Goal: Task Accomplishment & Management: Use online tool/utility

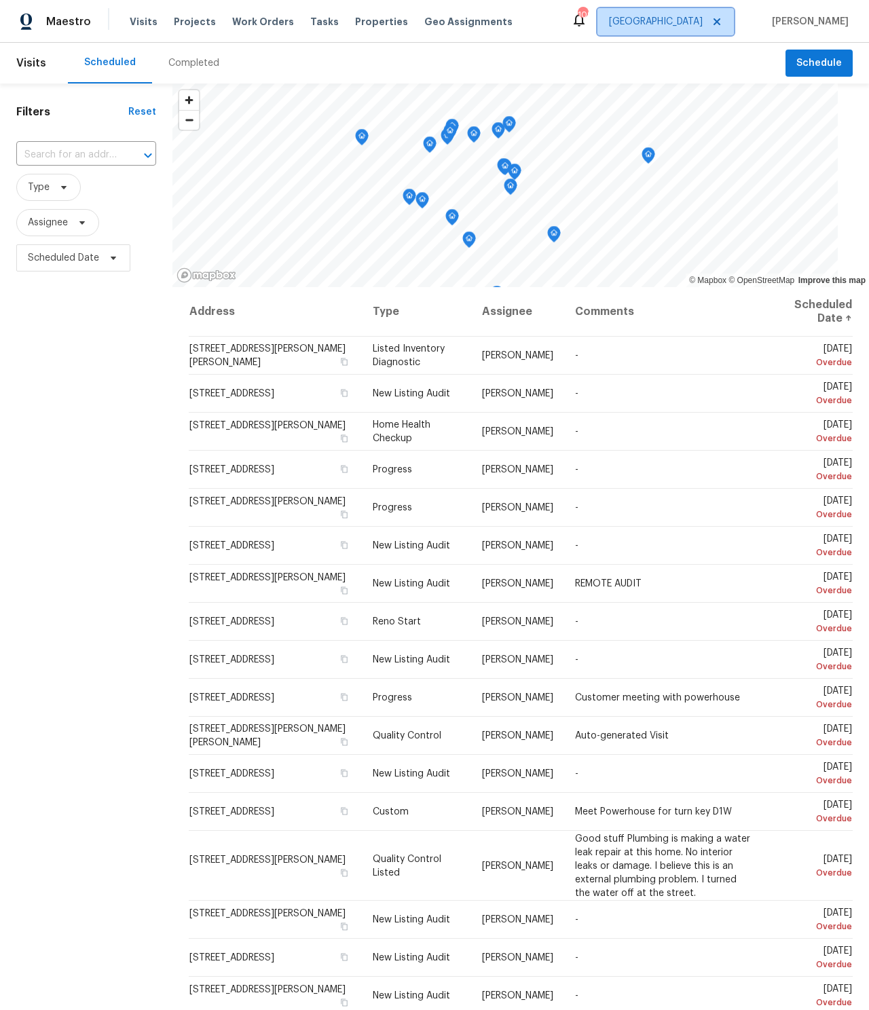
click at [703, 23] on span "[GEOGRAPHIC_DATA]" at bounding box center [656, 22] width 94 height 14
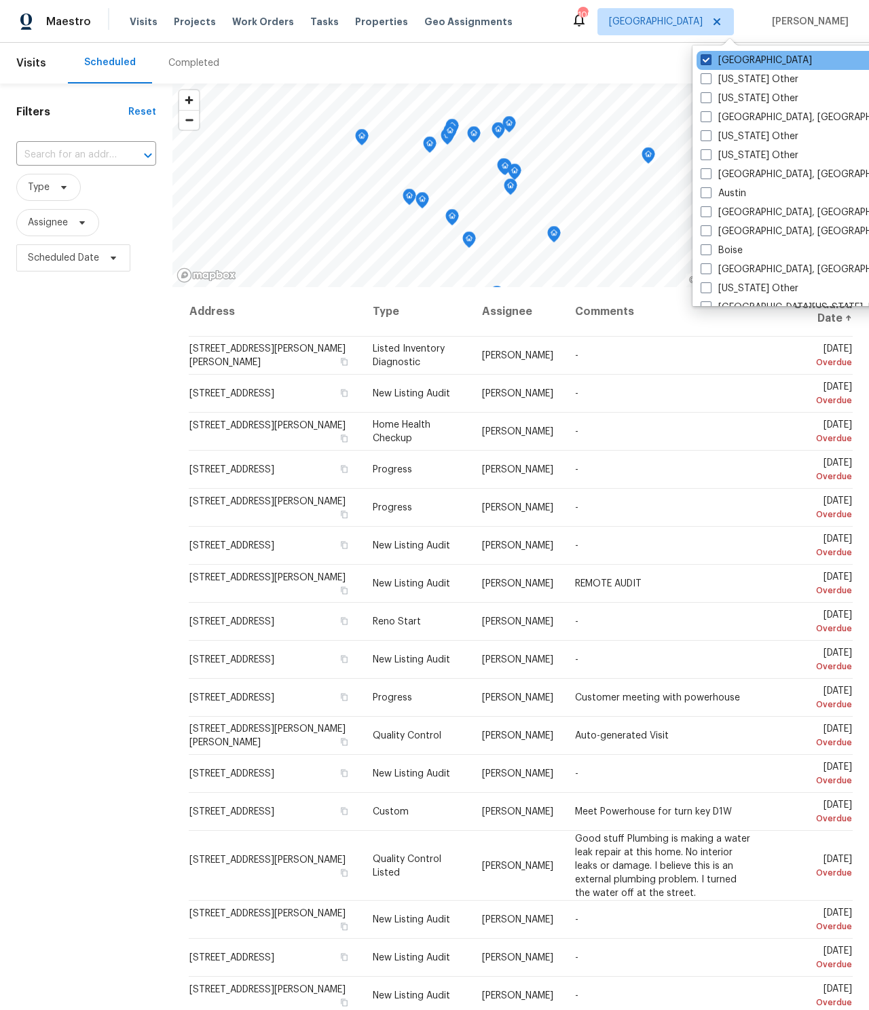
click at [711, 61] on span at bounding box center [706, 59] width 11 height 11
click at [710, 61] on input "[GEOGRAPHIC_DATA]" at bounding box center [705, 58] width 9 height 9
checkbox input "false"
checkbox input "true"
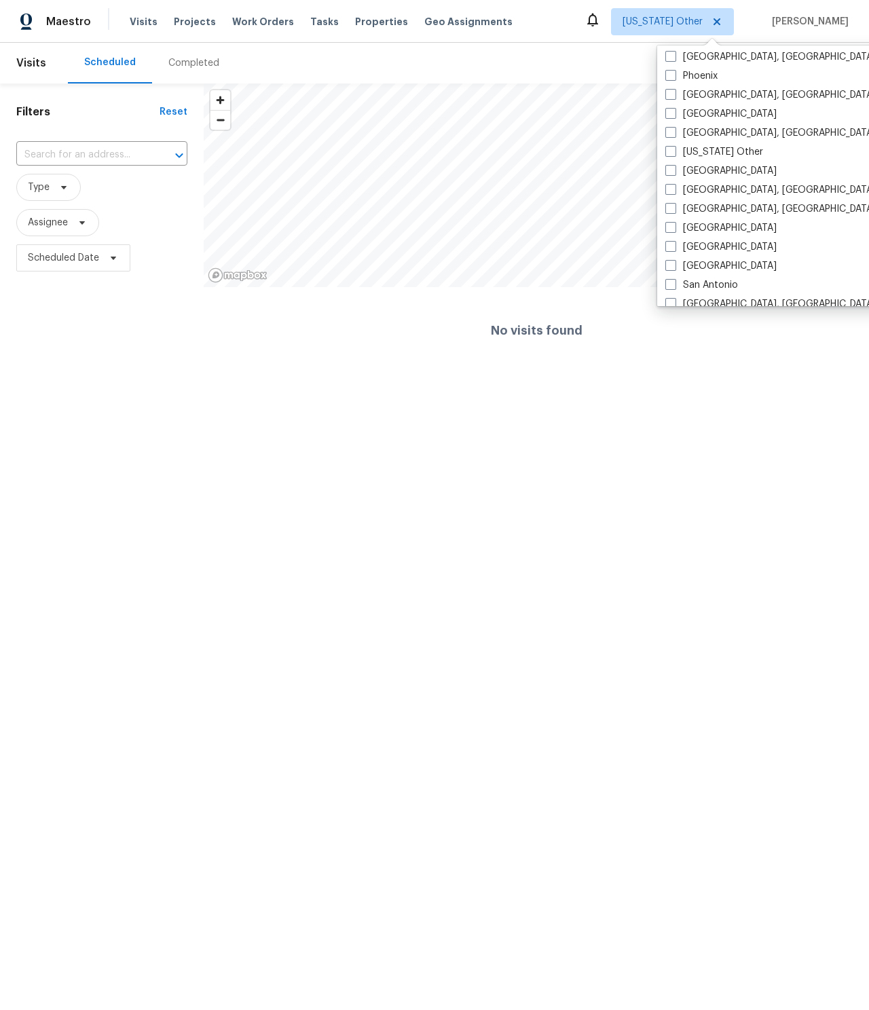
scroll to position [1671, 0]
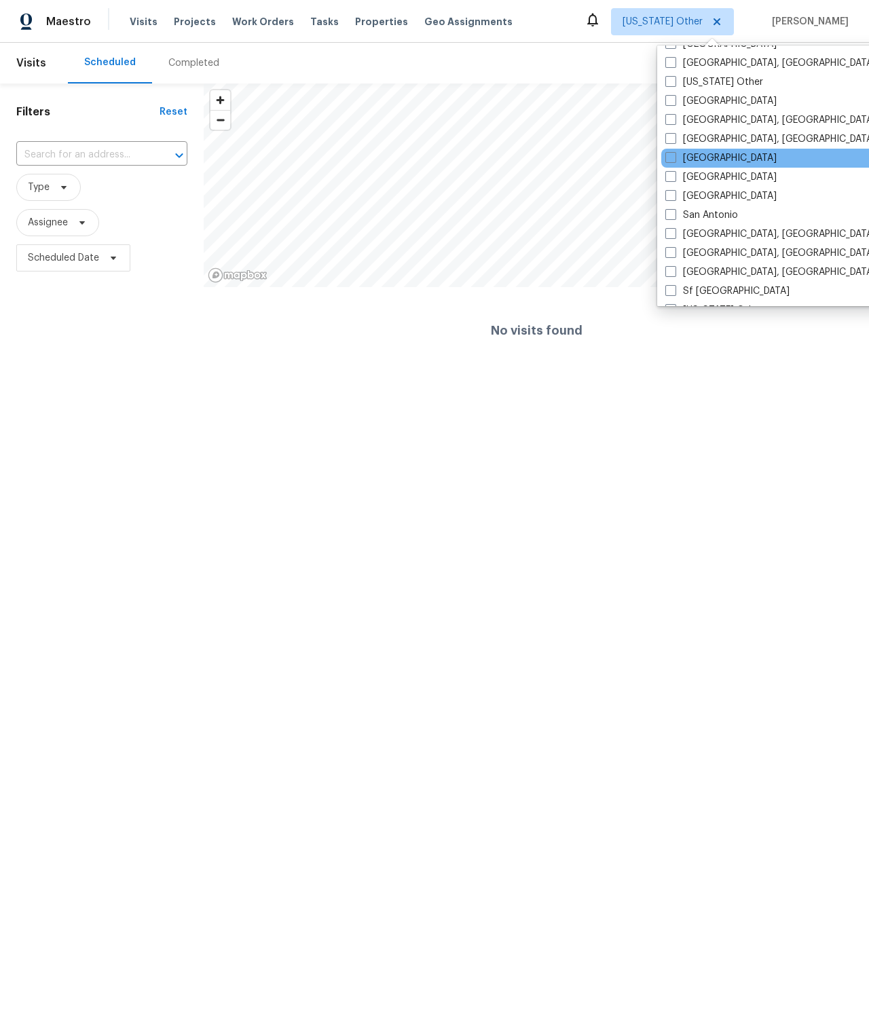
click at [727, 162] on div "[GEOGRAPHIC_DATA]" at bounding box center [798, 158] width 274 height 19
click at [666, 155] on span at bounding box center [671, 157] width 11 height 11
click at [666, 155] on input "[GEOGRAPHIC_DATA]" at bounding box center [670, 155] width 9 height 9
checkbox input "true"
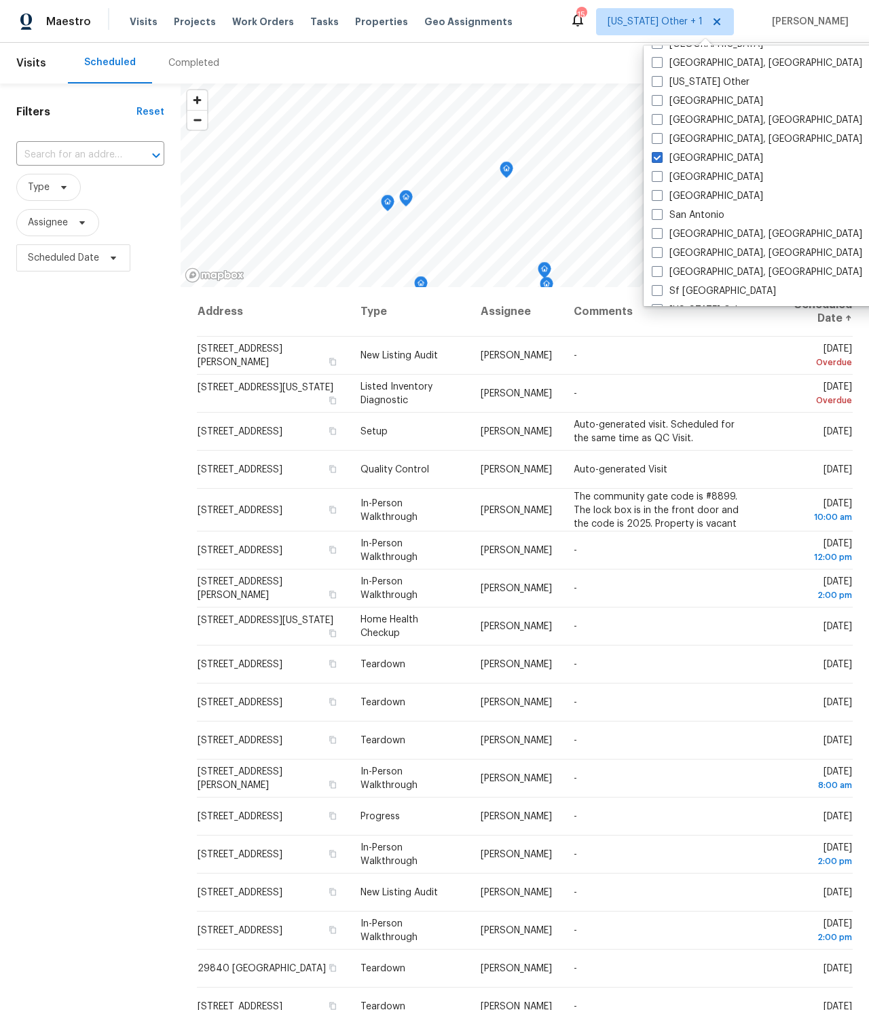
click at [584, 48] on div "Scheduled Completed" at bounding box center [427, 63] width 718 height 41
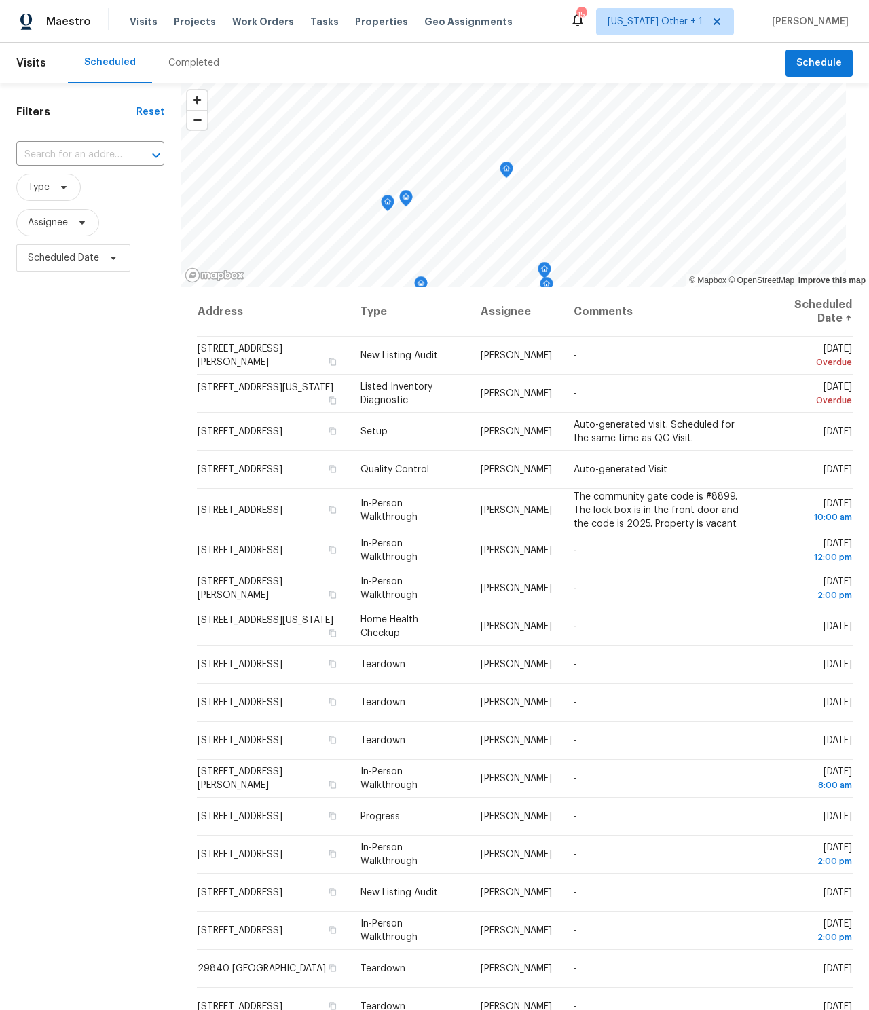
click at [316, 26] on div "Tasks" at bounding box center [324, 22] width 29 height 14
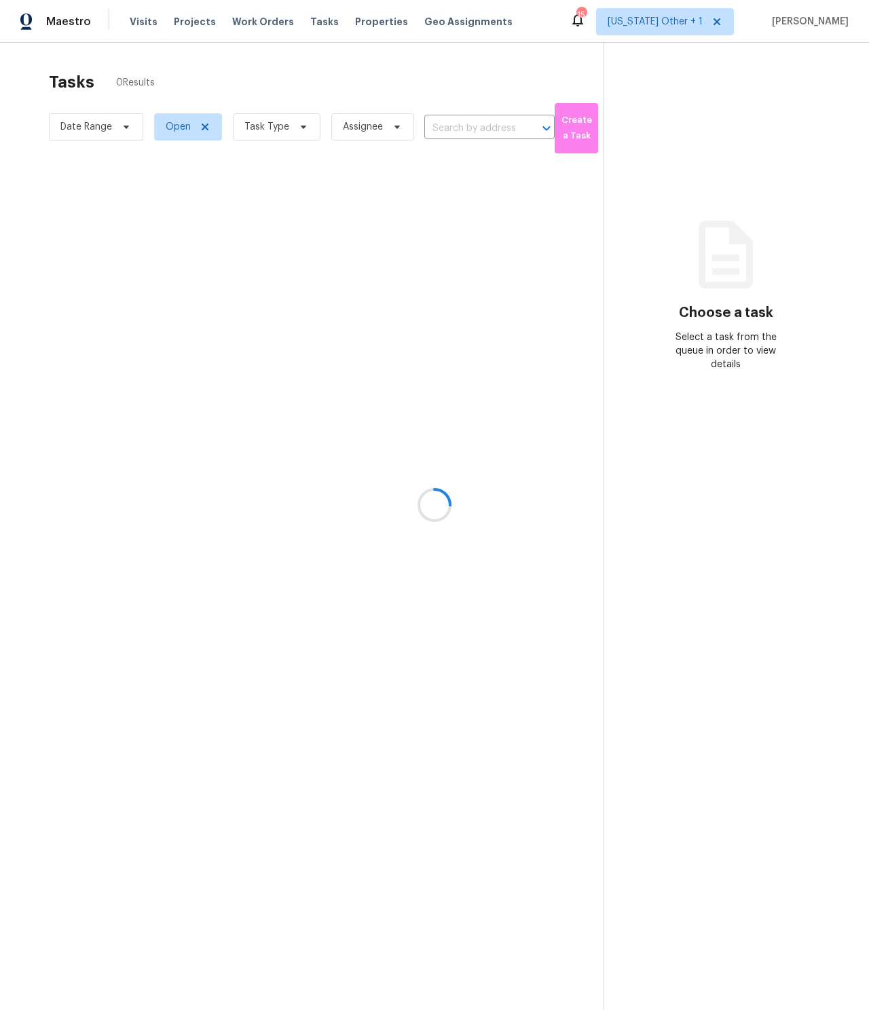
click at [307, 20] on div at bounding box center [434, 505] width 869 height 1010
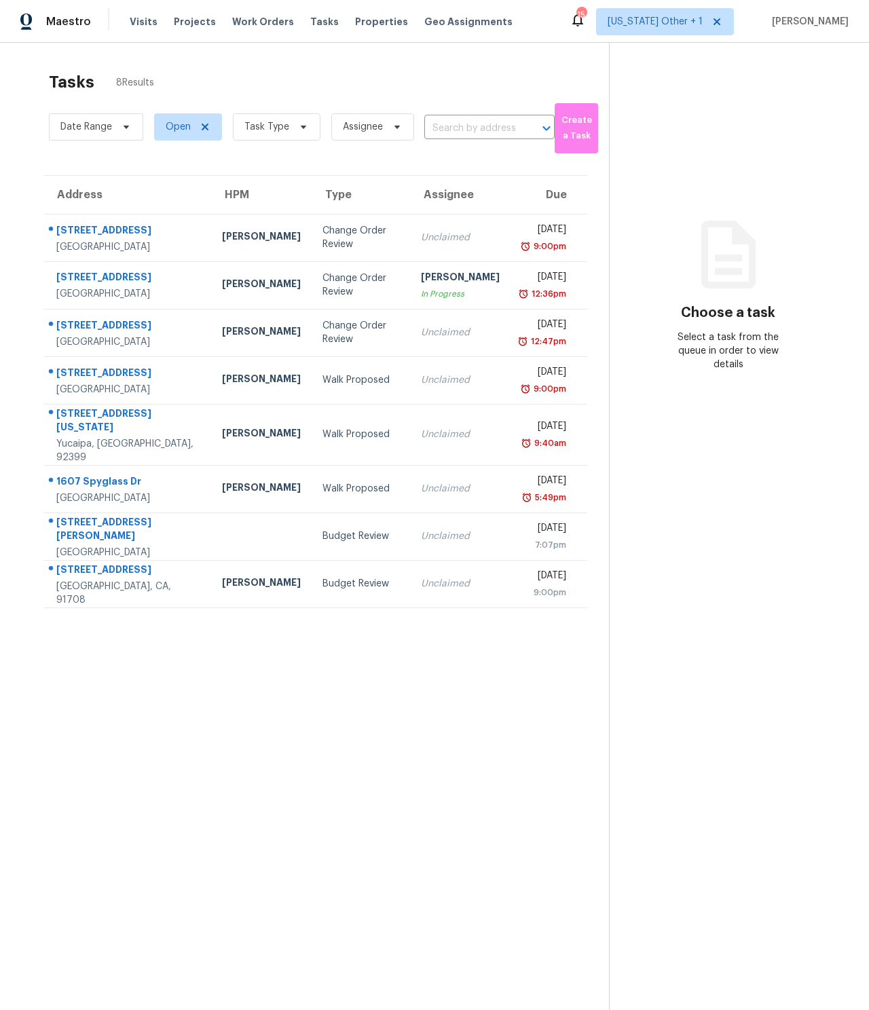
click at [310, 20] on span "Tasks" at bounding box center [324, 22] width 29 height 10
click at [687, 29] on span "[US_STATE] Other + 1" at bounding box center [665, 21] width 138 height 27
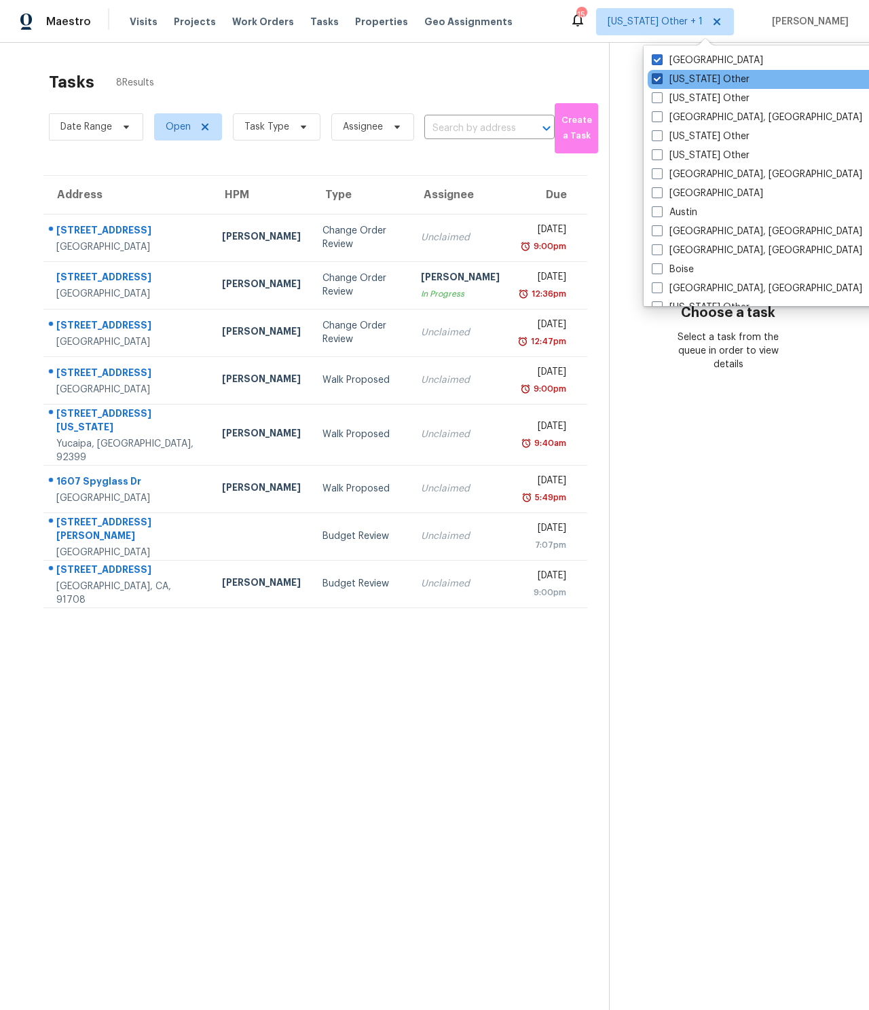
click at [653, 78] on span at bounding box center [657, 78] width 11 height 11
click at [653, 78] on input "[US_STATE] Other" at bounding box center [656, 77] width 9 height 9
checkbox input "false"
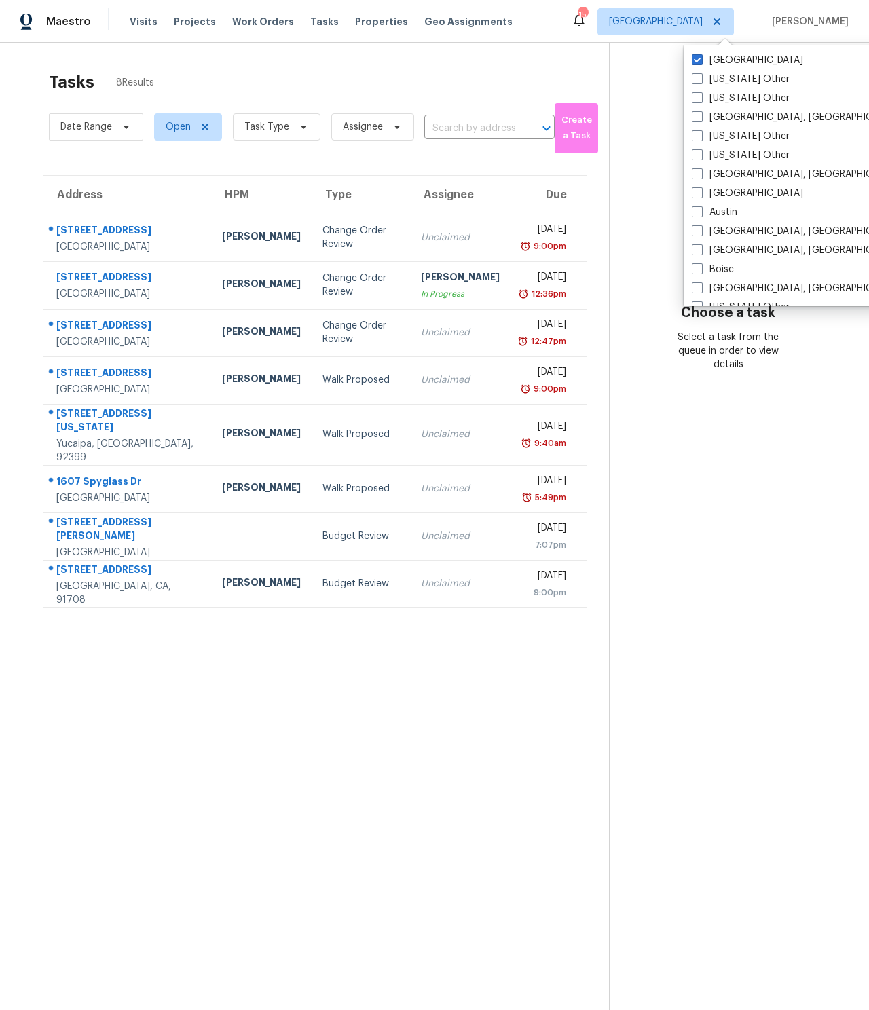
click at [513, 54] on div "Tasks 8 Results Date Range Open Task Type Assignee ​ Create a Task Address HPM …" at bounding box center [434, 548] width 869 height 1010
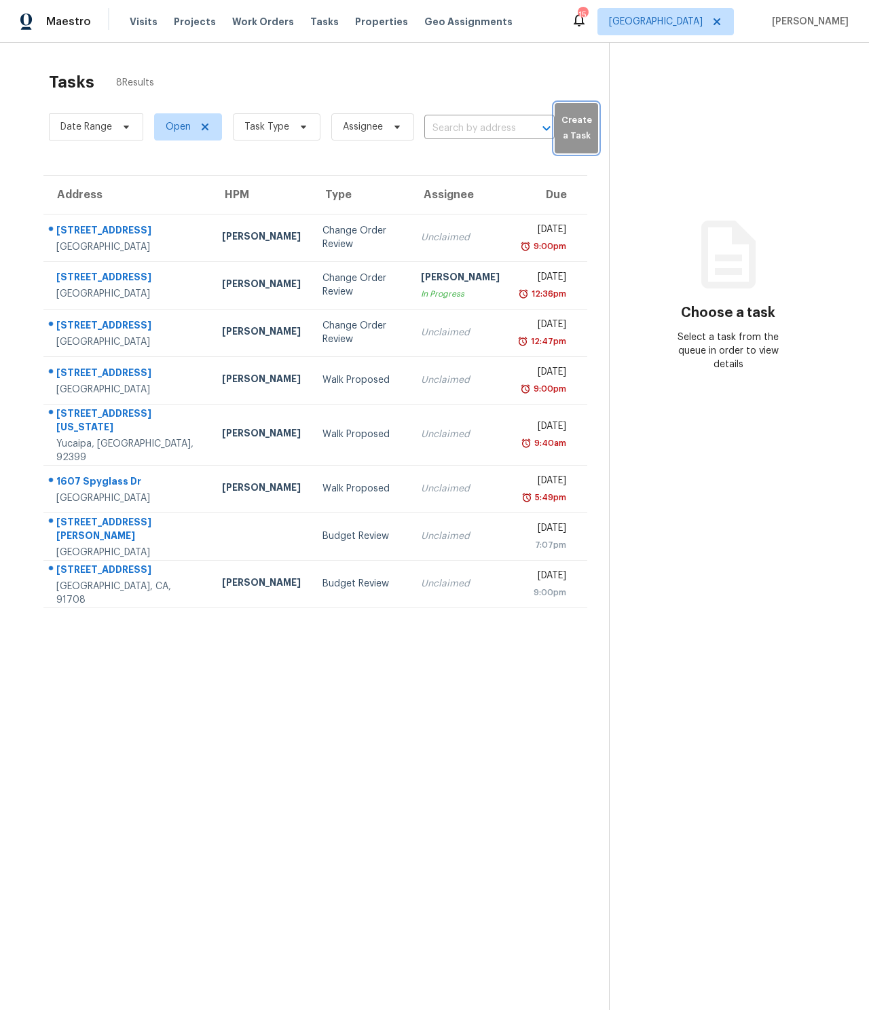
click at [575, 121] on span "Create a Task" at bounding box center [577, 128] width 30 height 31
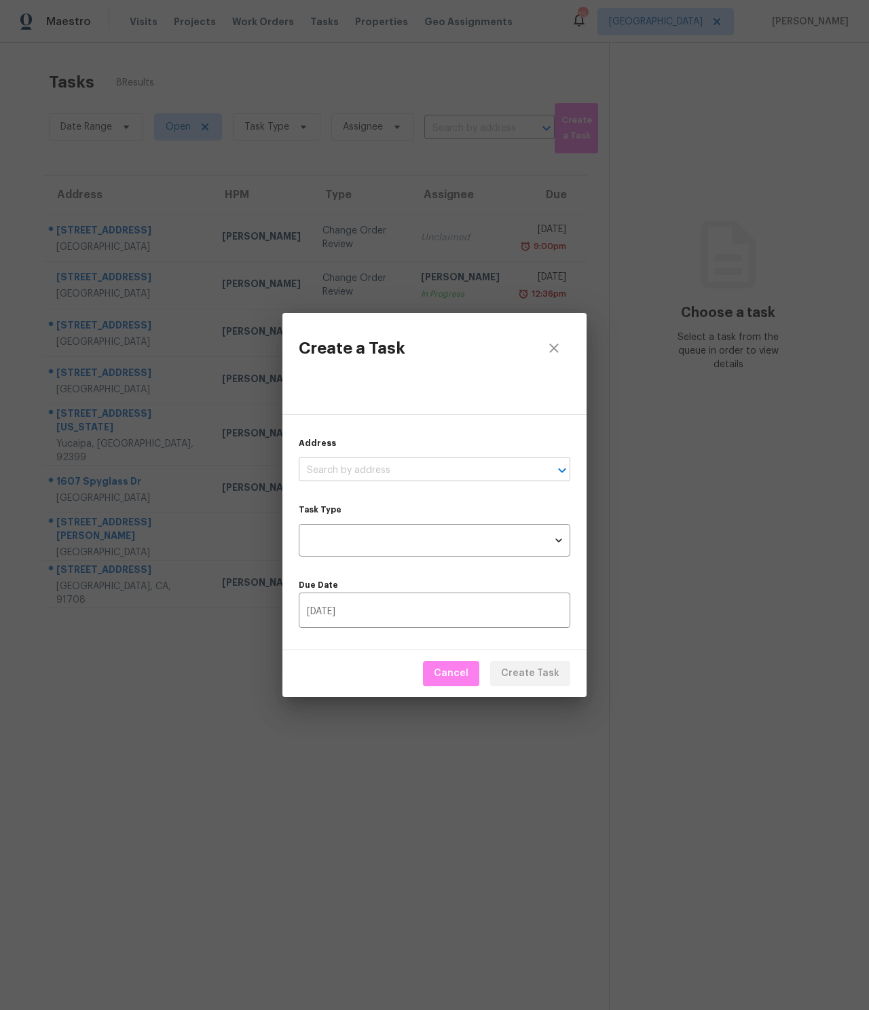
click at [360, 467] on input "text" at bounding box center [416, 470] width 234 height 21
type input "747 Ochee"
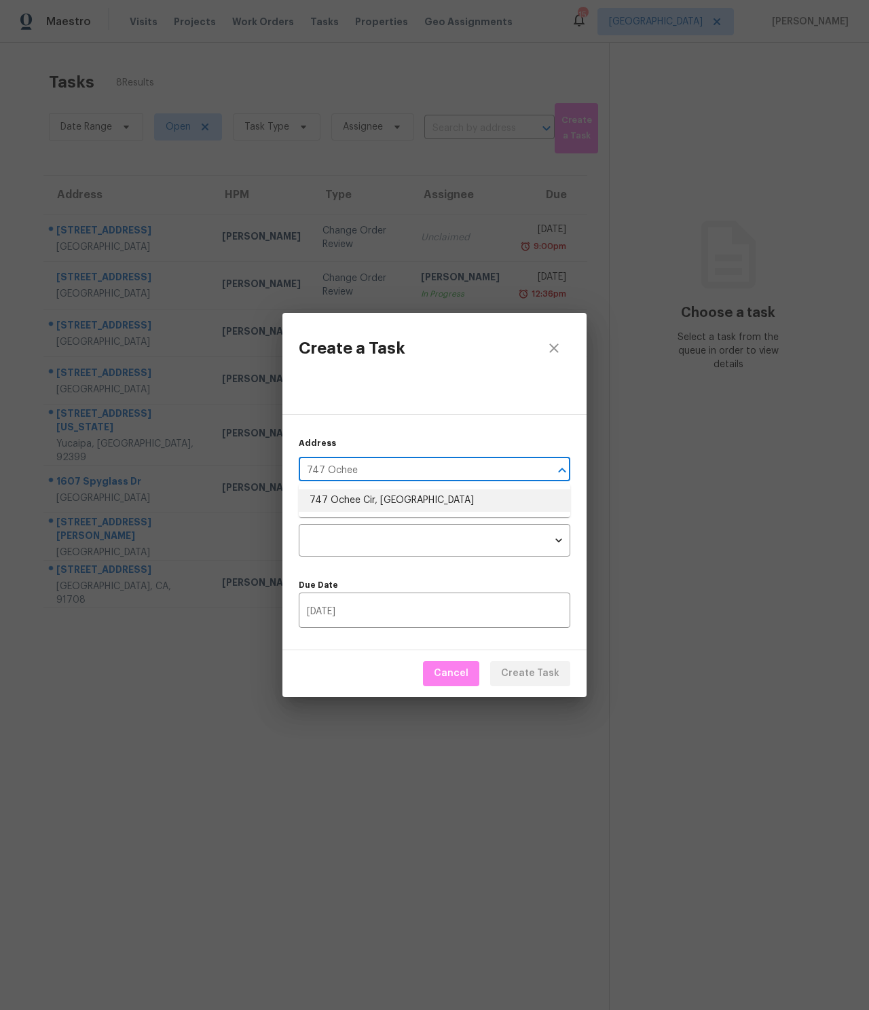
click at [443, 493] on li "747 Ochee Cir, Corona, CA 92879" at bounding box center [435, 501] width 272 height 22
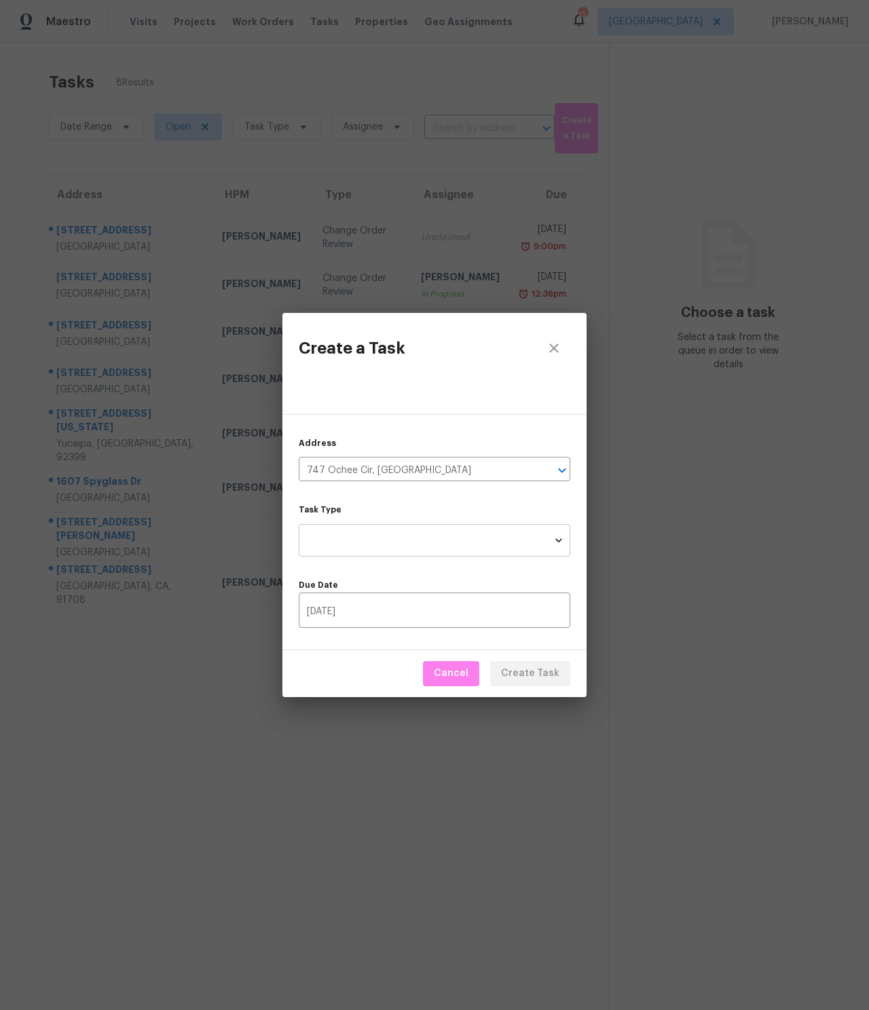
click at [449, 540] on body "Maestro Visits Projects Work Orders Tasks Properties Geo Assignments 15 Riversi…" at bounding box center [434, 505] width 869 height 1010
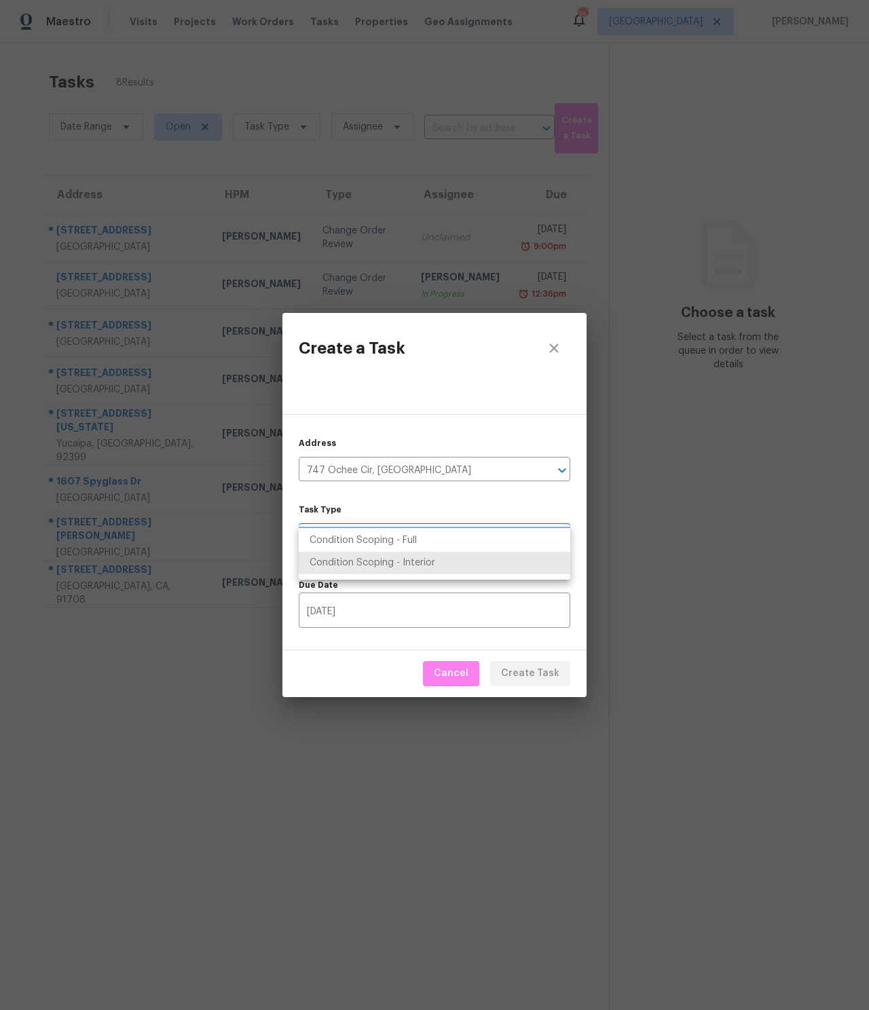
click at [439, 540] on li "Condition Scoping - Full" at bounding box center [435, 541] width 272 height 22
type input "virtual_full_assessment"
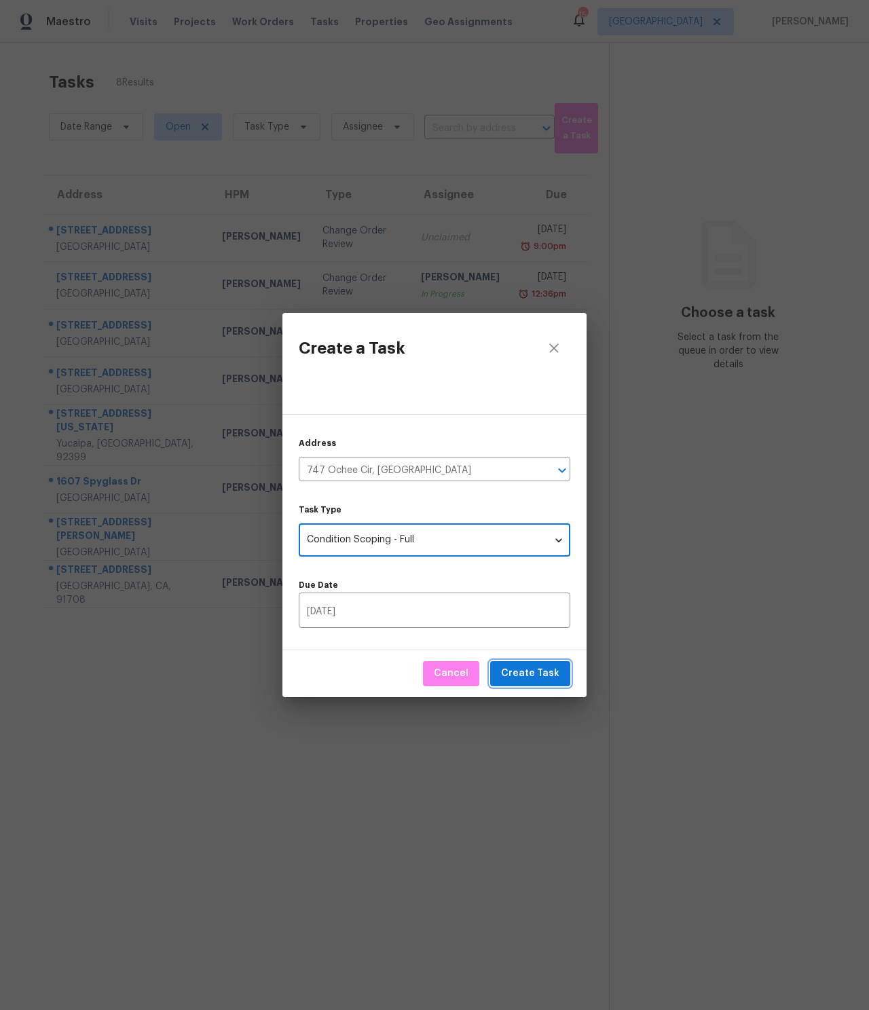
click at [532, 670] on span "Create Task" at bounding box center [530, 674] width 58 height 17
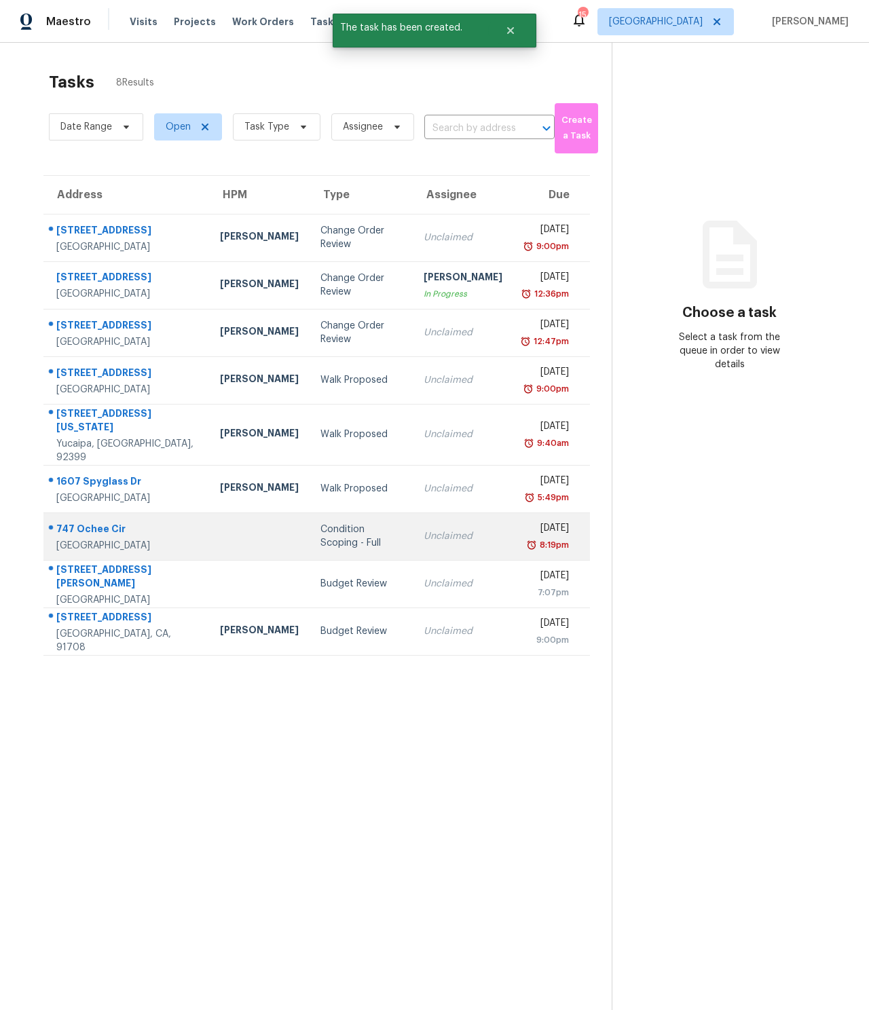
click at [108, 522] on div "747 Ochee Cir" at bounding box center [127, 530] width 142 height 17
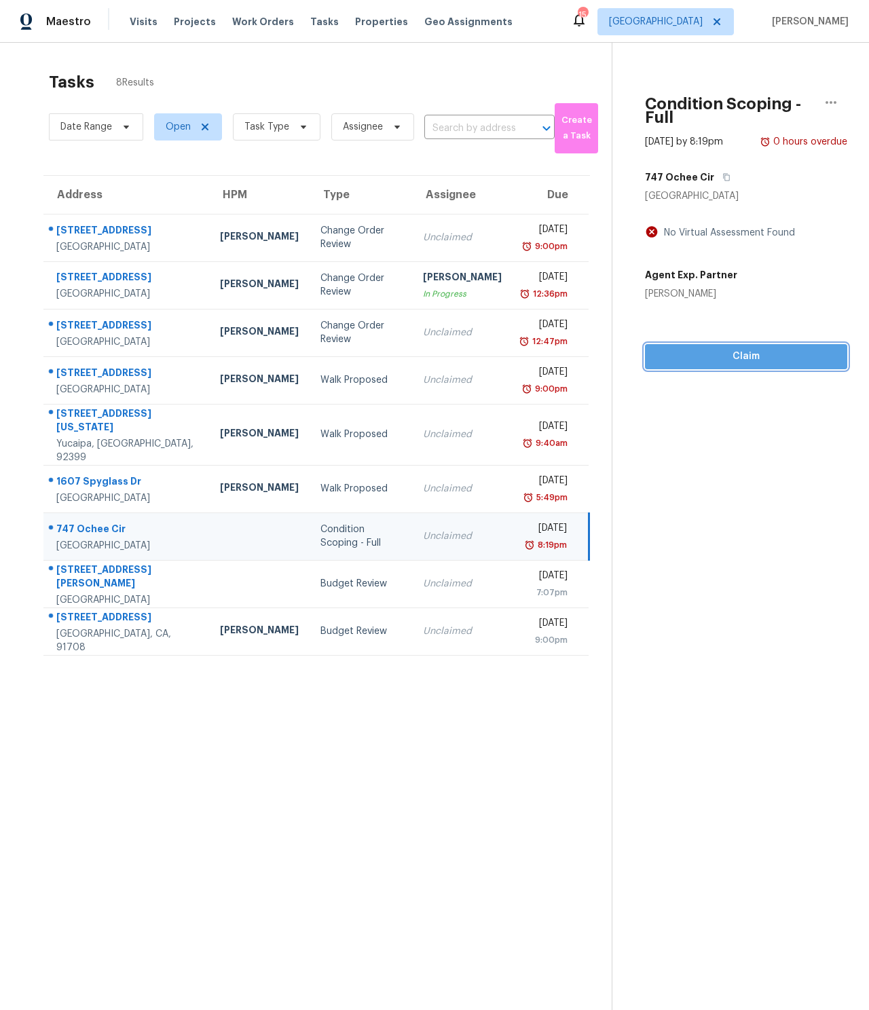
click at [732, 358] on span "Claim" at bounding box center [746, 356] width 181 height 17
click at [732, 358] on span "Start Assessment" at bounding box center [746, 356] width 181 height 17
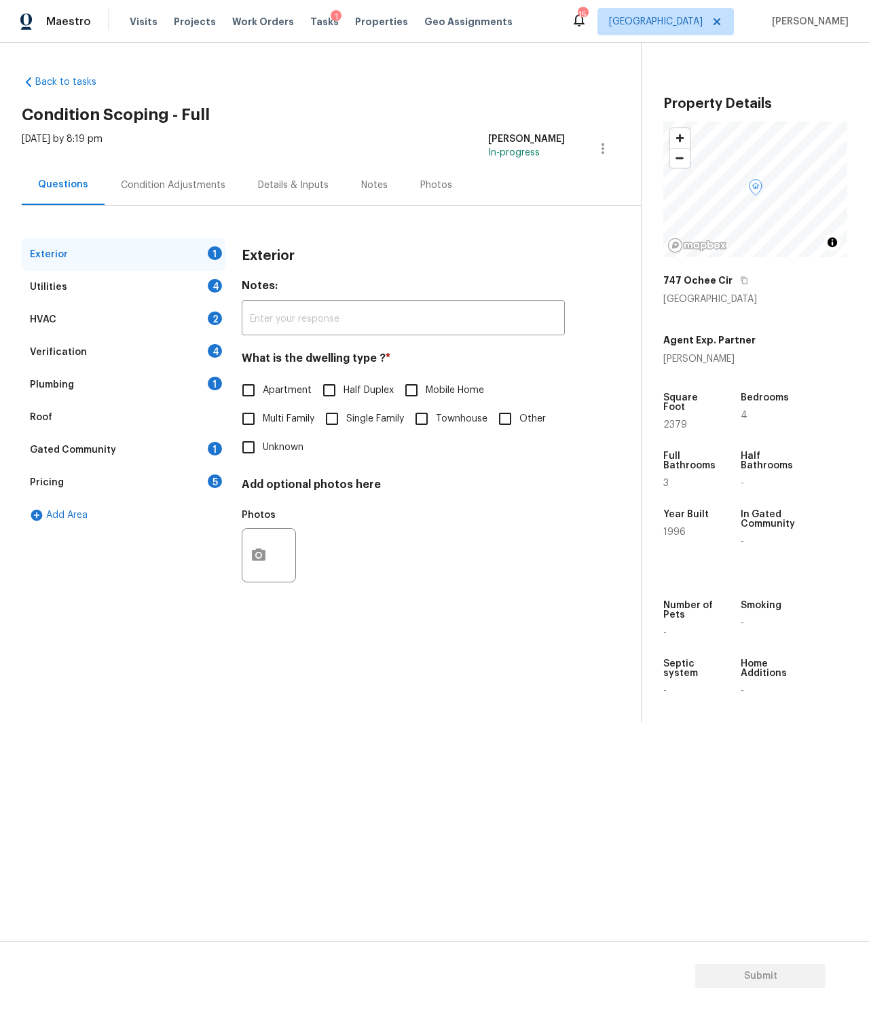
click at [350, 420] on span "Single Family" at bounding box center [375, 419] width 58 height 14
click at [346, 420] on input "Single Family" at bounding box center [332, 419] width 29 height 29
checkbox input "true"
click at [105, 279] on div "Utilities 4" at bounding box center [124, 287] width 204 height 33
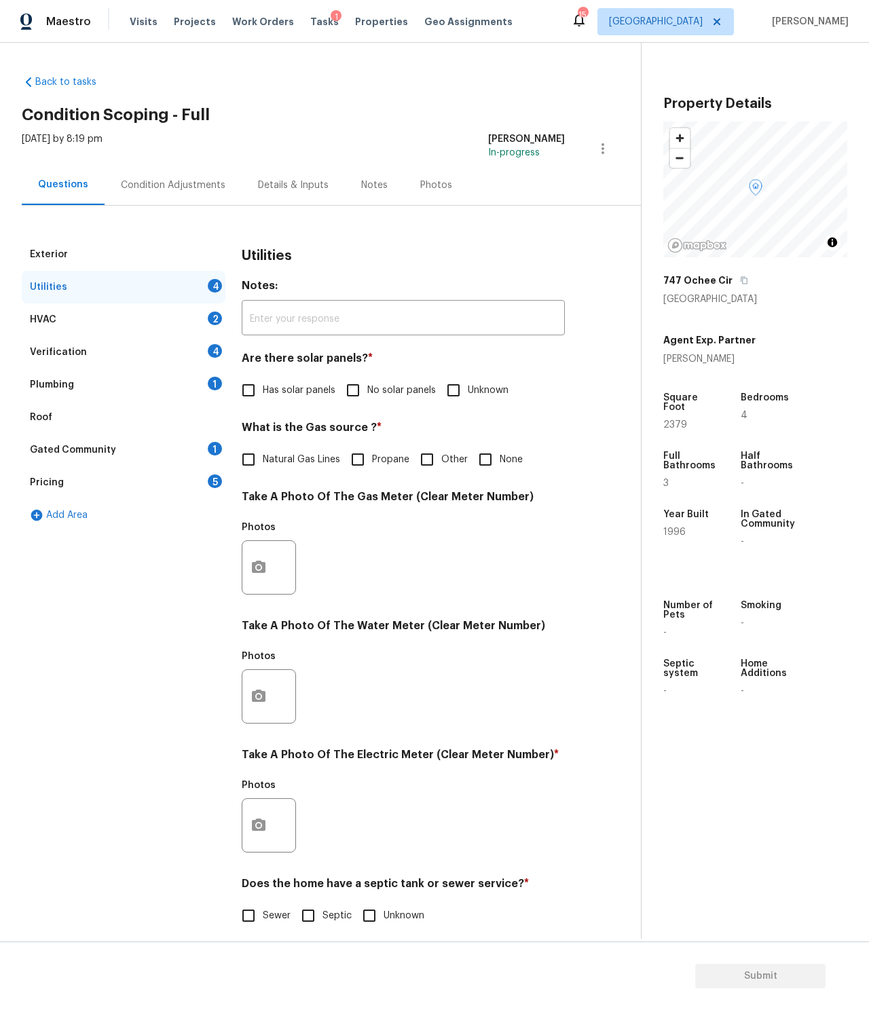
click at [378, 391] on span "No solar panels" at bounding box center [401, 391] width 69 height 14
click at [367, 391] on input "No solar panels" at bounding box center [353, 390] width 29 height 29
checkbox input "true"
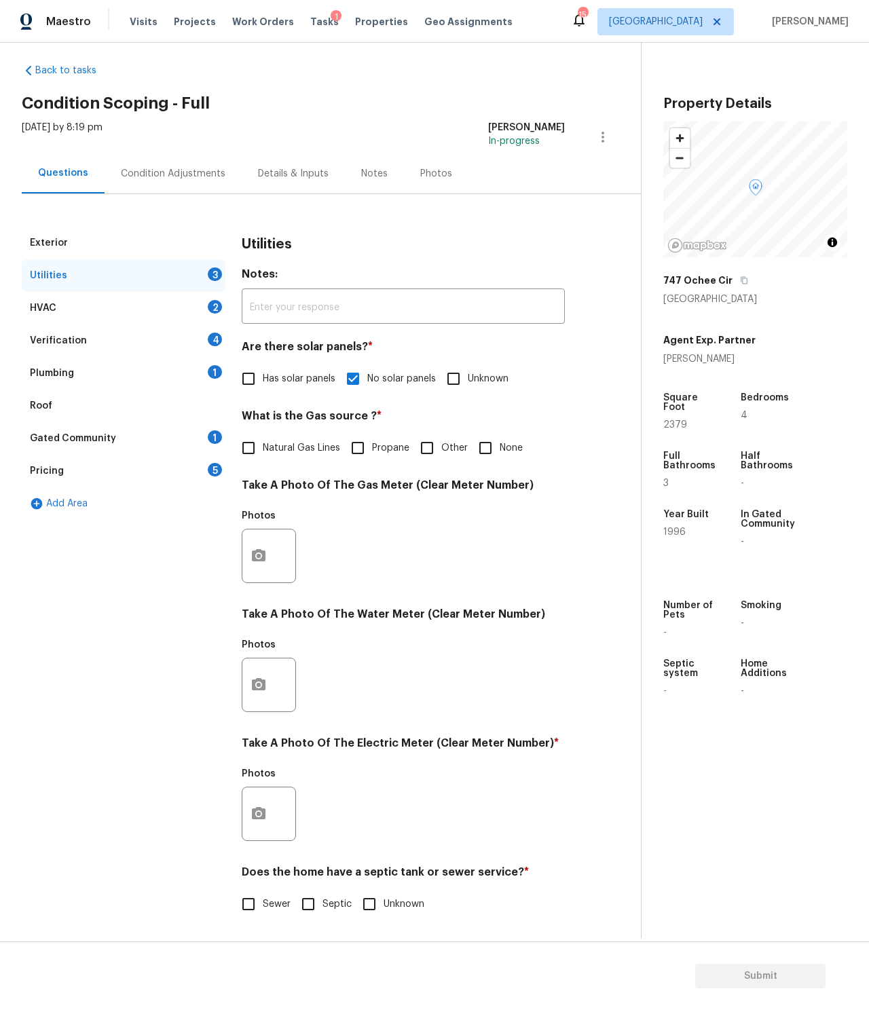
click at [490, 448] on input "None" at bounding box center [485, 448] width 29 height 29
checkbox input "true"
click at [383, 749] on h4 "Take A Photo Of The Electric Meter (Clear Meter Number) *" at bounding box center [403, 746] width 323 height 19
click at [253, 802] on button "button" at bounding box center [258, 814] width 33 height 53
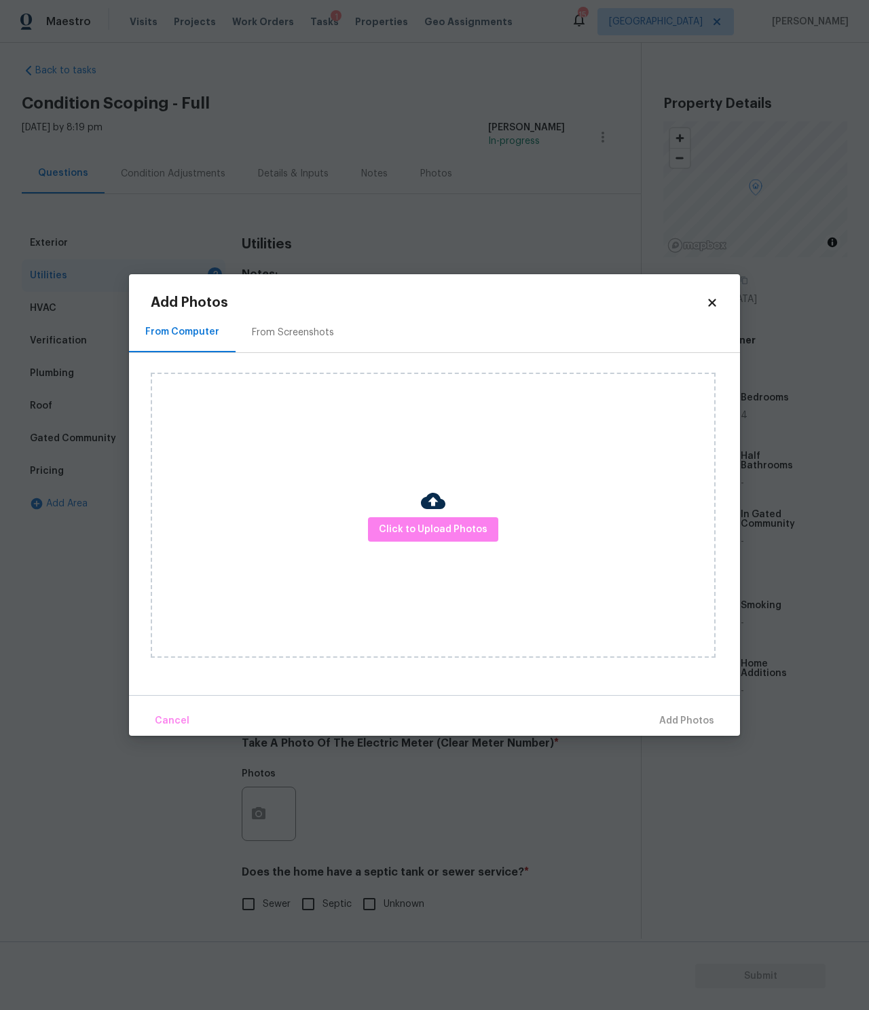
click at [284, 323] on div "From Screenshots" at bounding box center [293, 332] width 115 height 40
click at [181, 340] on div "From Computer" at bounding box center [181, 332] width 105 height 40
click at [433, 525] on span "Click to Upload Photos" at bounding box center [433, 530] width 109 height 17
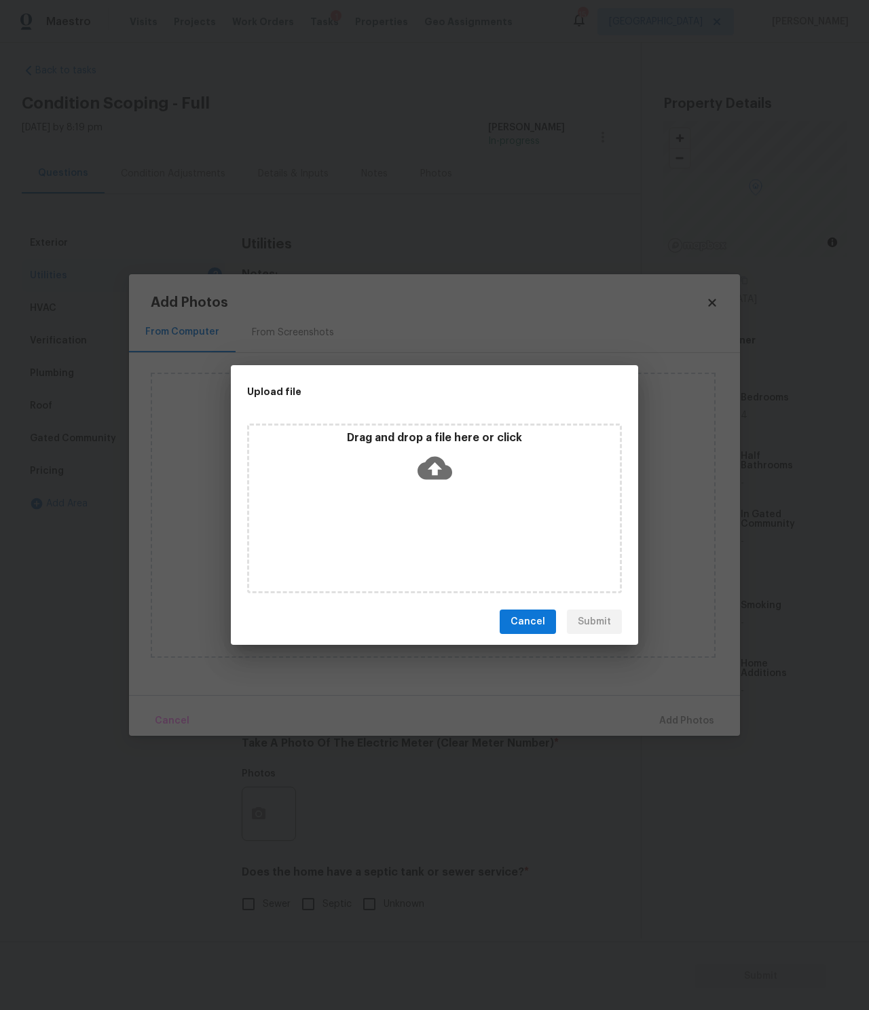
click at [427, 483] on icon at bounding box center [435, 468] width 35 height 35
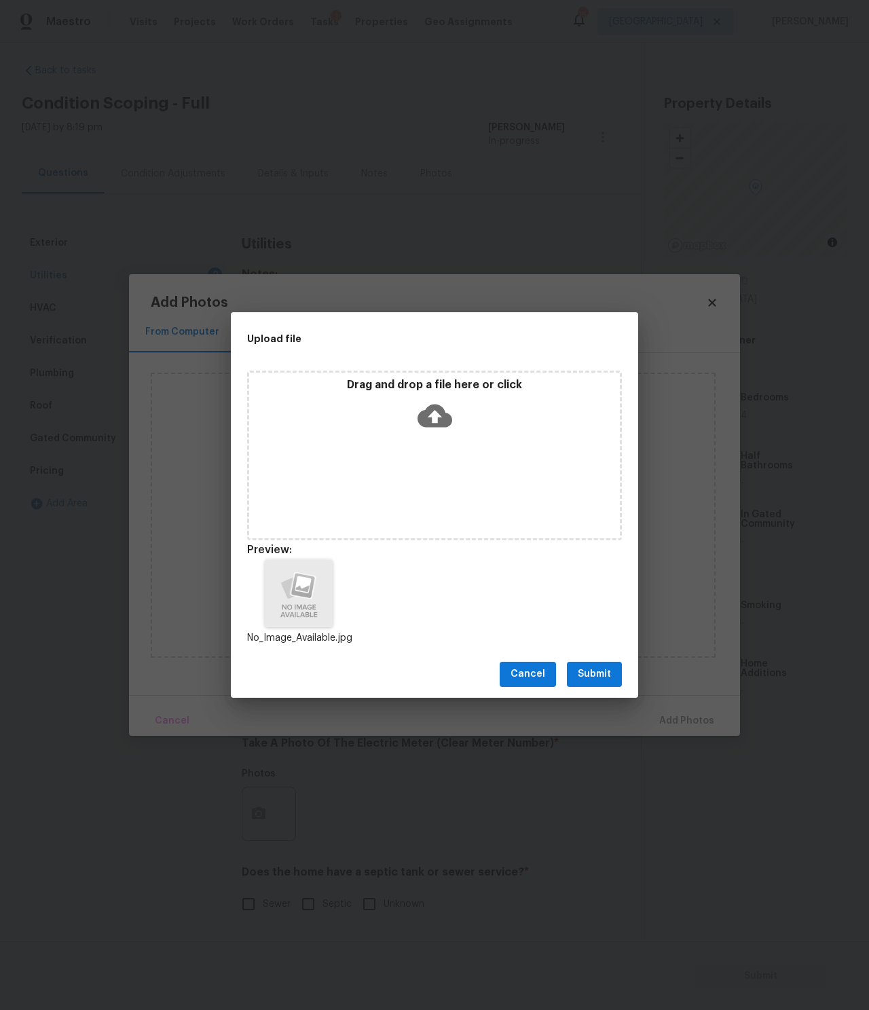
click at [605, 673] on span "Submit" at bounding box center [594, 674] width 33 height 17
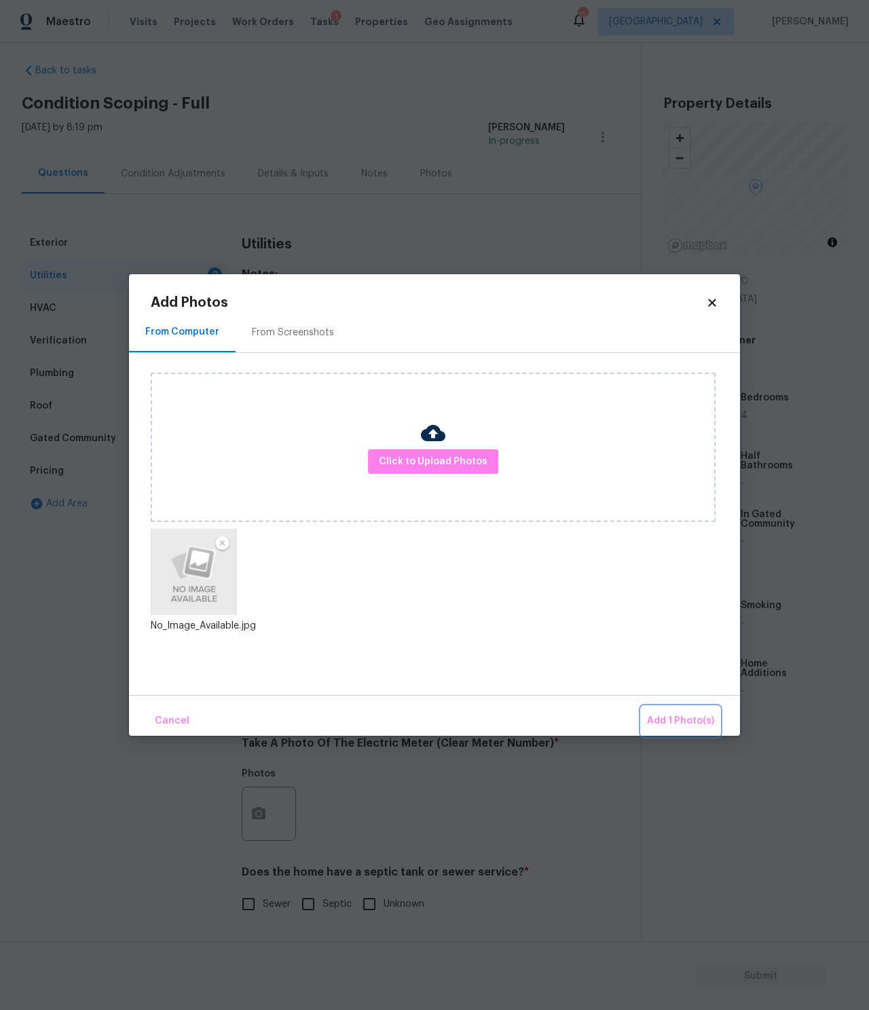
click at [676, 722] on span "Add 1 Photo(s)" at bounding box center [680, 721] width 67 height 17
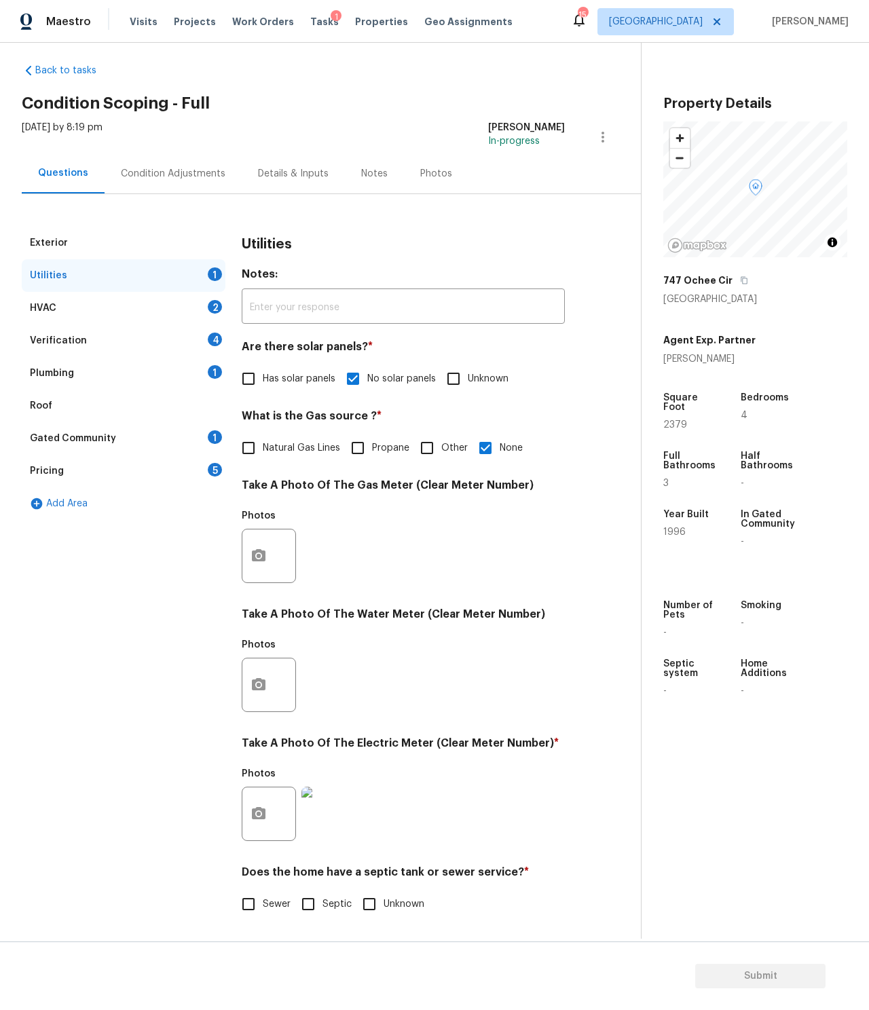
click at [387, 911] on span "Unknown" at bounding box center [404, 905] width 41 height 14
click at [384, 911] on input "Unknown" at bounding box center [369, 904] width 29 height 29
checkbox input "true"
click at [92, 300] on div "HVAC 2" at bounding box center [124, 308] width 204 height 33
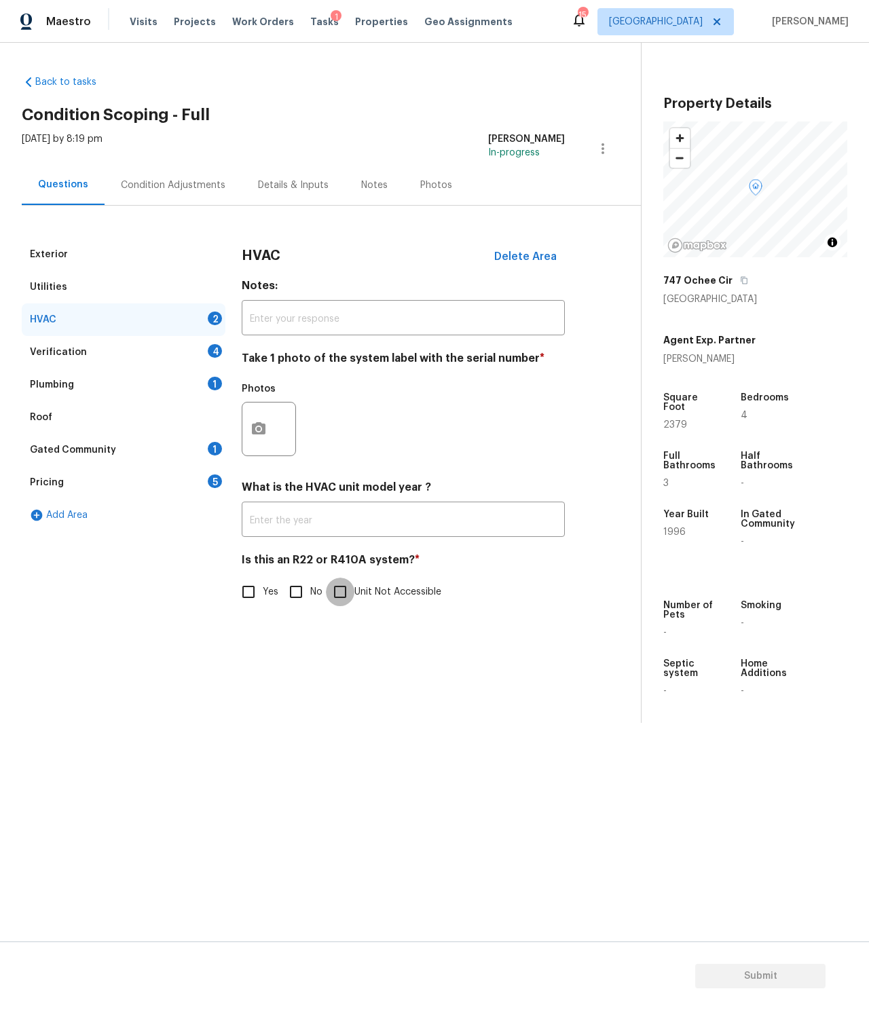
click at [352, 589] on input "Unit Not Accessible" at bounding box center [340, 592] width 29 height 29
checkbox input "true"
click at [124, 346] on div "Verification 4" at bounding box center [124, 352] width 204 height 33
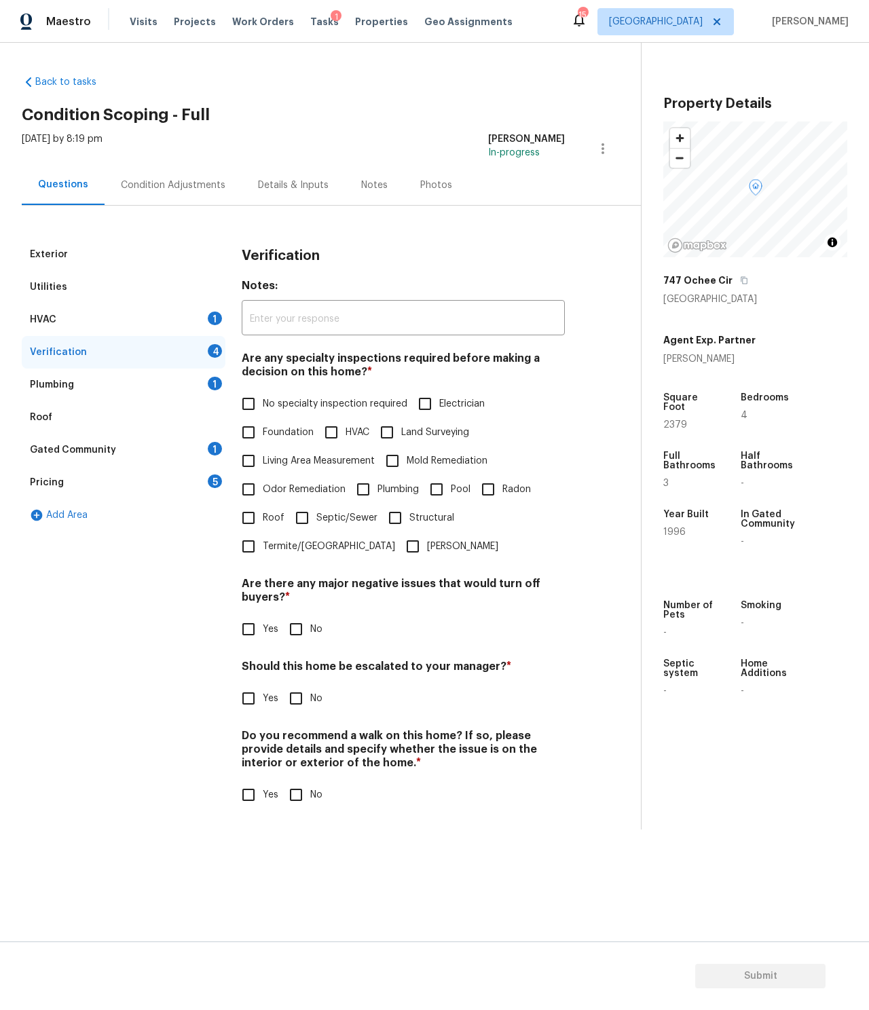
click at [273, 404] on span "No specialty inspection required" at bounding box center [335, 404] width 145 height 14
click at [263, 404] on input "No specialty inspection required" at bounding box center [248, 404] width 29 height 29
checkbox input "true"
click at [306, 631] on input "No" at bounding box center [296, 629] width 29 height 29
checkbox input "true"
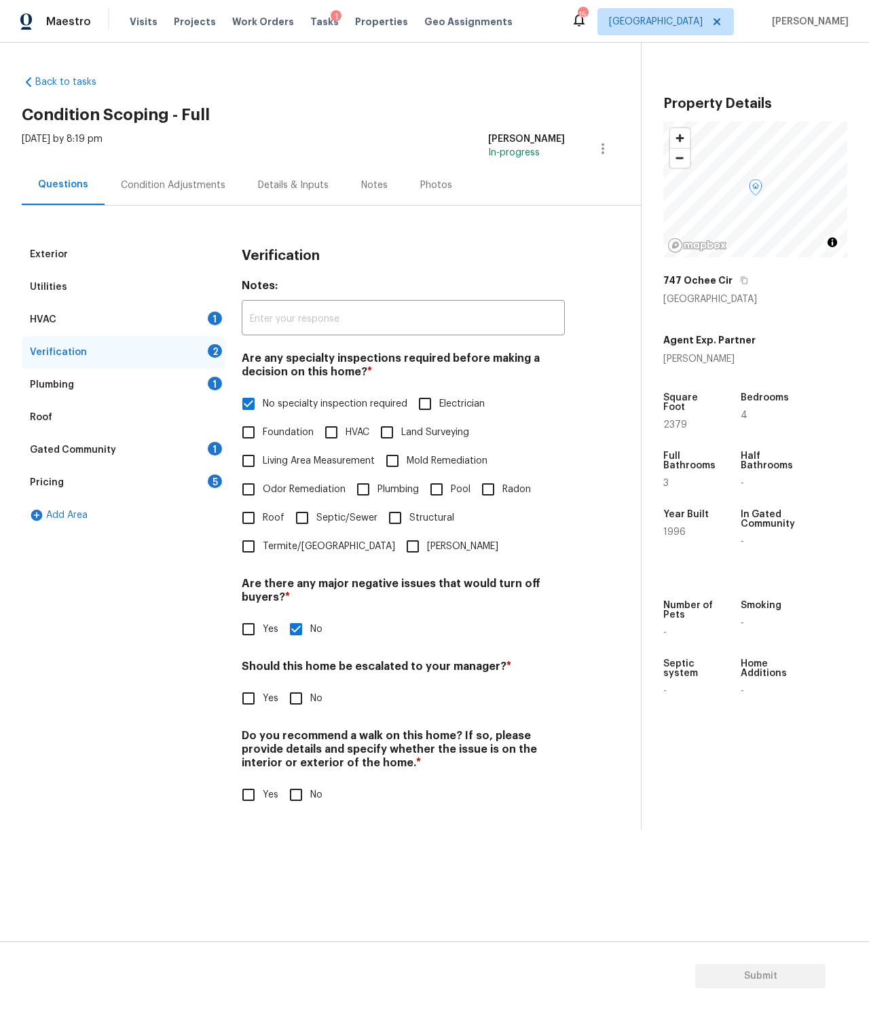
click at [310, 699] on input "No" at bounding box center [296, 699] width 29 height 29
checkbox input "true"
click at [303, 792] on input "No" at bounding box center [296, 795] width 29 height 29
checkbox input "true"
click at [124, 387] on div "Plumbing 1" at bounding box center [124, 385] width 204 height 33
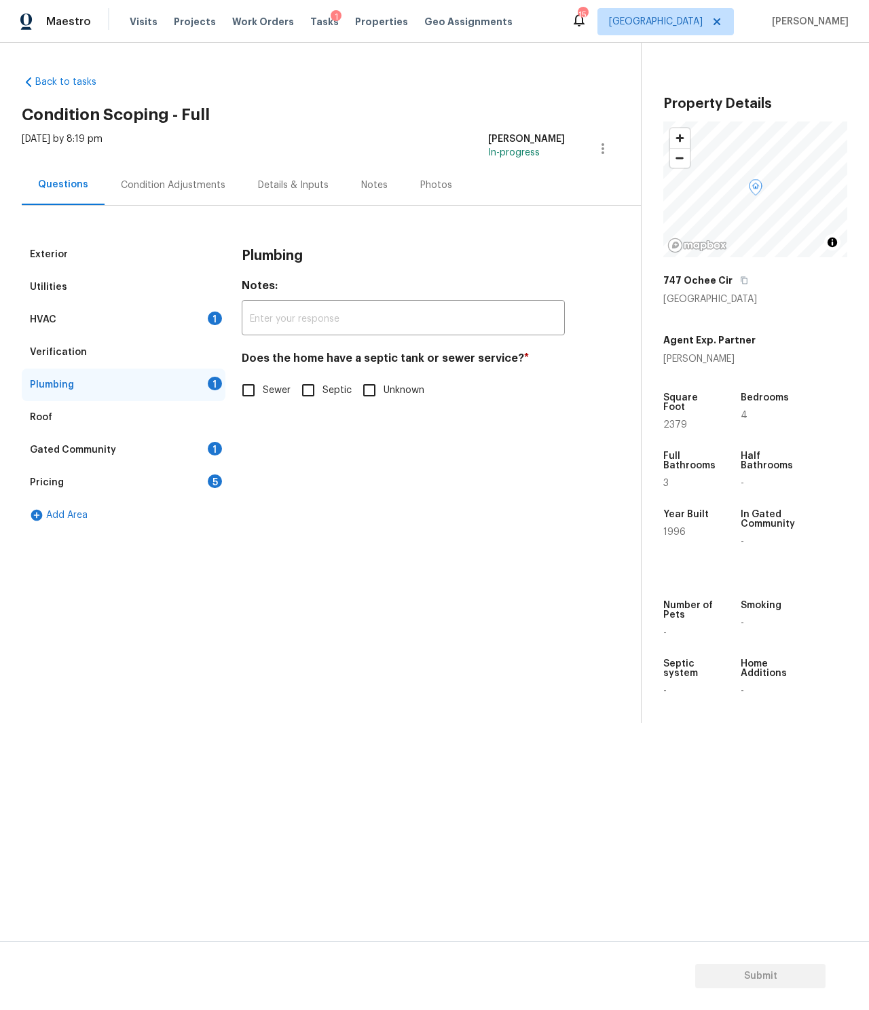
click at [398, 386] on span "Unknown" at bounding box center [404, 391] width 41 height 14
click at [384, 386] on input "Unknown" at bounding box center [369, 390] width 29 height 29
checkbox input "true"
click at [115, 441] on div "Gated Community 1" at bounding box center [124, 450] width 204 height 33
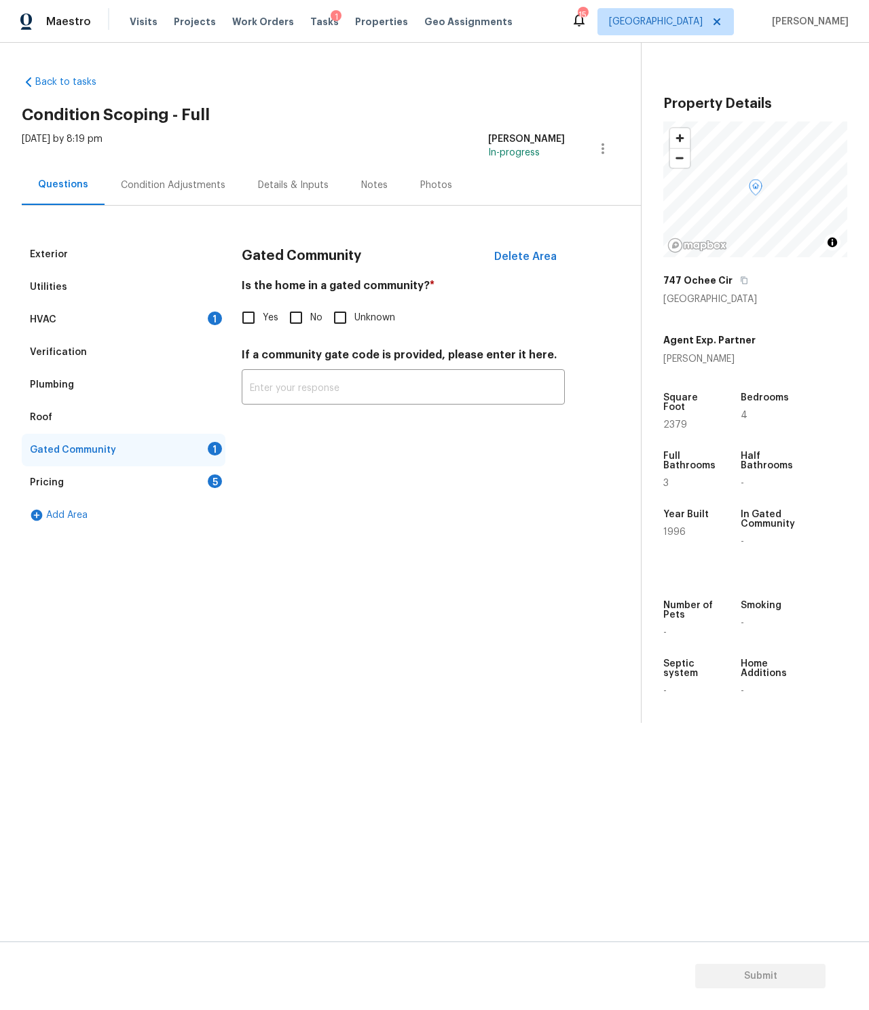
click at [376, 321] on span "Unknown" at bounding box center [374, 318] width 41 height 14
click at [354, 321] on input "Unknown" at bounding box center [340, 318] width 29 height 29
checkbox input "true"
click at [156, 474] on div "Pricing 5" at bounding box center [124, 483] width 204 height 33
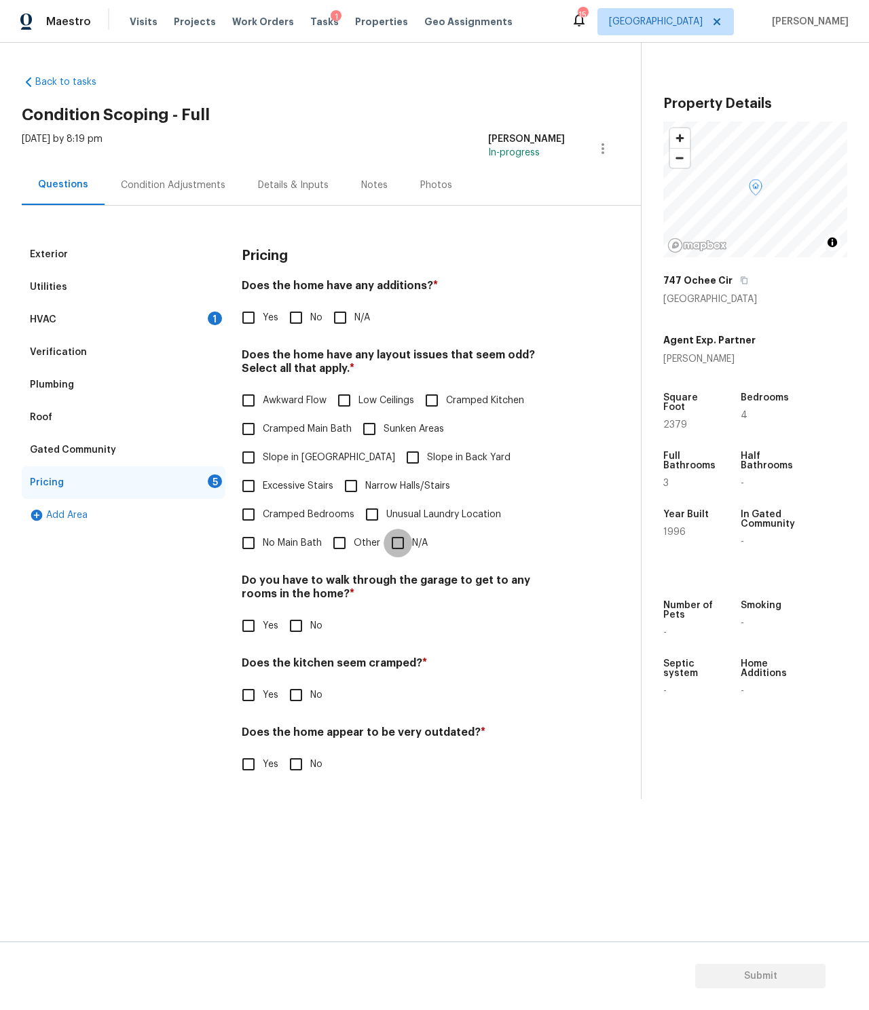
click at [399, 541] on input "N/A" at bounding box center [398, 543] width 29 height 29
checkbox input "true"
click at [301, 620] on input "No" at bounding box center [296, 626] width 29 height 29
checkbox input "true"
click at [293, 690] on input "No" at bounding box center [296, 695] width 29 height 29
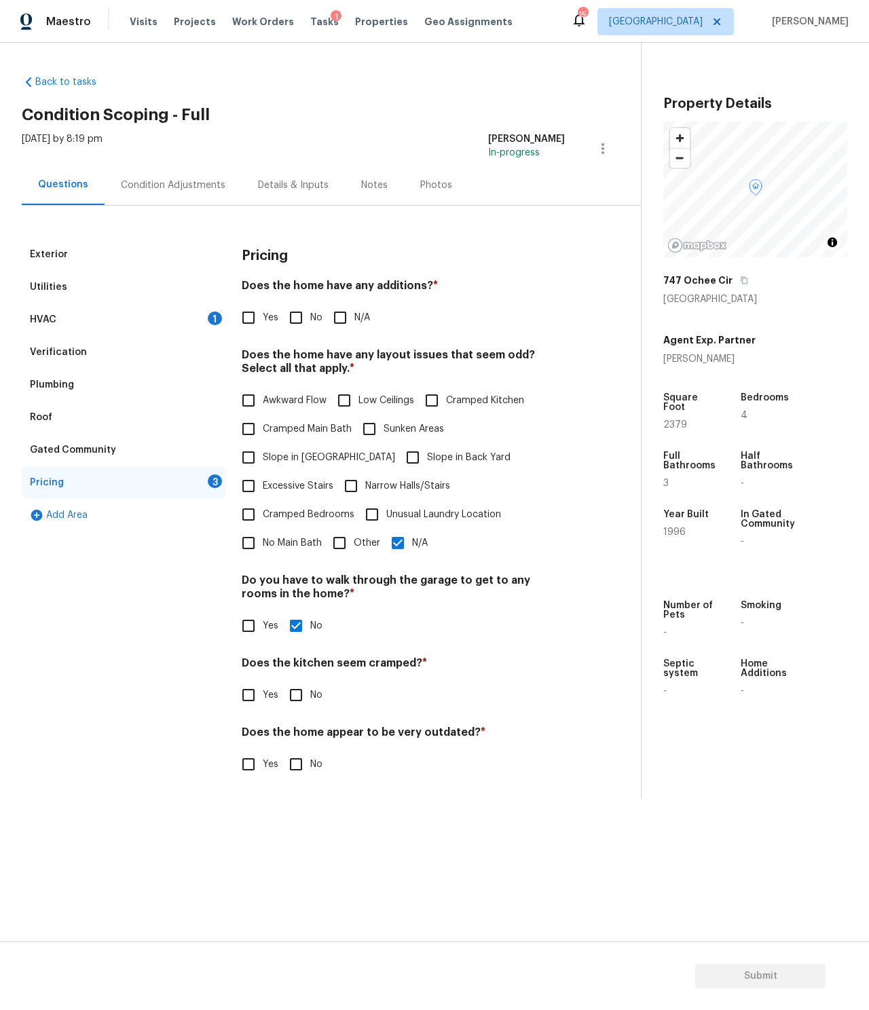
checkbox input "true"
click at [294, 759] on input "No" at bounding box center [296, 764] width 29 height 29
checkbox input "true"
click at [354, 314] on input "N/A" at bounding box center [340, 318] width 29 height 29
checkbox input "true"
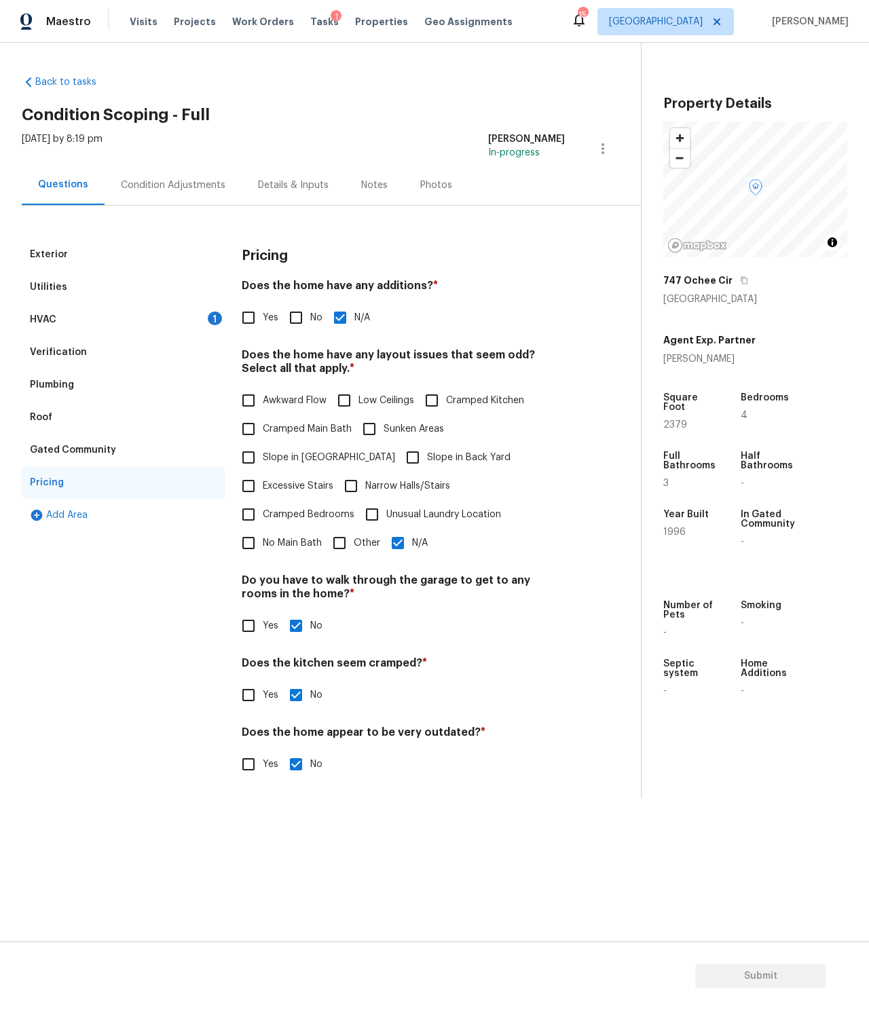
click at [88, 319] on div "HVAC 1" at bounding box center [124, 320] width 204 height 33
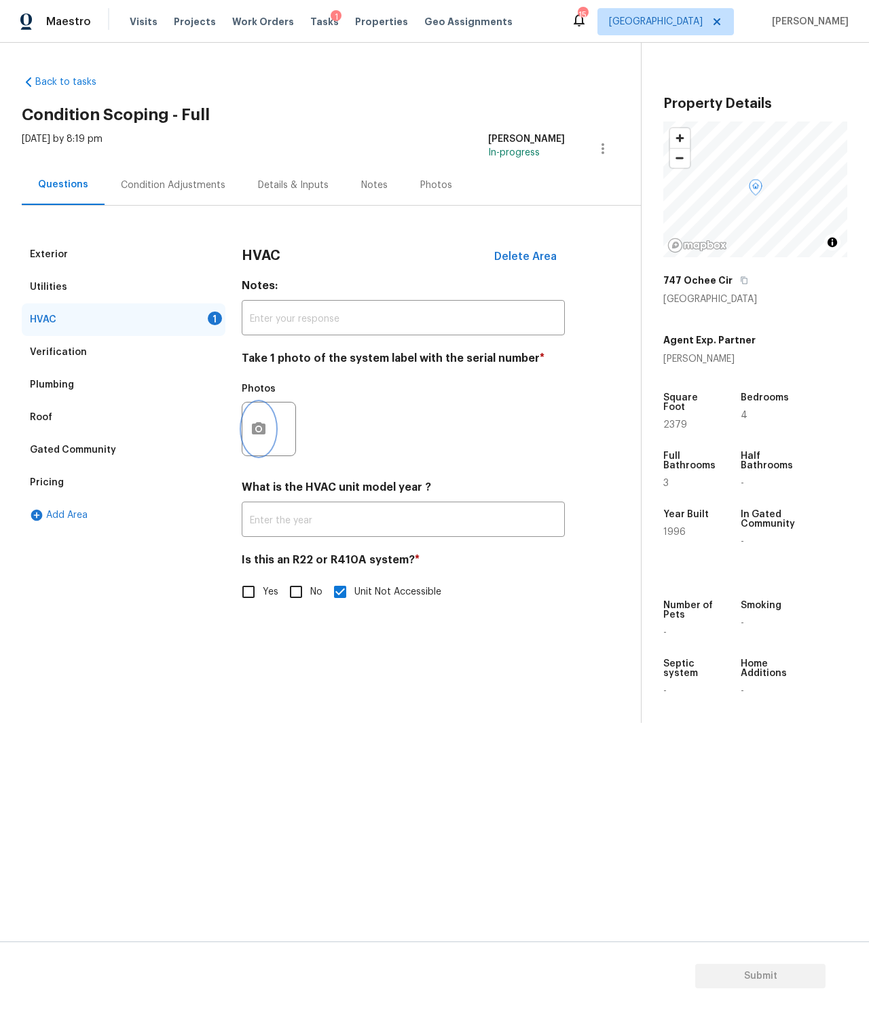
click at [274, 433] on button "button" at bounding box center [258, 429] width 33 height 53
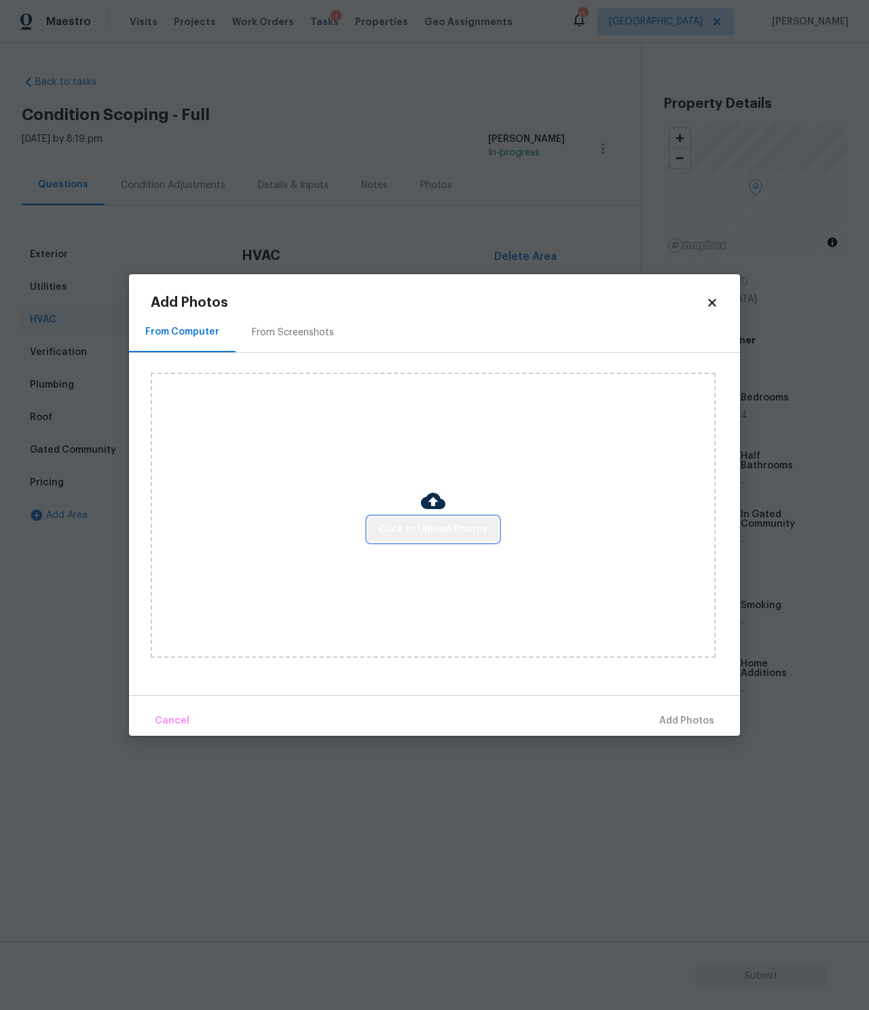
click at [443, 522] on span "Click to Upload Photos" at bounding box center [433, 530] width 109 height 17
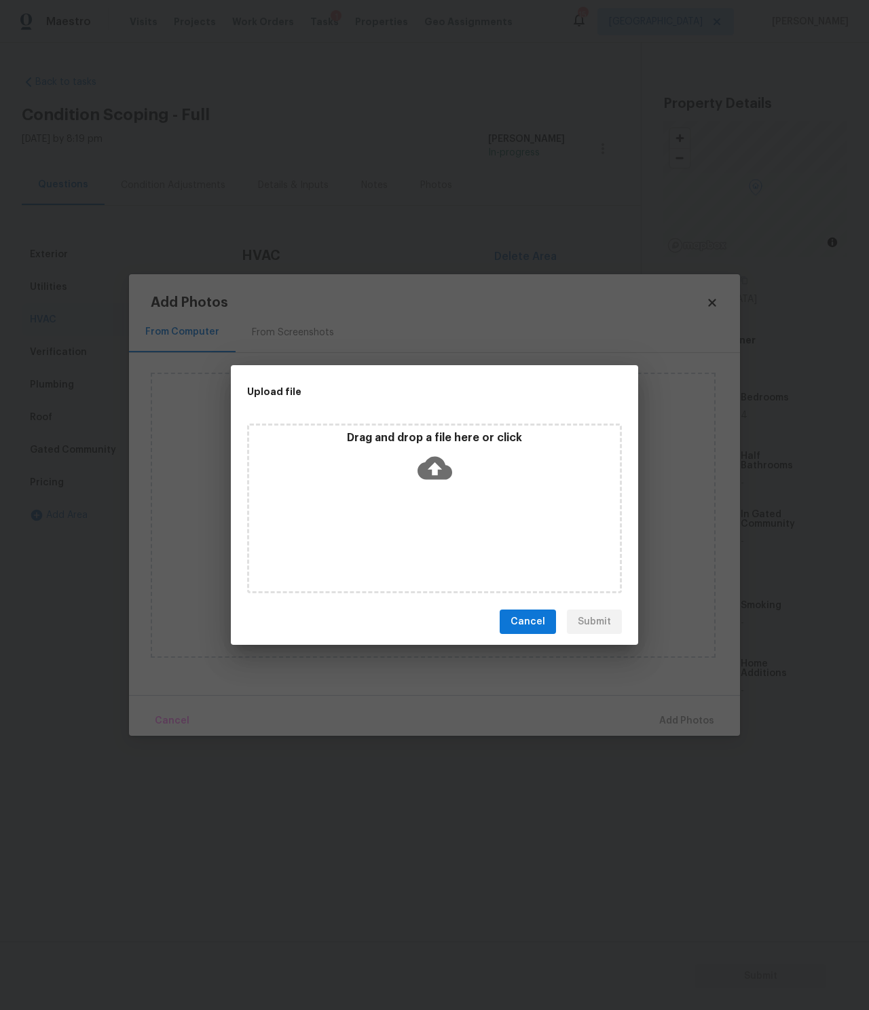
click at [431, 461] on icon at bounding box center [435, 468] width 35 height 23
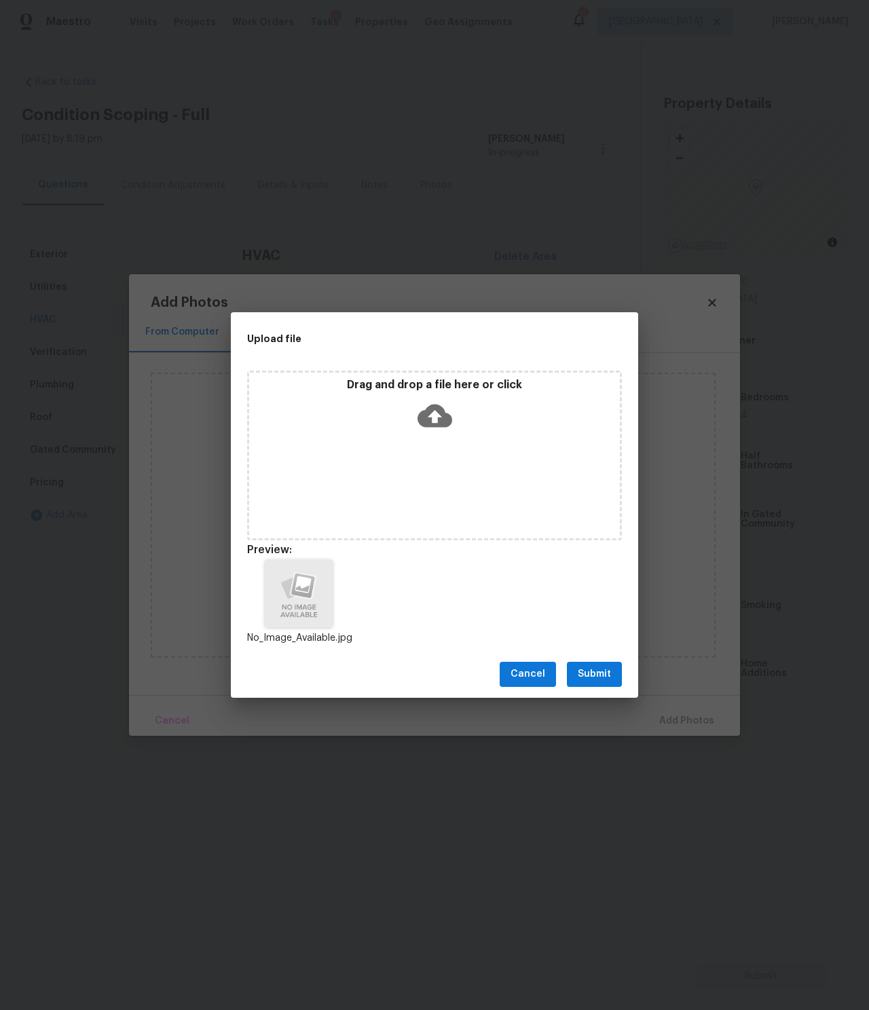
click at [596, 680] on span "Submit" at bounding box center [594, 674] width 33 height 17
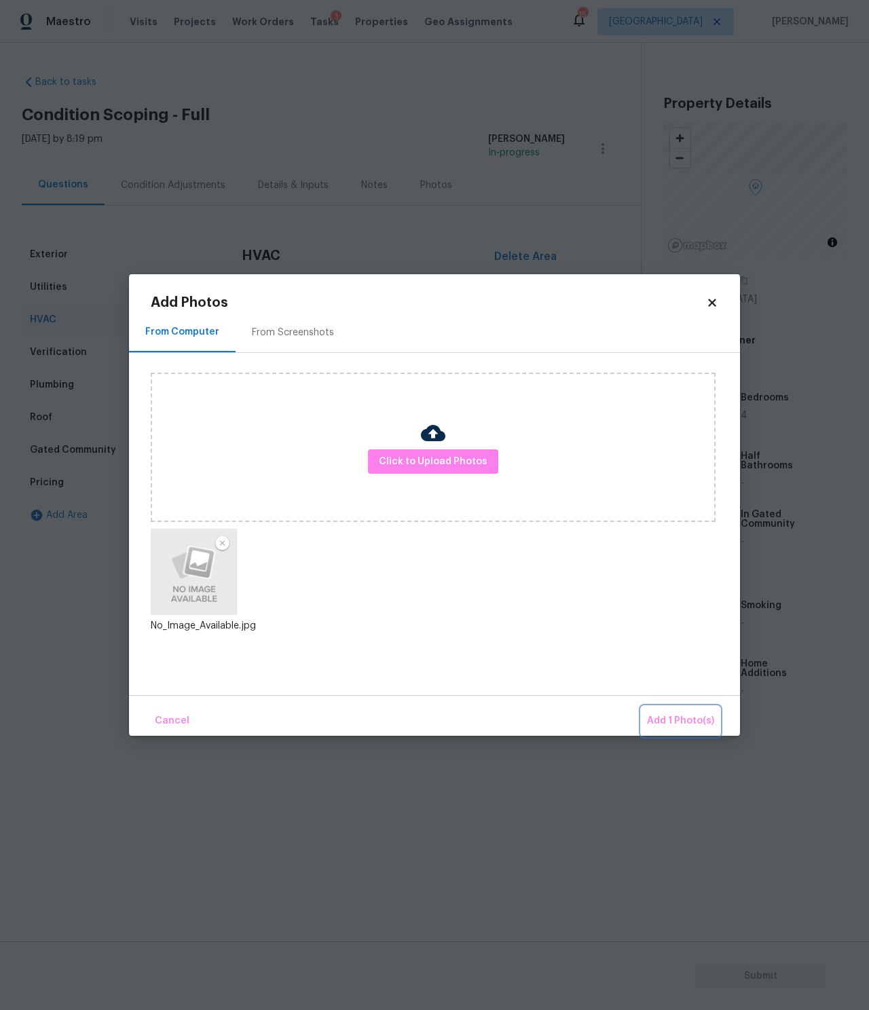
click at [679, 724] on span "Add 1 Photo(s)" at bounding box center [680, 721] width 67 height 17
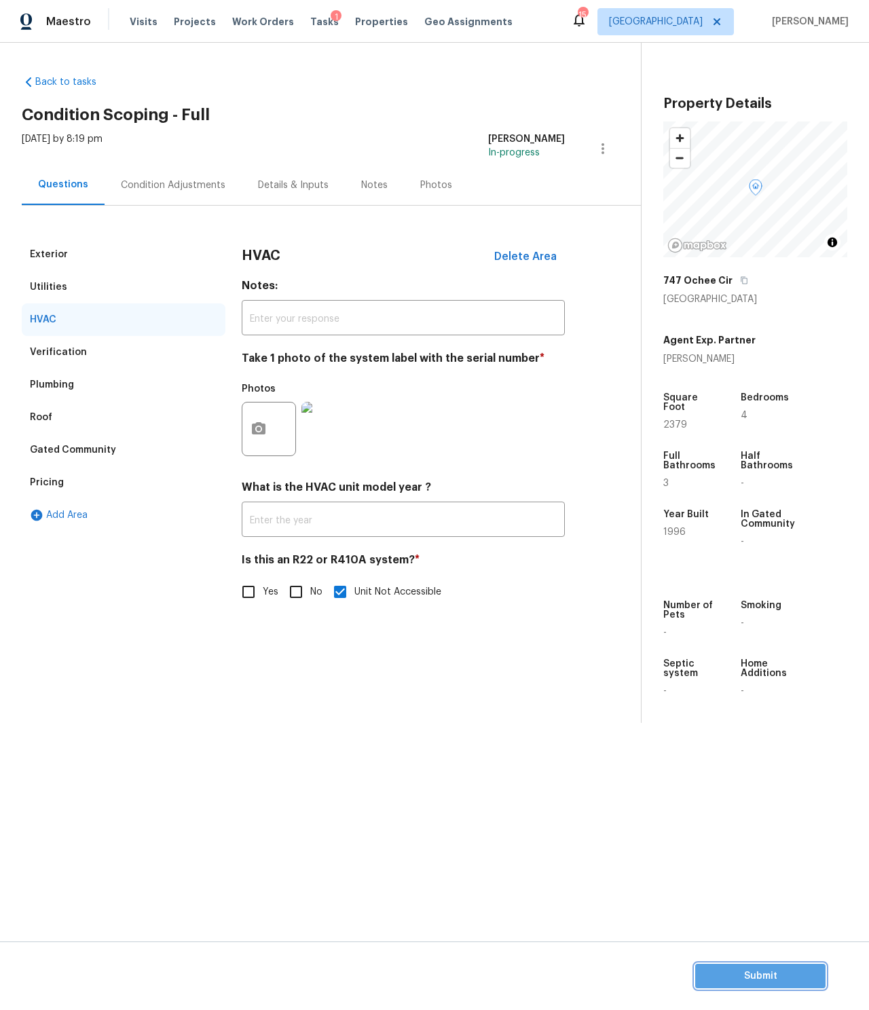
click at [735, 976] on span "Submit" at bounding box center [760, 976] width 109 height 17
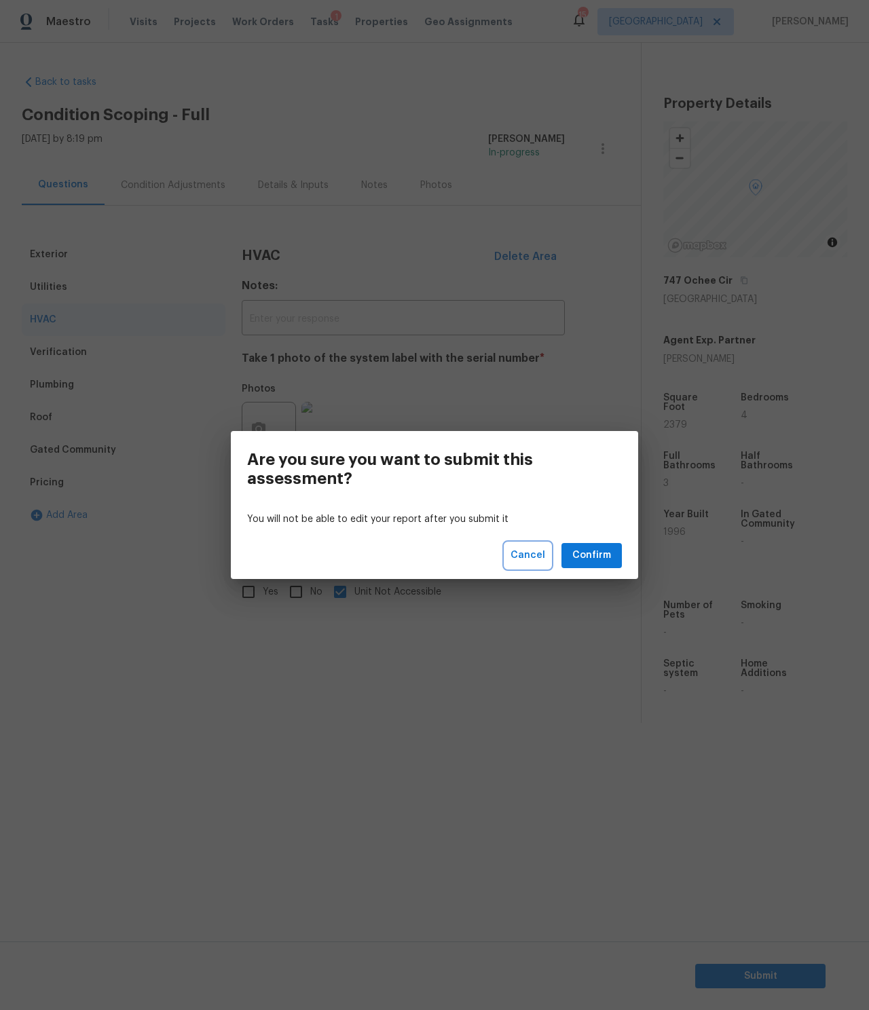
click at [516, 545] on button "Cancel" at bounding box center [527, 555] width 45 height 25
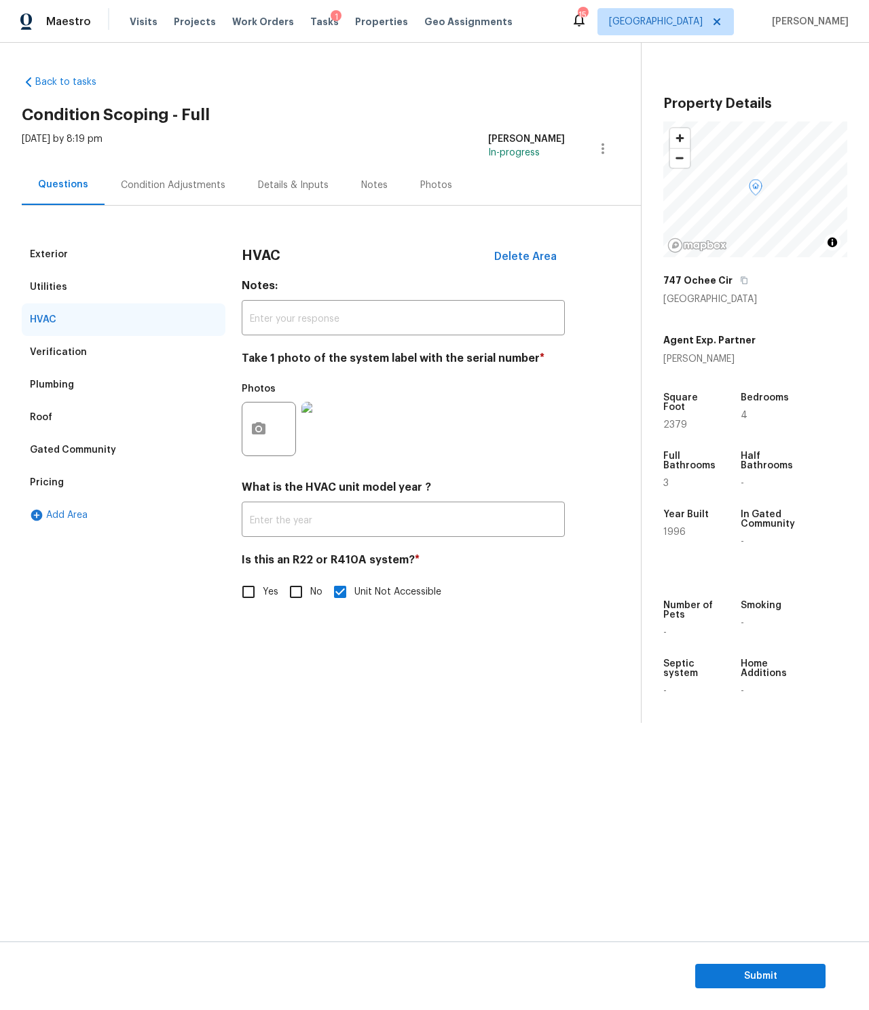
click at [160, 183] on div "Condition Adjustments" at bounding box center [173, 186] width 105 height 14
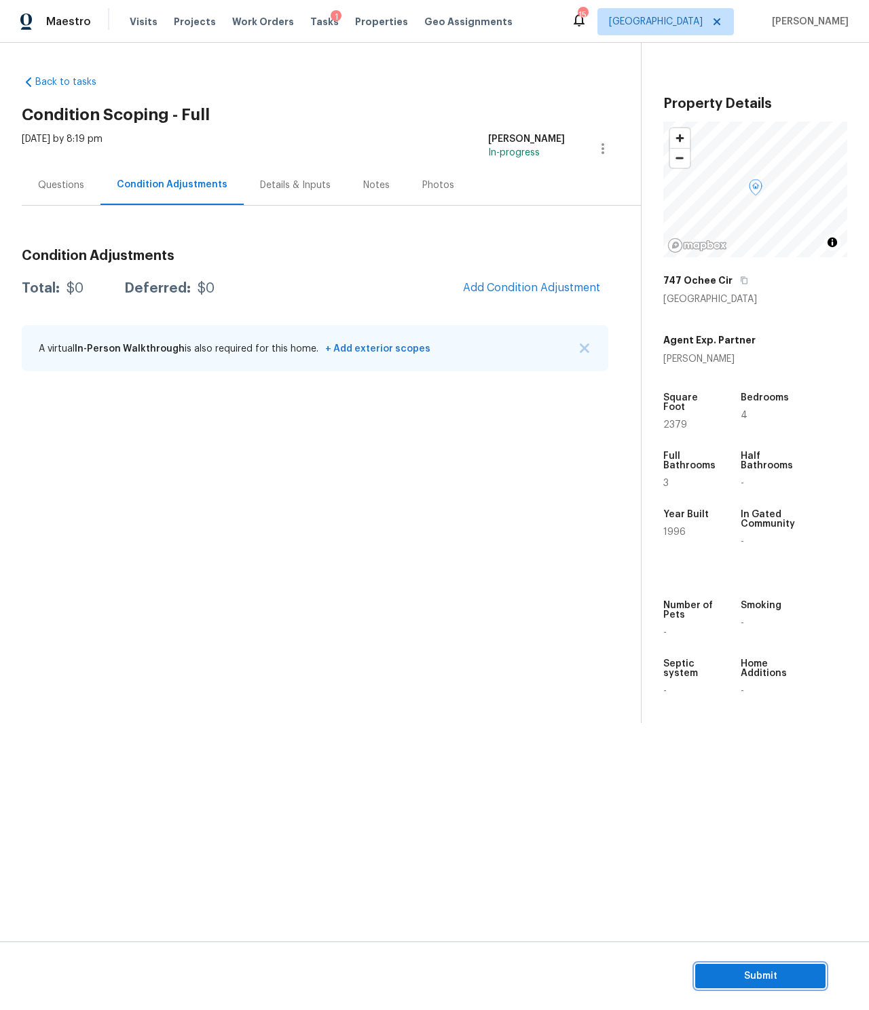
click at [759, 968] on span "Submit" at bounding box center [760, 976] width 109 height 17
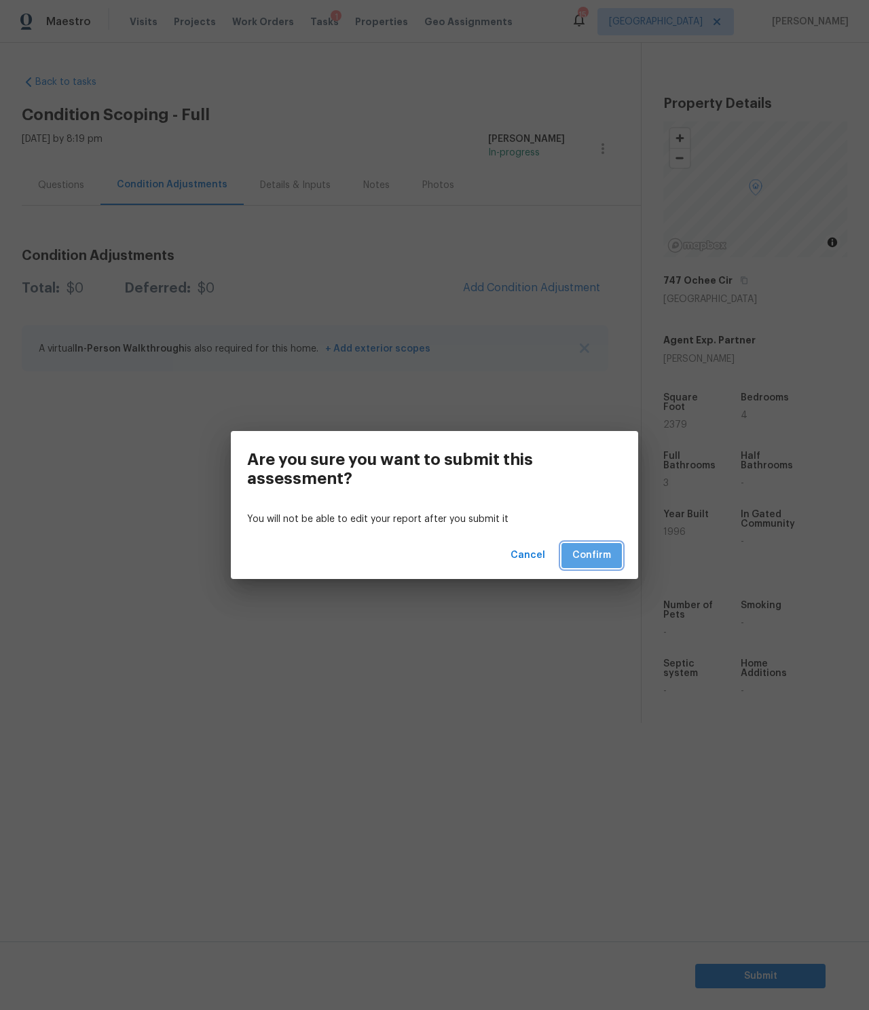
click at [603, 557] on span "Confirm" at bounding box center [591, 555] width 39 height 17
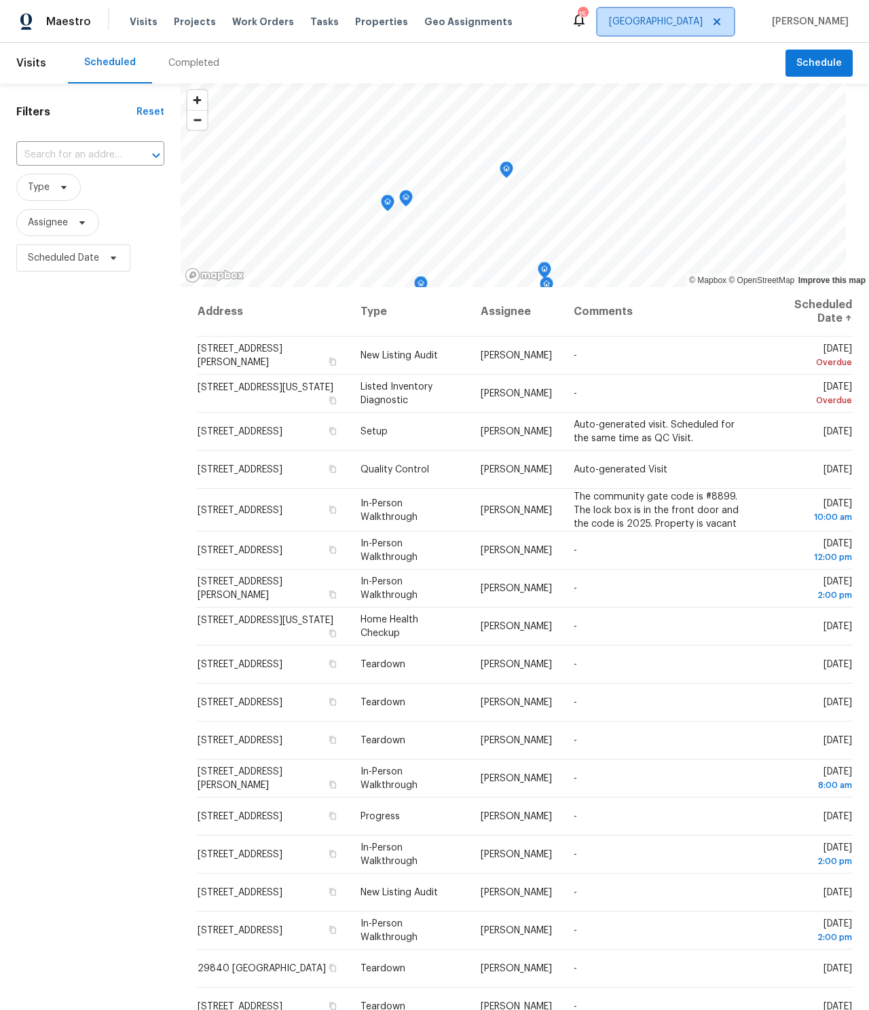
click at [734, 26] on span "Riverside" at bounding box center [666, 21] width 136 height 27
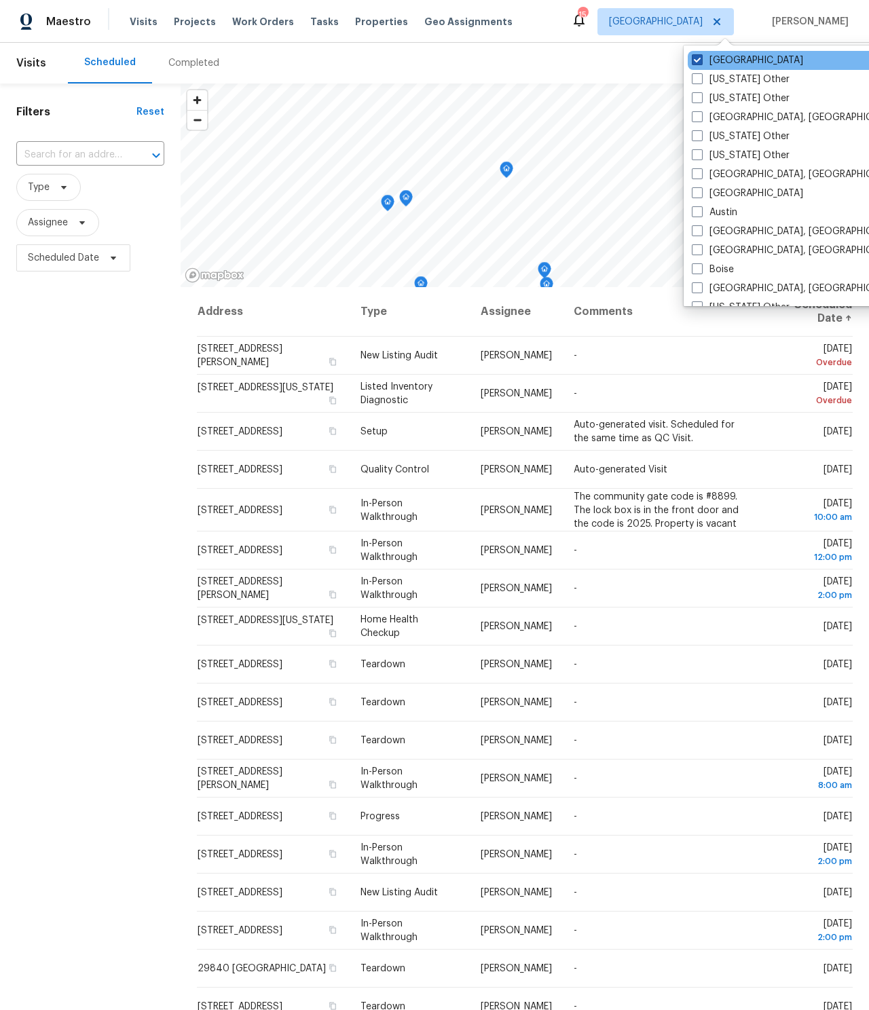
click at [716, 62] on label "[GEOGRAPHIC_DATA]" at bounding box center [747, 61] width 111 height 14
click at [701, 62] on input "[GEOGRAPHIC_DATA]" at bounding box center [696, 58] width 9 height 9
checkbox input "false"
checkbox input "true"
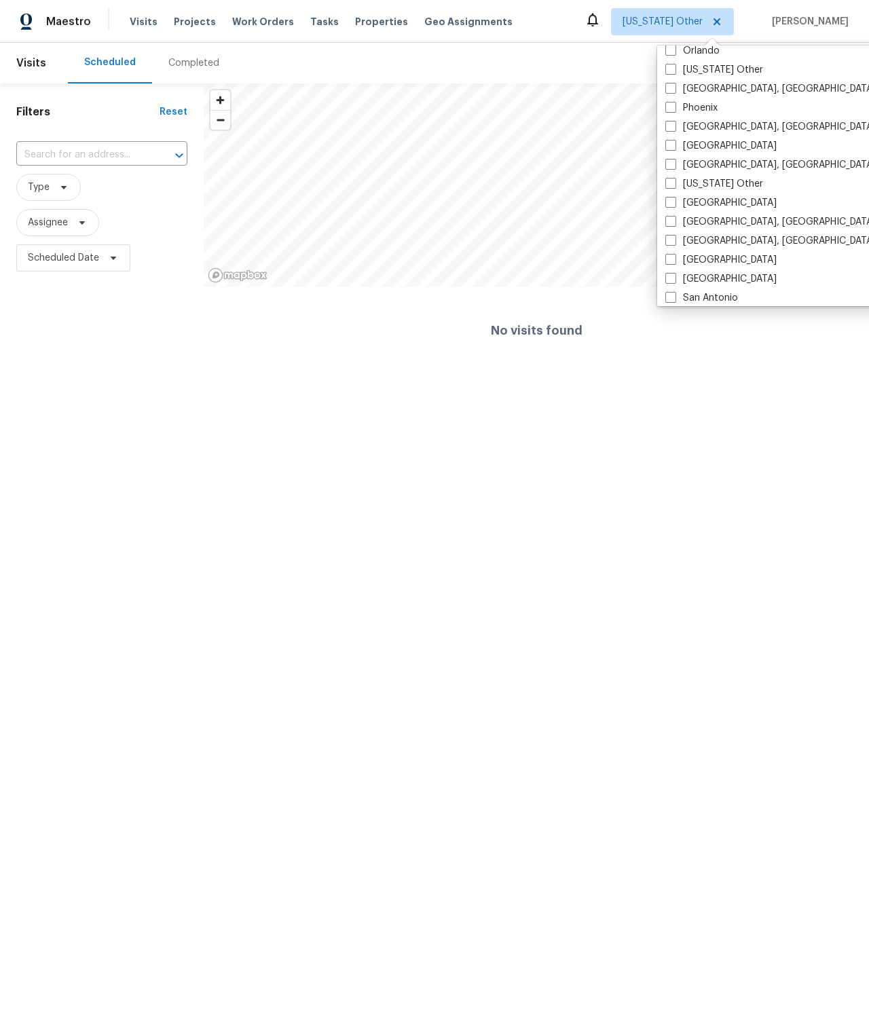
scroll to position [1727, 0]
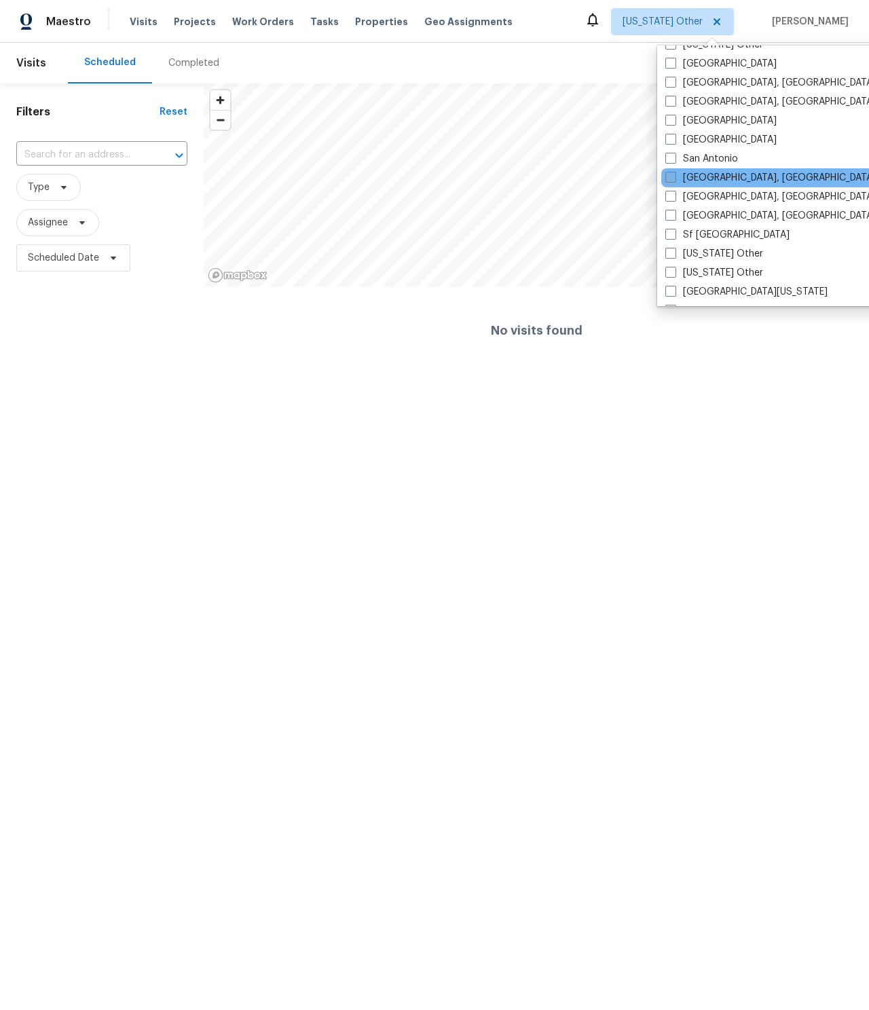
click at [743, 171] on label "[GEOGRAPHIC_DATA], [GEOGRAPHIC_DATA]" at bounding box center [771, 178] width 211 height 14
click at [674, 171] on input "[GEOGRAPHIC_DATA], [GEOGRAPHIC_DATA]" at bounding box center [670, 175] width 9 height 9
checkbox input "true"
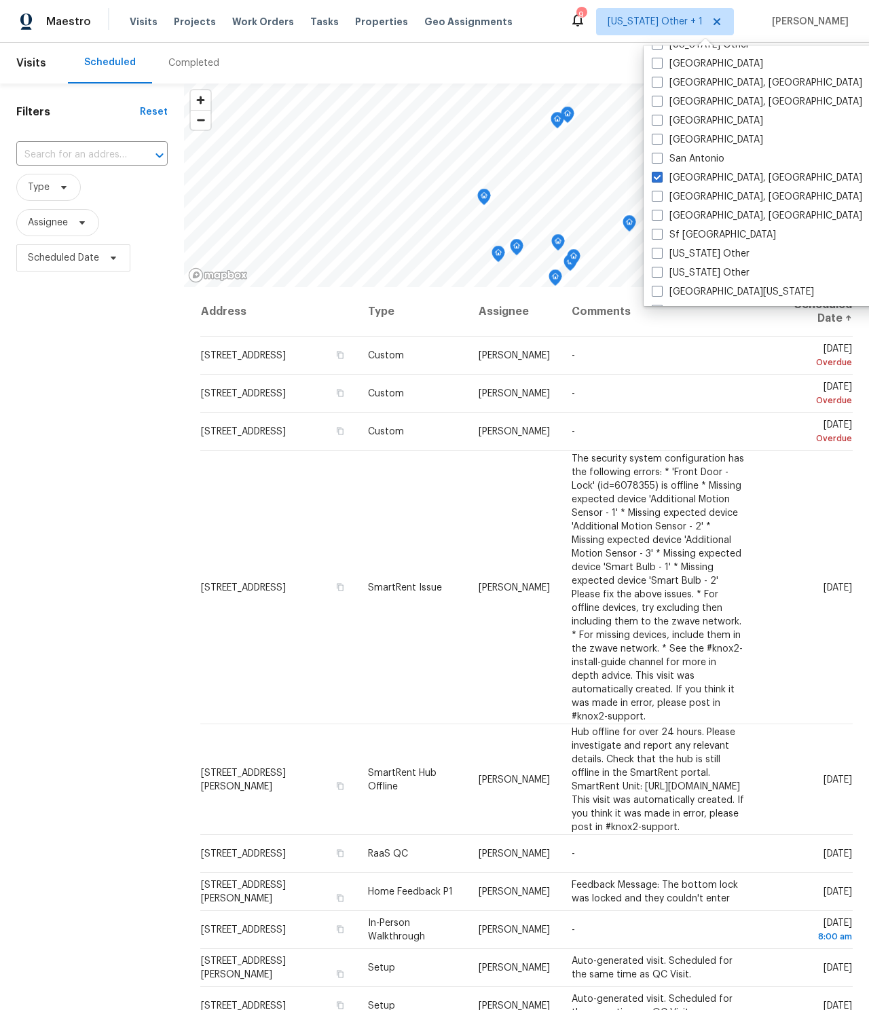
click at [130, 375] on div "Filters Reset ​ Type Assignee Scheduled Date" at bounding box center [92, 590] width 184 height 1012
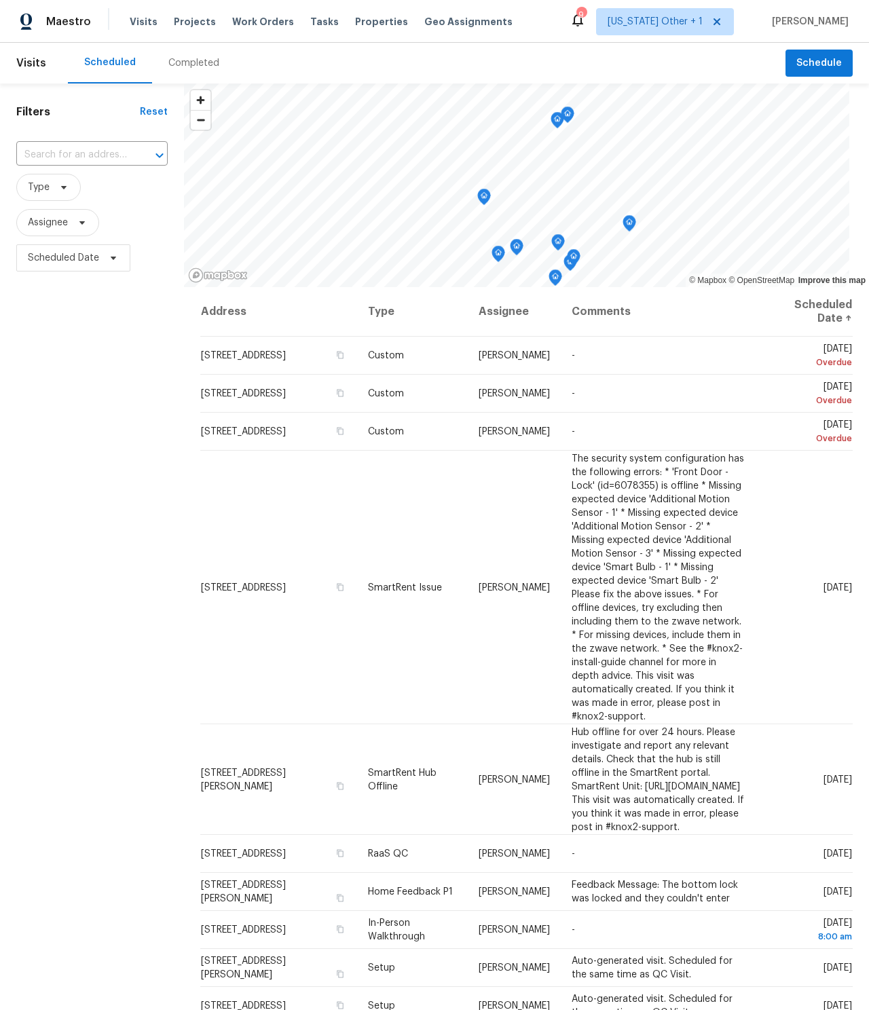
click at [311, 16] on div "Tasks" at bounding box center [324, 22] width 29 height 14
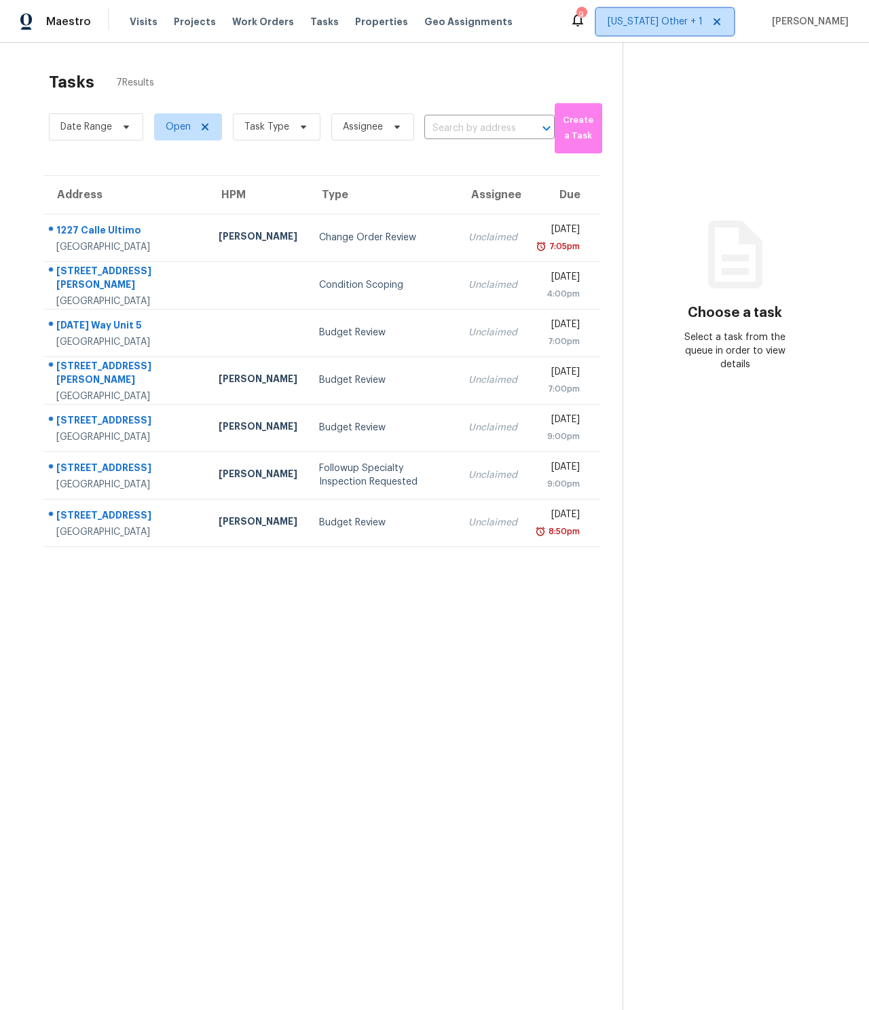
click at [685, 18] on span "[US_STATE] Other + 1" at bounding box center [655, 22] width 95 height 14
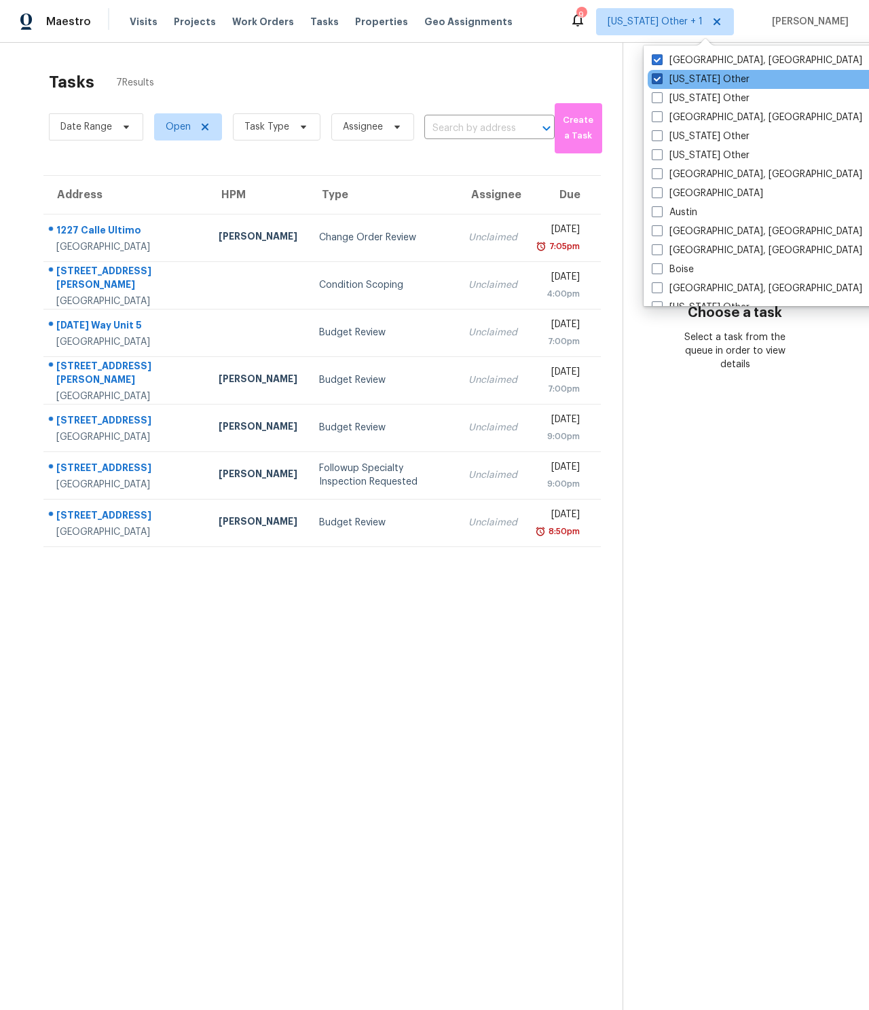
click at [673, 77] on label "[US_STATE] Other" at bounding box center [701, 80] width 98 height 14
click at [661, 77] on input "[US_STATE] Other" at bounding box center [656, 77] width 9 height 9
checkbox input "false"
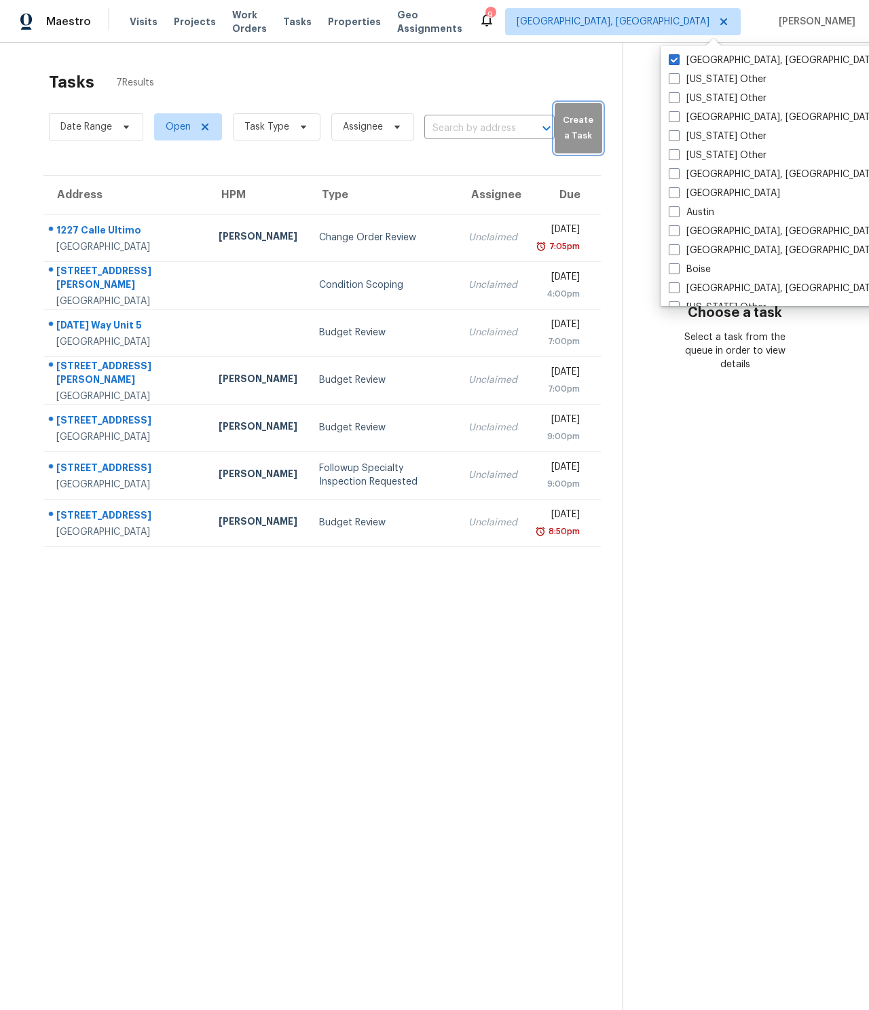
click at [579, 114] on span "Create a Task" at bounding box center [579, 128] width 34 height 31
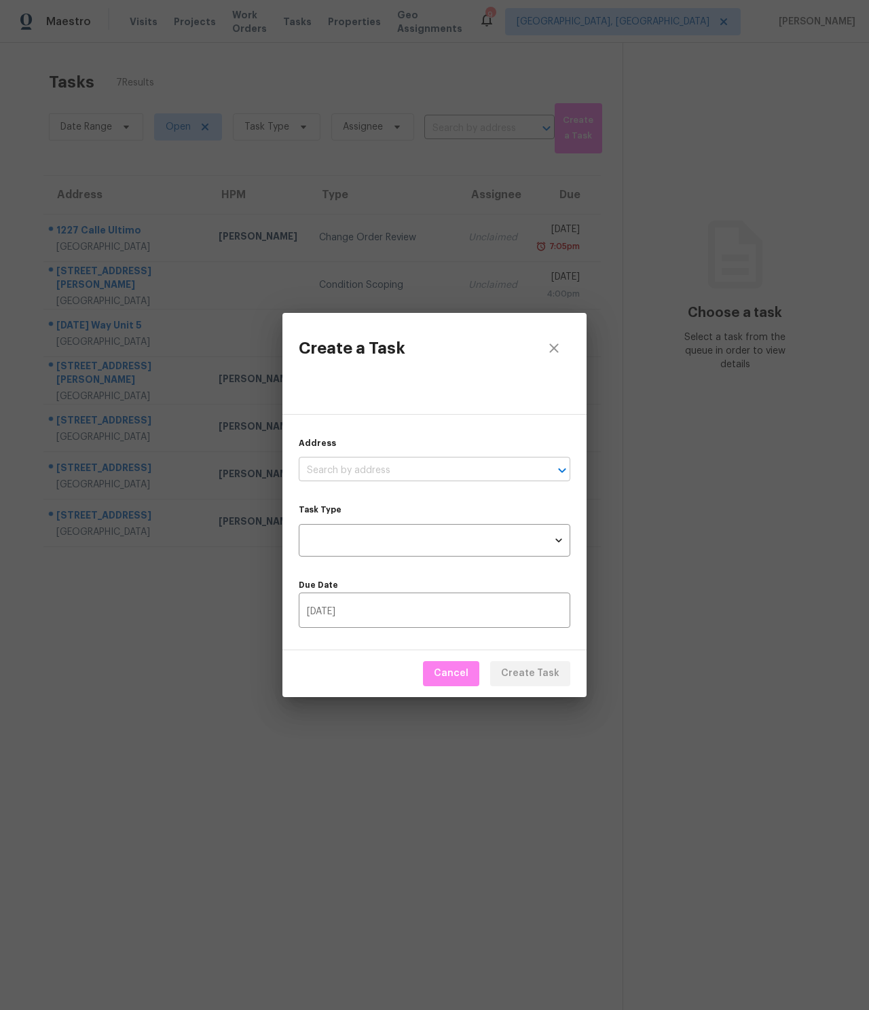
click at [402, 464] on input "text" at bounding box center [416, 470] width 234 height 21
type input "6476"
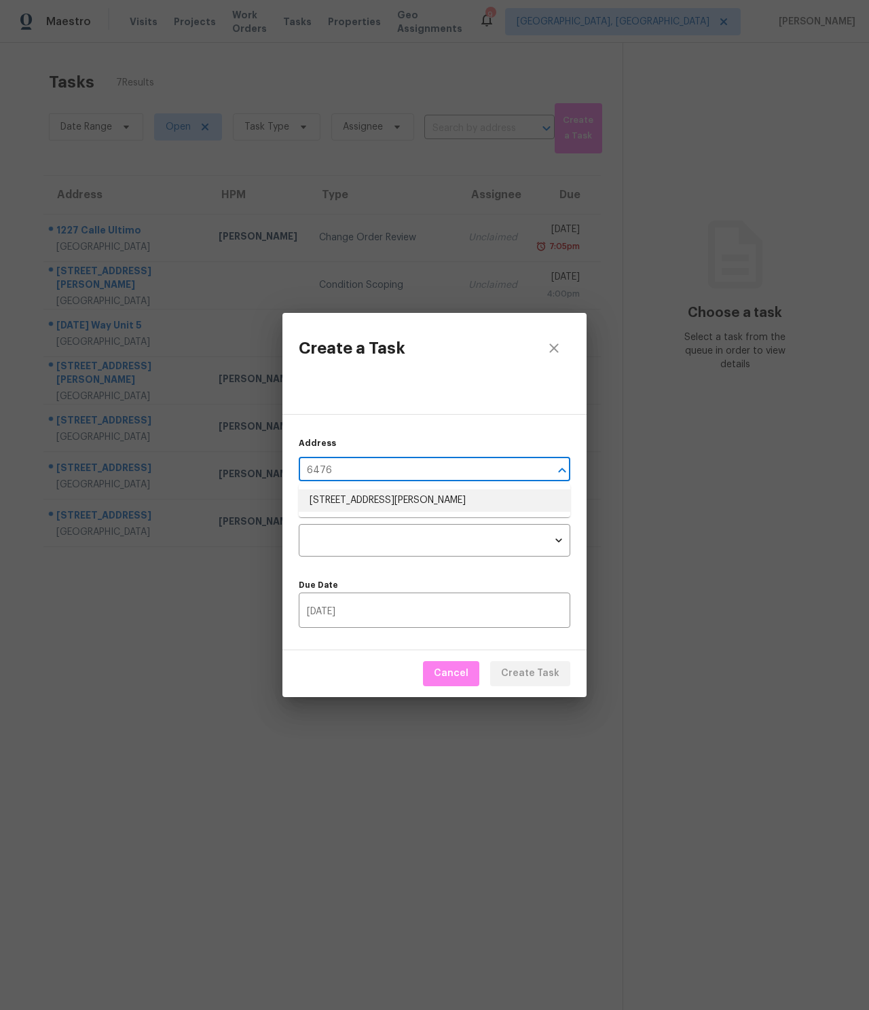
click at [432, 490] on li "6476 Jackson Dr, San Diego, CA 92119" at bounding box center [435, 501] width 272 height 22
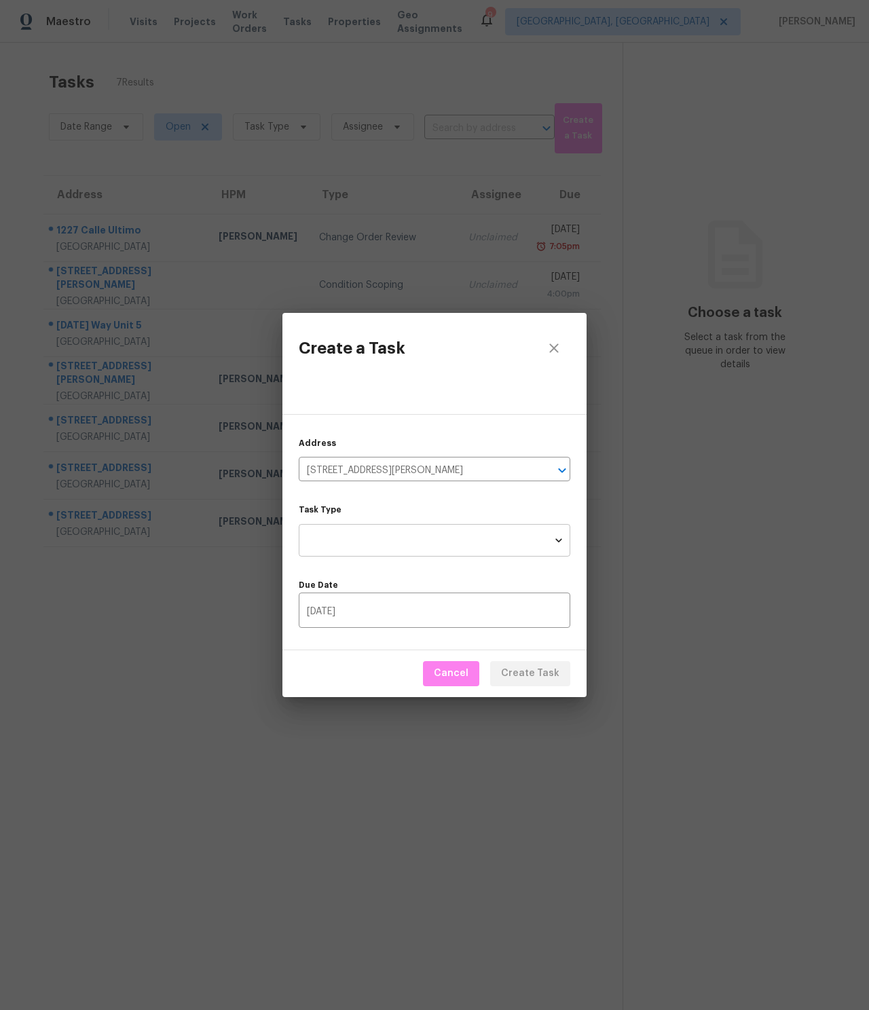
click at [347, 551] on body "Maestro Visits Projects Work Orders Tasks Properties Geo Assignments 9 San Dieg…" at bounding box center [434, 505] width 869 height 1010
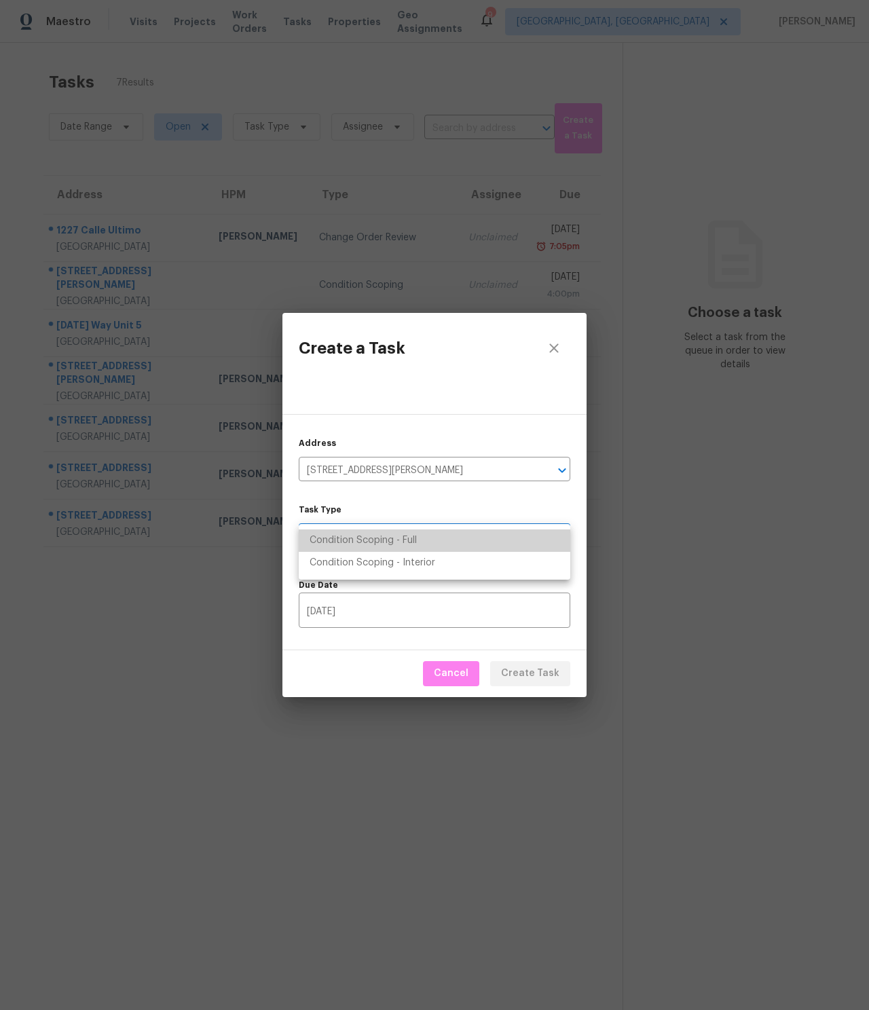
click at [359, 543] on li "Condition Scoping - Full" at bounding box center [435, 541] width 272 height 22
type input "virtual_full_assessment"
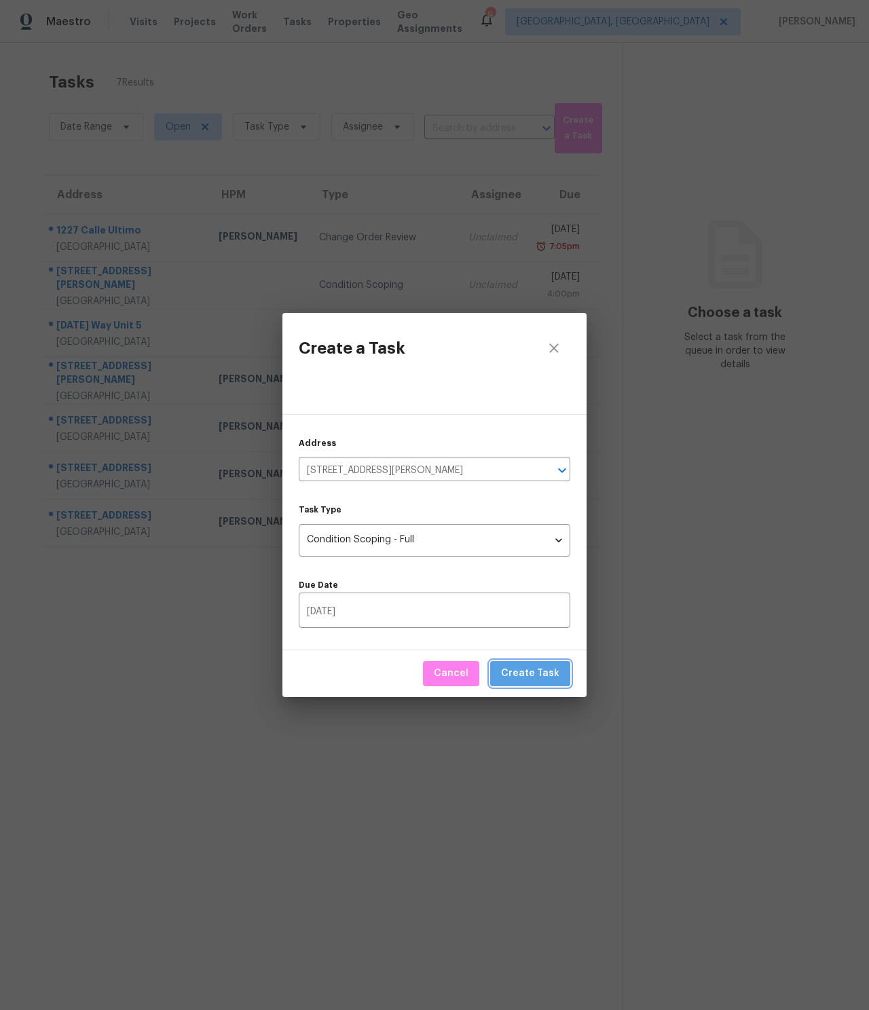
click at [543, 666] on span "Create Task" at bounding box center [530, 674] width 58 height 17
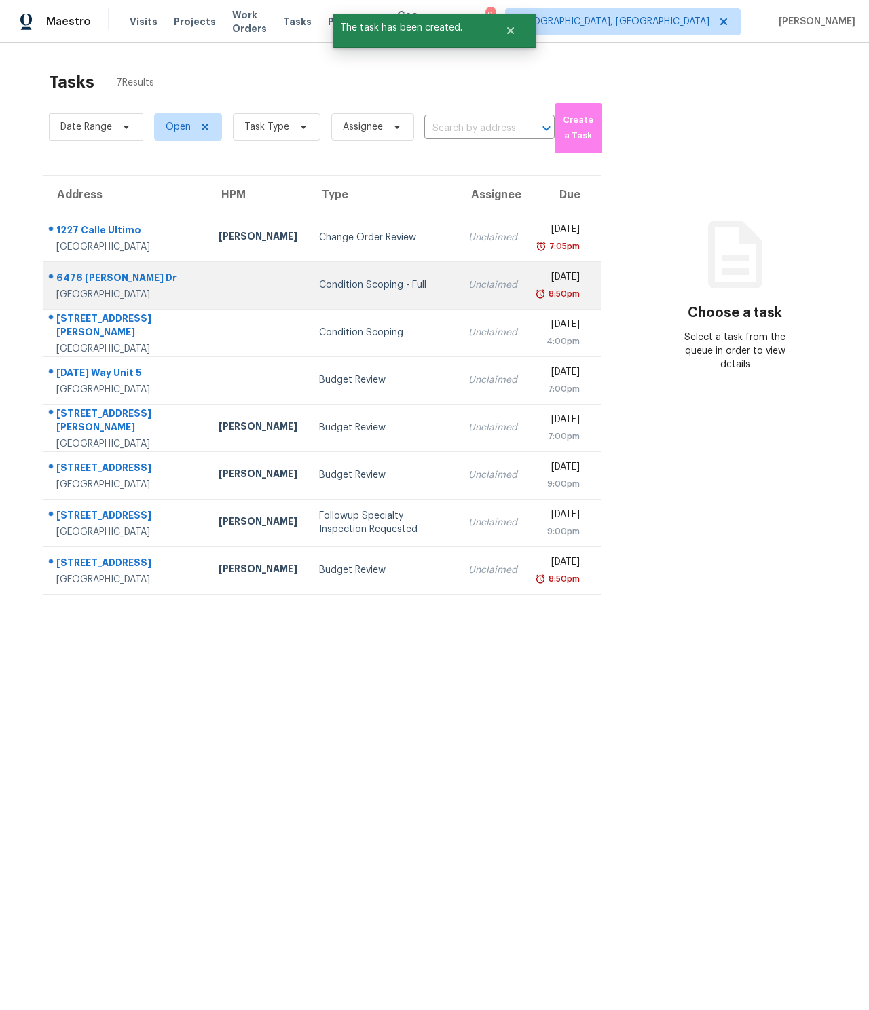
click at [108, 276] on div "6476 Jackson Dr" at bounding box center [126, 279] width 141 height 17
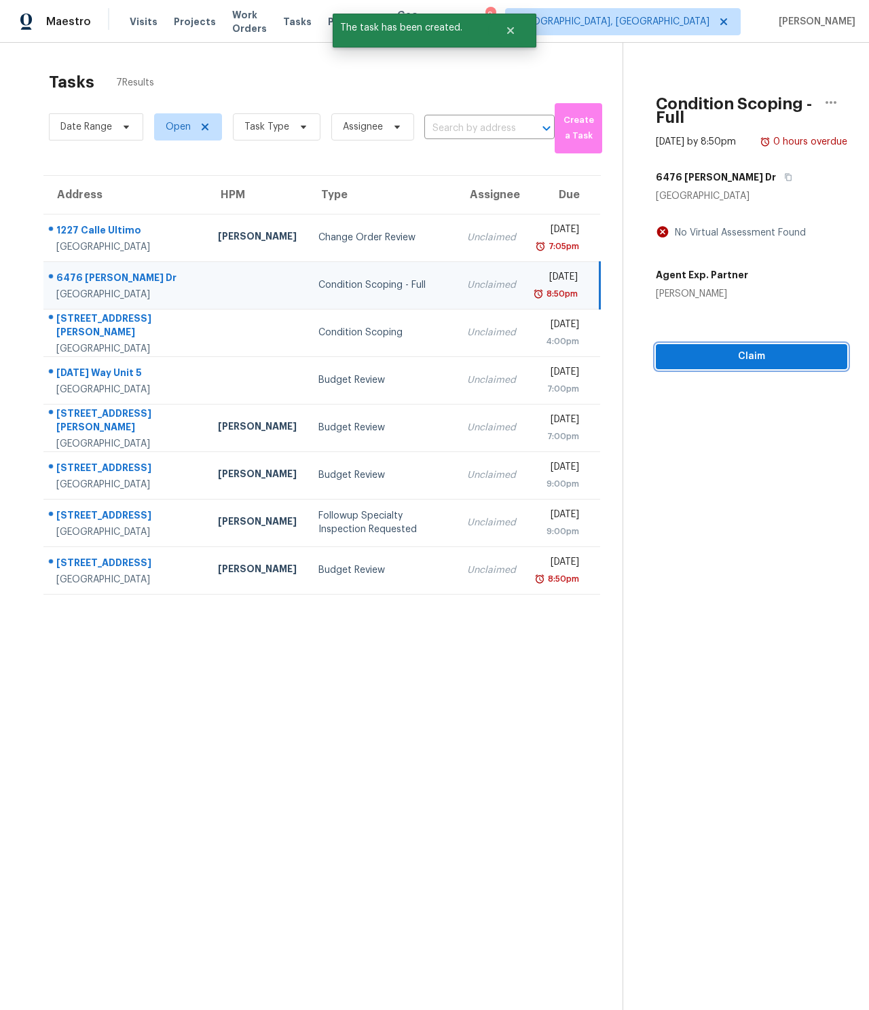
click at [717, 365] on span "Claim" at bounding box center [752, 356] width 170 height 17
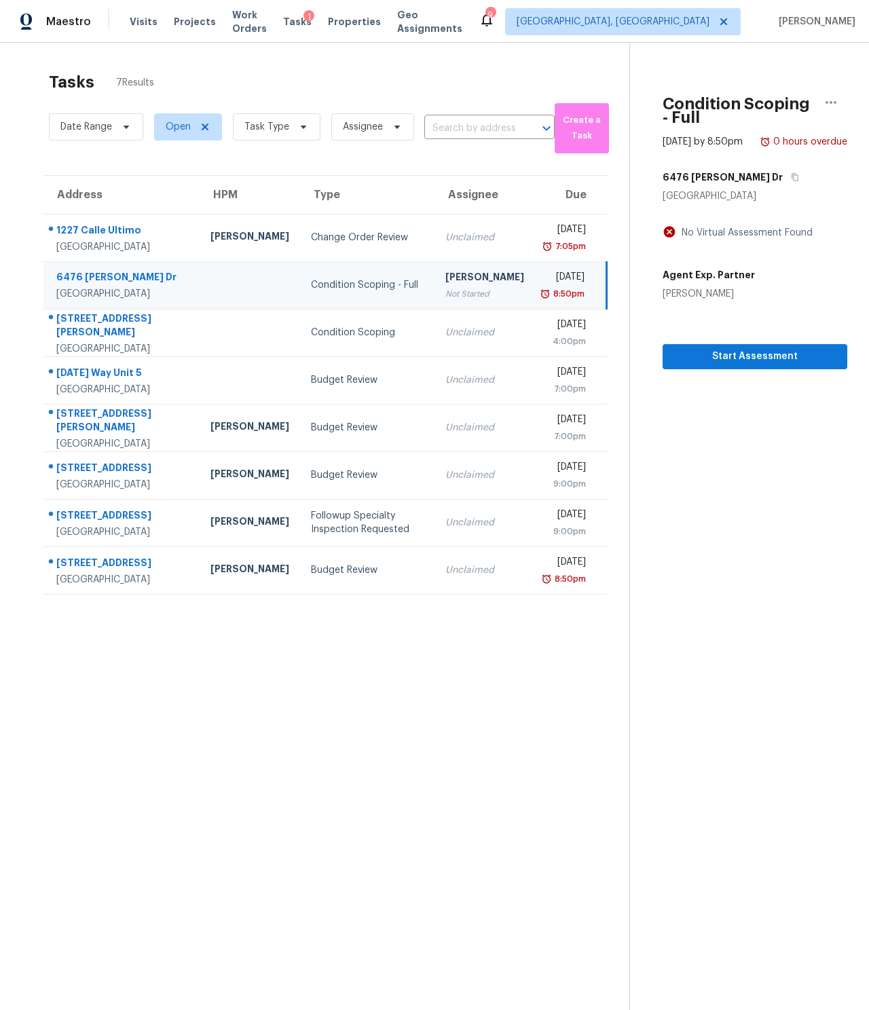
click at [727, 382] on section "Condition Scoping - Full Oct 4th 2025 by 8:50pm 0 hours overdue 6476 Jackson Dr…" at bounding box center [739, 548] width 218 height 1010
click at [723, 365] on span "Start Assessment" at bounding box center [755, 356] width 163 height 17
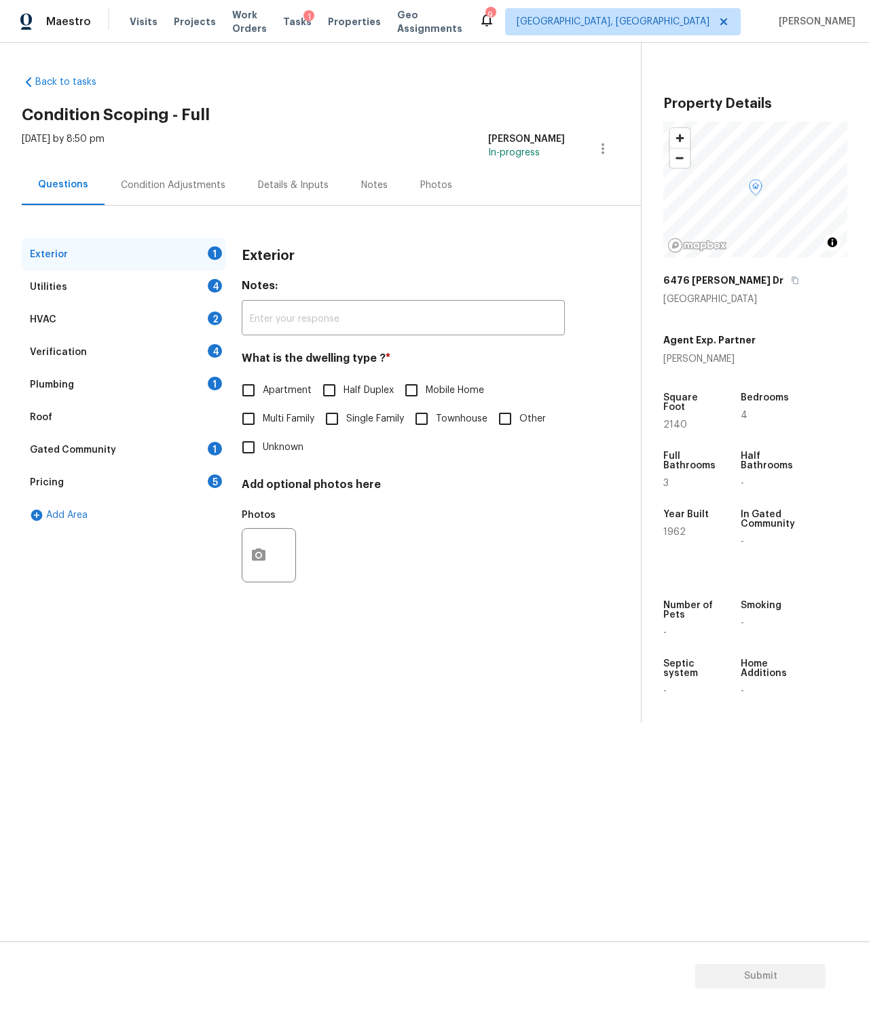
click at [358, 420] on span "Single Family" at bounding box center [375, 419] width 58 height 14
click at [346, 420] on input "Single Family" at bounding box center [332, 419] width 29 height 29
checkbox input "true"
click at [141, 285] on div "Utilities 4" at bounding box center [124, 287] width 204 height 33
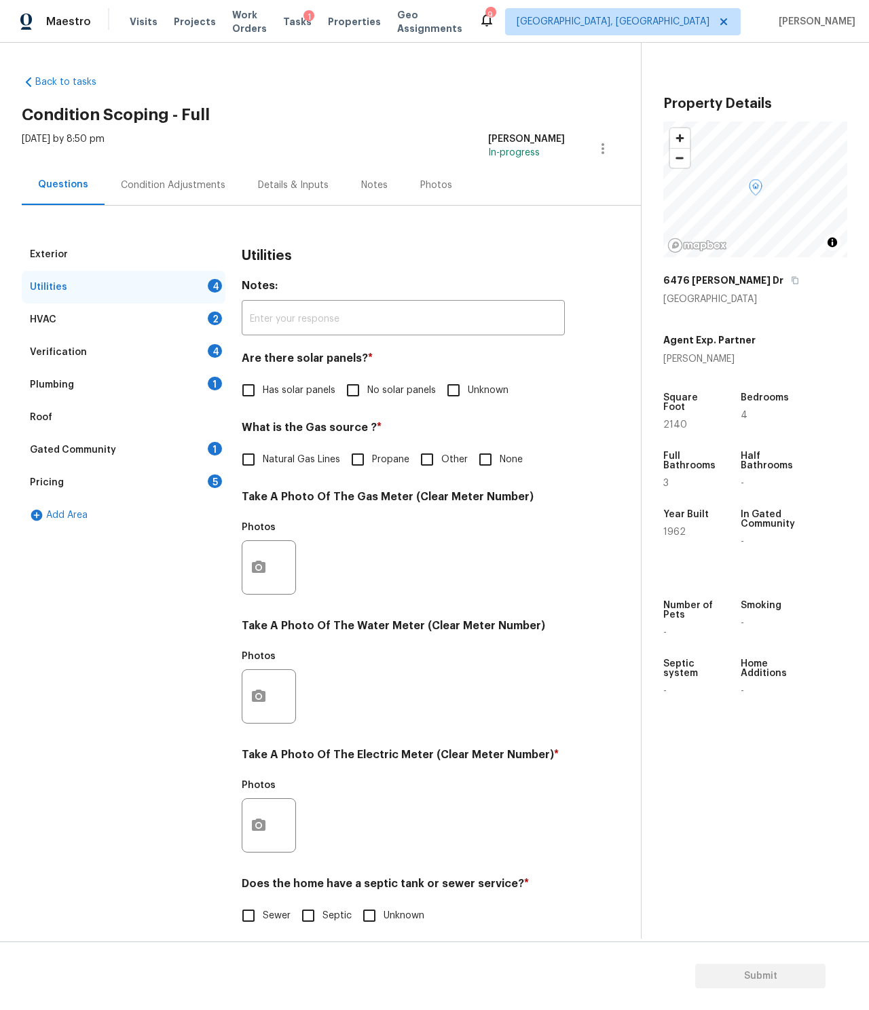
click at [475, 392] on span "Unknown" at bounding box center [488, 391] width 41 height 14
click at [468, 392] on input "Unknown" at bounding box center [453, 390] width 29 height 29
checkbox input "true"
click at [506, 455] on span "None" at bounding box center [511, 460] width 23 height 14
click at [500, 455] on input "None" at bounding box center [485, 459] width 29 height 29
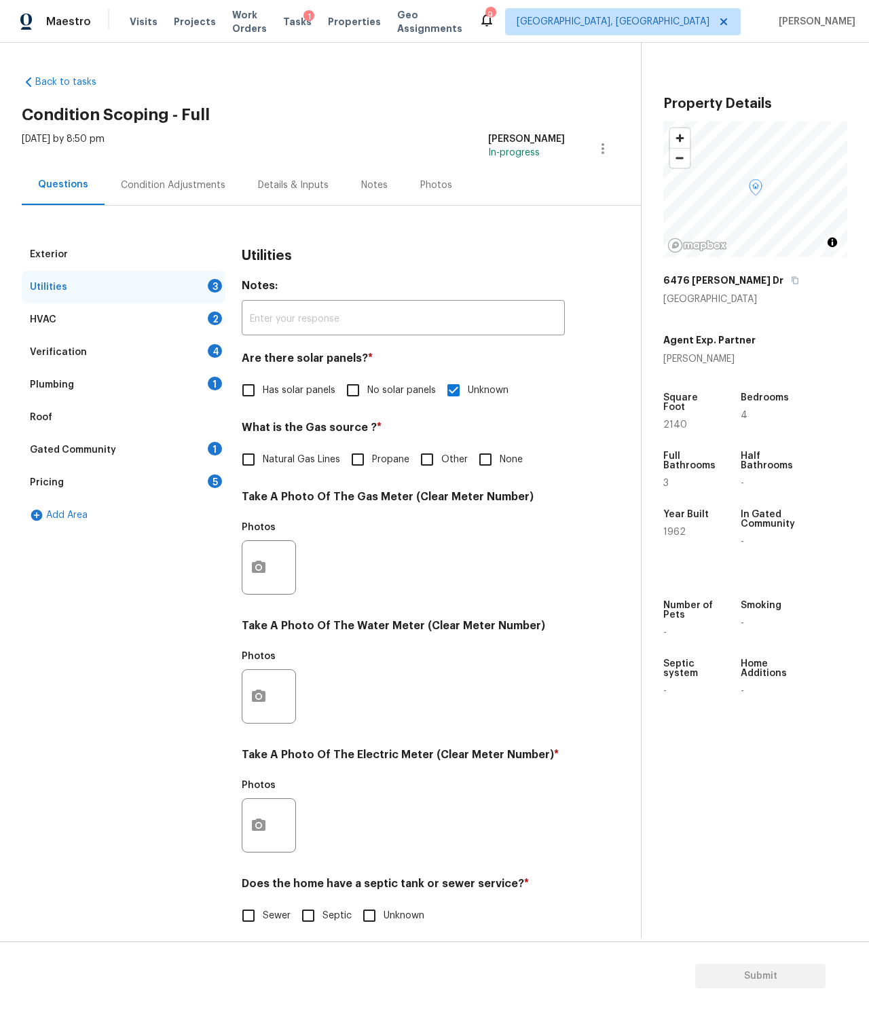
checkbox input "true"
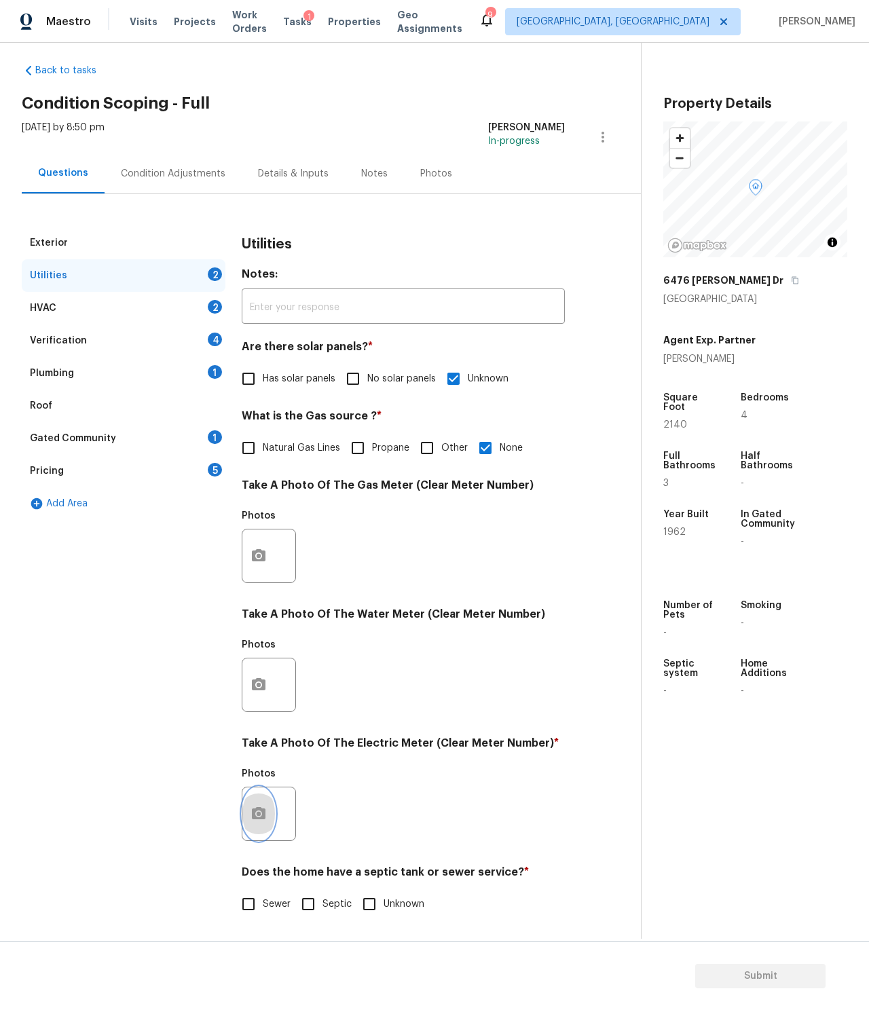
click at [268, 798] on button "button" at bounding box center [258, 814] width 33 height 53
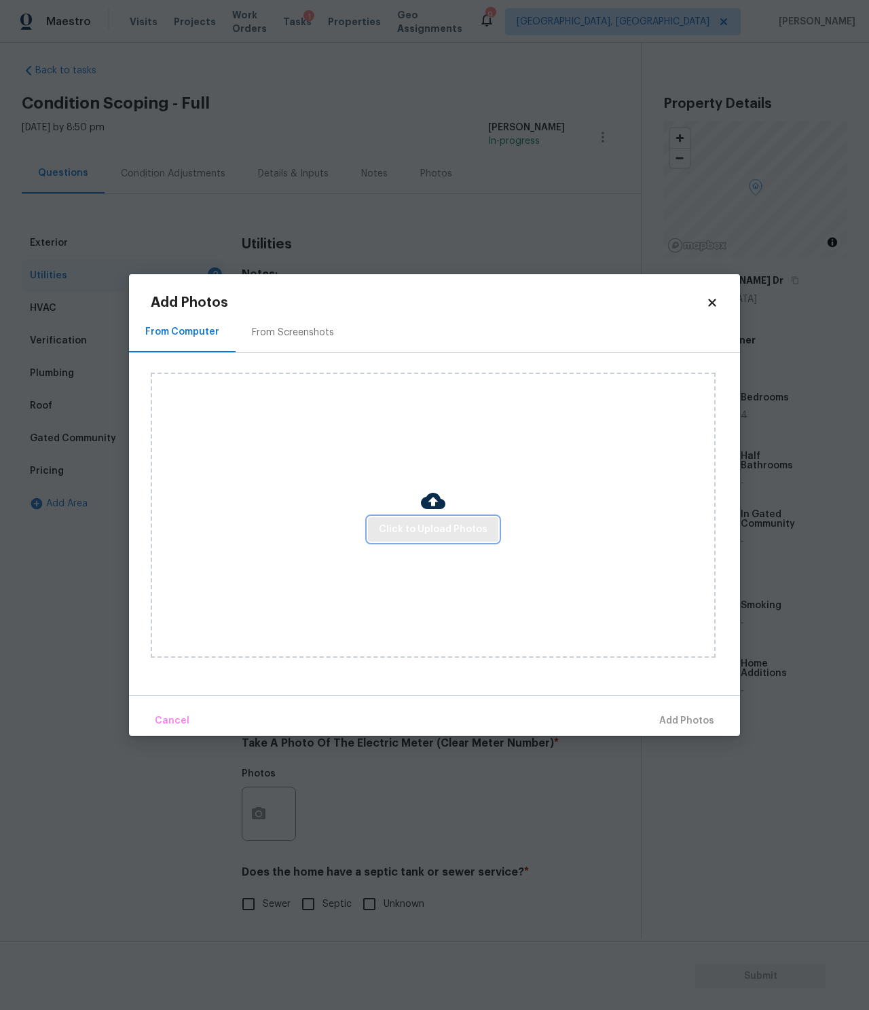
click at [452, 522] on span "Click to Upload Photos" at bounding box center [433, 530] width 109 height 17
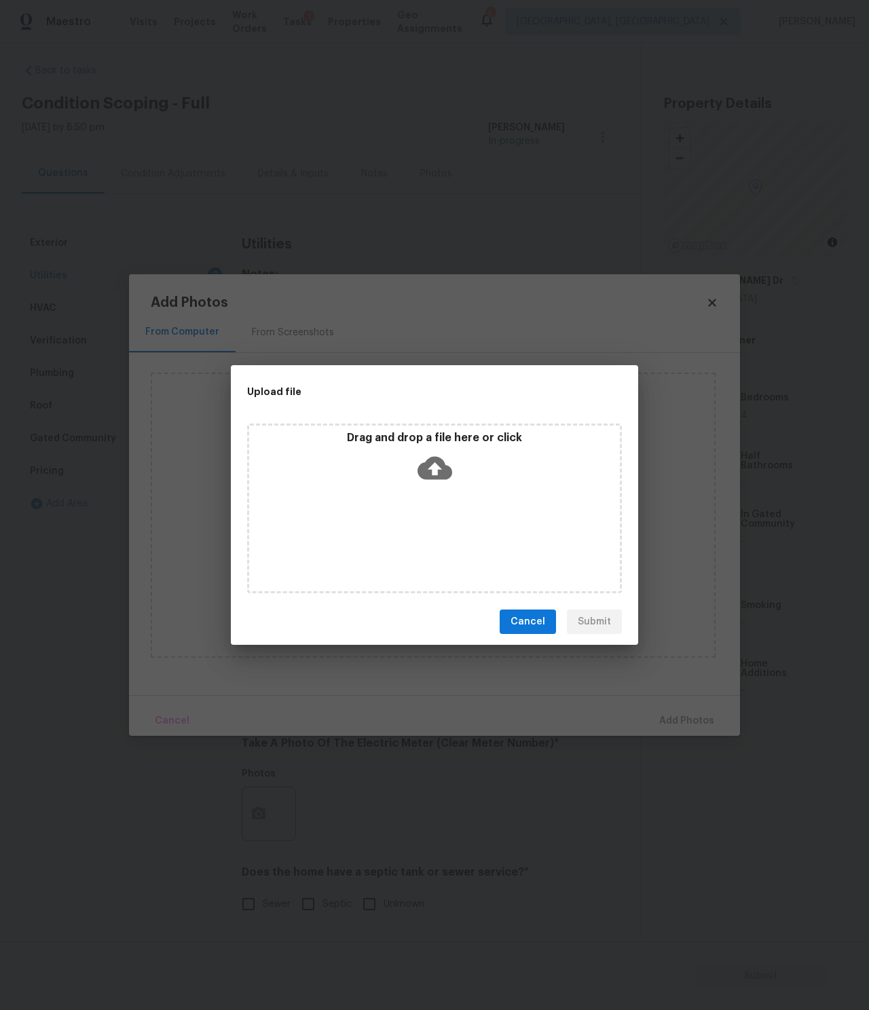
click at [441, 447] on div "Drag and drop a file here or click" at bounding box center [434, 460] width 371 height 58
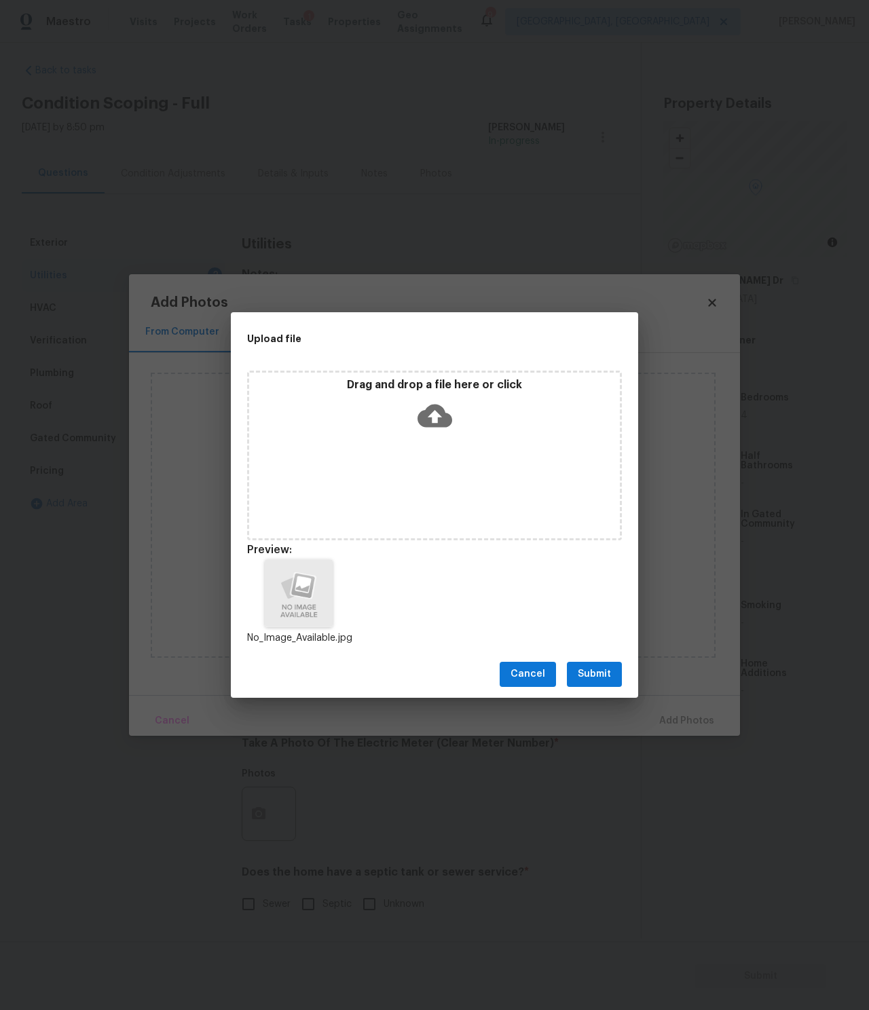
click at [592, 674] on span "Submit" at bounding box center [594, 674] width 33 height 17
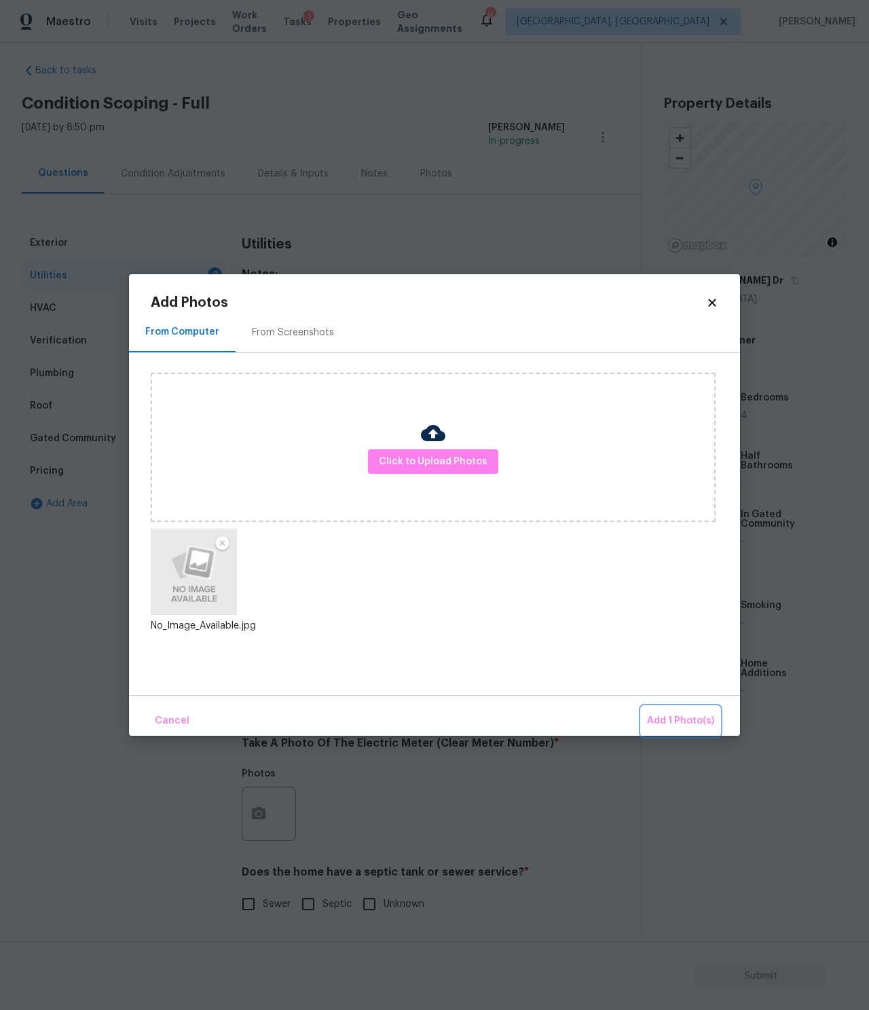
click at [682, 714] on span "Add 1 Photo(s)" at bounding box center [680, 721] width 67 height 17
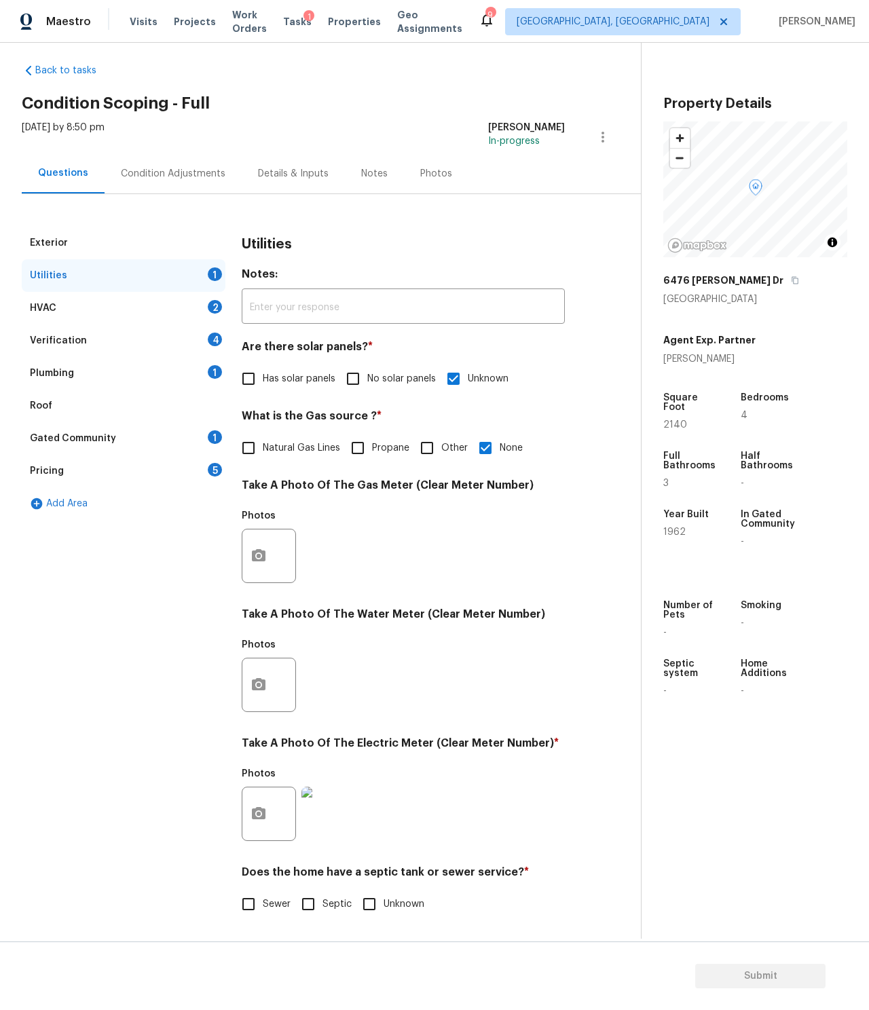
click at [411, 903] on span "Unknown" at bounding box center [404, 905] width 41 height 14
click at [384, 903] on input "Unknown" at bounding box center [369, 904] width 29 height 29
checkbox input "true"
click at [98, 305] on div "HVAC 2" at bounding box center [124, 308] width 204 height 33
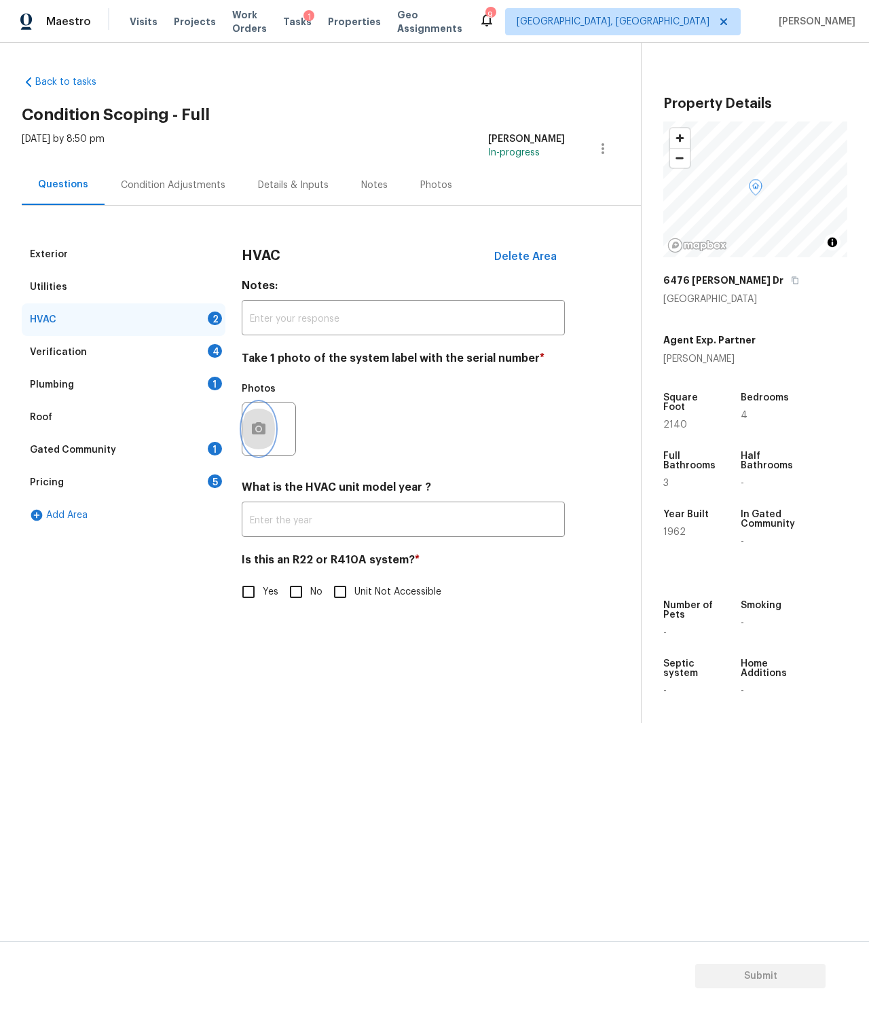
click at [263, 424] on icon "button" at bounding box center [259, 428] width 14 height 12
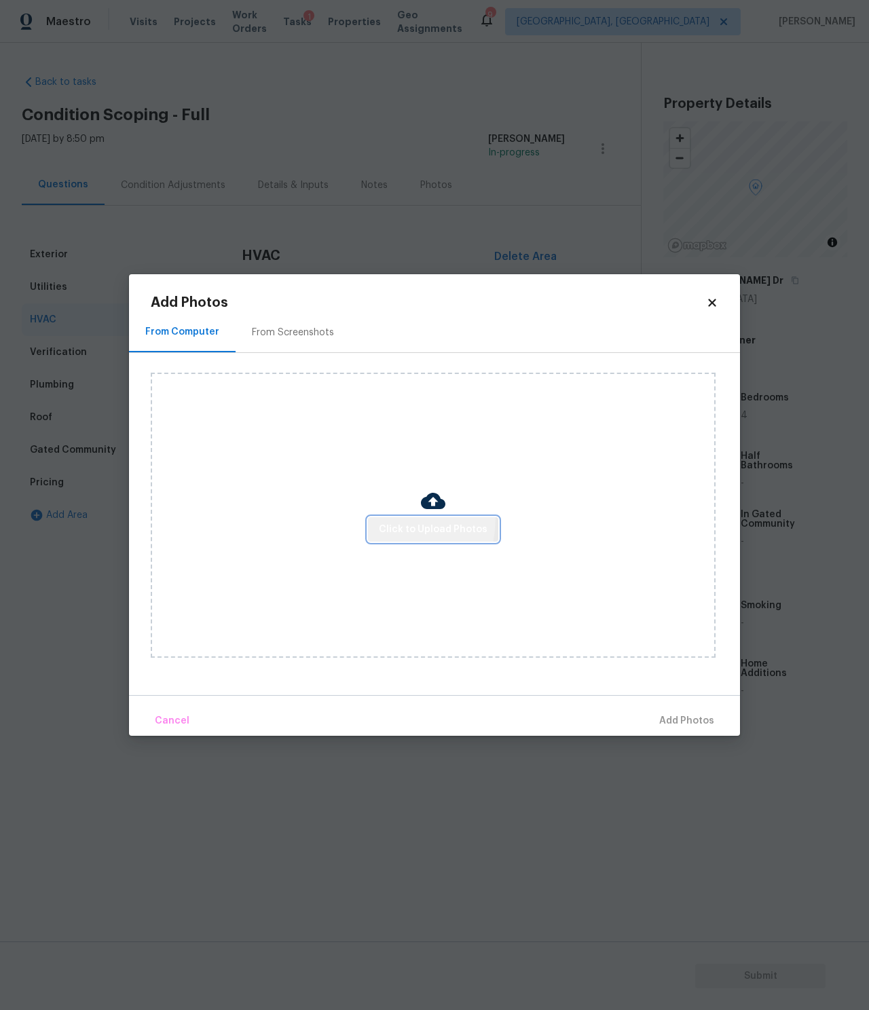
click at [377, 519] on button "Click to Upload Photos" at bounding box center [433, 529] width 130 height 25
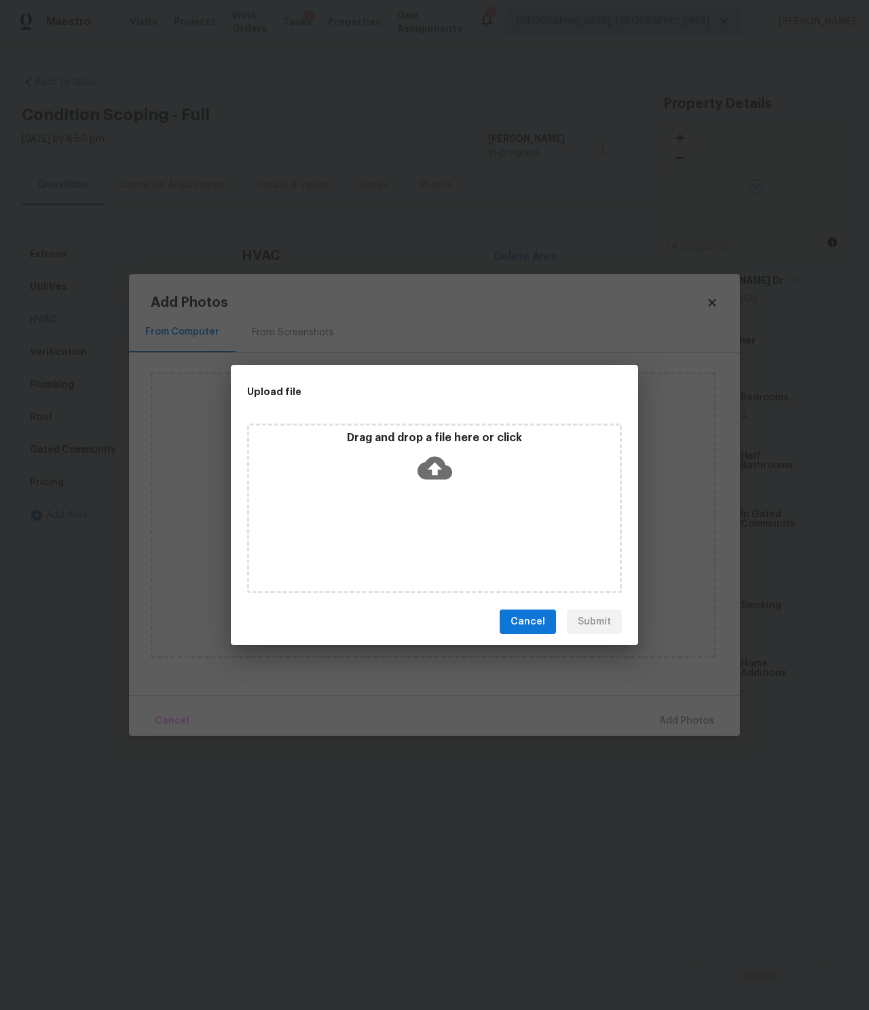
click at [443, 458] on icon at bounding box center [435, 468] width 35 height 35
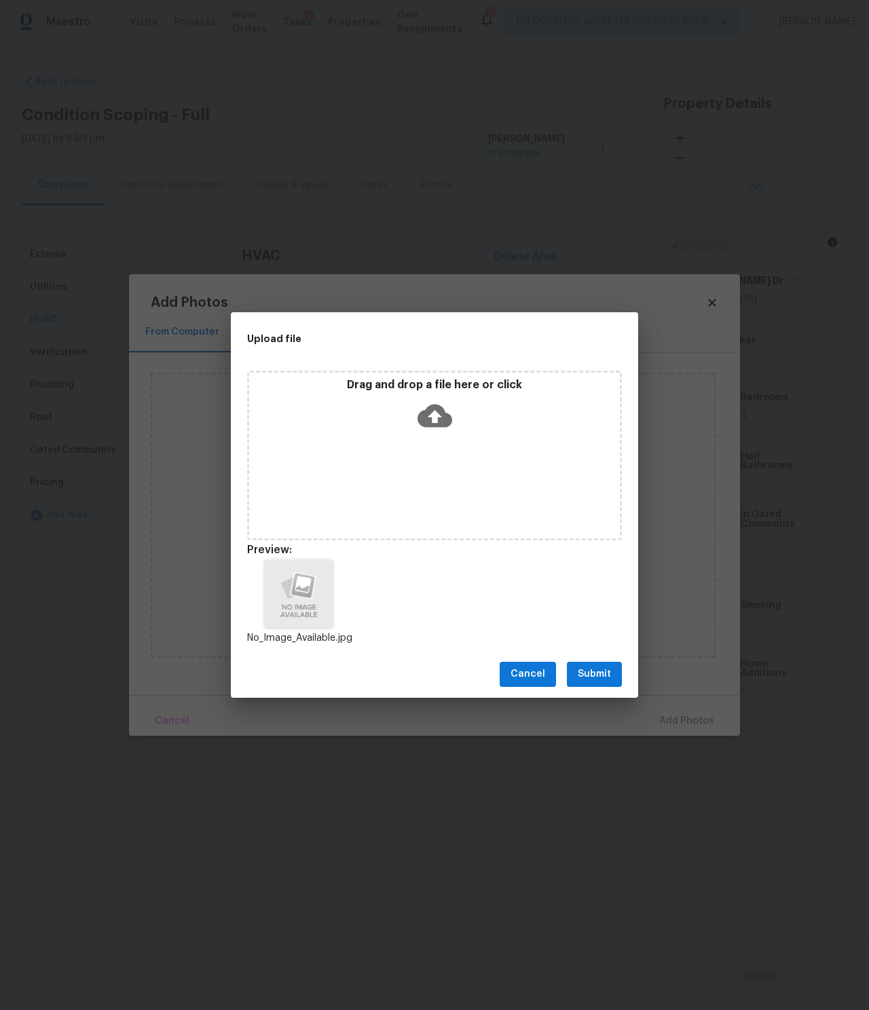
click at [593, 672] on span "Submit" at bounding box center [594, 674] width 33 height 17
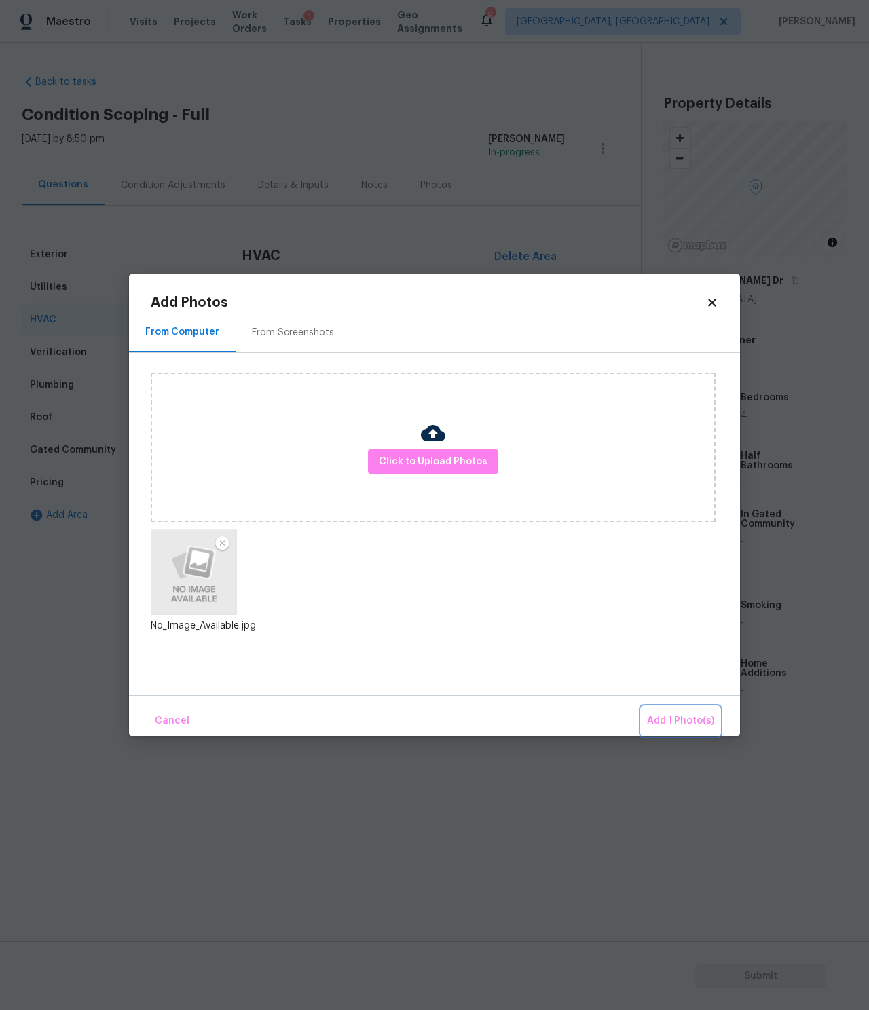
click at [686, 717] on span "Add 1 Photo(s)" at bounding box center [680, 721] width 67 height 17
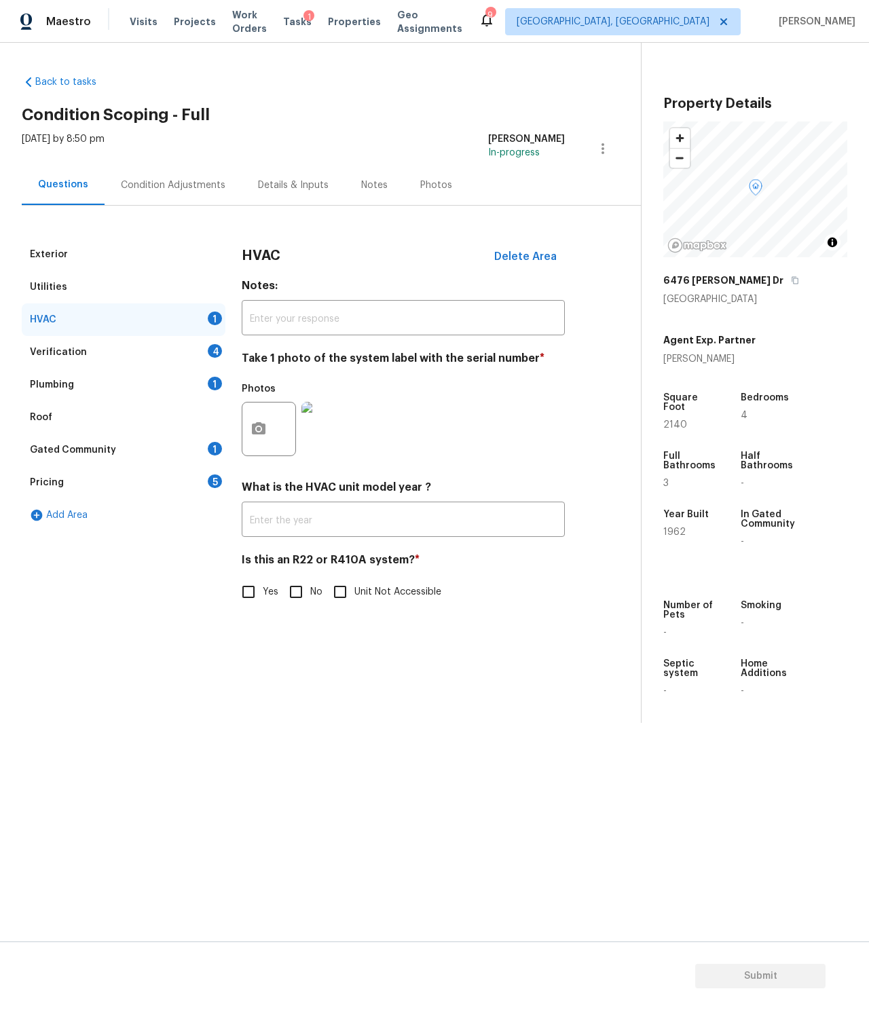
click at [344, 593] on input "Unit Not Accessible" at bounding box center [340, 592] width 29 height 29
checkbox input "true"
click at [143, 346] on div "Verification 4" at bounding box center [124, 352] width 204 height 33
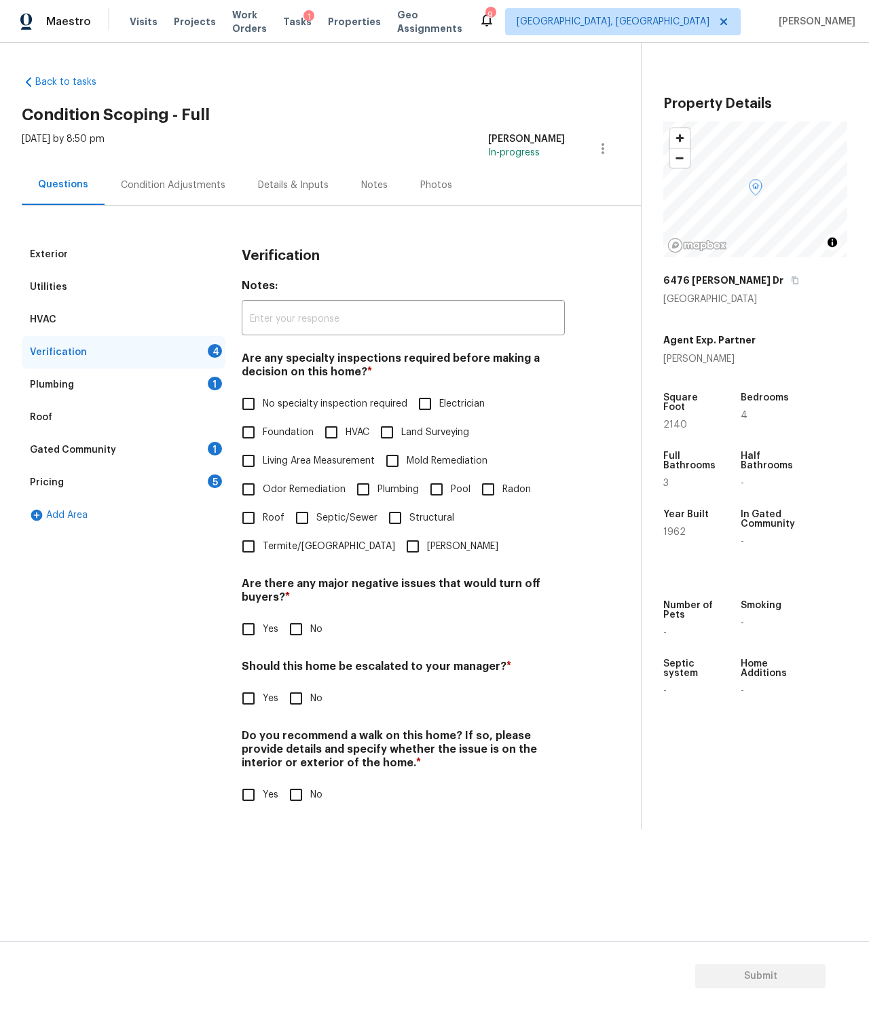
click at [322, 395] on label "No specialty inspection required" at bounding box center [320, 404] width 173 height 29
click at [263, 395] on input "No specialty inspection required" at bounding box center [248, 404] width 29 height 29
checkbox input "true"
click at [299, 634] on input "No" at bounding box center [296, 629] width 29 height 29
checkbox input "true"
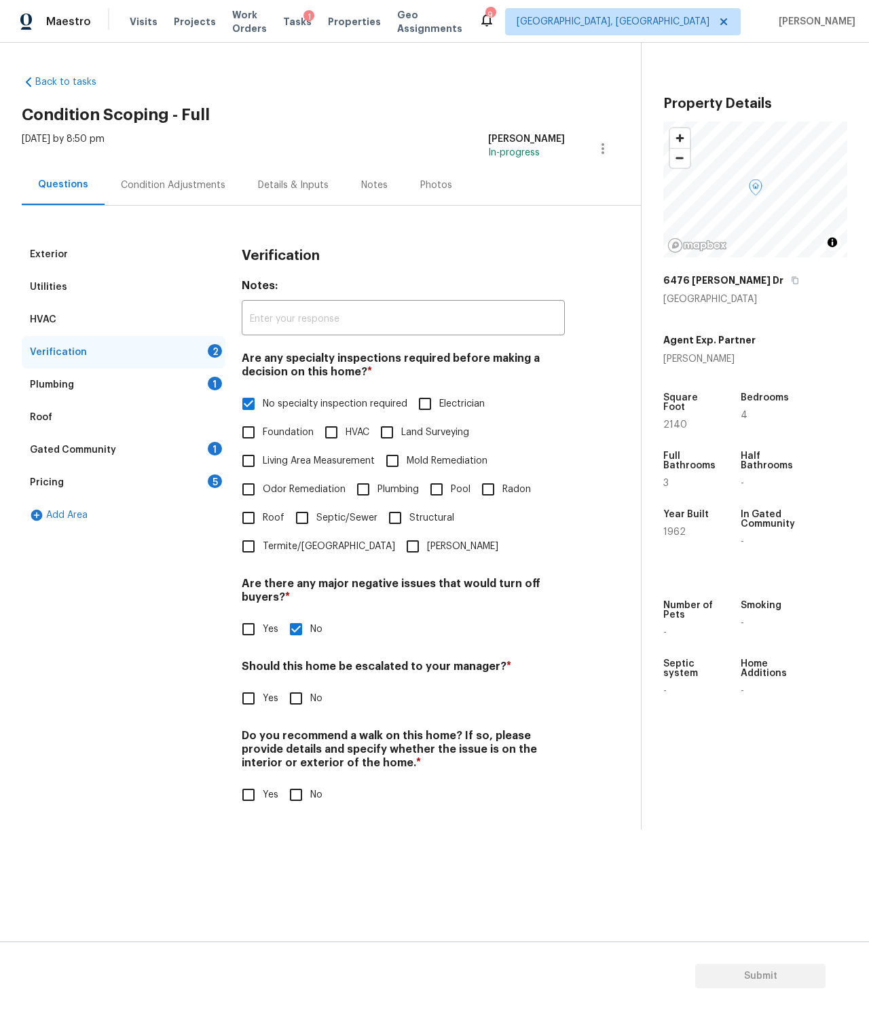
click at [301, 697] on input "No" at bounding box center [296, 699] width 29 height 29
checkbox input "true"
click at [306, 788] on input "No" at bounding box center [296, 795] width 29 height 29
checkbox input "true"
click at [139, 381] on div "Plumbing 1" at bounding box center [124, 385] width 204 height 33
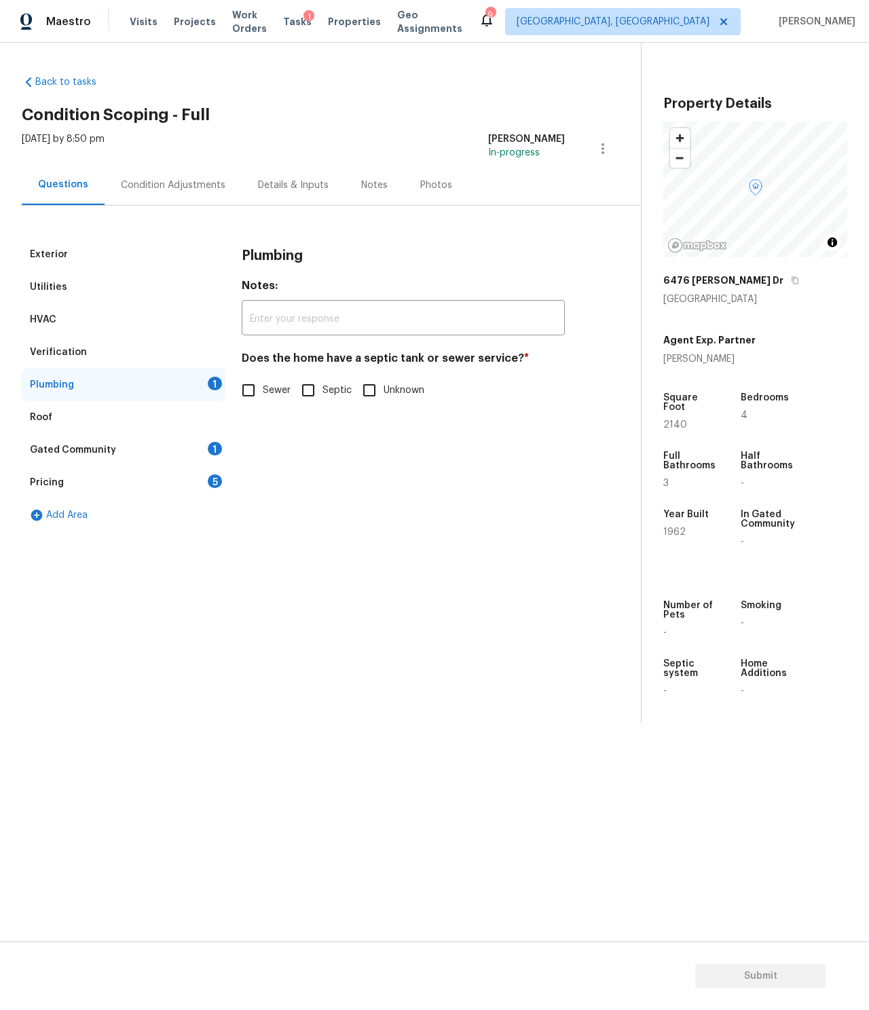
click at [384, 384] on span "Unknown" at bounding box center [404, 391] width 41 height 14
click at [384, 384] on input "Unknown" at bounding box center [369, 390] width 29 height 29
checkbox input "true"
click at [113, 443] on div "Gated Community 1" at bounding box center [124, 450] width 204 height 33
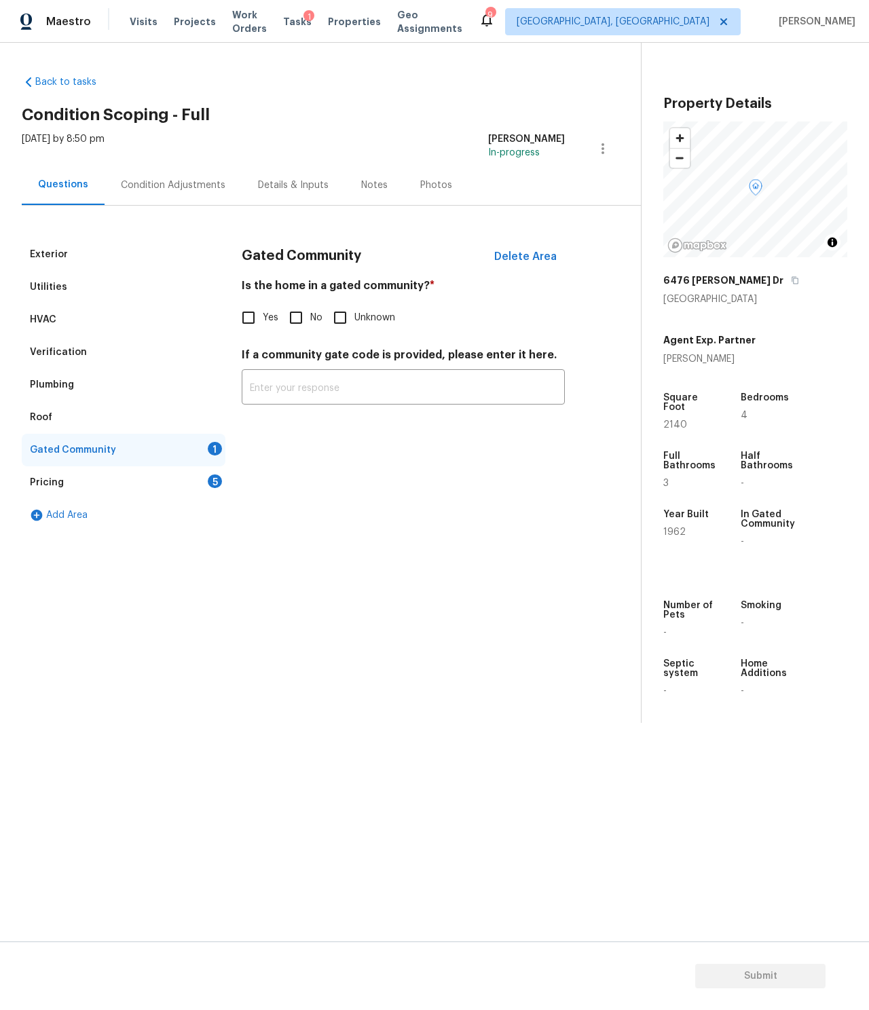
click at [363, 314] on span "Unknown" at bounding box center [374, 318] width 41 height 14
click at [354, 314] on input "Unknown" at bounding box center [340, 318] width 29 height 29
checkbox input "true"
click at [299, 316] on input "No" at bounding box center [296, 318] width 29 height 29
checkbox input "true"
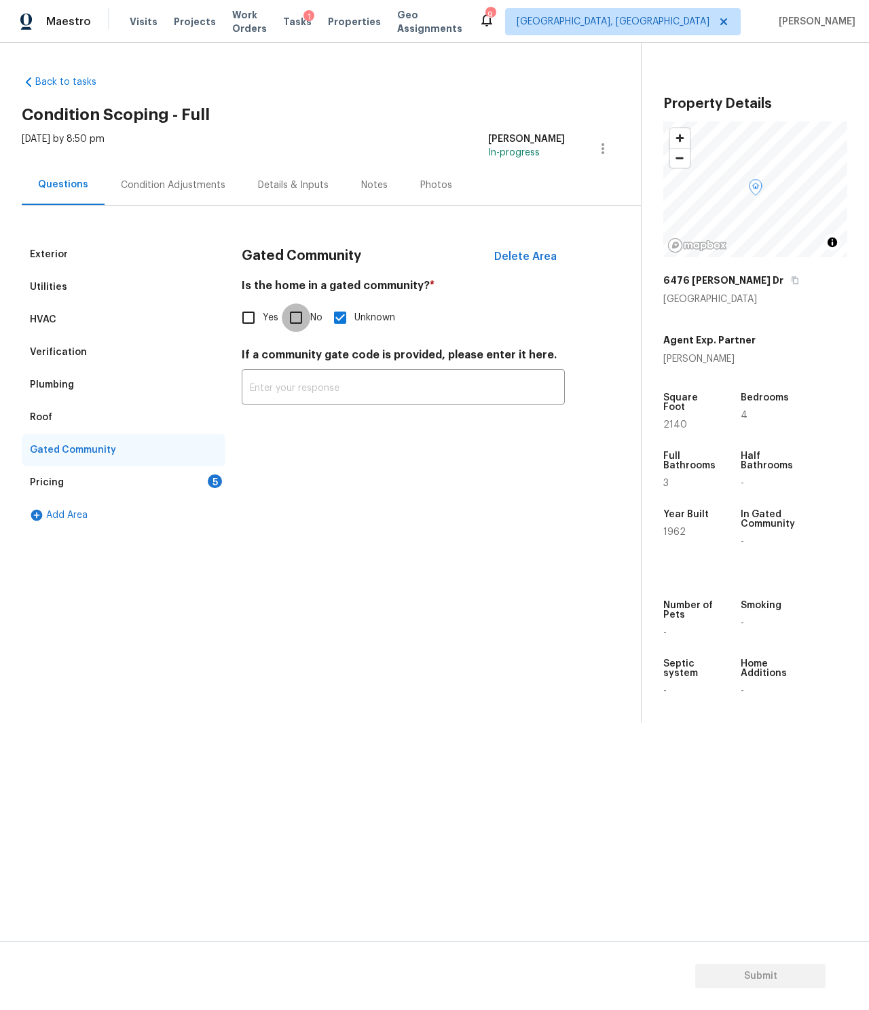
checkbox input "false"
click at [100, 500] on div "Add Area" at bounding box center [124, 515] width 204 height 33
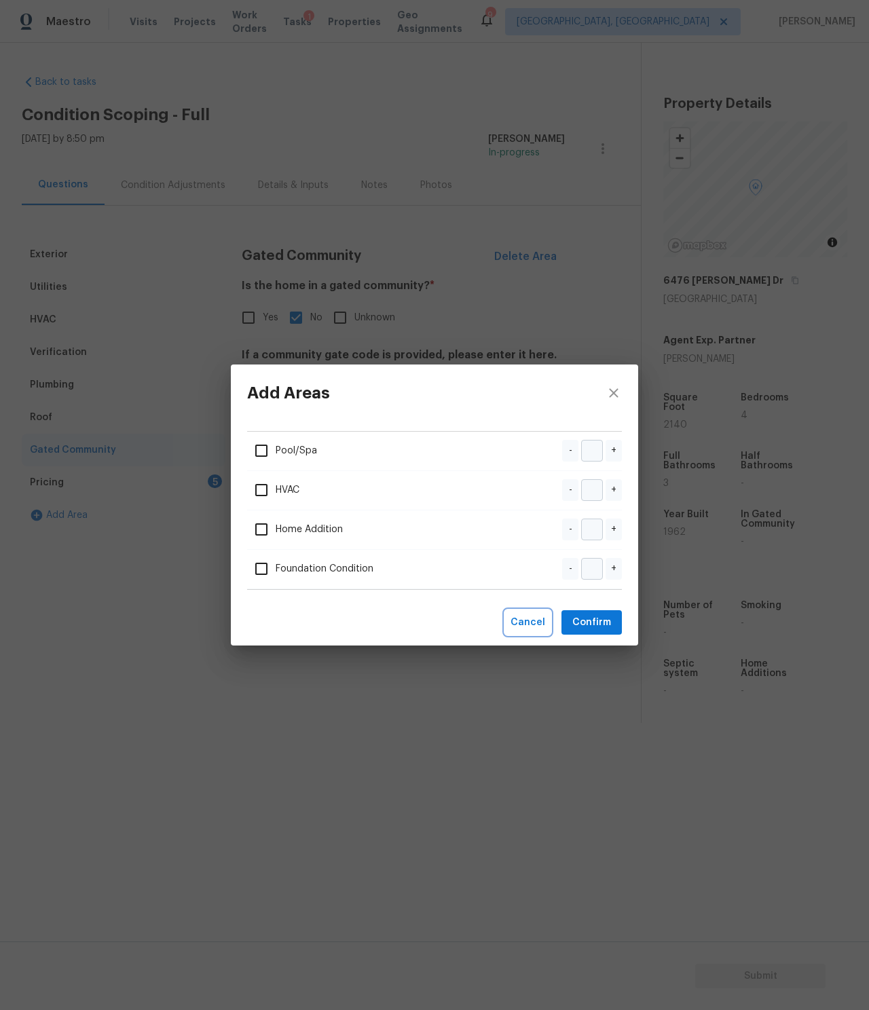
click at [514, 617] on span "Cancel" at bounding box center [528, 623] width 35 height 17
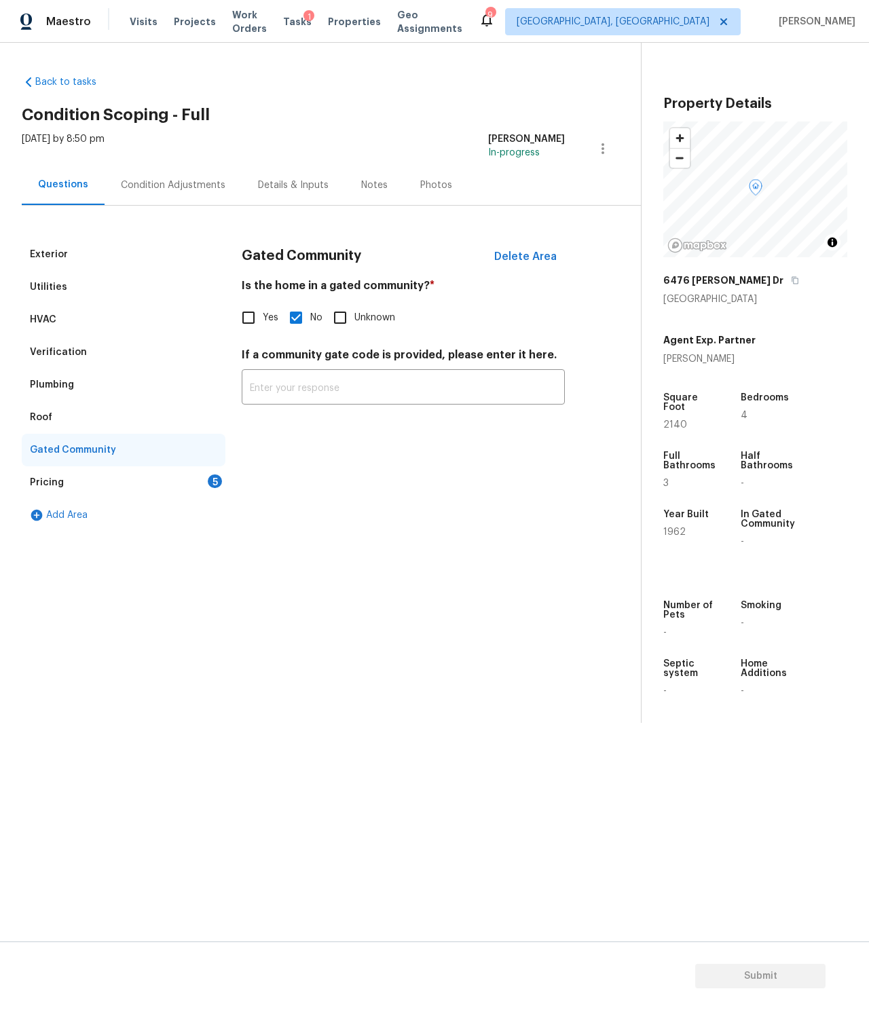
click at [115, 479] on div "Pricing 5" at bounding box center [124, 483] width 204 height 33
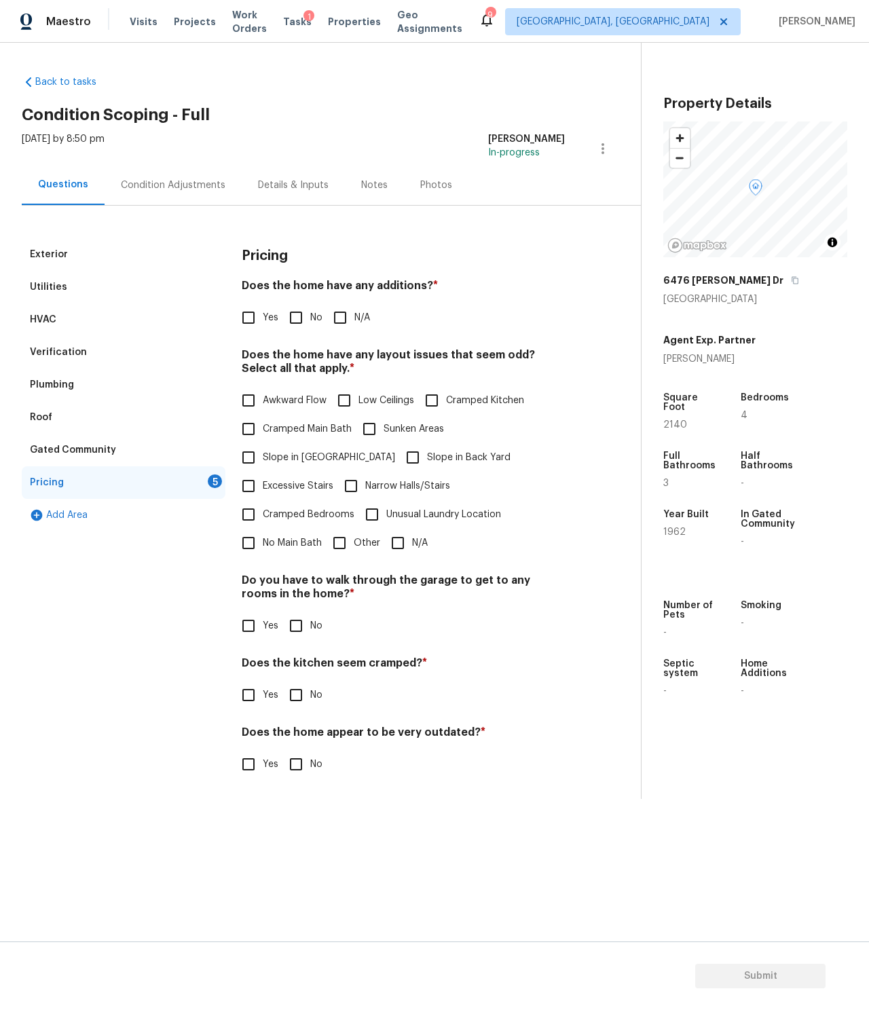
click at [412, 545] on span "N/A" at bounding box center [420, 543] width 16 height 14
click at [412, 545] on input "N/A" at bounding box center [398, 543] width 29 height 29
checkbox input "true"
click at [310, 625] on span "No" at bounding box center [316, 626] width 12 height 14
click at [310, 625] on input "No" at bounding box center [296, 626] width 29 height 29
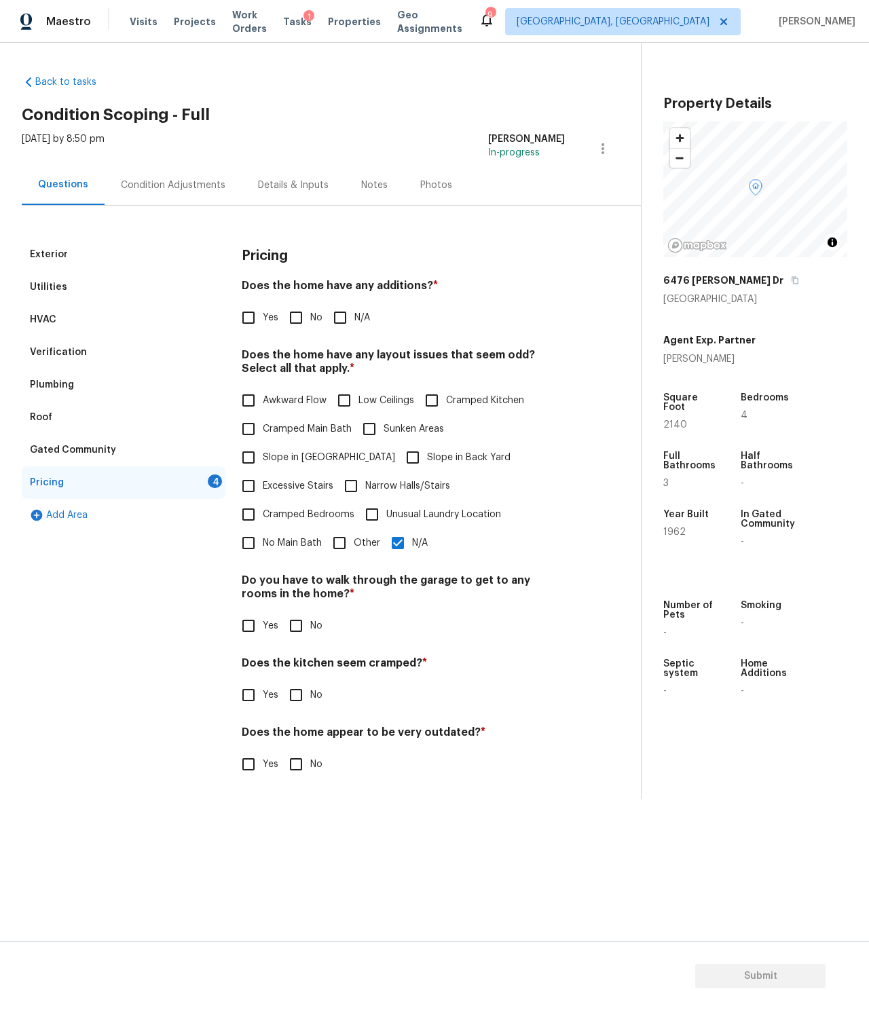
checkbox input "true"
click at [302, 704] on input "No" at bounding box center [296, 695] width 29 height 29
checkbox input "true"
click at [310, 769] on span "No" at bounding box center [316, 765] width 12 height 14
click at [310, 769] on input "No" at bounding box center [296, 764] width 29 height 29
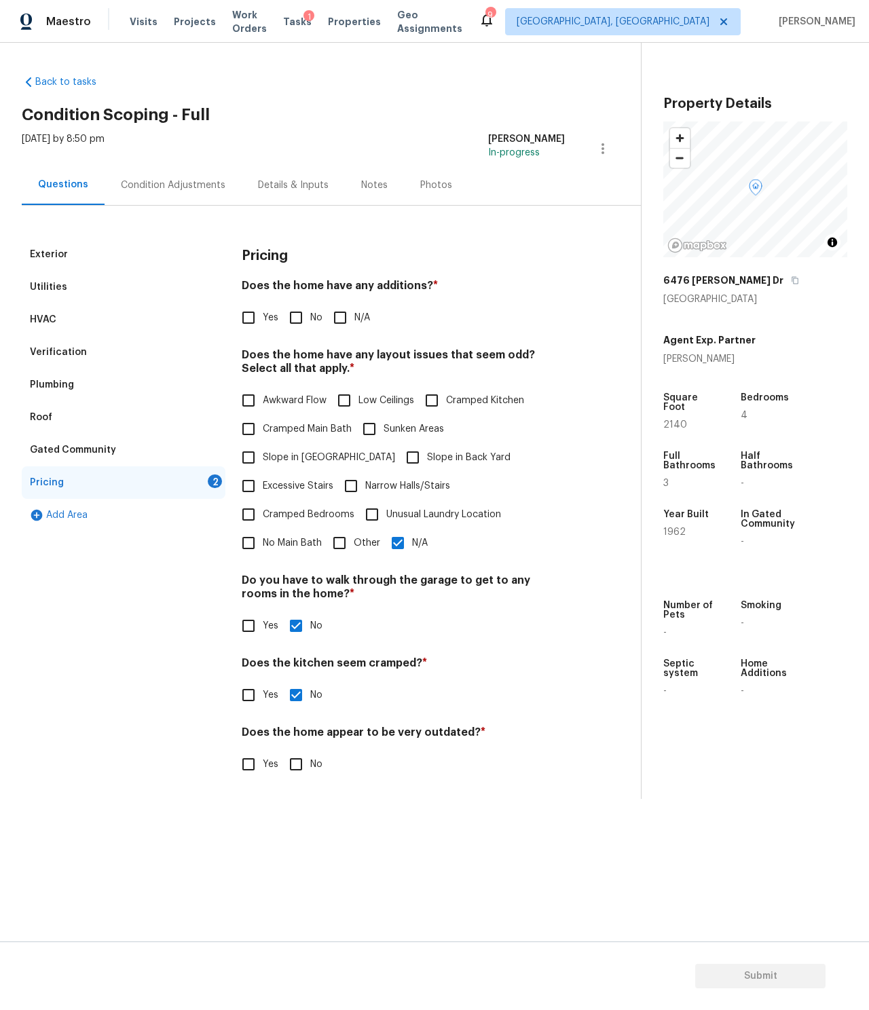
checkbox input "true"
click at [352, 311] on input "N/A" at bounding box center [340, 318] width 29 height 29
checkbox input "true"
click at [788, 978] on span "Submit" at bounding box center [760, 976] width 109 height 17
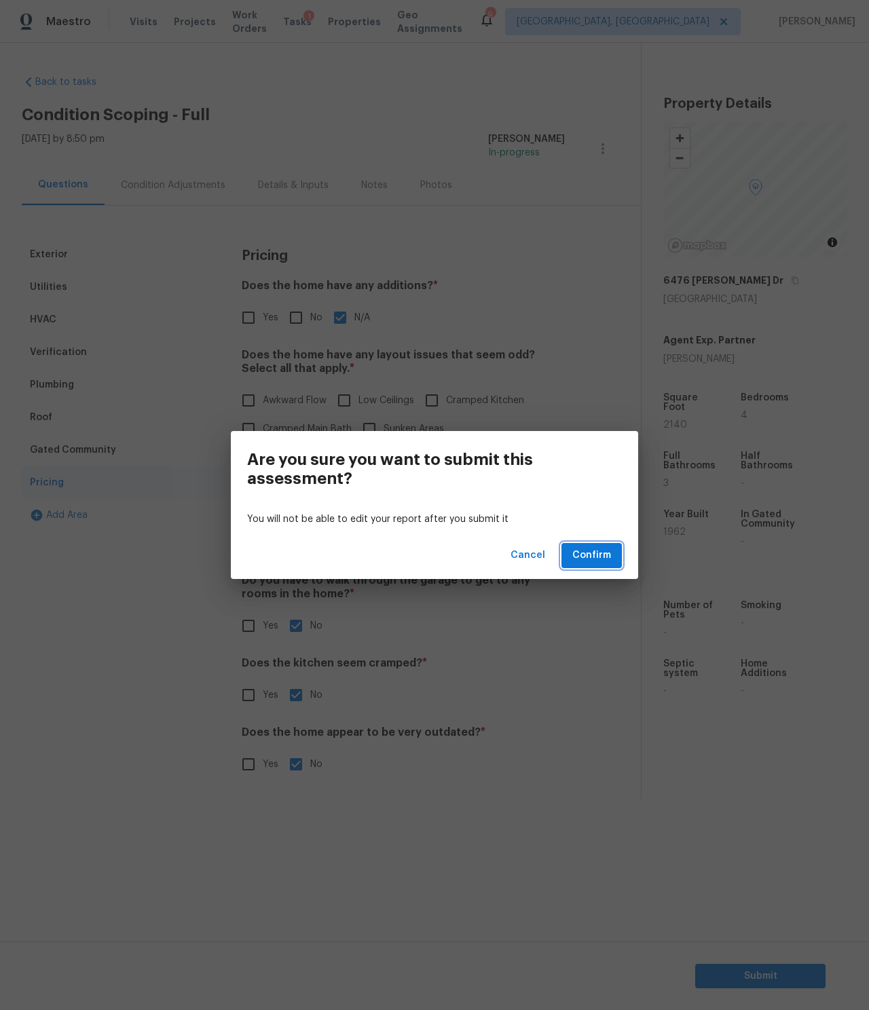
click at [590, 555] on span "Confirm" at bounding box center [591, 555] width 39 height 17
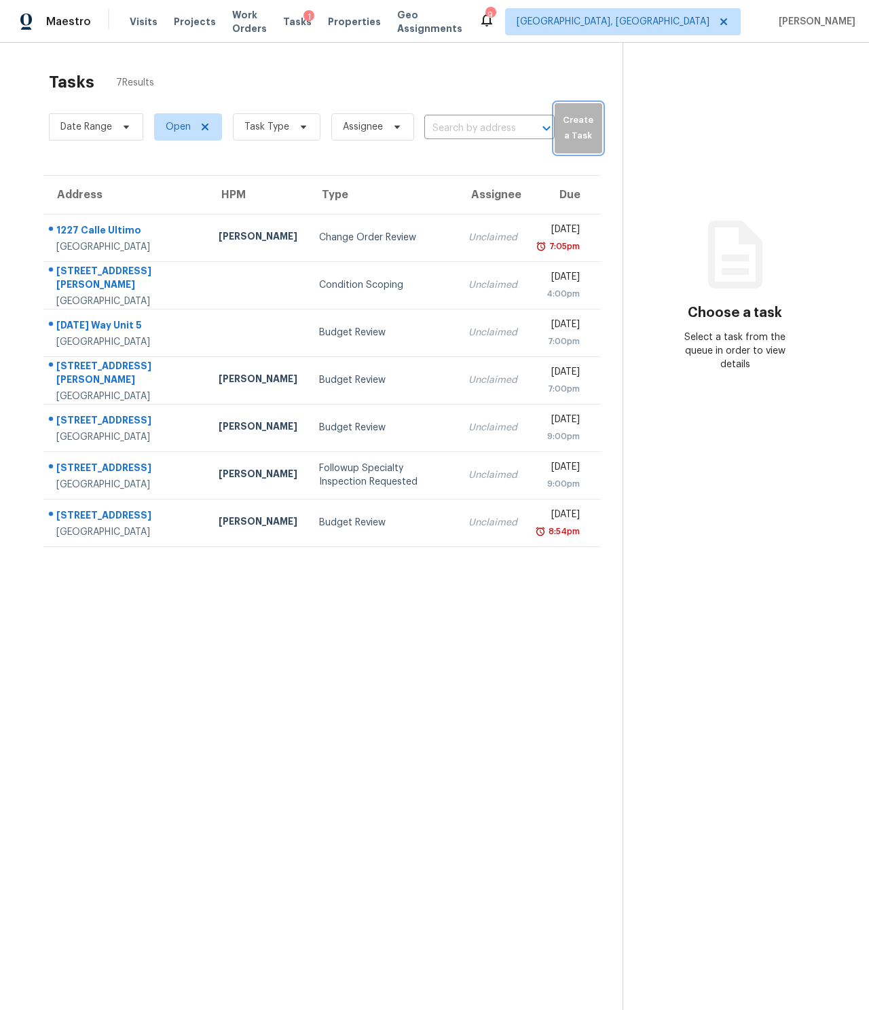
click at [585, 105] on button "Create a Task" at bounding box center [579, 128] width 48 height 50
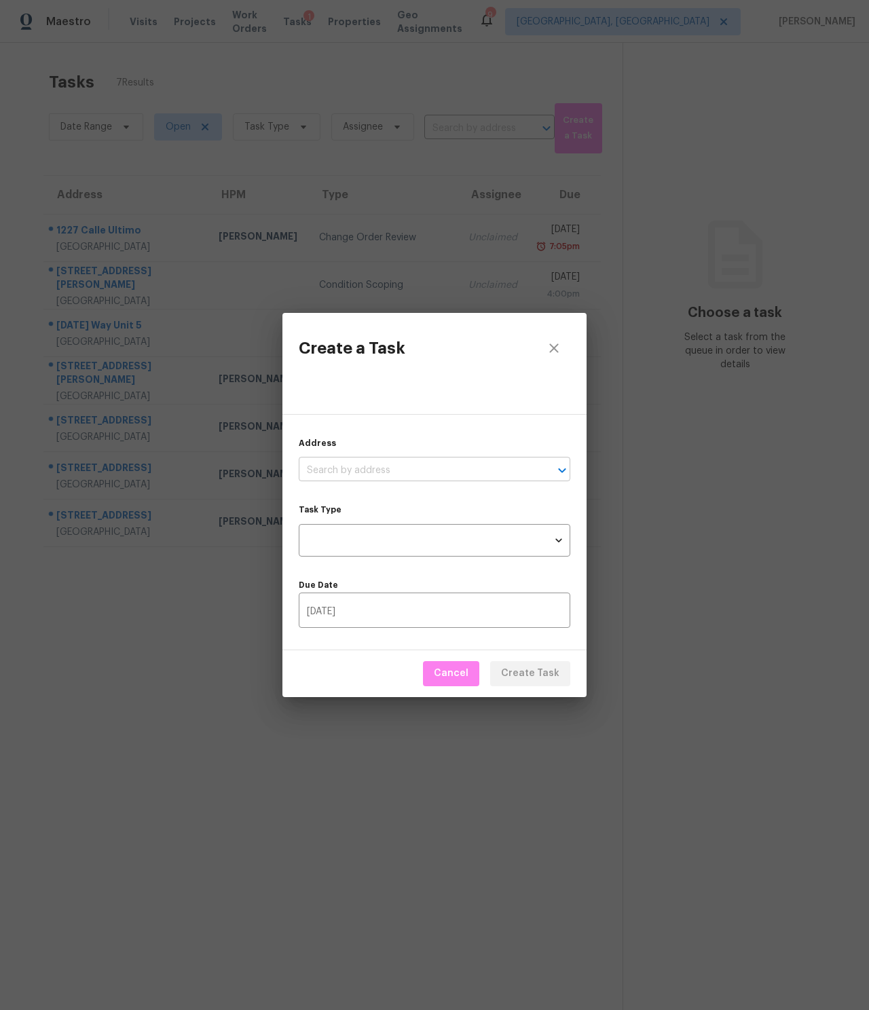
click at [355, 465] on input "text" at bounding box center [416, 470] width 234 height 21
type input "705"
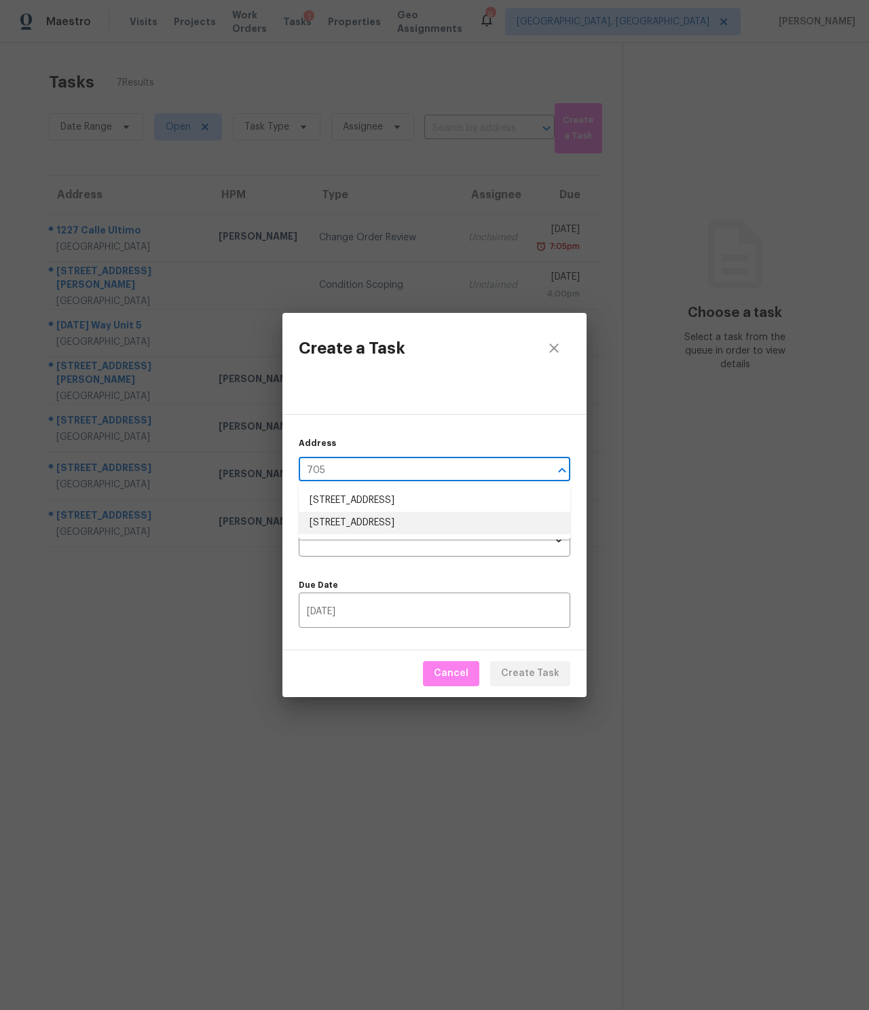
click at [379, 524] on li "705 Sungold Way, Escondido, CA 92027" at bounding box center [435, 523] width 272 height 22
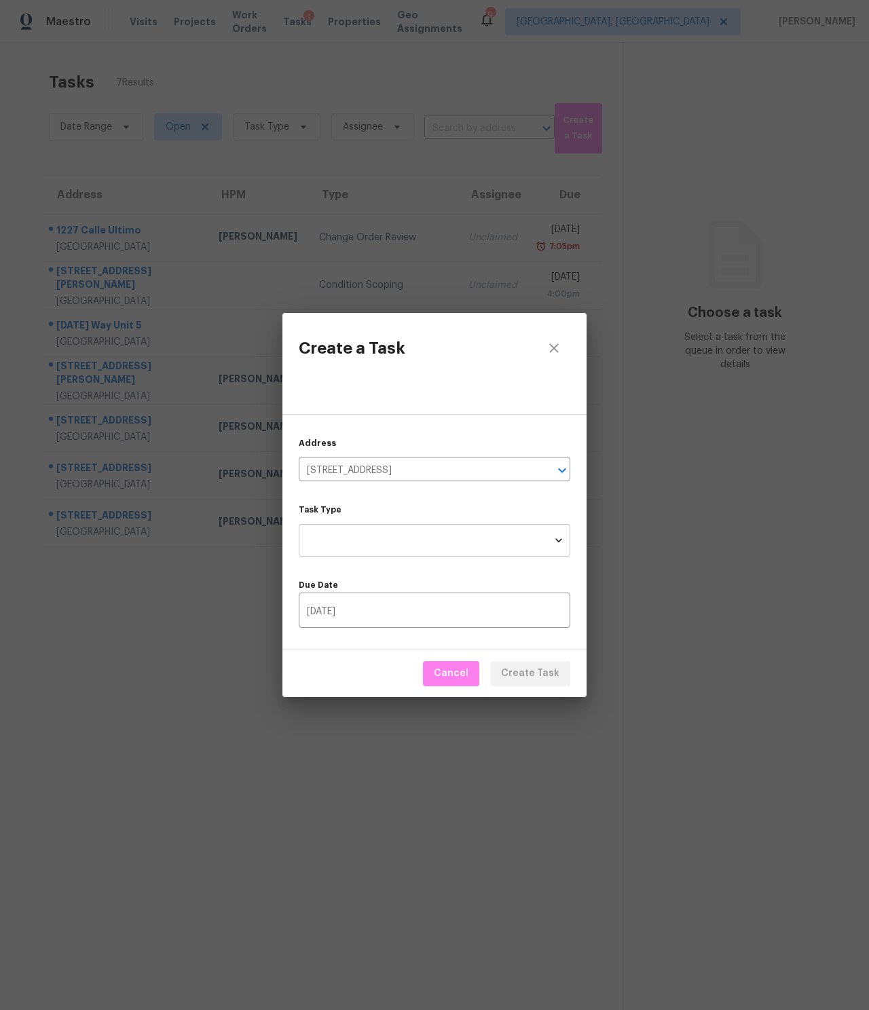
click at [350, 544] on body "Maestro Visits Projects Work Orders Tasks 1 Properties Geo Assignments 9 San Di…" at bounding box center [434, 505] width 869 height 1010
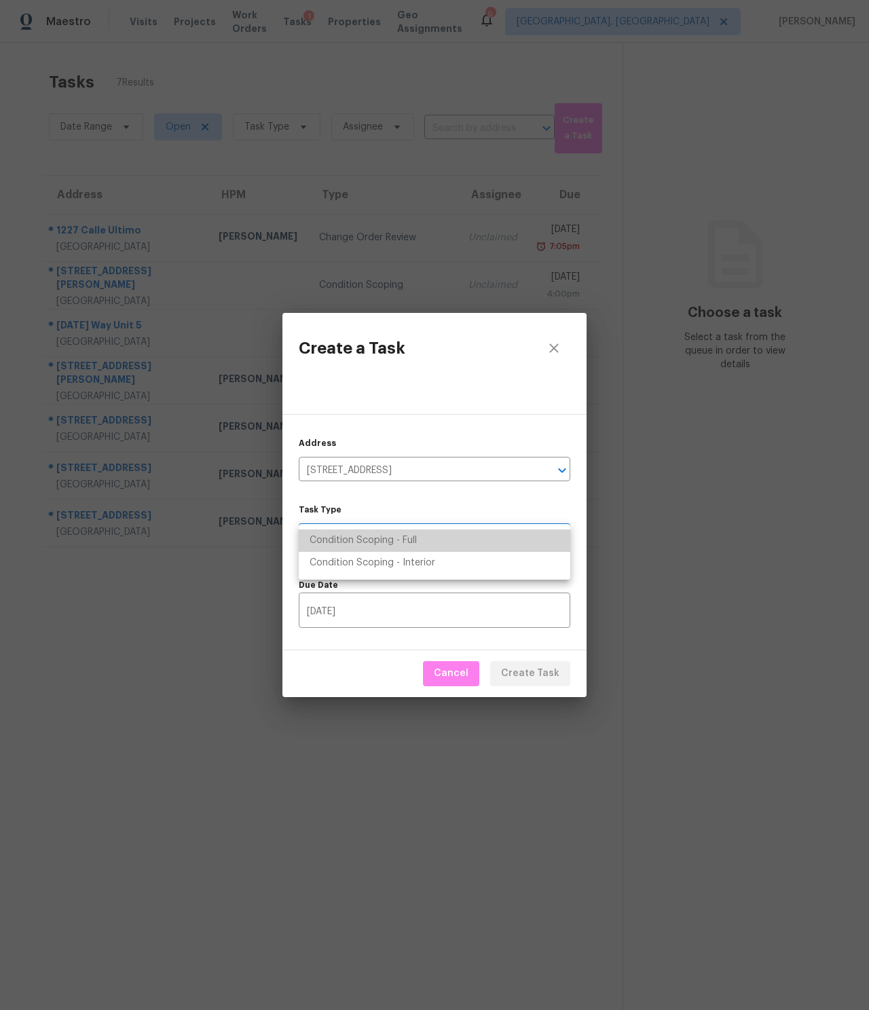
click at [366, 539] on li "Condition Scoping - Full" at bounding box center [435, 541] width 272 height 22
type input "virtual_full_assessment"
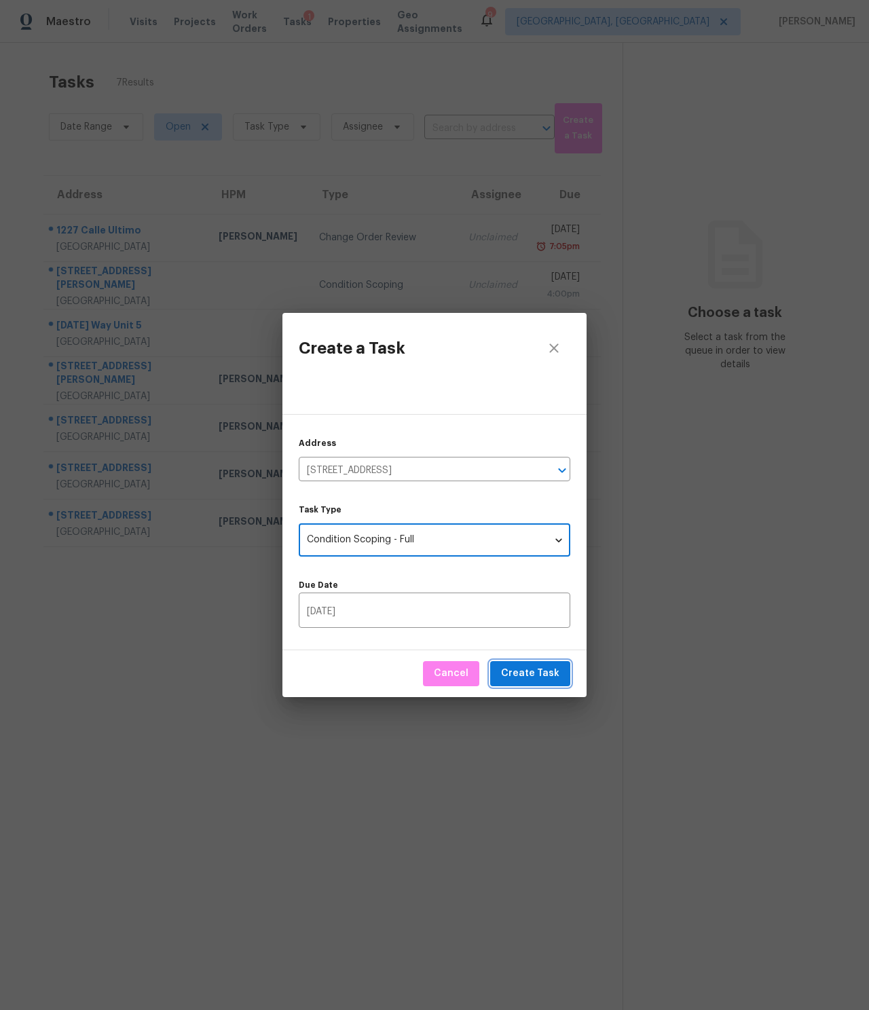
click at [537, 679] on span "Create Task" at bounding box center [530, 674] width 58 height 17
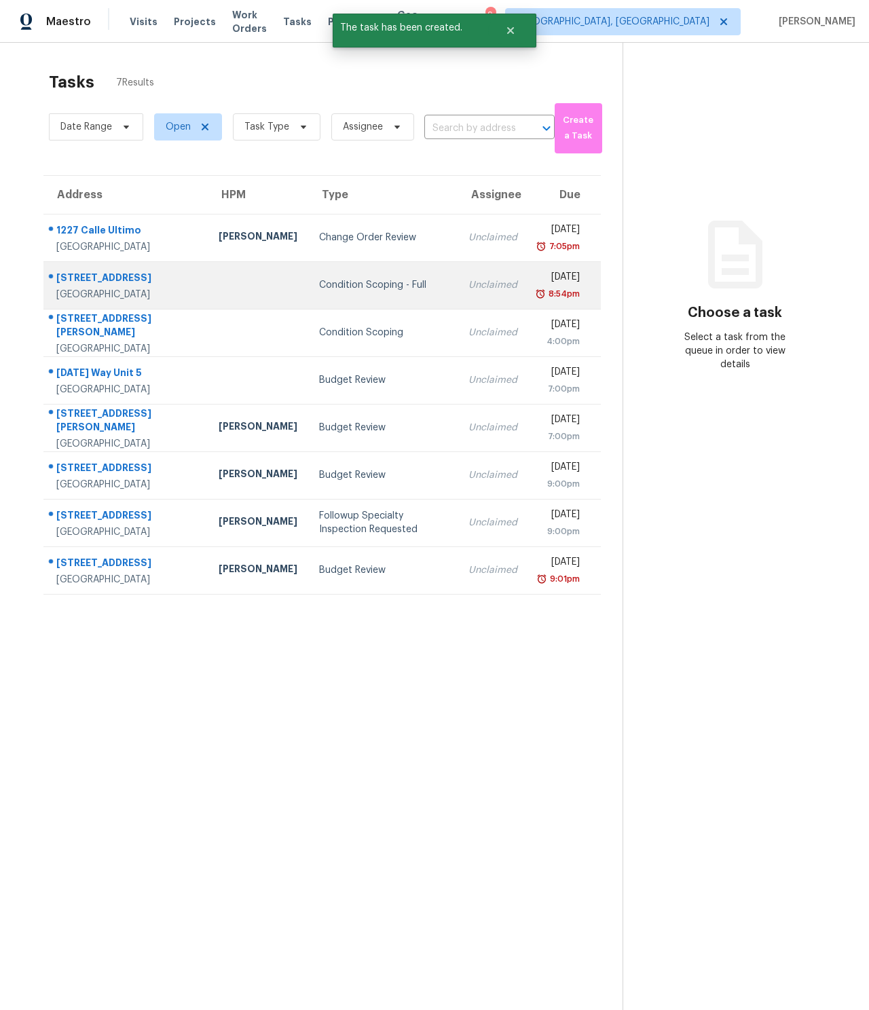
click at [108, 276] on div "705 Sungold Way" at bounding box center [126, 279] width 141 height 17
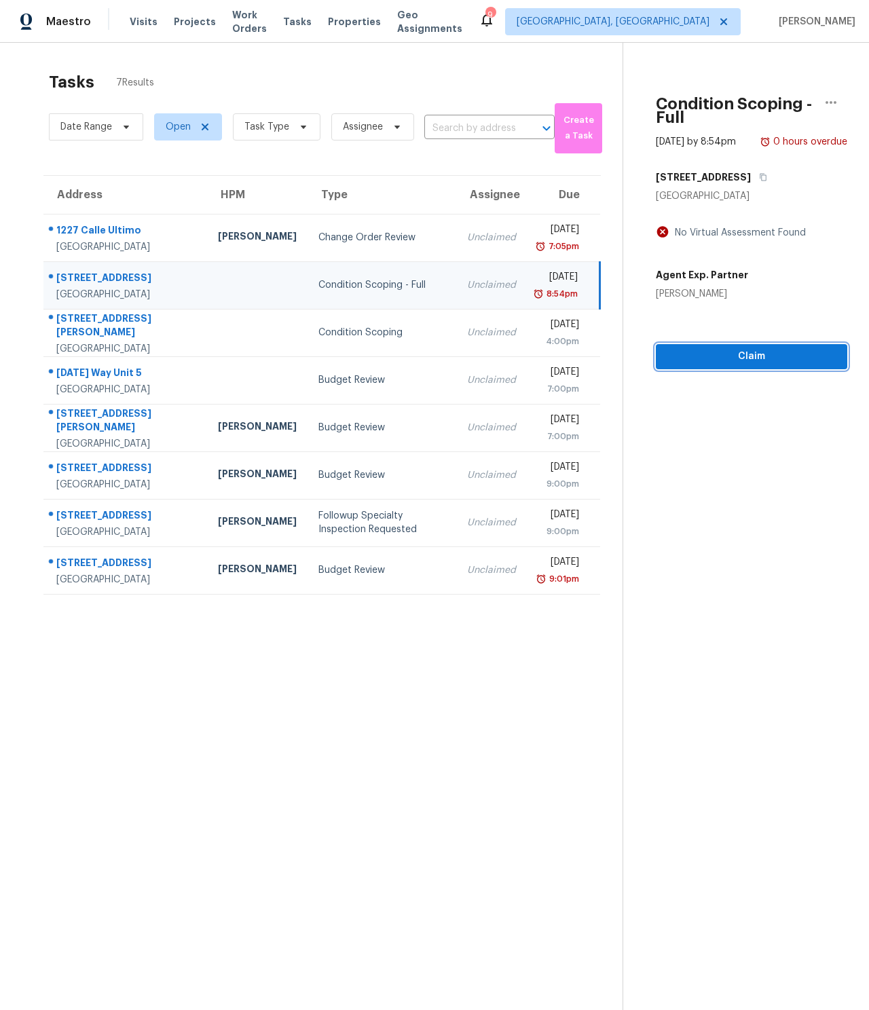
click at [703, 365] on span "Claim" at bounding box center [752, 356] width 170 height 17
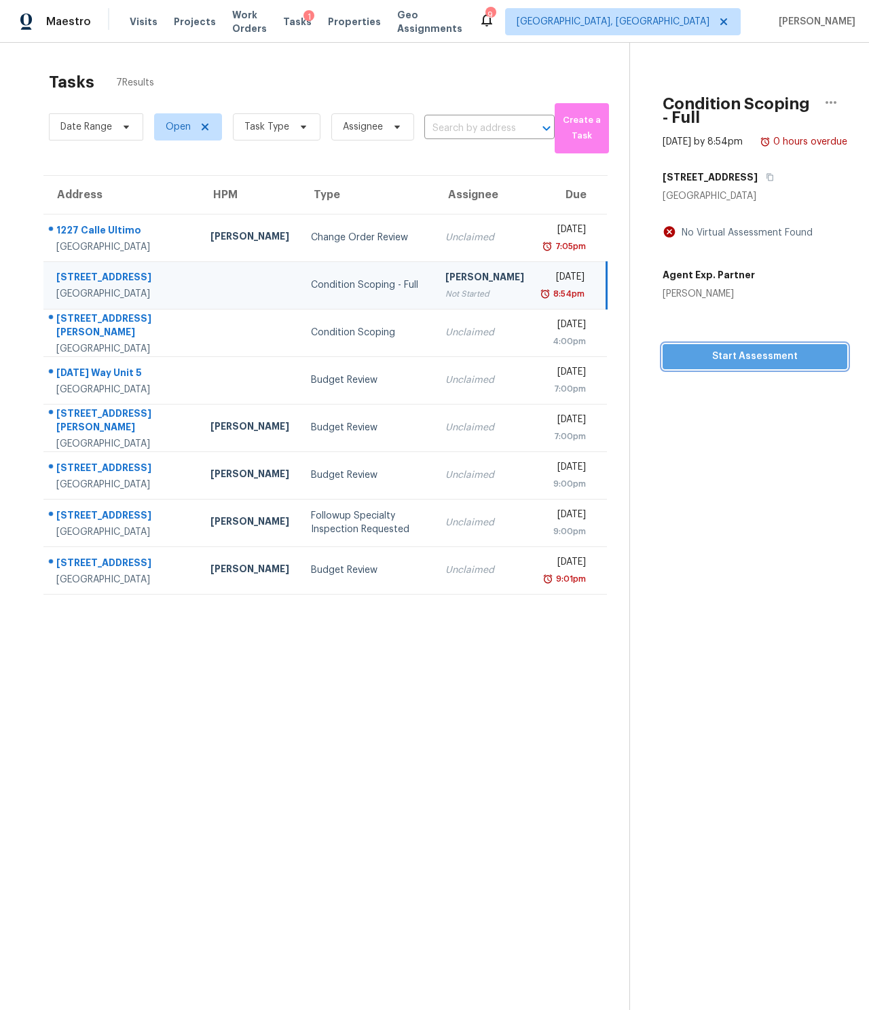
click at [703, 365] on span "Start Assessment" at bounding box center [755, 356] width 163 height 17
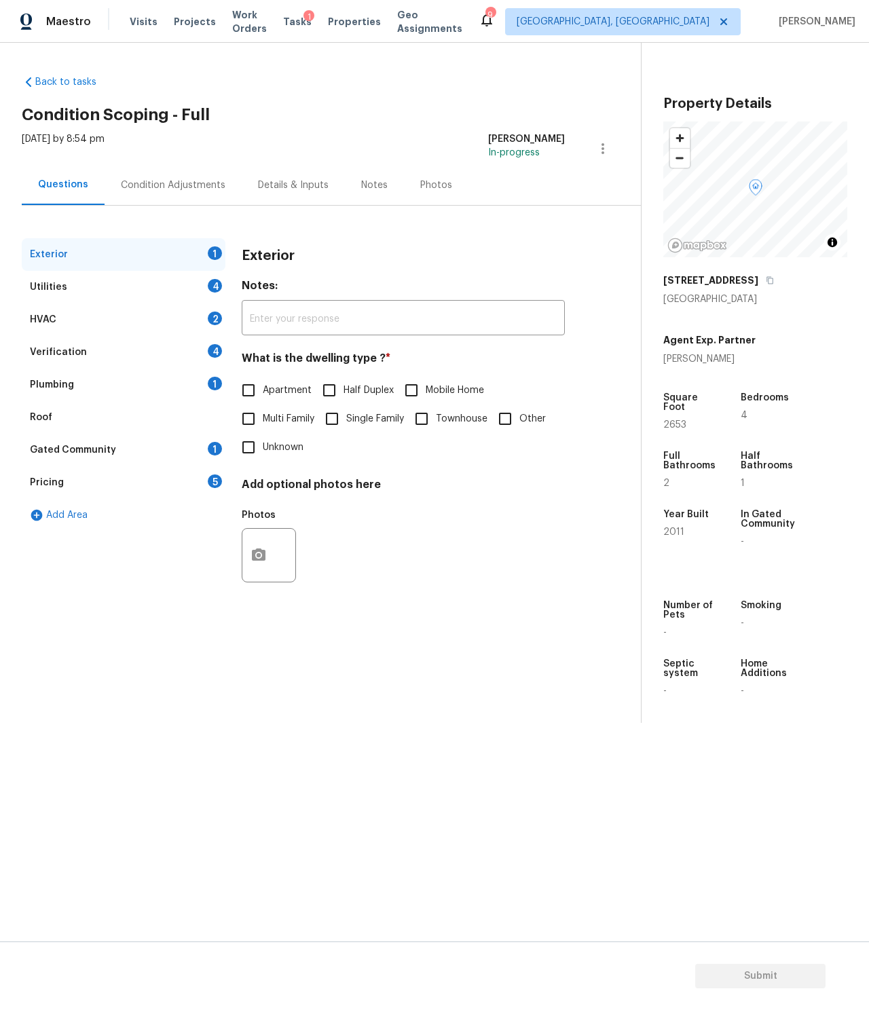
click at [268, 453] on span "Unknown" at bounding box center [283, 448] width 41 height 14
click at [263, 453] on input "Unknown" at bounding box center [248, 447] width 29 height 29
checkbox input "true"
click at [173, 299] on div "Utilities 4" at bounding box center [124, 287] width 204 height 33
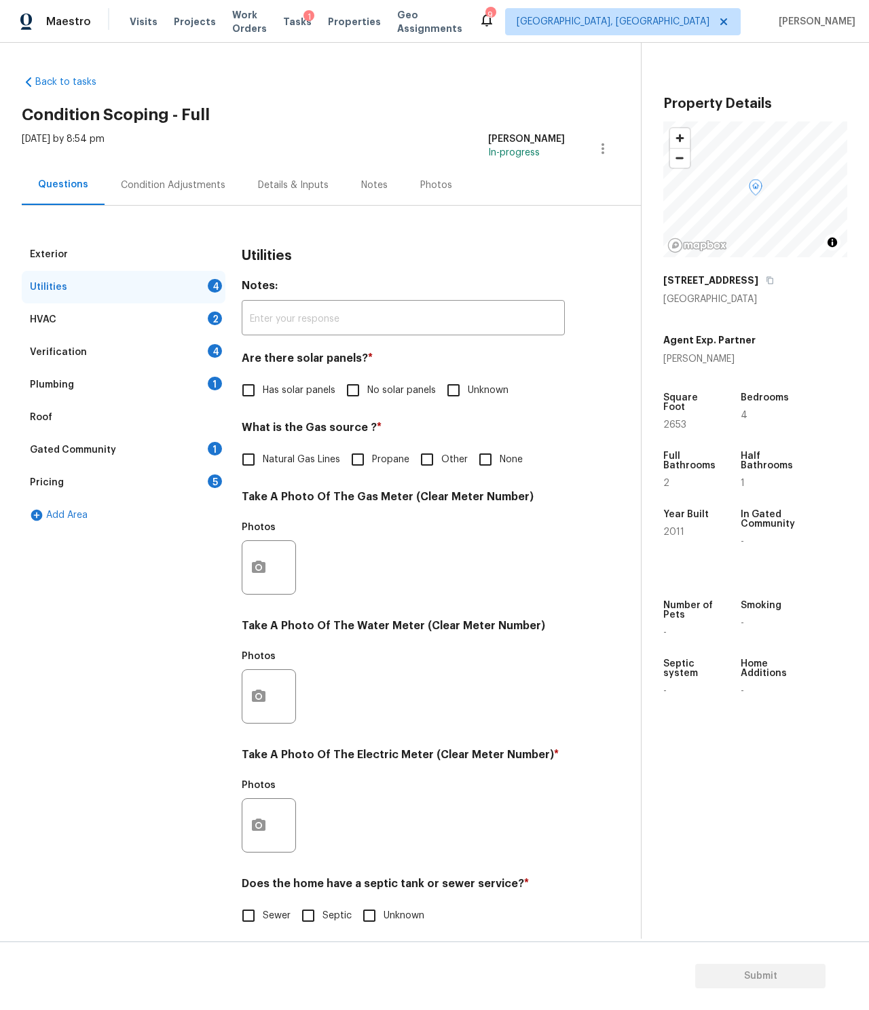
click at [489, 390] on span "Unknown" at bounding box center [488, 391] width 41 height 14
click at [468, 390] on input "Unknown" at bounding box center [453, 390] width 29 height 29
checkbox input "true"
click at [500, 462] on span "None" at bounding box center [511, 460] width 23 height 14
click at [500, 462] on input "None" at bounding box center [485, 459] width 29 height 29
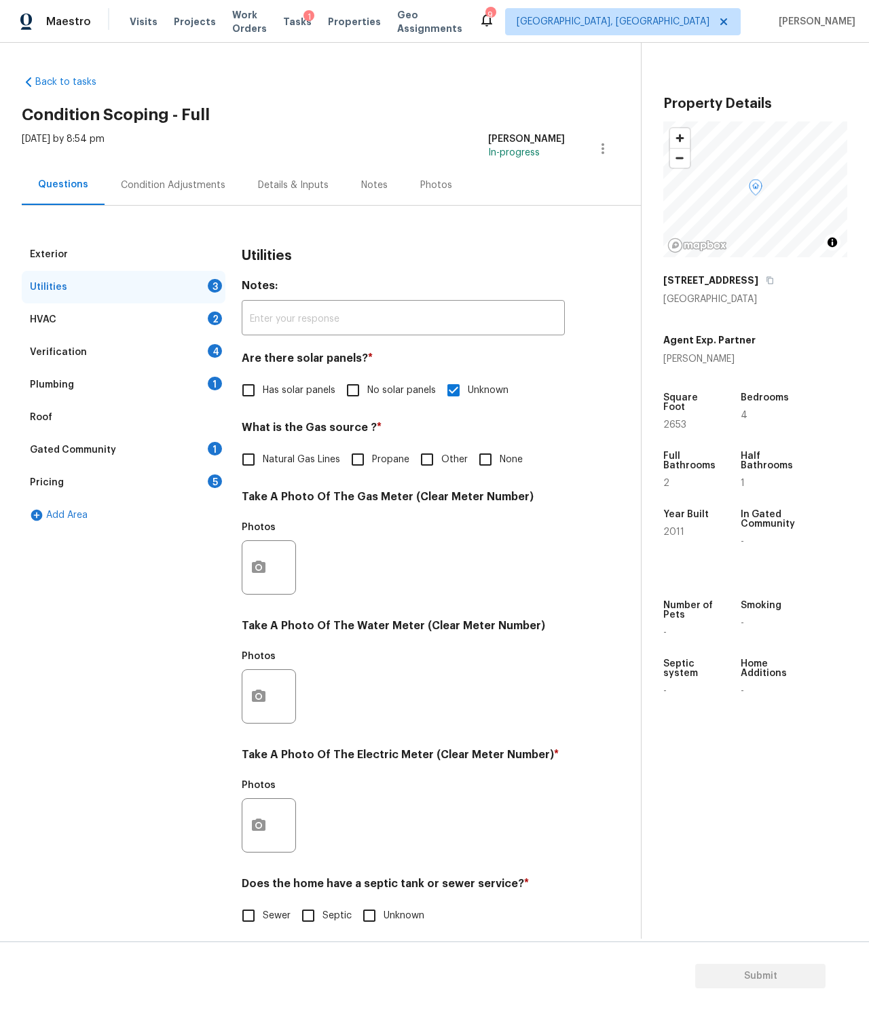
checkbox input "true"
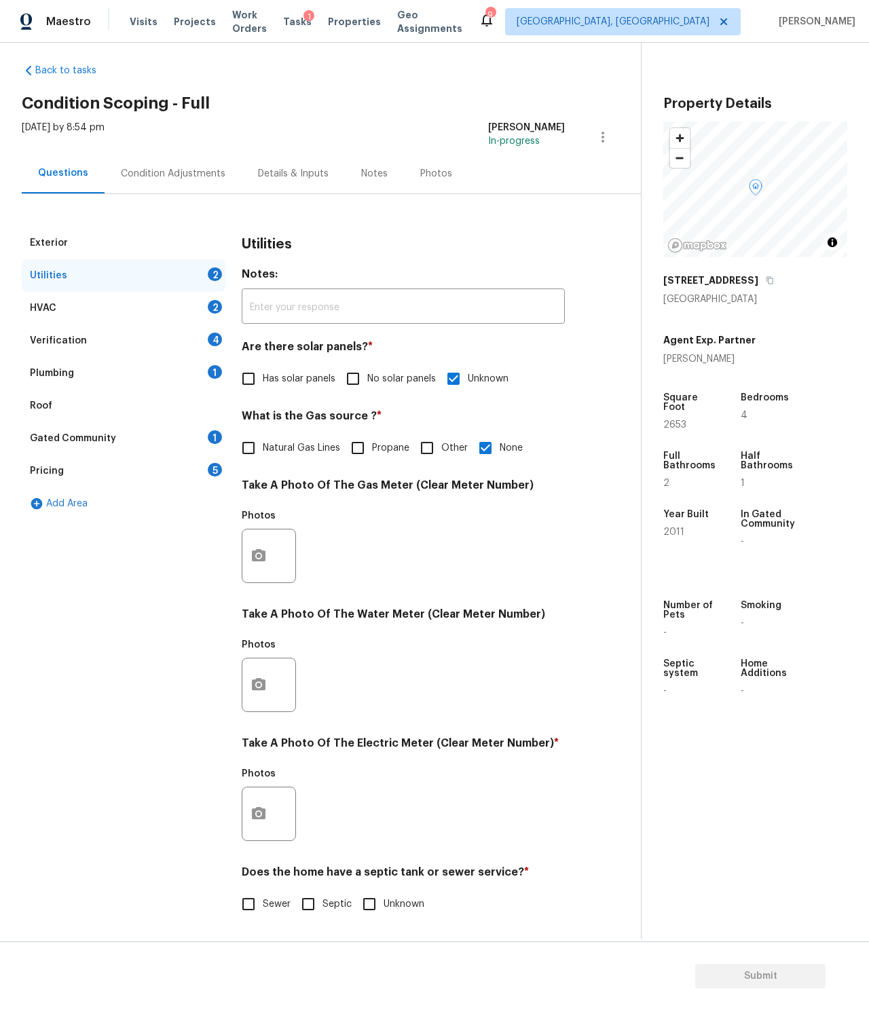
click at [274, 803] on div at bounding box center [269, 814] width 54 height 54
click at [251, 810] on icon "button" at bounding box center [259, 814] width 16 height 16
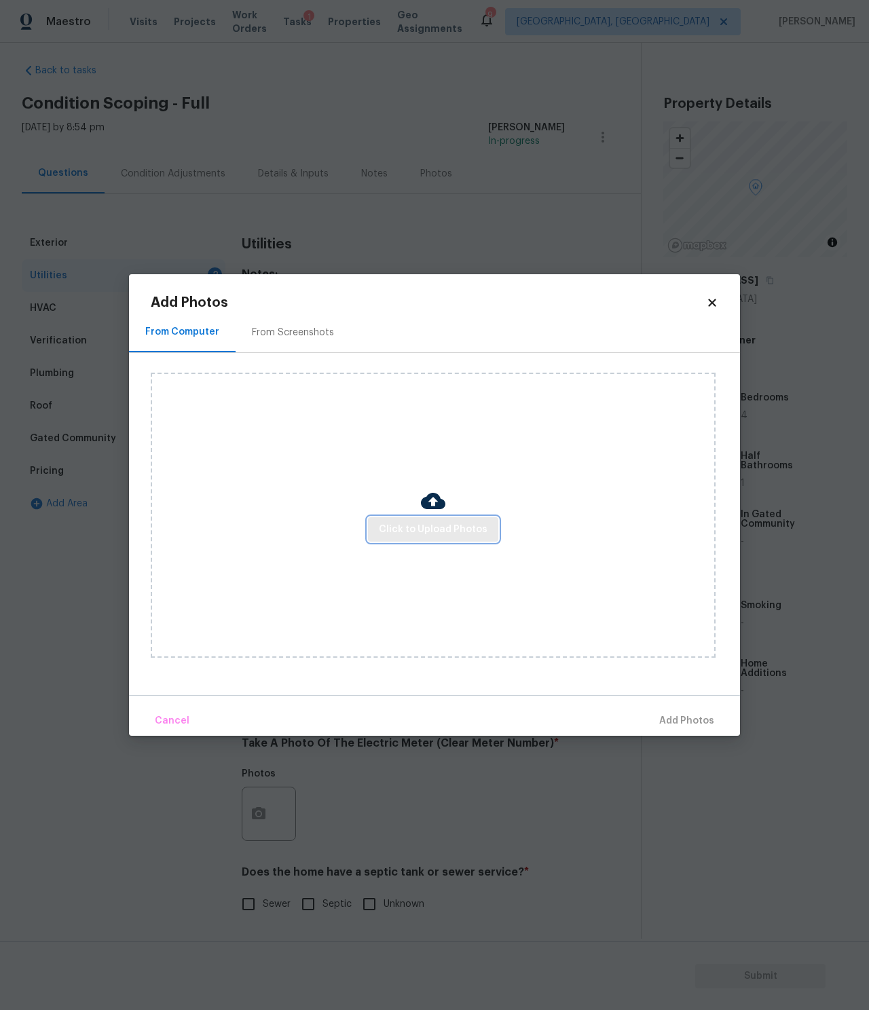
click at [429, 530] on span "Click to Upload Photos" at bounding box center [433, 530] width 109 height 17
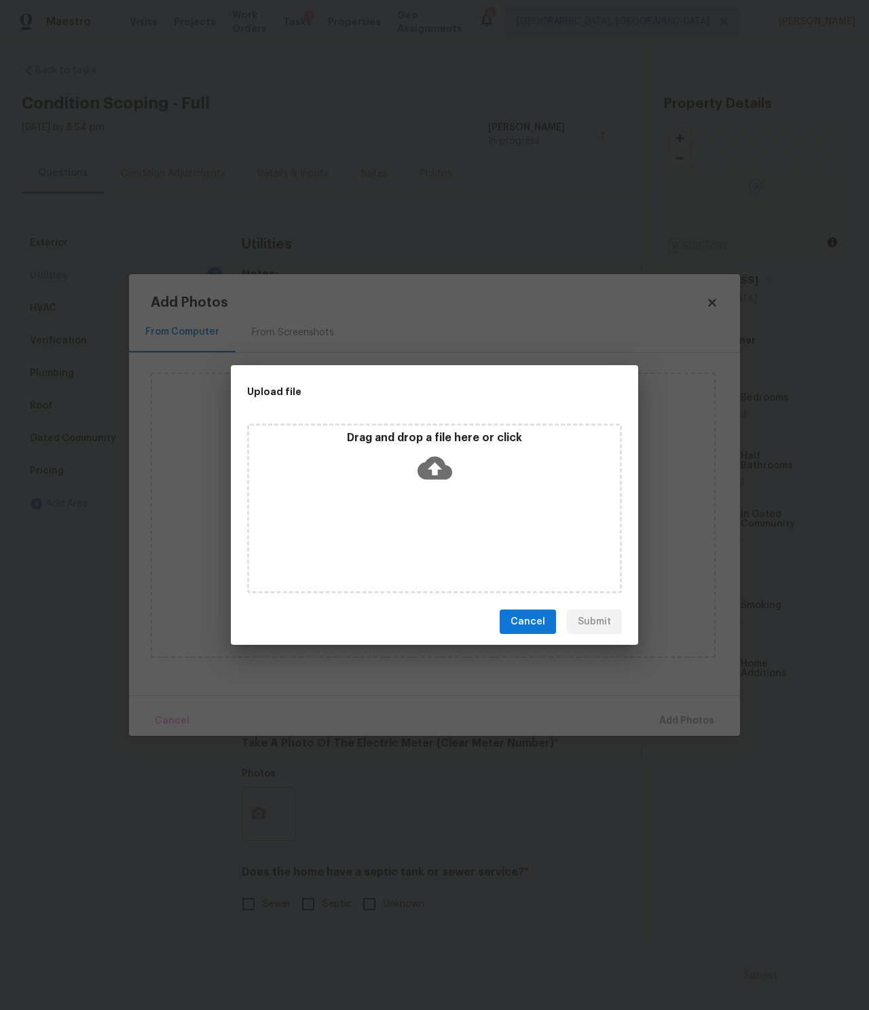
click at [433, 452] on icon at bounding box center [435, 468] width 35 height 35
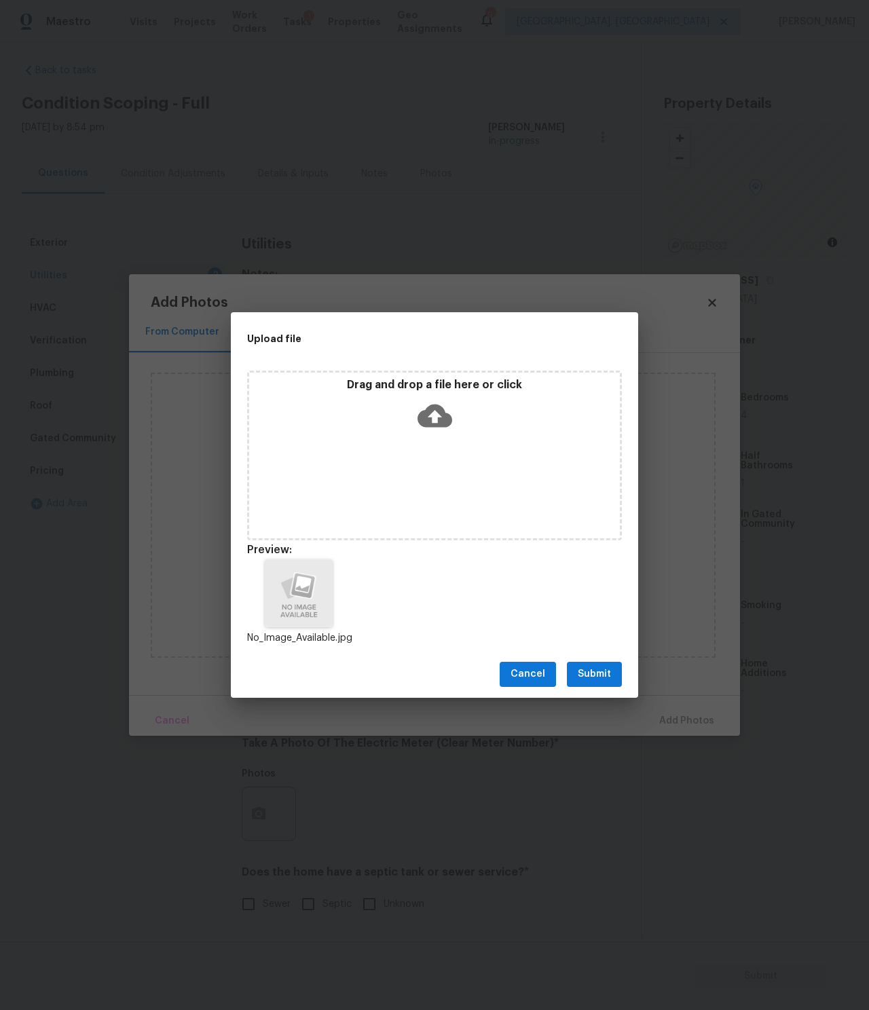
click at [591, 675] on span "Submit" at bounding box center [594, 674] width 33 height 17
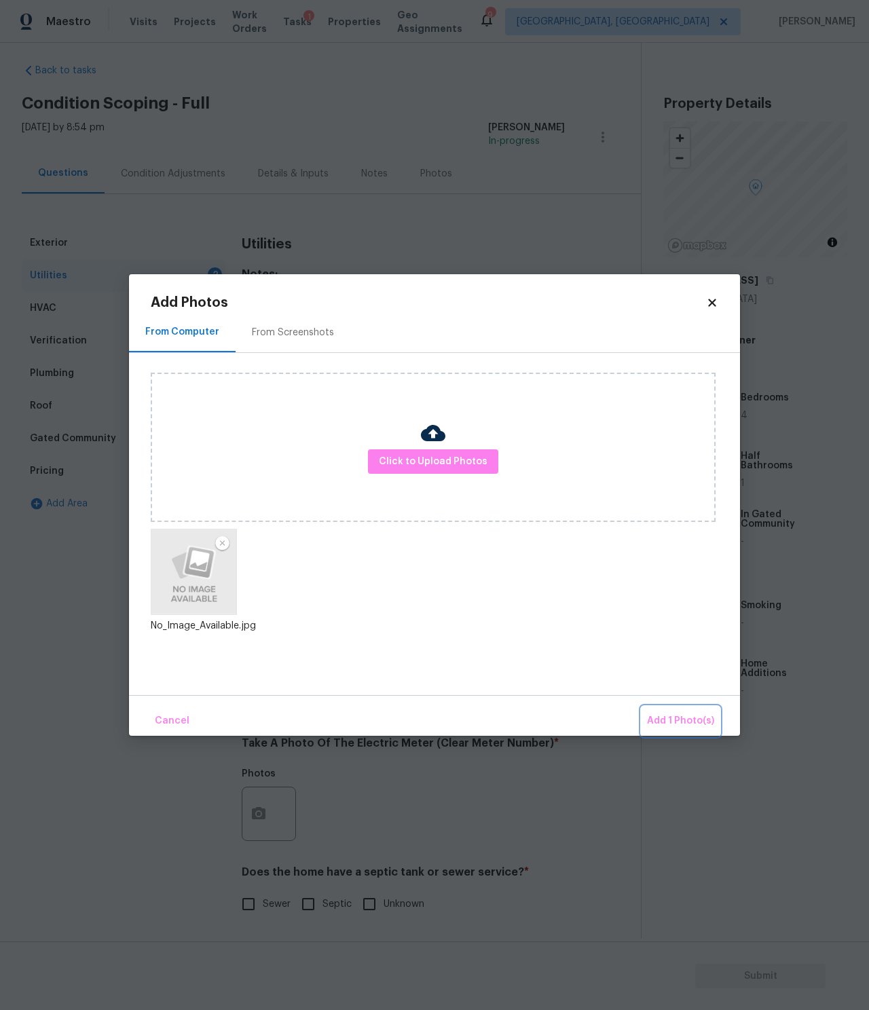
click at [684, 724] on span "Add 1 Photo(s)" at bounding box center [680, 721] width 67 height 17
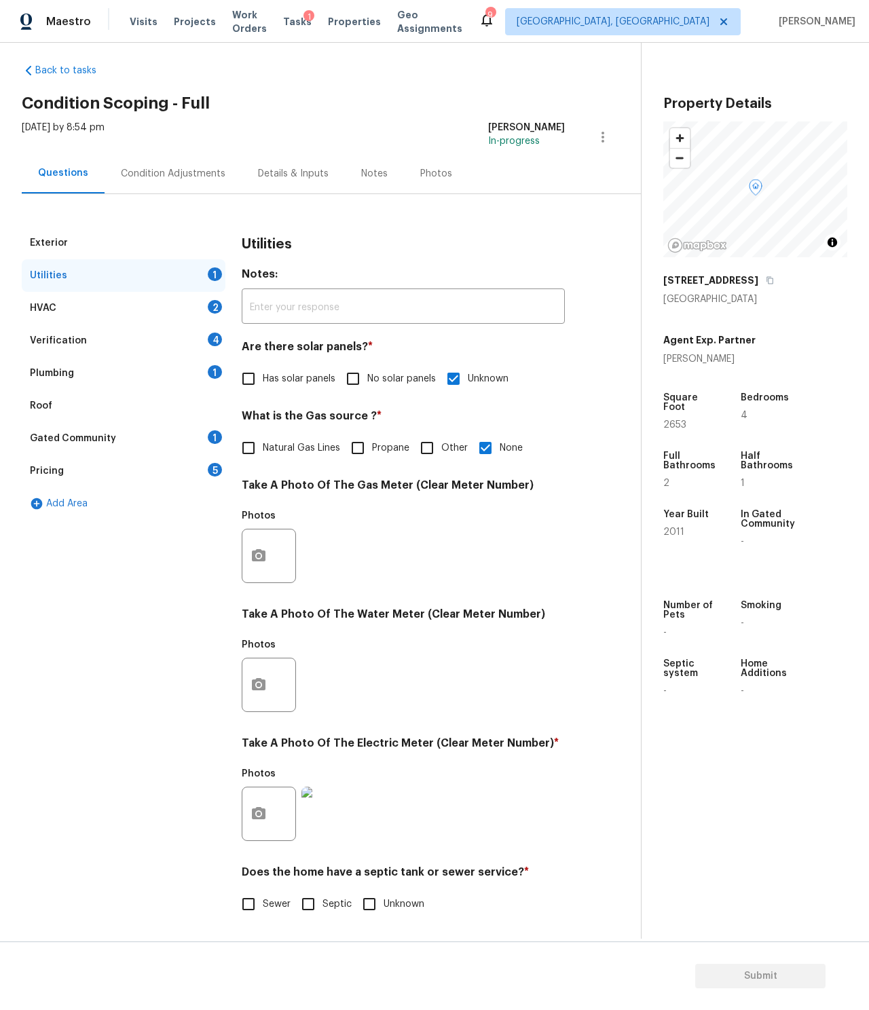
click at [372, 901] on input "Unknown" at bounding box center [369, 904] width 29 height 29
checkbox input "true"
click at [146, 302] on div "HVAC 2" at bounding box center [124, 308] width 204 height 33
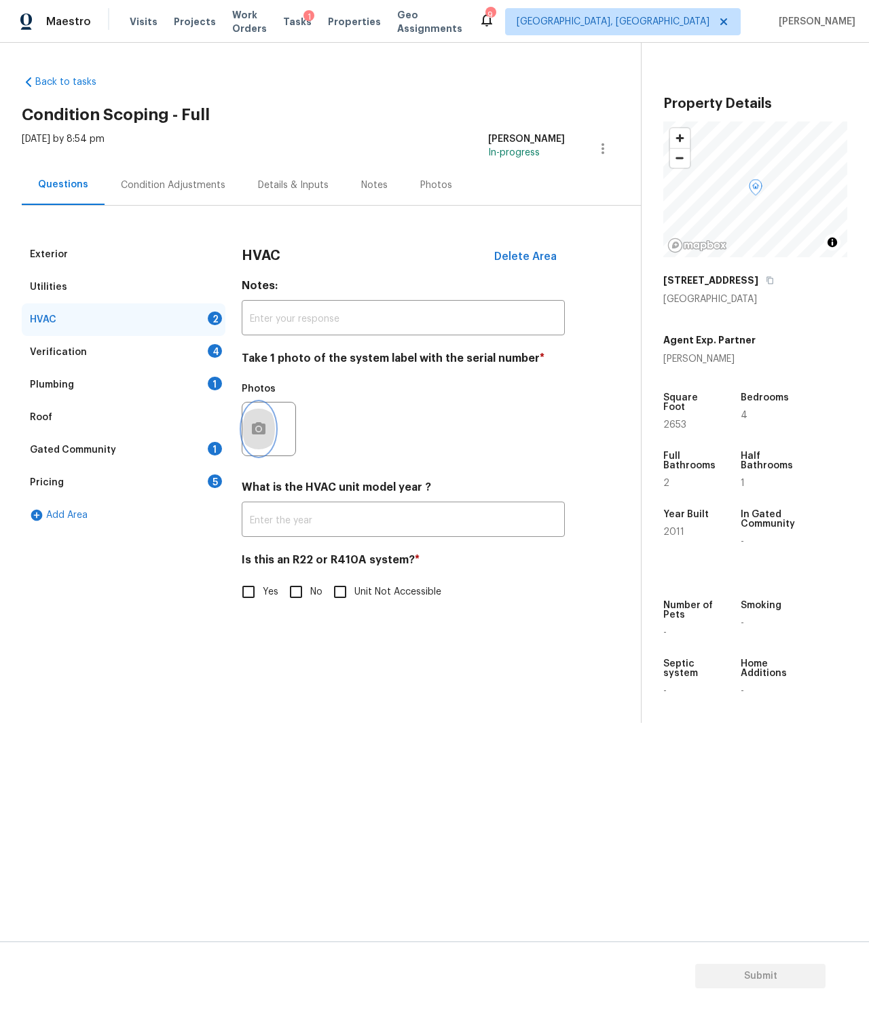
click at [260, 436] on icon "button" at bounding box center [259, 429] width 16 height 16
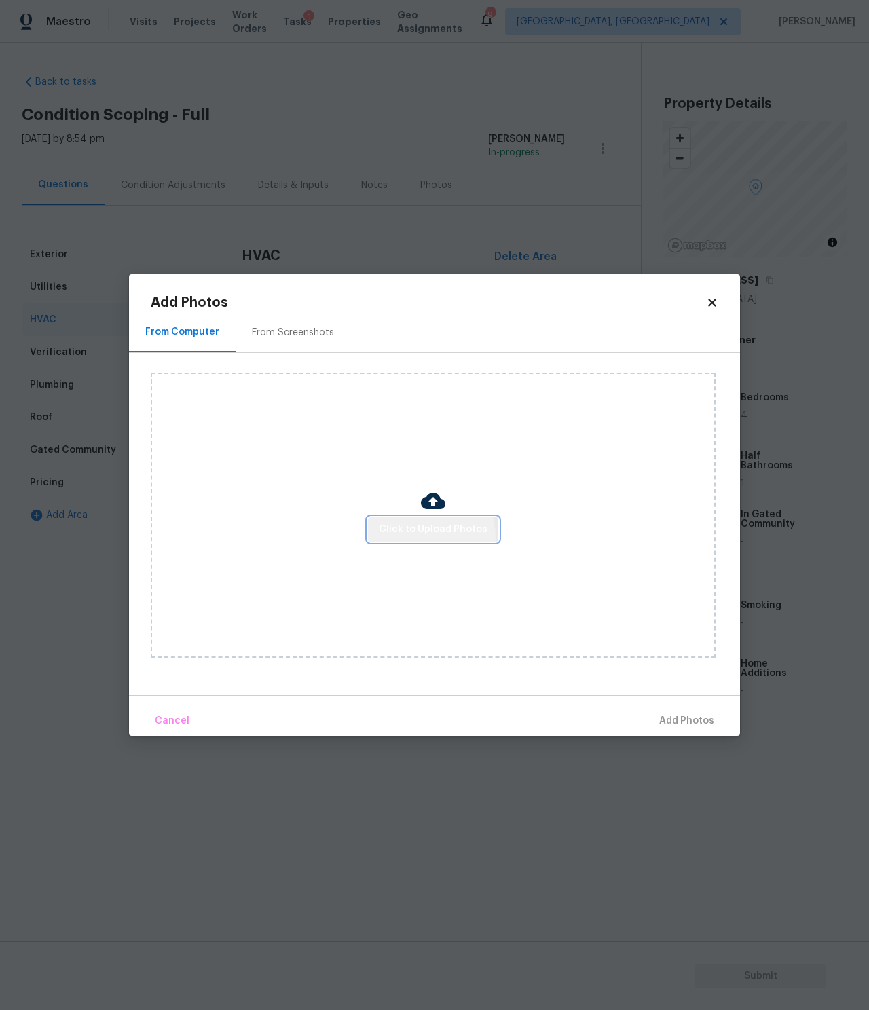
click at [424, 537] on span "Click to Upload Photos" at bounding box center [433, 530] width 109 height 17
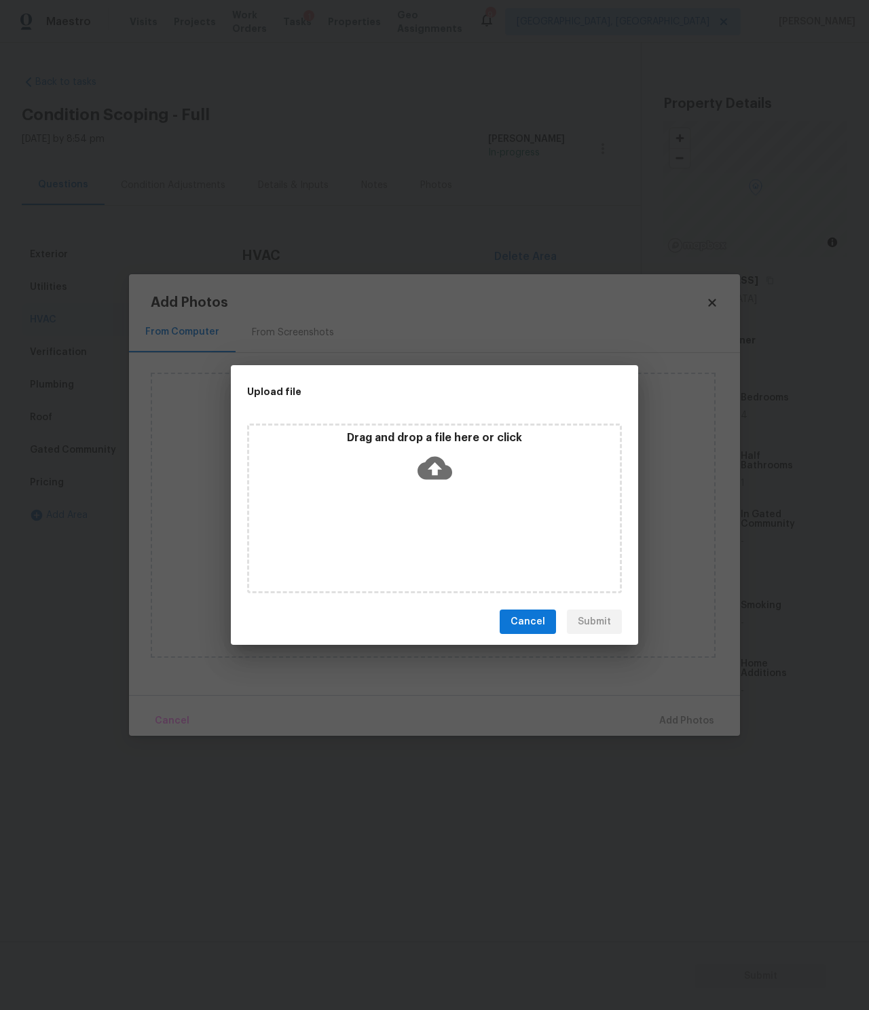
click at [446, 471] on icon at bounding box center [435, 468] width 35 height 23
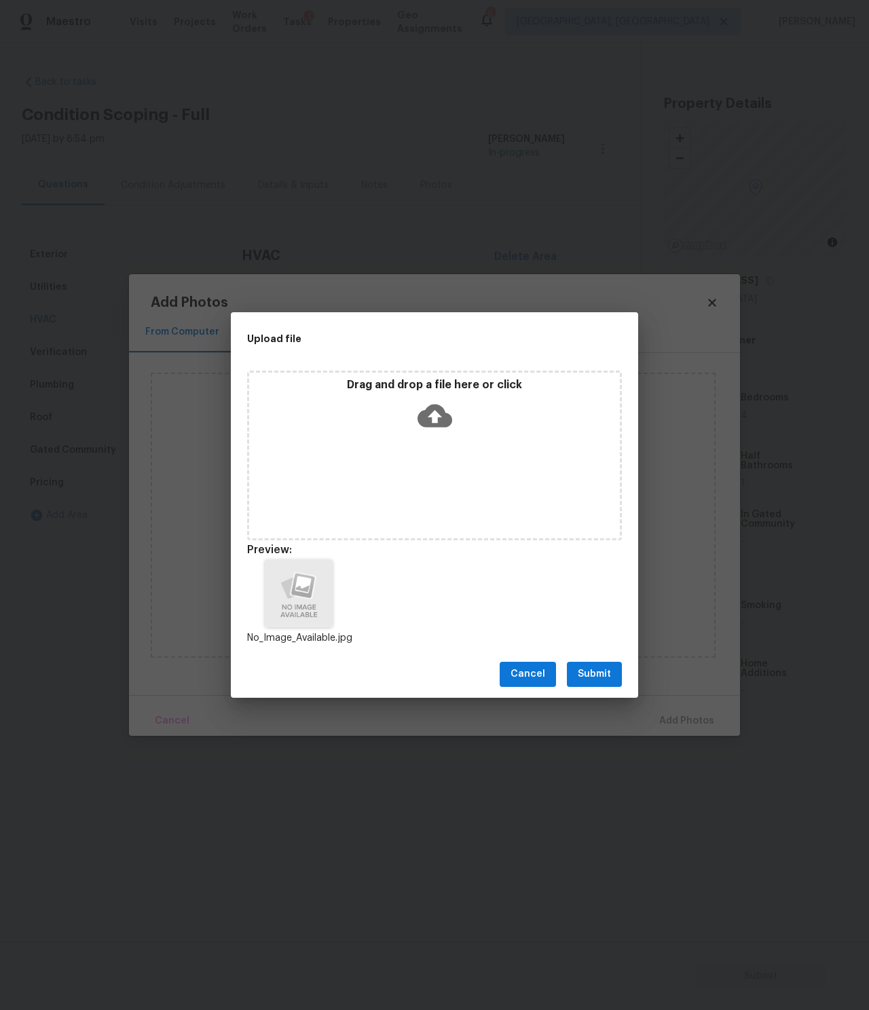
click at [612, 679] on button "Submit" at bounding box center [594, 674] width 55 height 25
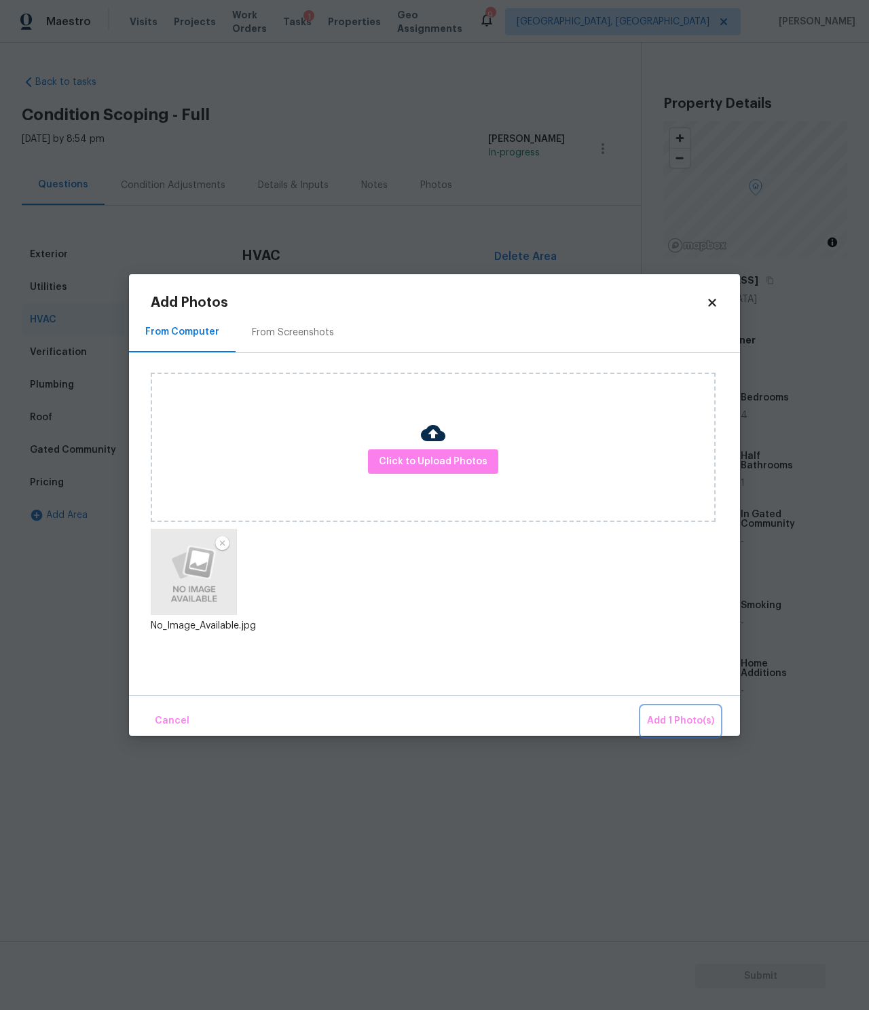
click at [686, 718] on span "Add 1 Photo(s)" at bounding box center [680, 721] width 67 height 17
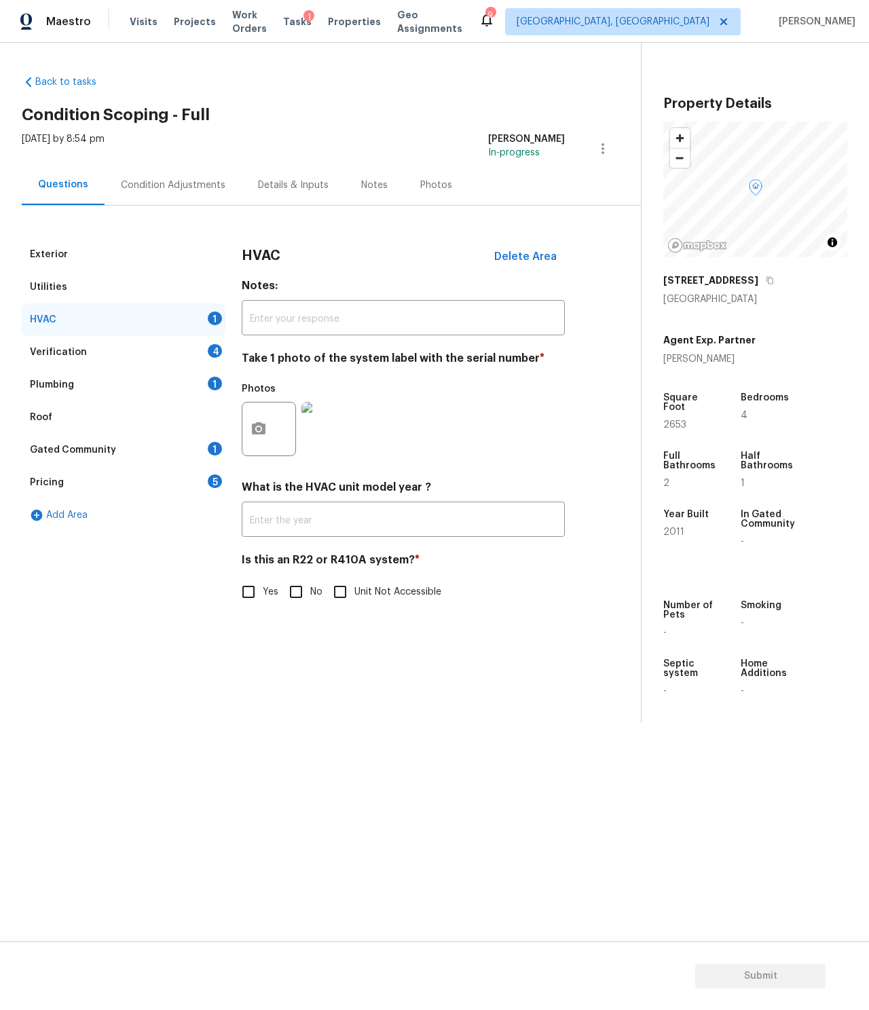
click at [357, 597] on span "Unit Not Accessible" at bounding box center [397, 592] width 87 height 14
click at [354, 597] on input "Unit Not Accessible" at bounding box center [340, 592] width 29 height 29
checkbox input "true"
click at [170, 346] on div "Verification 4" at bounding box center [124, 352] width 204 height 33
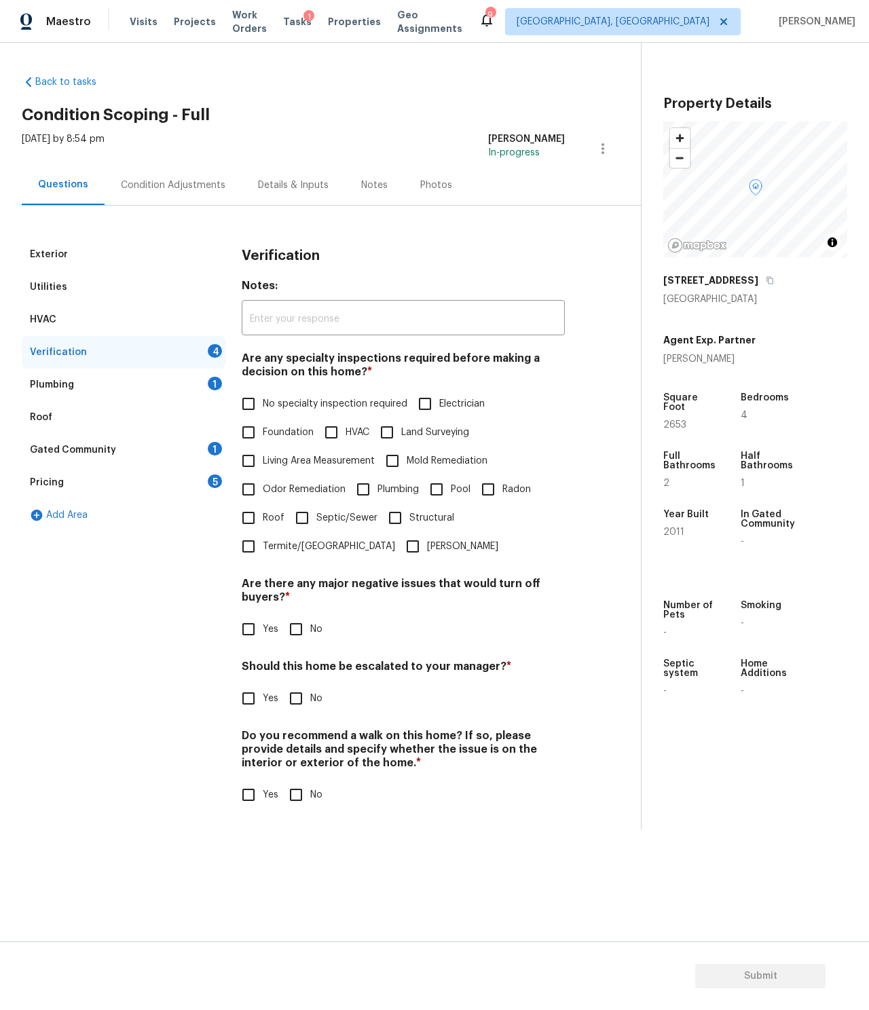
click at [258, 403] on input "No specialty inspection required" at bounding box center [248, 404] width 29 height 29
checkbox input "true"
click at [308, 629] on input "No" at bounding box center [296, 629] width 29 height 29
checkbox input "true"
click at [312, 695] on span "No" at bounding box center [316, 699] width 12 height 14
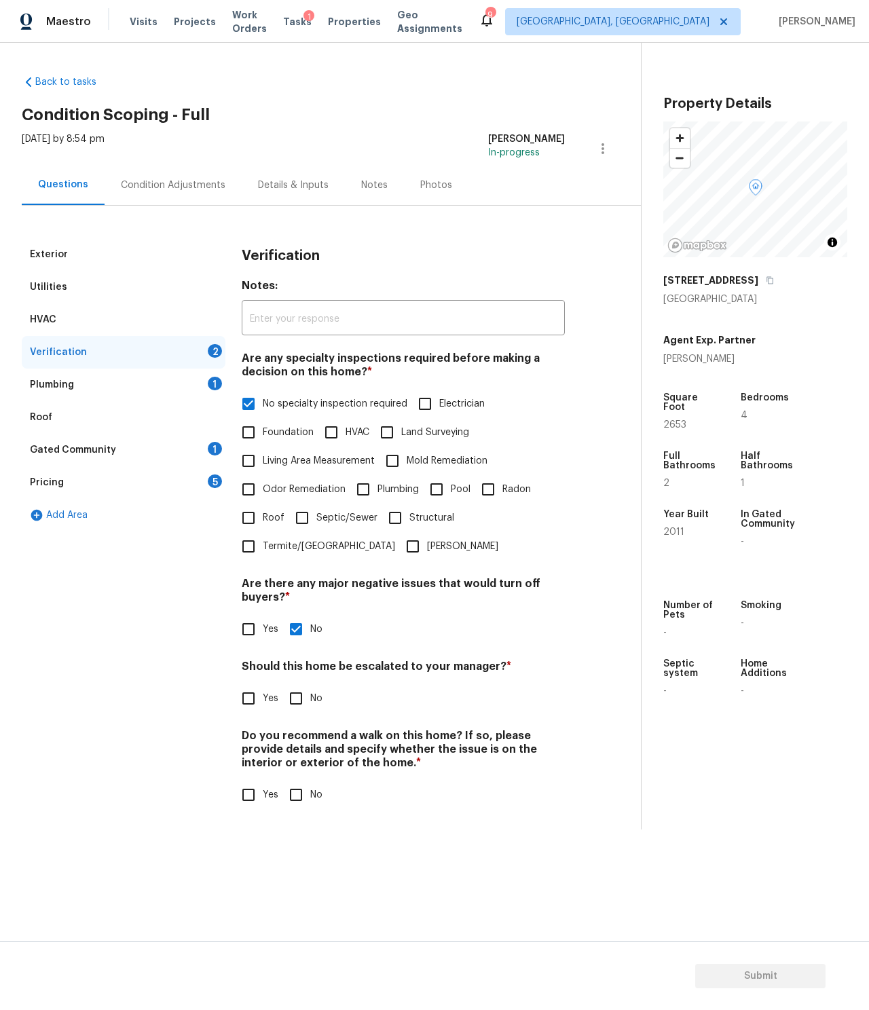
click at [310, 695] on input "No" at bounding box center [296, 699] width 29 height 29
checkbox input "true"
click at [309, 795] on input "No" at bounding box center [296, 795] width 29 height 29
checkbox input "true"
click at [160, 376] on div "Plumbing 1" at bounding box center [124, 385] width 204 height 33
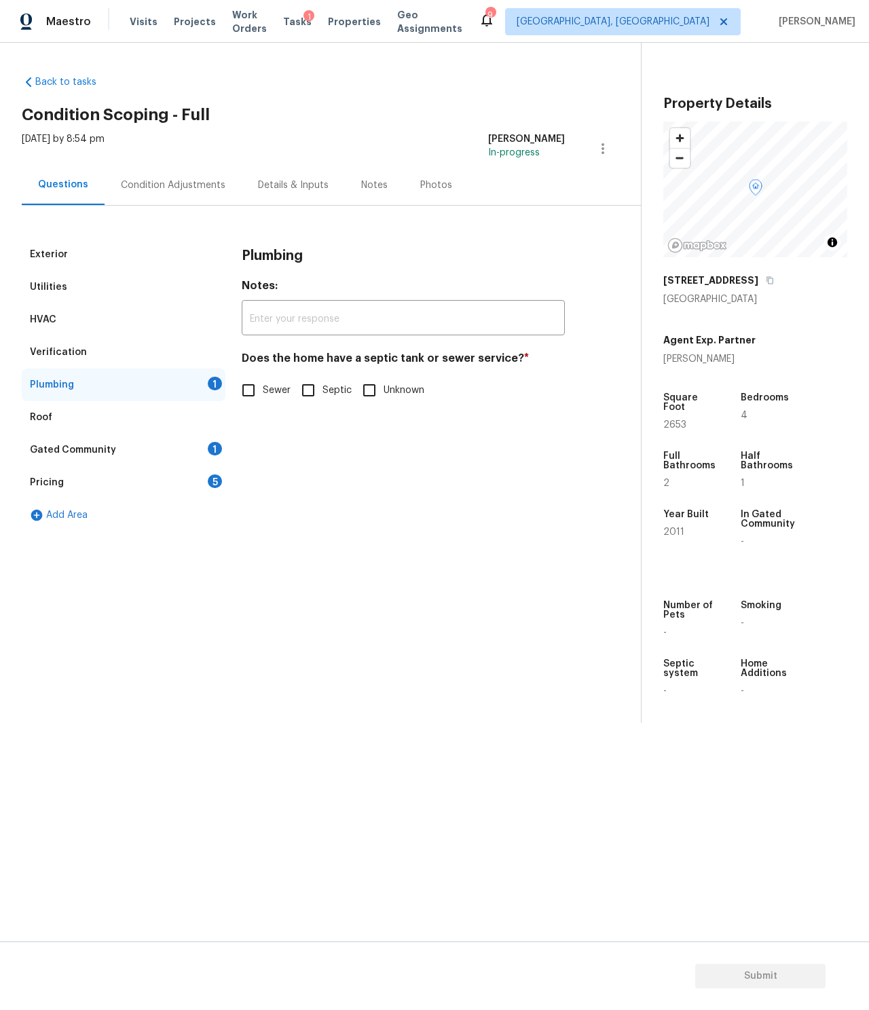
click at [394, 390] on span "Unknown" at bounding box center [404, 391] width 41 height 14
click at [384, 390] on input "Unknown" at bounding box center [369, 390] width 29 height 29
checkbox input "true"
click at [179, 449] on div "Gated Community 1" at bounding box center [124, 450] width 204 height 33
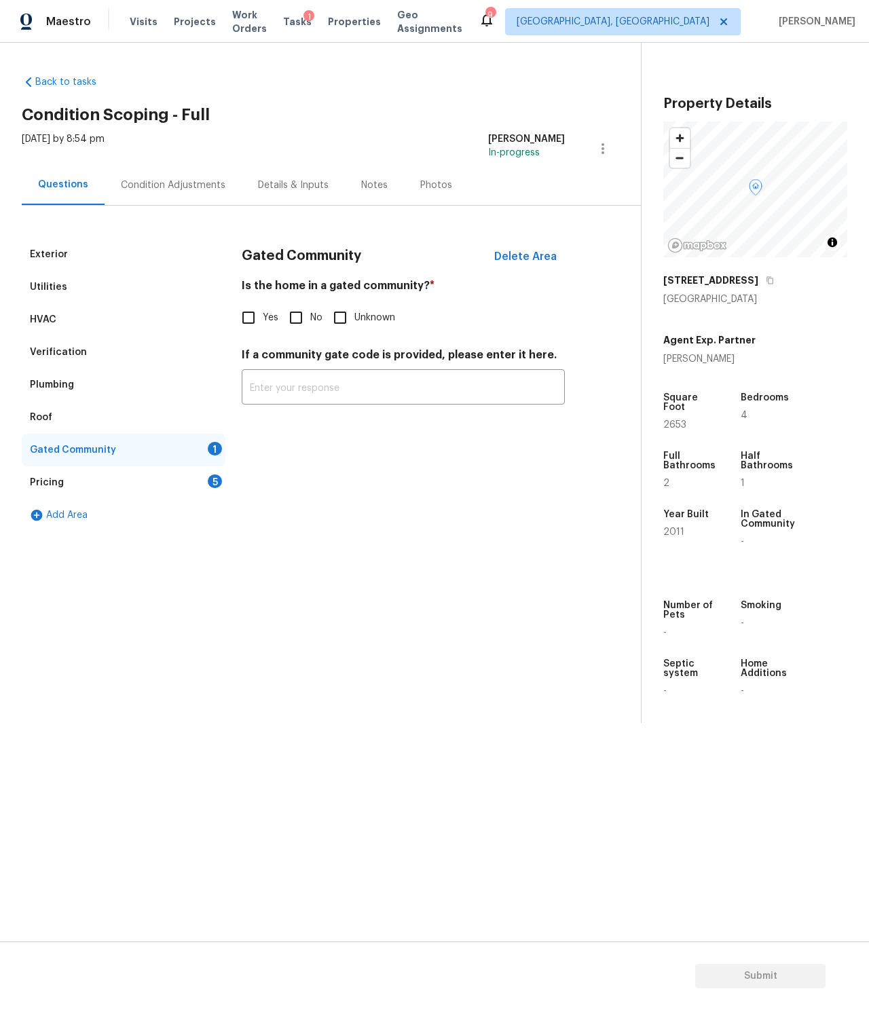
click at [365, 314] on span "Unknown" at bounding box center [374, 318] width 41 height 14
click at [354, 314] on input "Unknown" at bounding box center [340, 318] width 29 height 29
checkbox input "true"
click at [307, 316] on input "No" at bounding box center [296, 318] width 29 height 29
checkbox input "true"
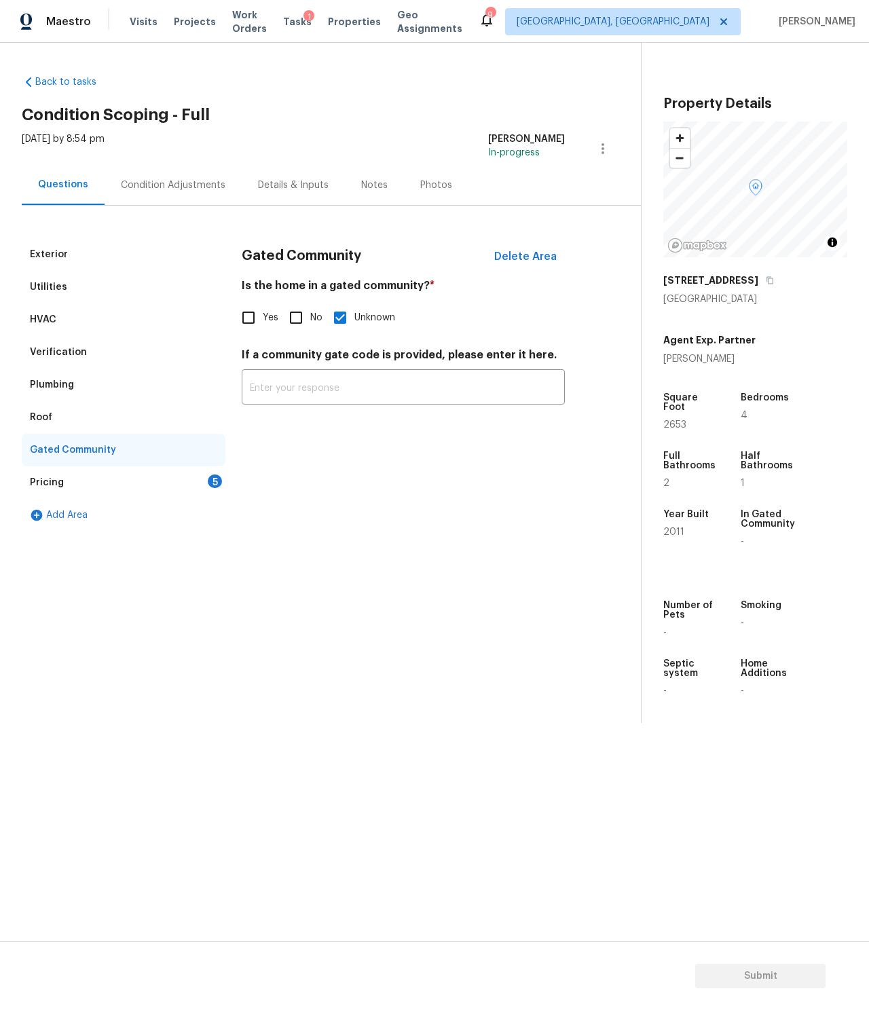
checkbox input "false"
click at [158, 481] on div "Pricing 5" at bounding box center [124, 483] width 204 height 33
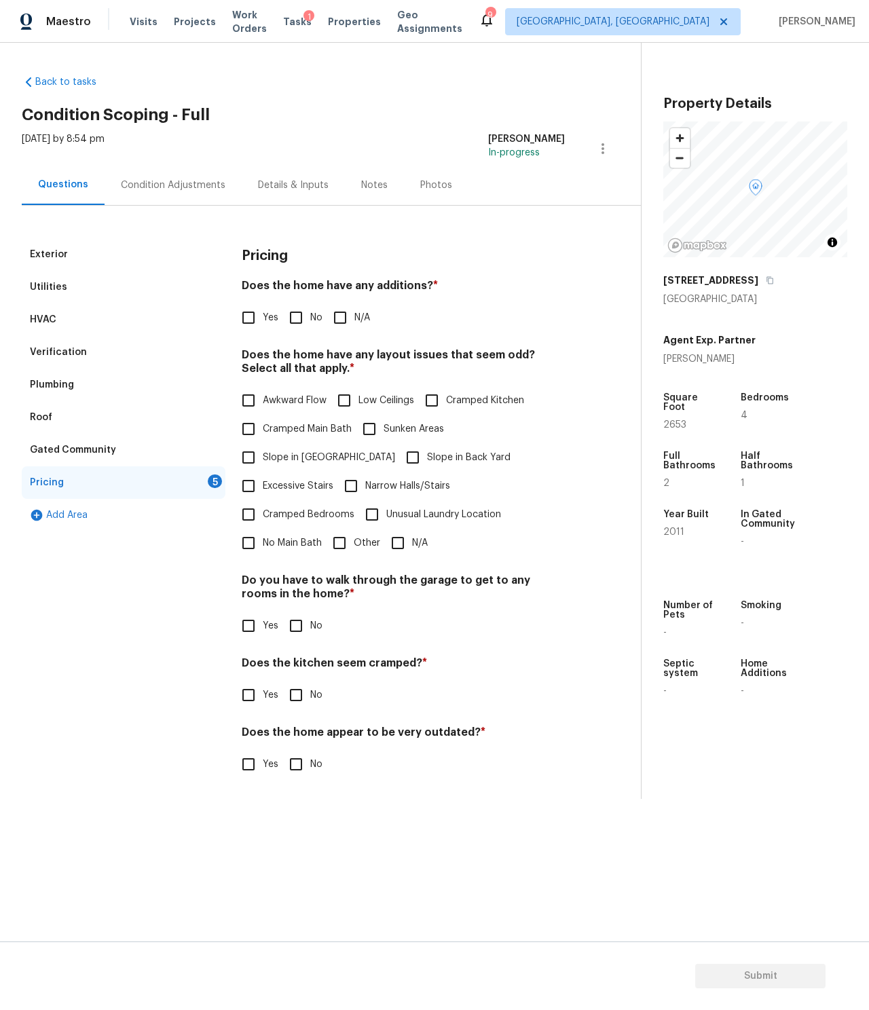
click at [410, 539] on input "N/A" at bounding box center [398, 543] width 29 height 29
checkbox input "true"
click at [354, 316] on span "N/A" at bounding box center [362, 318] width 16 height 14
click at [354, 316] on input "N/A" at bounding box center [340, 318] width 29 height 29
checkbox input "true"
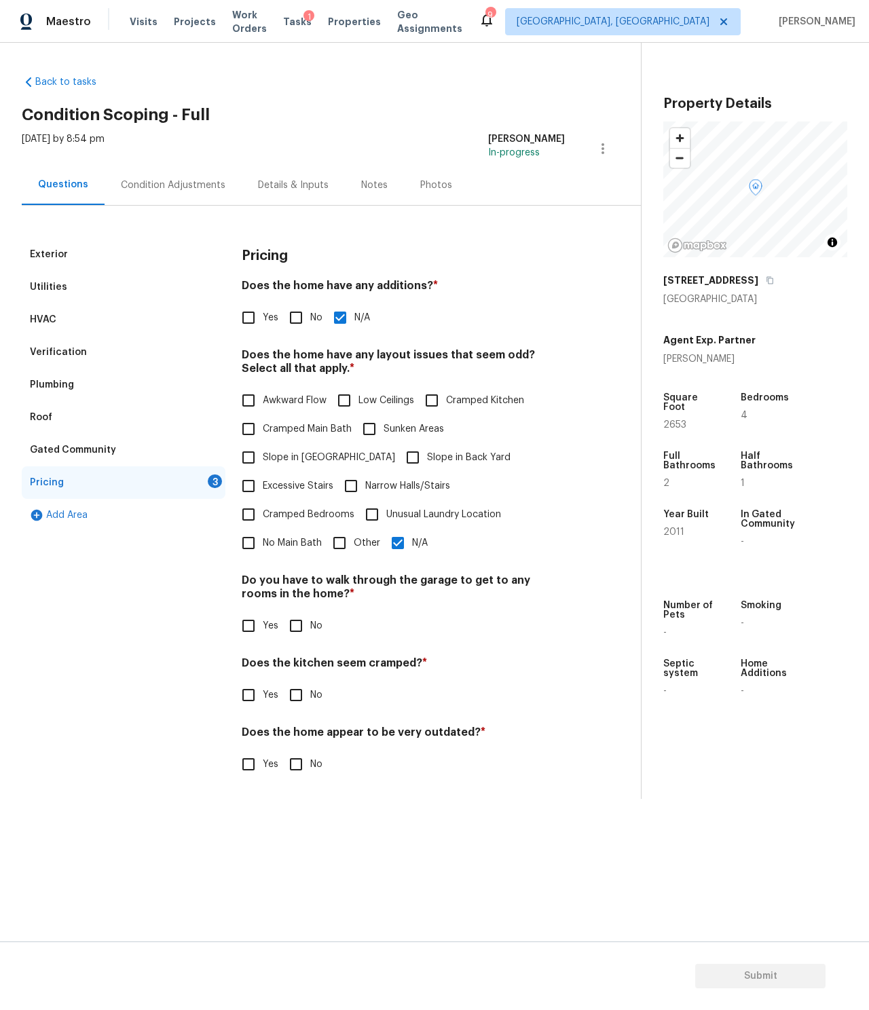
click at [311, 612] on label "No" at bounding box center [302, 626] width 41 height 29
click at [310, 612] on input "No" at bounding box center [296, 626] width 29 height 29
checkbox input "true"
click at [309, 678] on div "Does the kitchen seem cramped? * Yes No" at bounding box center [403, 683] width 323 height 53
click at [307, 700] on input "No" at bounding box center [296, 695] width 29 height 29
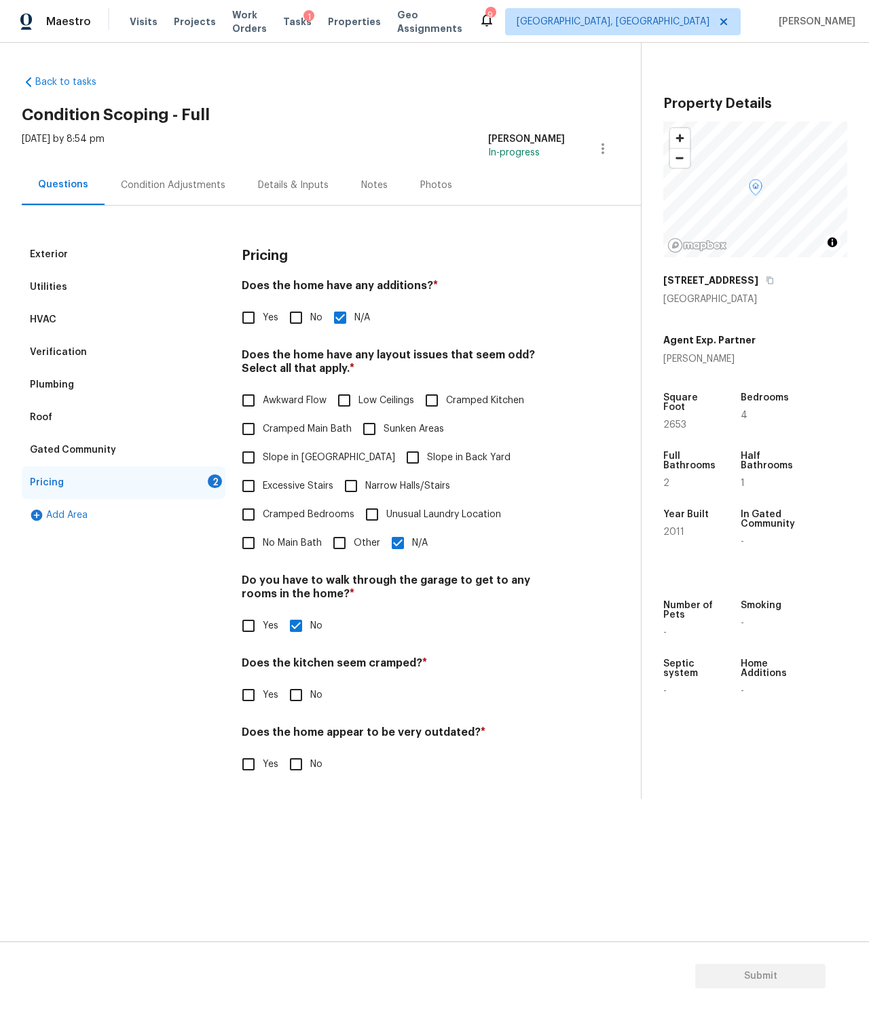
checkbox input "true"
click at [311, 769] on span "No" at bounding box center [316, 765] width 12 height 14
click at [310, 769] on input "No" at bounding box center [296, 764] width 29 height 29
checkbox input "true"
click at [767, 976] on span "Submit" at bounding box center [760, 976] width 109 height 17
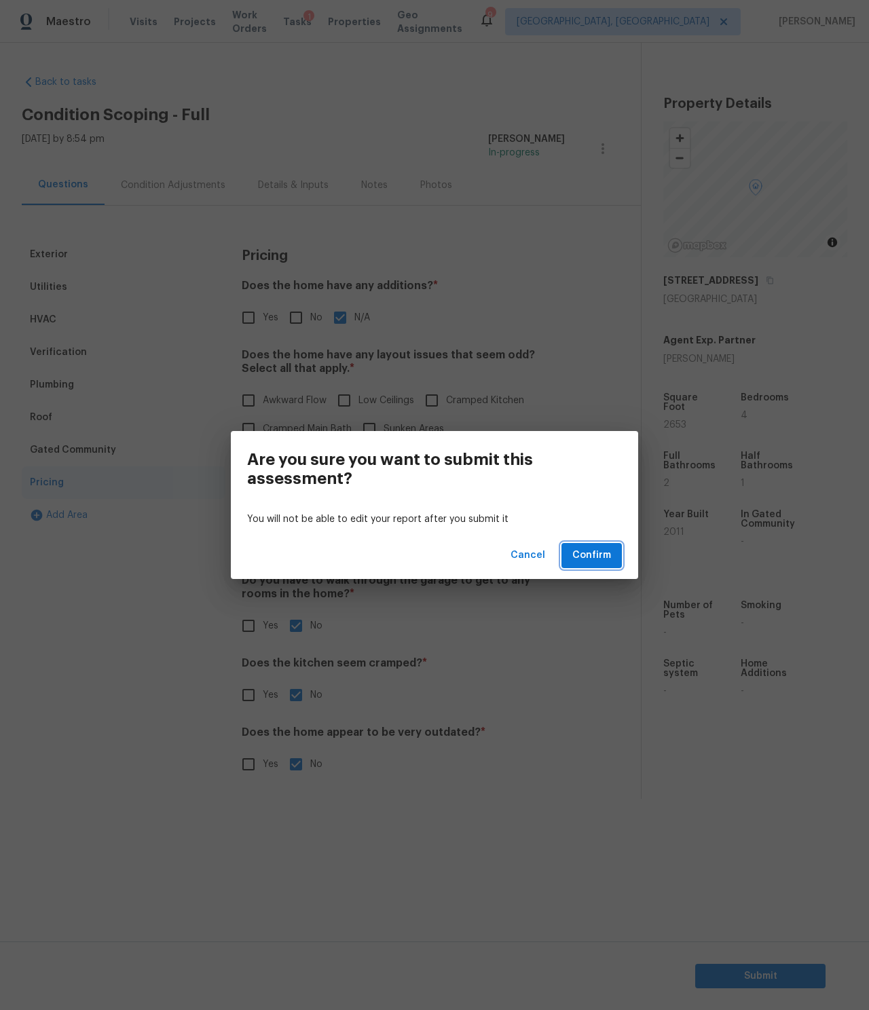
click at [596, 549] on span "Confirm" at bounding box center [591, 555] width 39 height 17
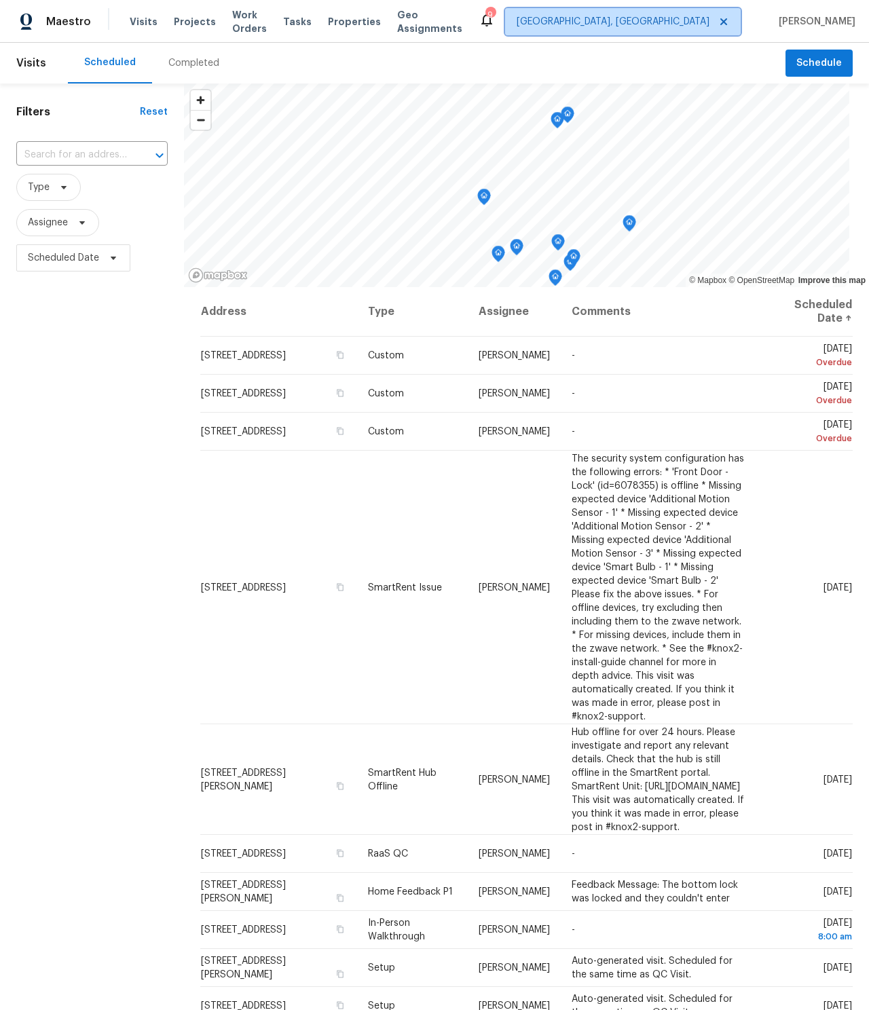
click at [721, 33] on span "[GEOGRAPHIC_DATA], [GEOGRAPHIC_DATA]" at bounding box center [623, 21] width 236 height 27
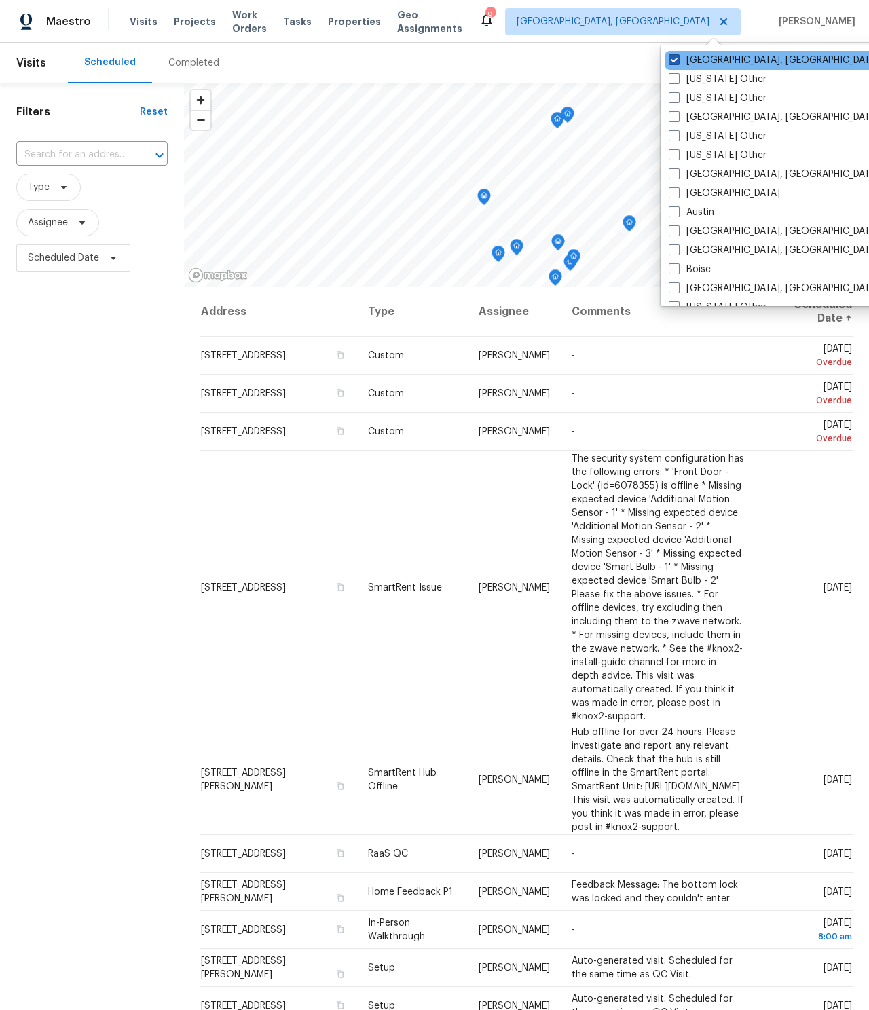
click at [670, 63] on span at bounding box center [674, 59] width 11 height 11
click at [670, 62] on input "[GEOGRAPHIC_DATA], [GEOGRAPHIC_DATA]" at bounding box center [673, 58] width 9 height 9
checkbox input "false"
checkbox input "true"
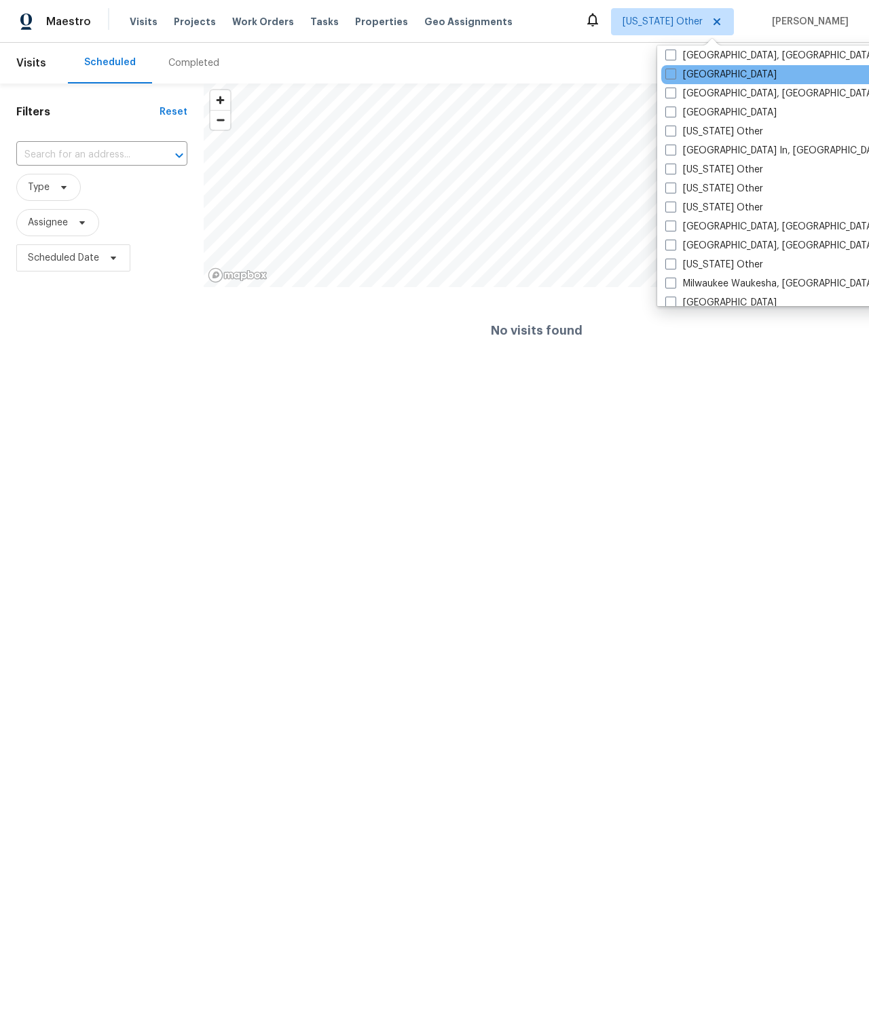
scroll to position [926, 0]
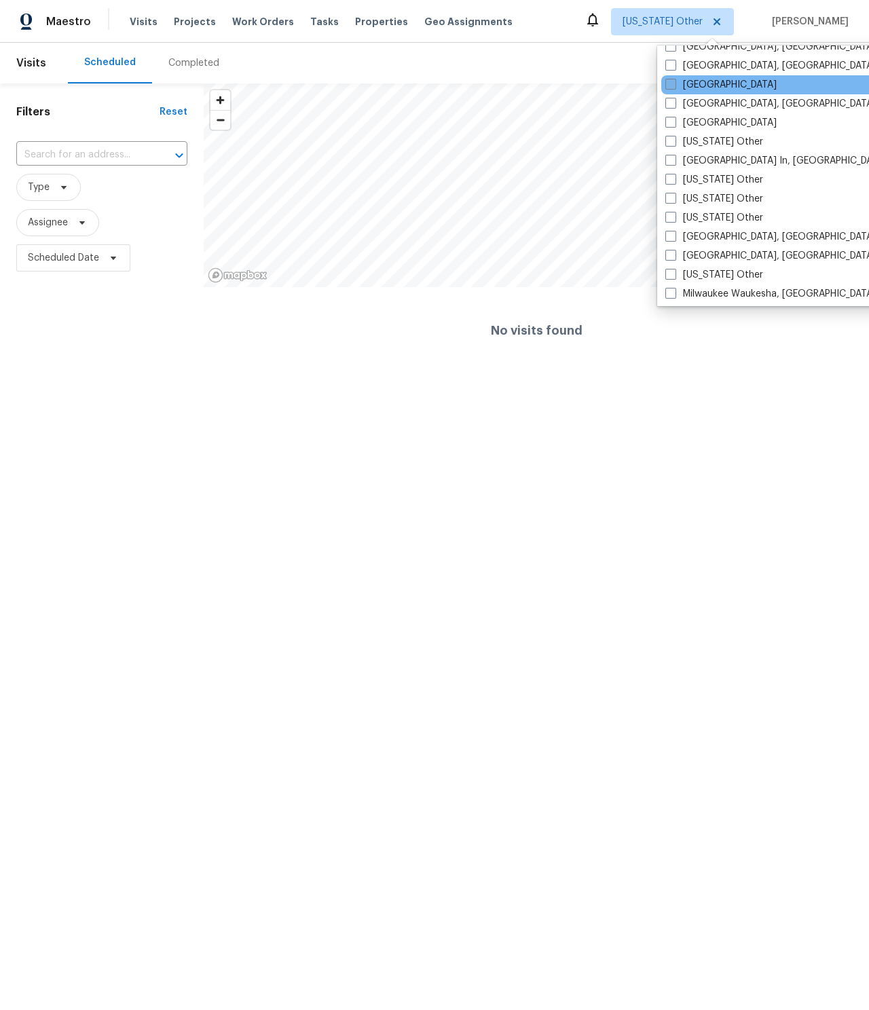
click at [710, 82] on label "[GEOGRAPHIC_DATA]" at bounding box center [721, 85] width 111 height 14
click at [674, 82] on input "[GEOGRAPHIC_DATA]" at bounding box center [670, 82] width 9 height 9
checkbox input "true"
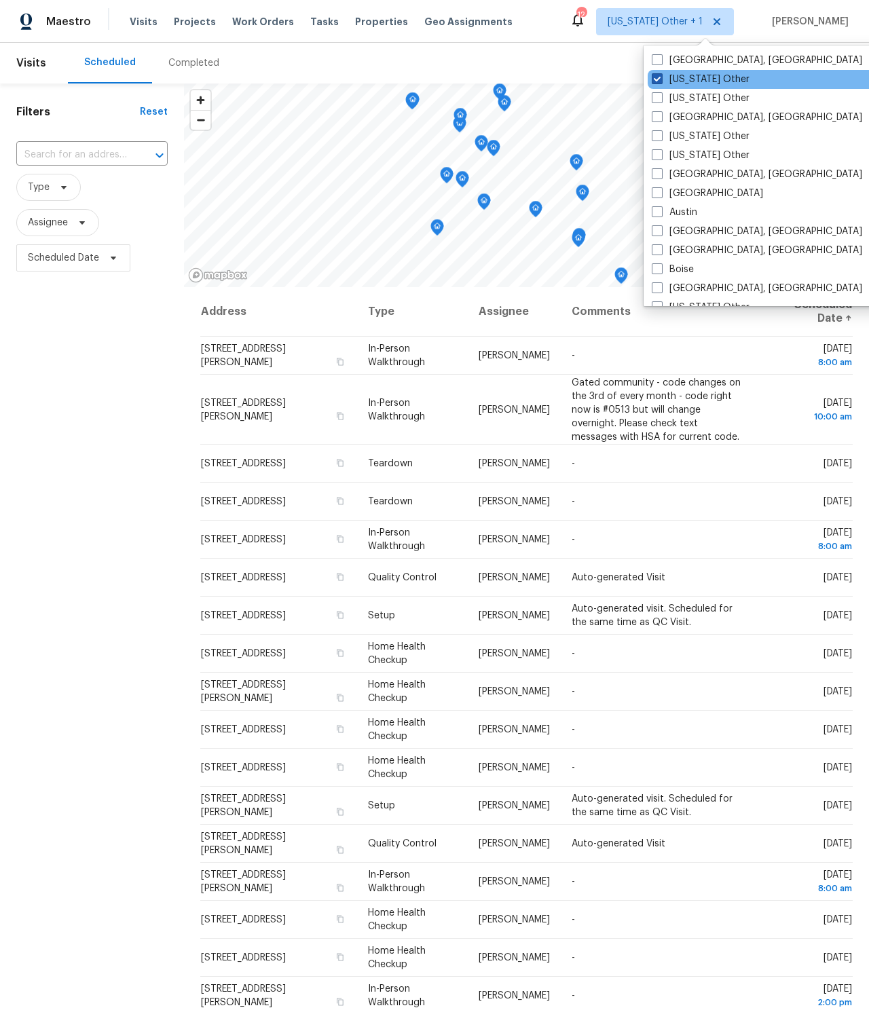
click at [696, 75] on label "[US_STATE] Other" at bounding box center [701, 80] width 98 height 14
click at [661, 75] on input "[US_STATE] Other" at bounding box center [656, 77] width 9 height 9
checkbox input "false"
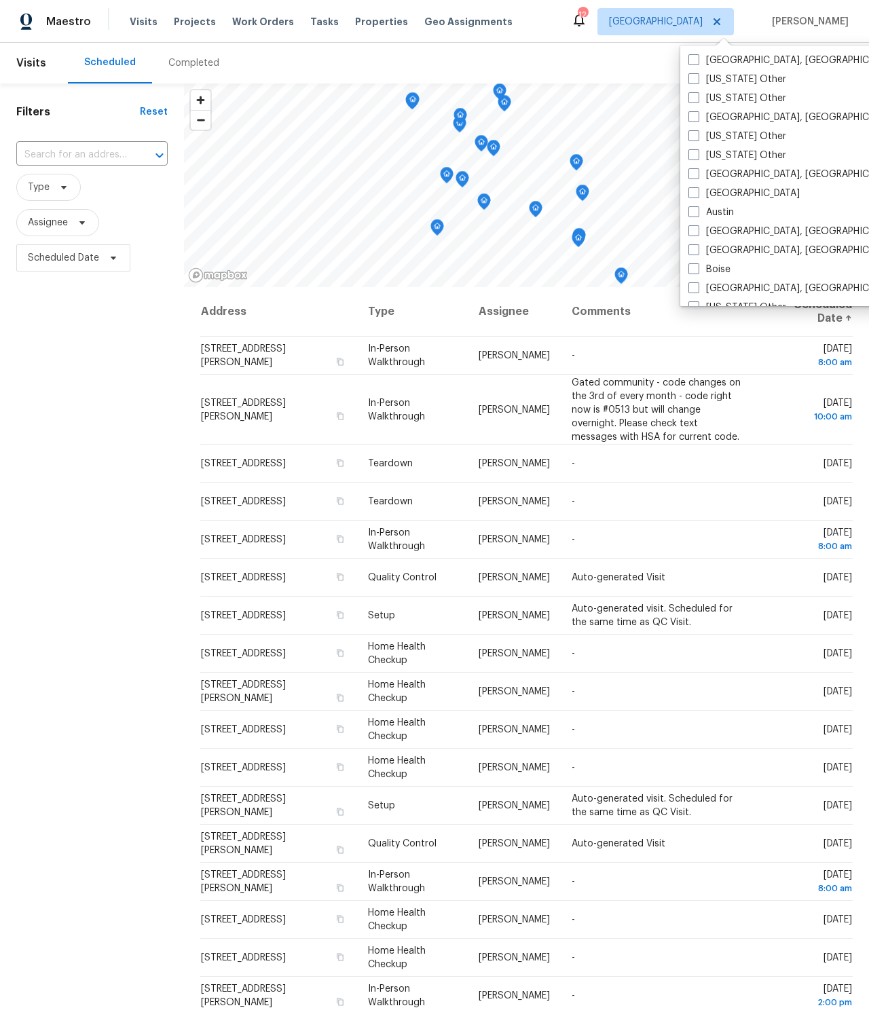
click at [567, 53] on div "Scheduled Completed" at bounding box center [427, 63] width 718 height 41
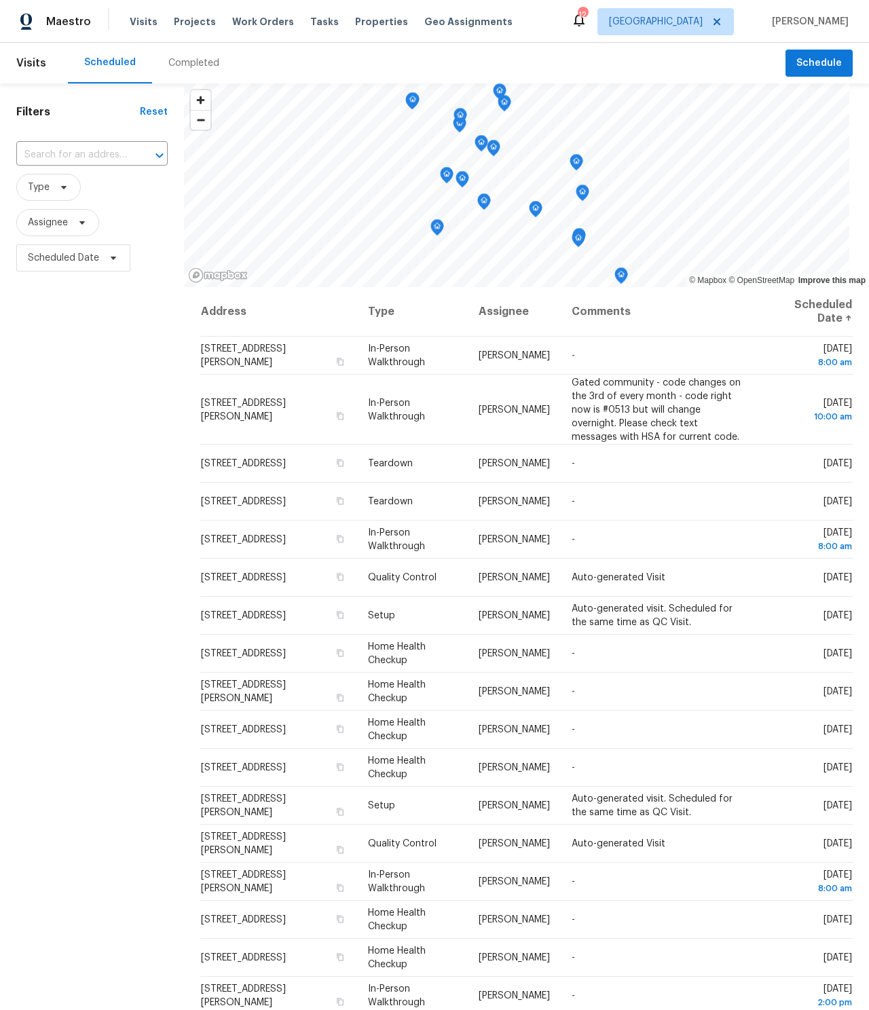
click at [294, 12] on div "Visits Projects Work Orders Tasks Properties Geo Assignments" at bounding box center [329, 21] width 399 height 27
click at [310, 22] on span "Tasks" at bounding box center [324, 22] width 29 height 10
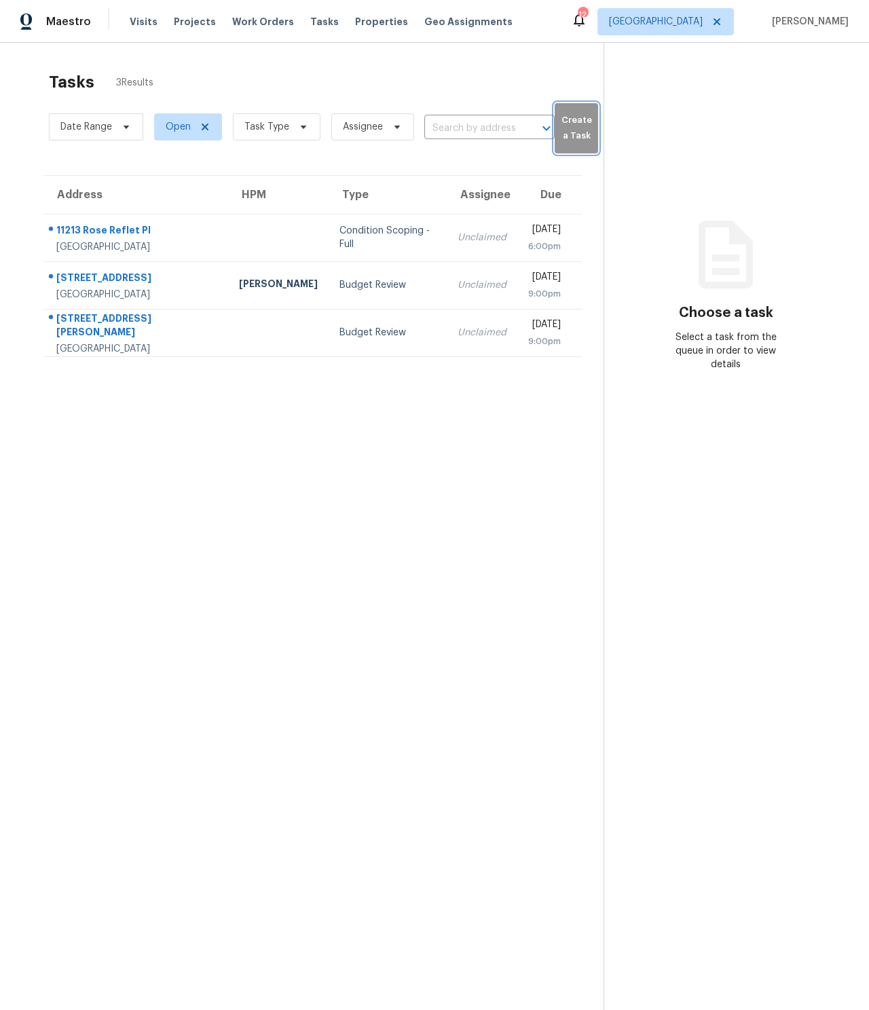
click at [572, 140] on span "Create a Task" at bounding box center [577, 128] width 30 height 31
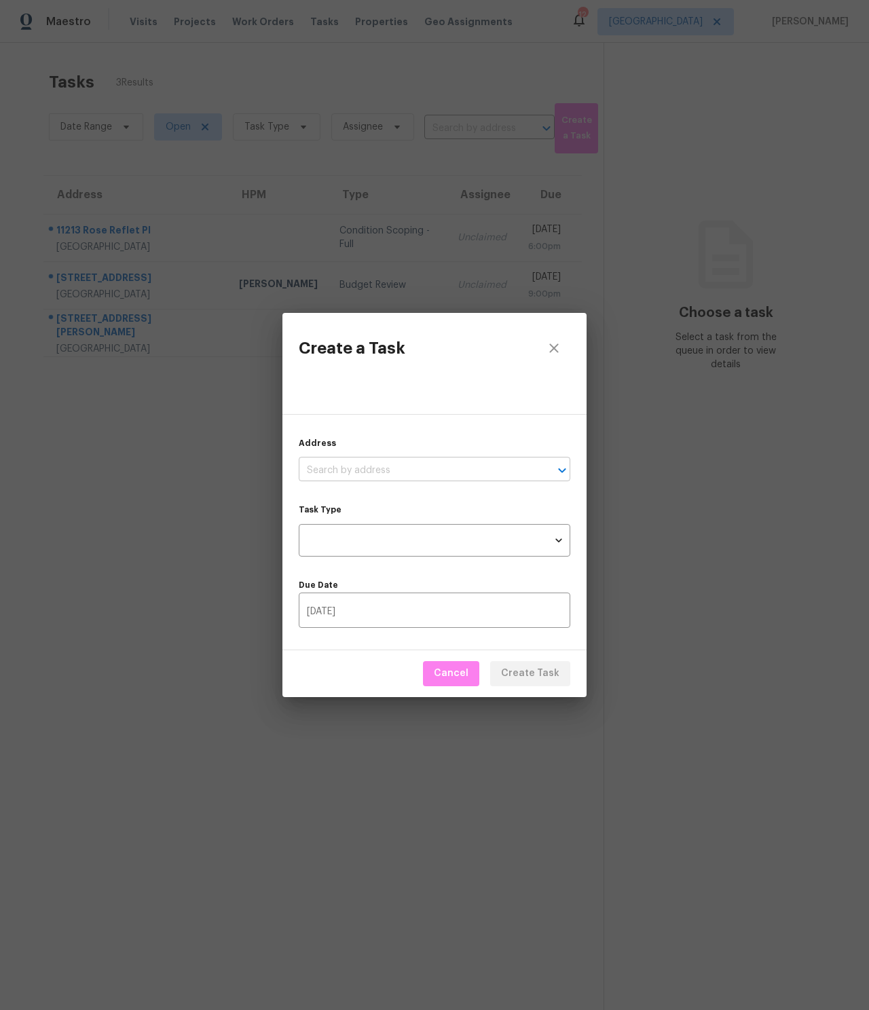
click at [350, 469] on input "text" at bounding box center [416, 470] width 234 height 21
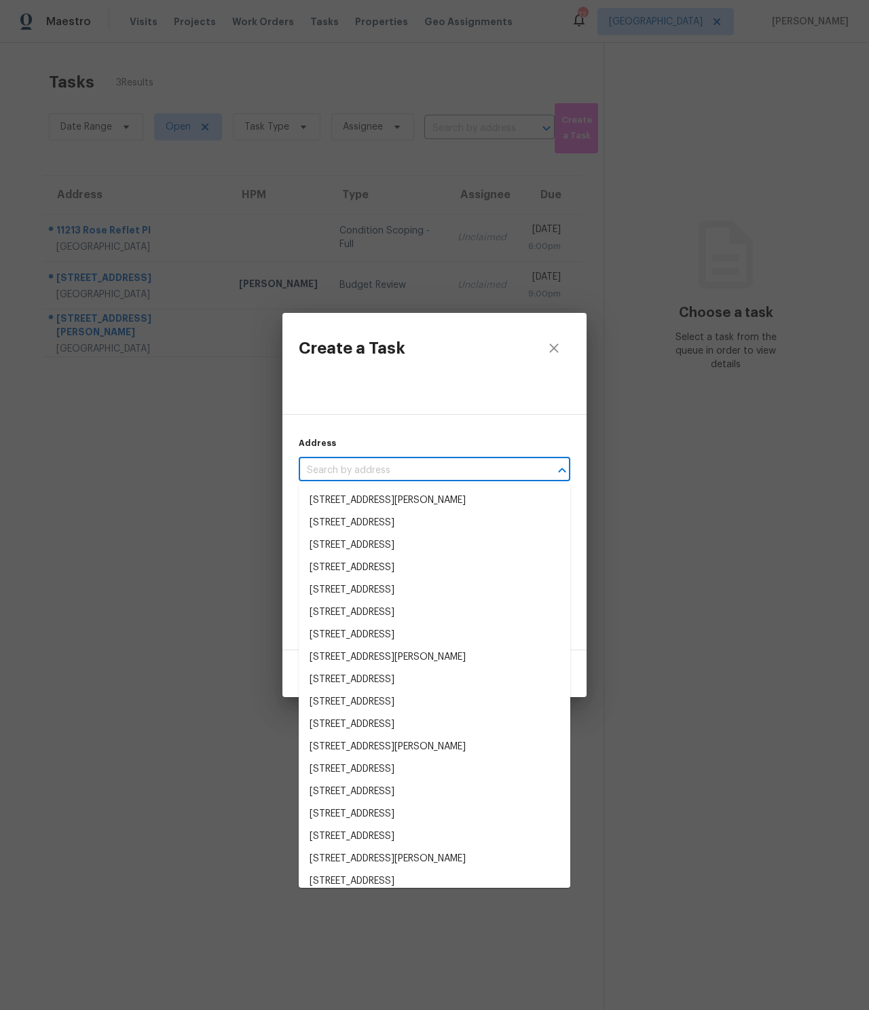
paste input "This is an outbound test"
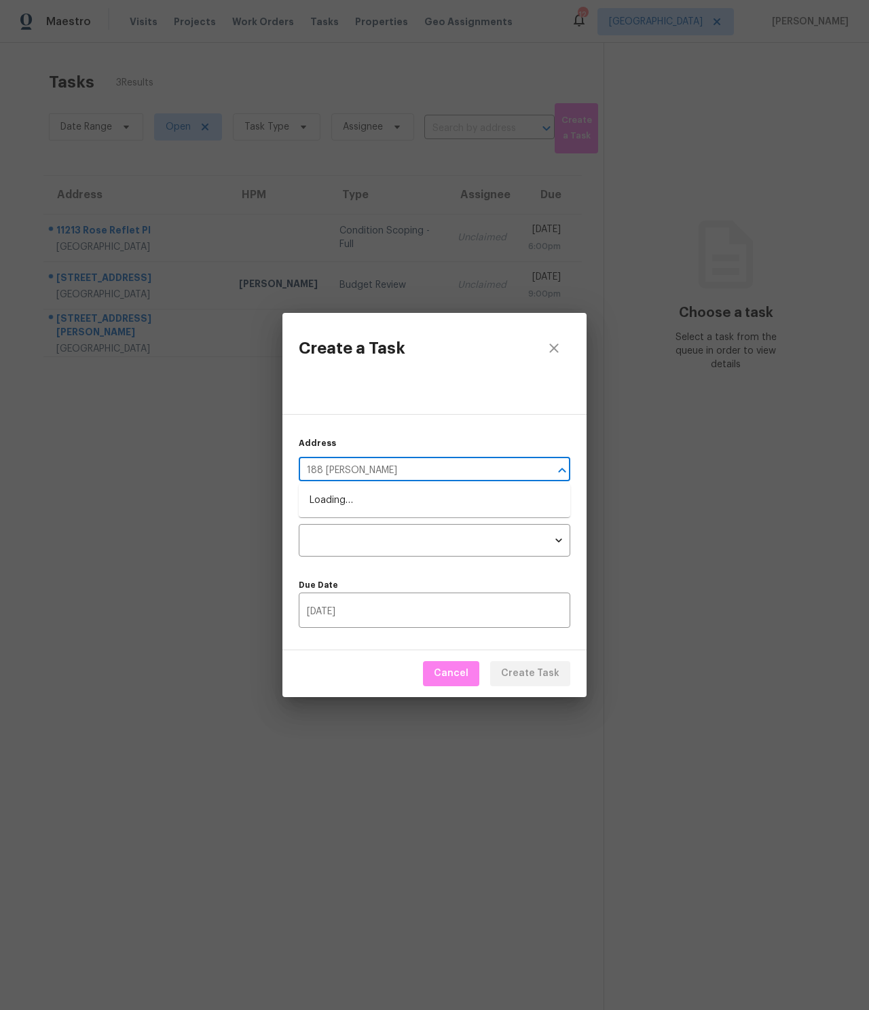
type input "188 time"
click at [355, 493] on li "[STREET_ADDRESS][PERSON_NAME]" at bounding box center [435, 501] width 272 height 22
click at [354, 540] on body "Maestro Visits Projects Work Orders Tasks Properties Geo Assignments 12 [GEOGRA…" at bounding box center [434, 505] width 869 height 1010
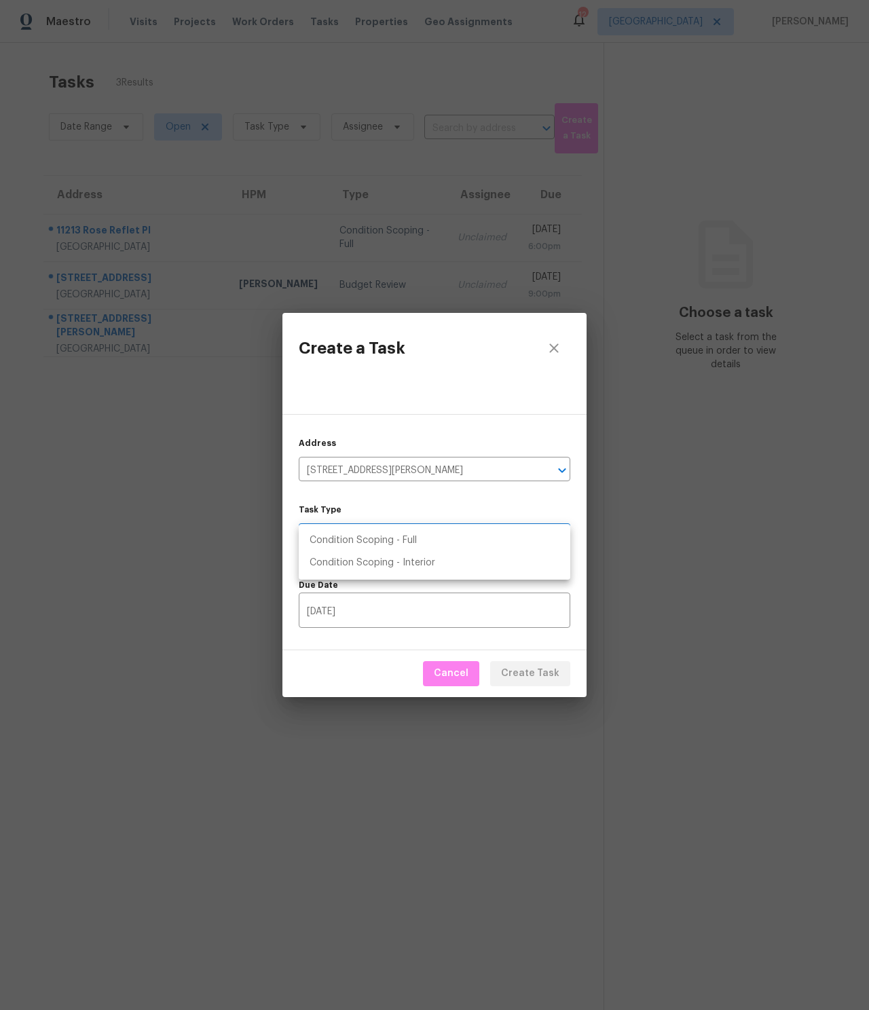
click at [366, 541] on li "Condition Scoping - Full" at bounding box center [435, 541] width 272 height 22
type input "virtual_full_assessment"
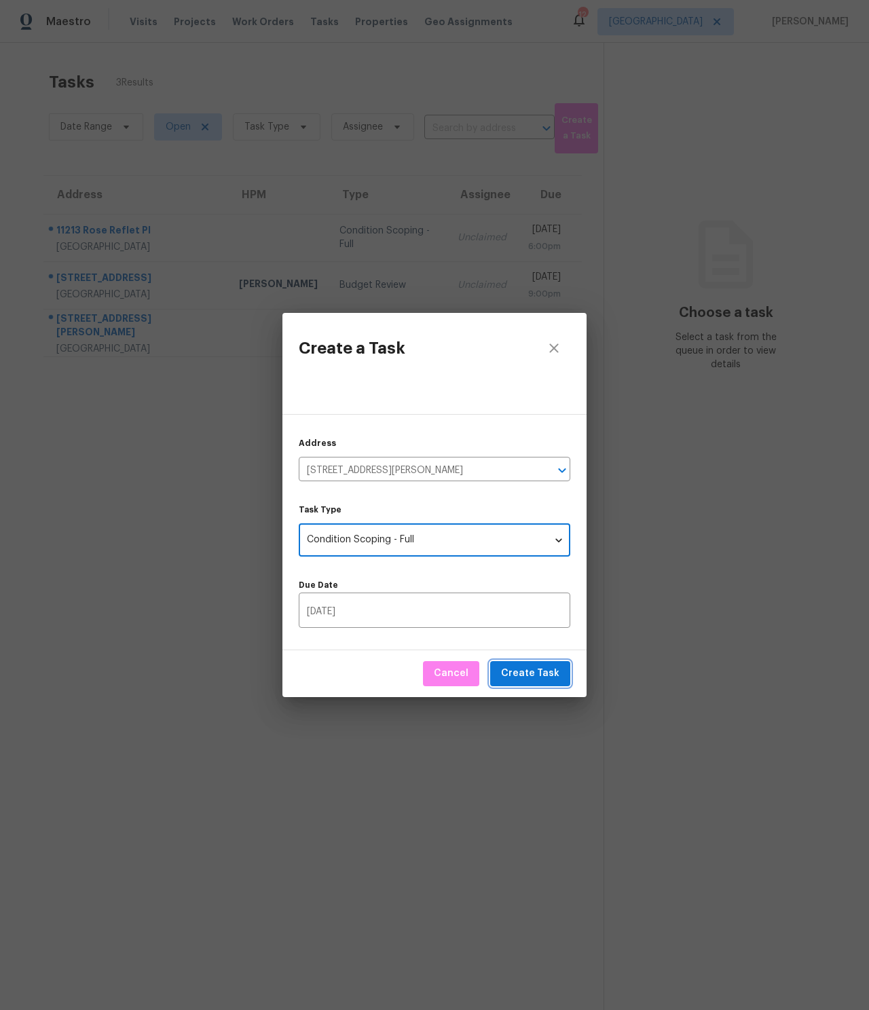
click at [530, 676] on span "Create Task" at bounding box center [530, 674] width 58 height 17
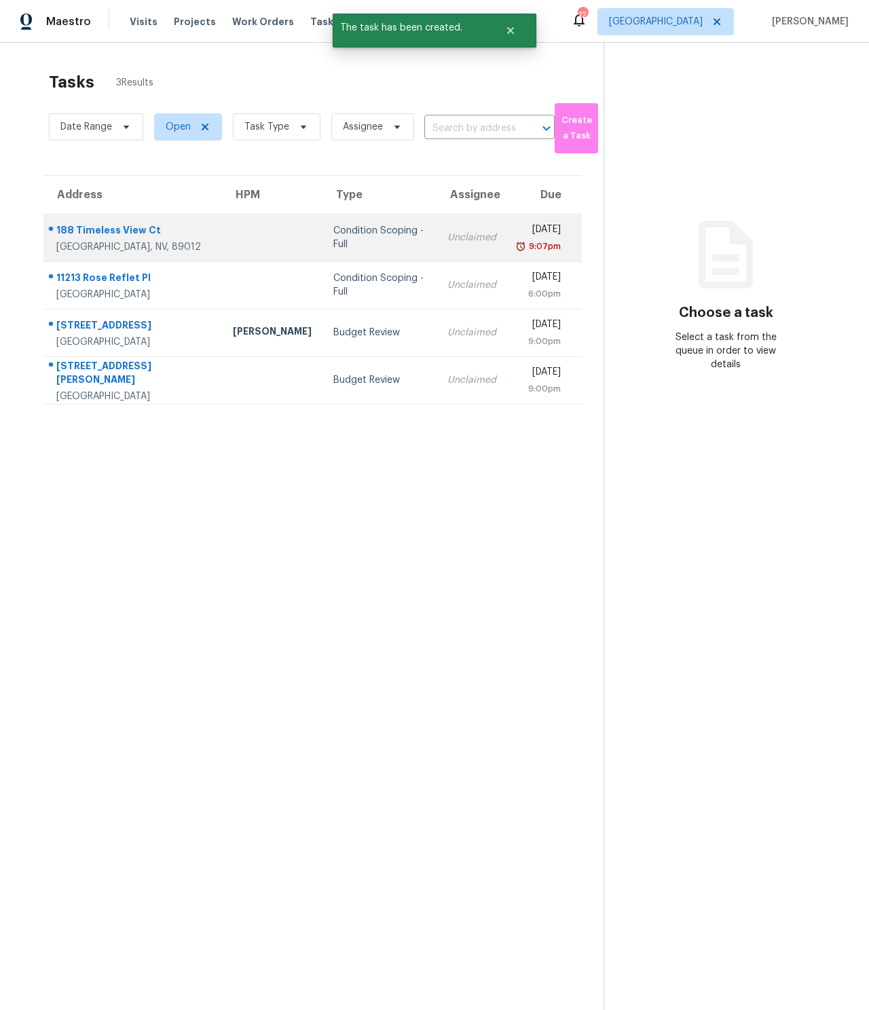
click at [100, 227] on div "188 Timeless View Ct" at bounding box center [133, 231] width 155 height 17
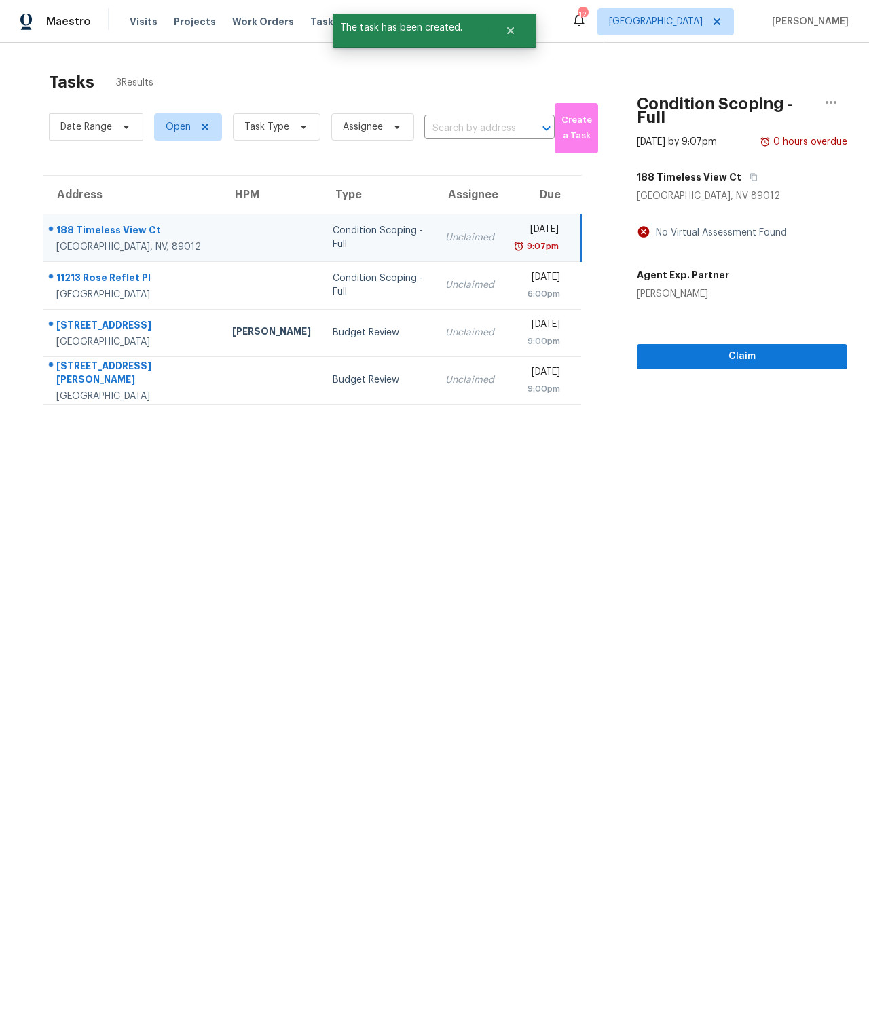
click at [694, 338] on div "Claim" at bounding box center [742, 335] width 211 height 69
click at [700, 352] on span "Claim" at bounding box center [742, 356] width 189 height 17
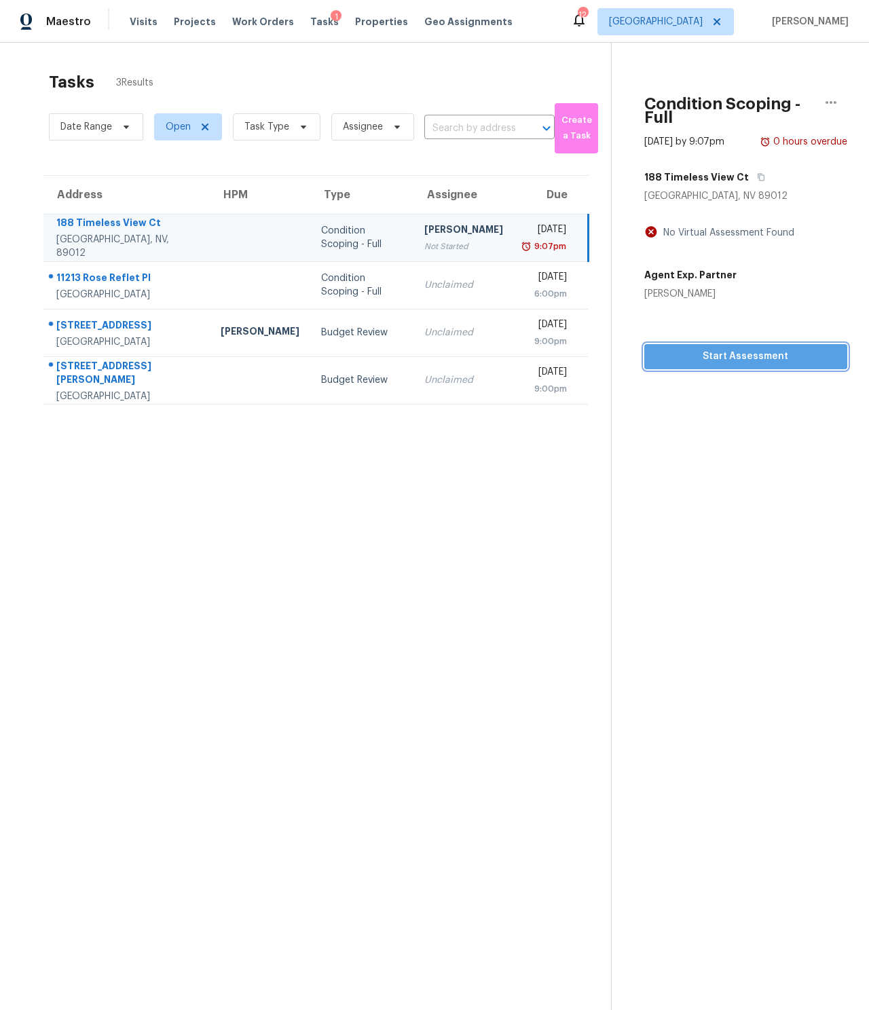
click at [706, 363] on span "Start Assessment" at bounding box center [745, 356] width 181 height 17
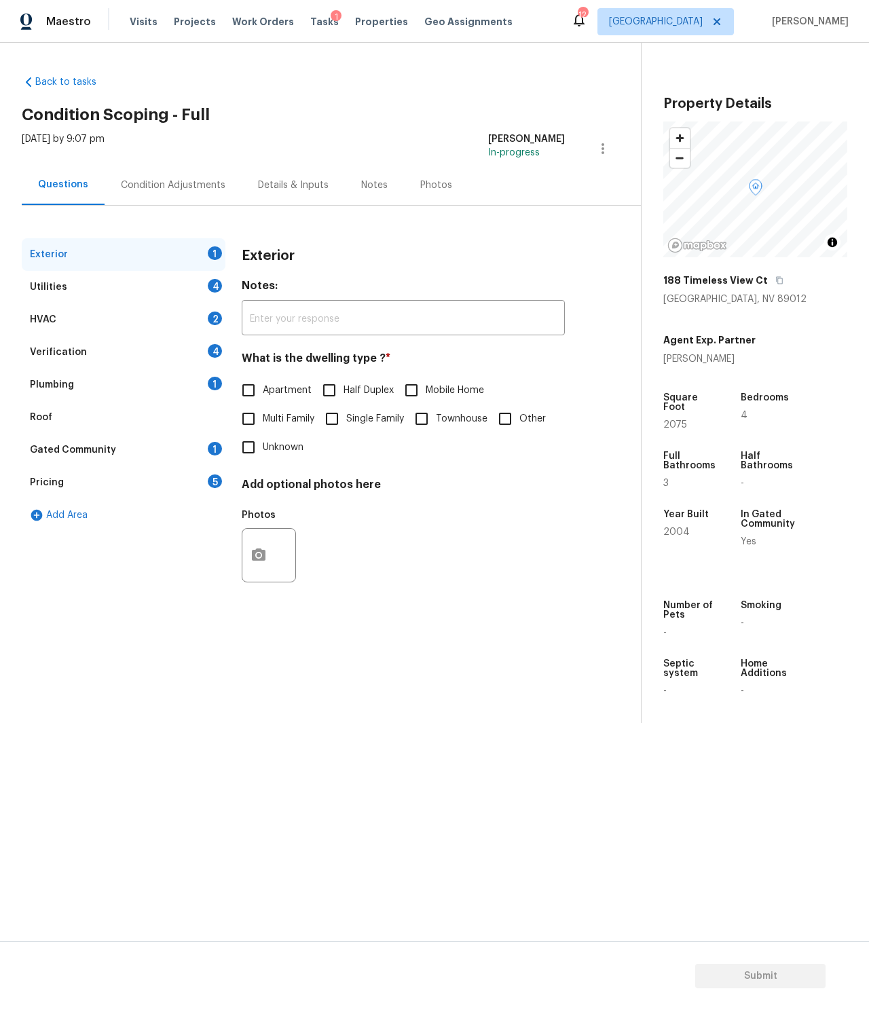
click at [279, 444] on span "Unknown" at bounding box center [283, 448] width 41 height 14
click at [263, 444] on input "Unknown" at bounding box center [248, 447] width 29 height 29
checkbox input "true"
click at [180, 268] on div "Exterior" at bounding box center [124, 254] width 204 height 33
click at [173, 276] on div "Utilities 4" at bounding box center [124, 287] width 204 height 33
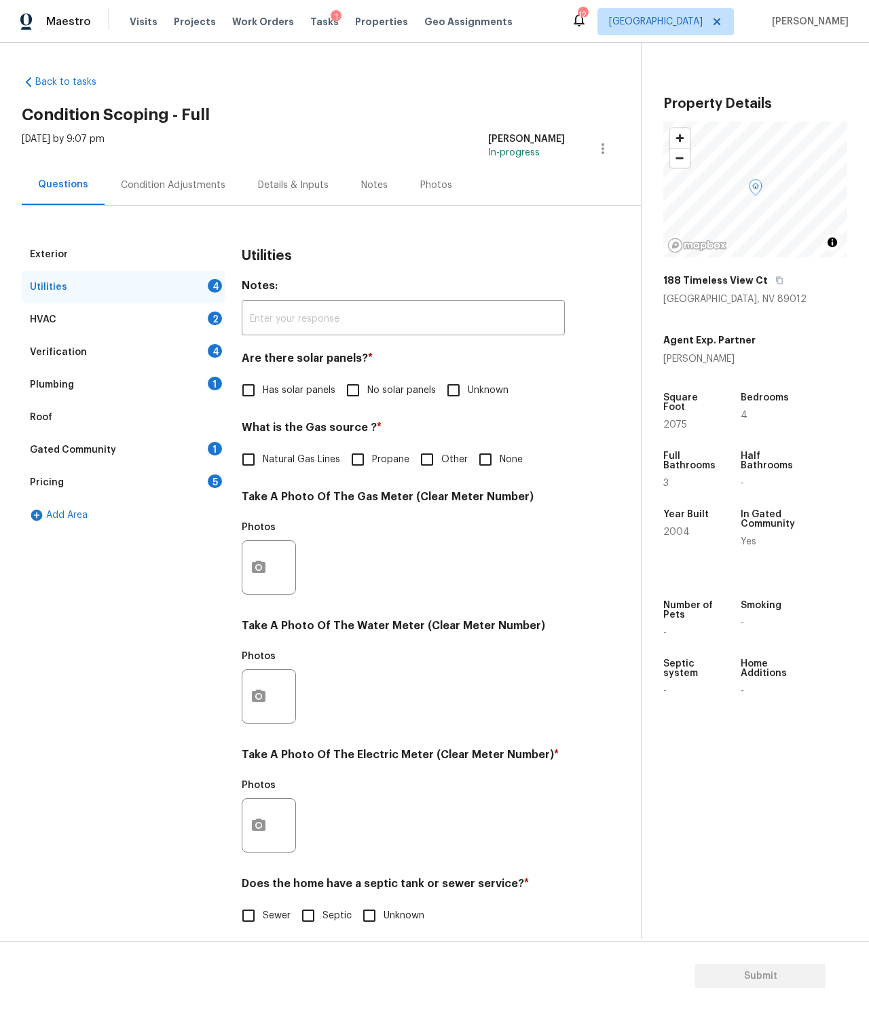
click at [476, 386] on span "Unknown" at bounding box center [488, 391] width 41 height 14
click at [468, 386] on input "Unknown" at bounding box center [453, 390] width 29 height 29
checkbox input "true"
click at [504, 457] on span "None" at bounding box center [511, 460] width 23 height 14
click at [500, 457] on input "None" at bounding box center [485, 459] width 29 height 29
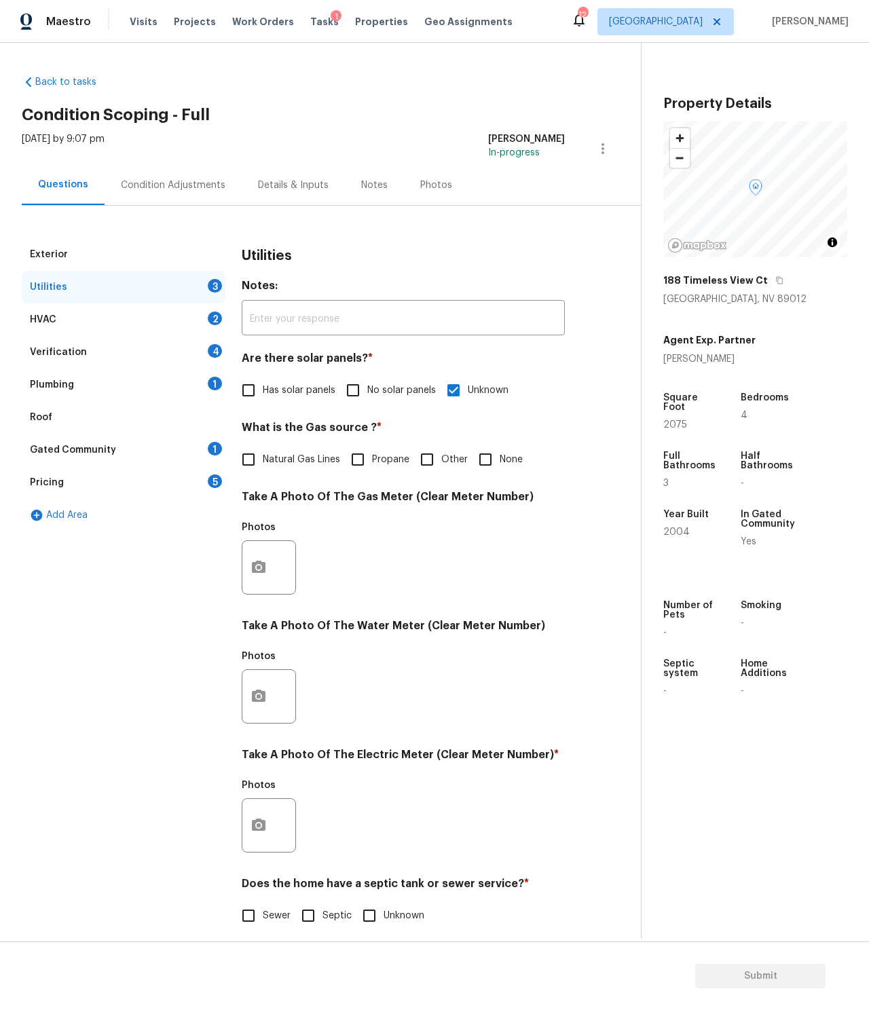
checkbox input "true"
click at [259, 821] on icon "button" at bounding box center [259, 825] width 14 height 12
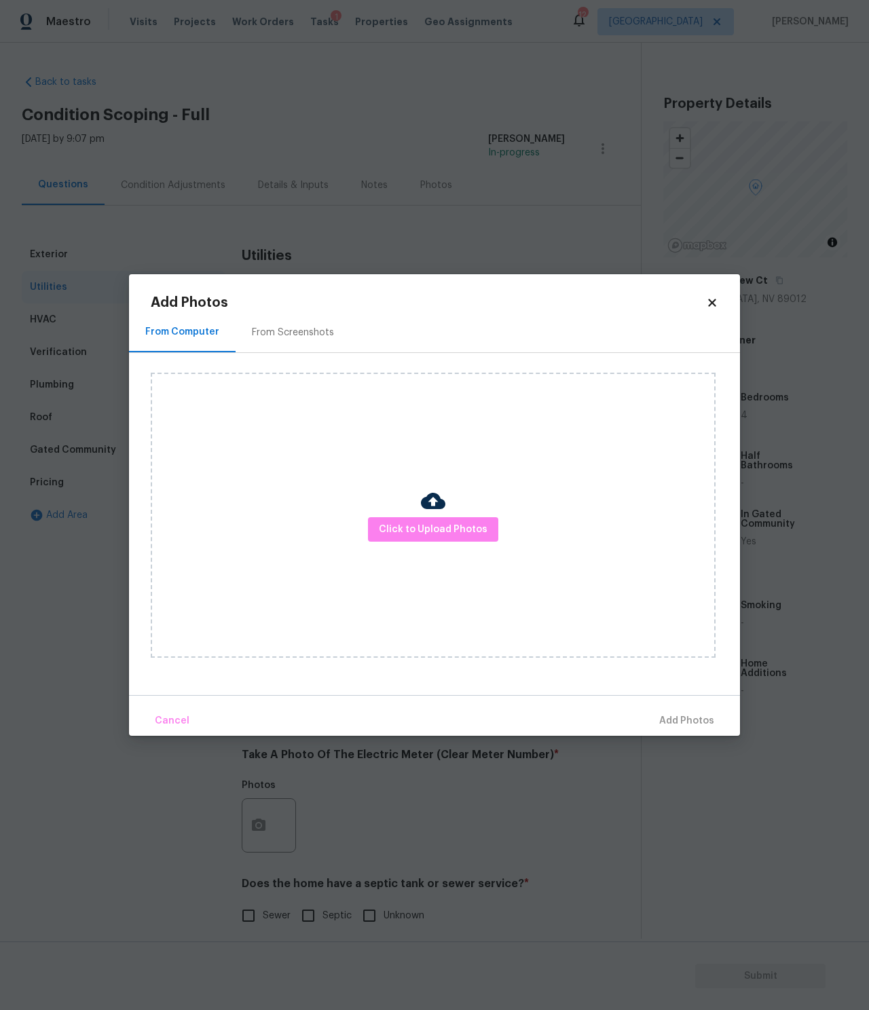
click at [422, 499] on img at bounding box center [433, 501] width 24 height 24
click at [434, 502] on img at bounding box center [433, 501] width 24 height 24
click at [422, 537] on span "Click to Upload Photos" at bounding box center [433, 530] width 109 height 17
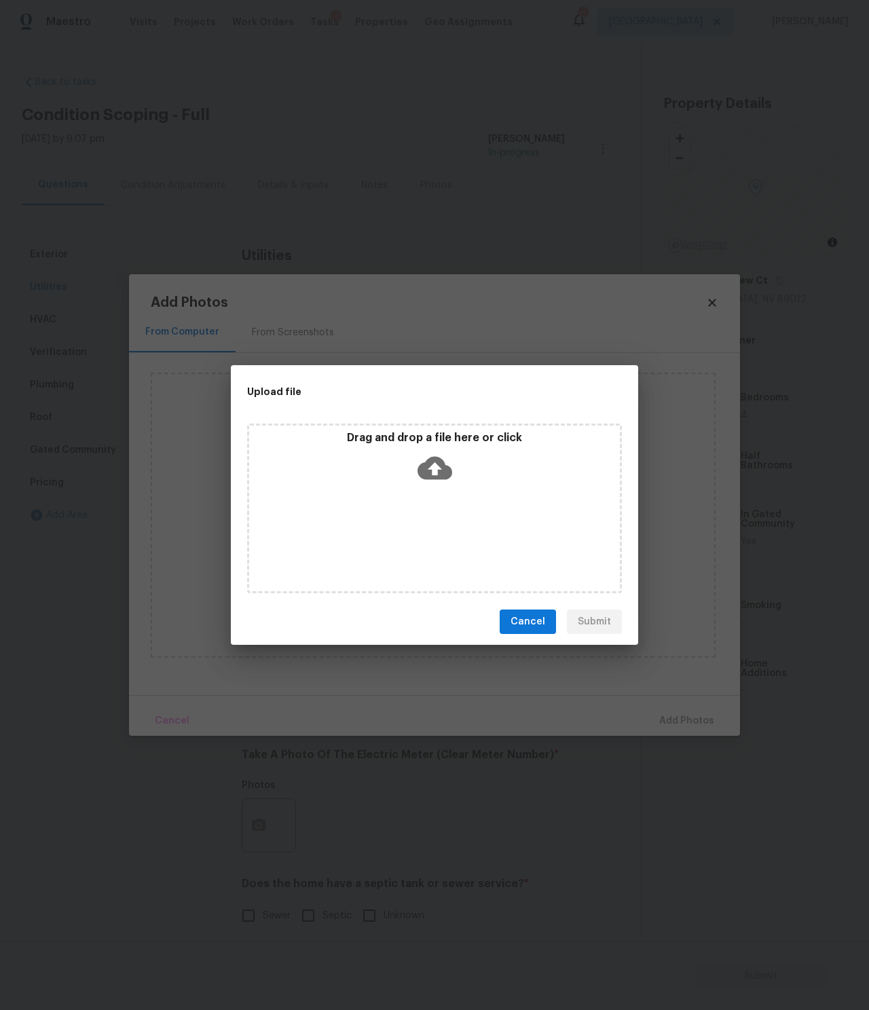
click at [469, 478] on div "Drag and drop a file here or click" at bounding box center [434, 460] width 371 height 58
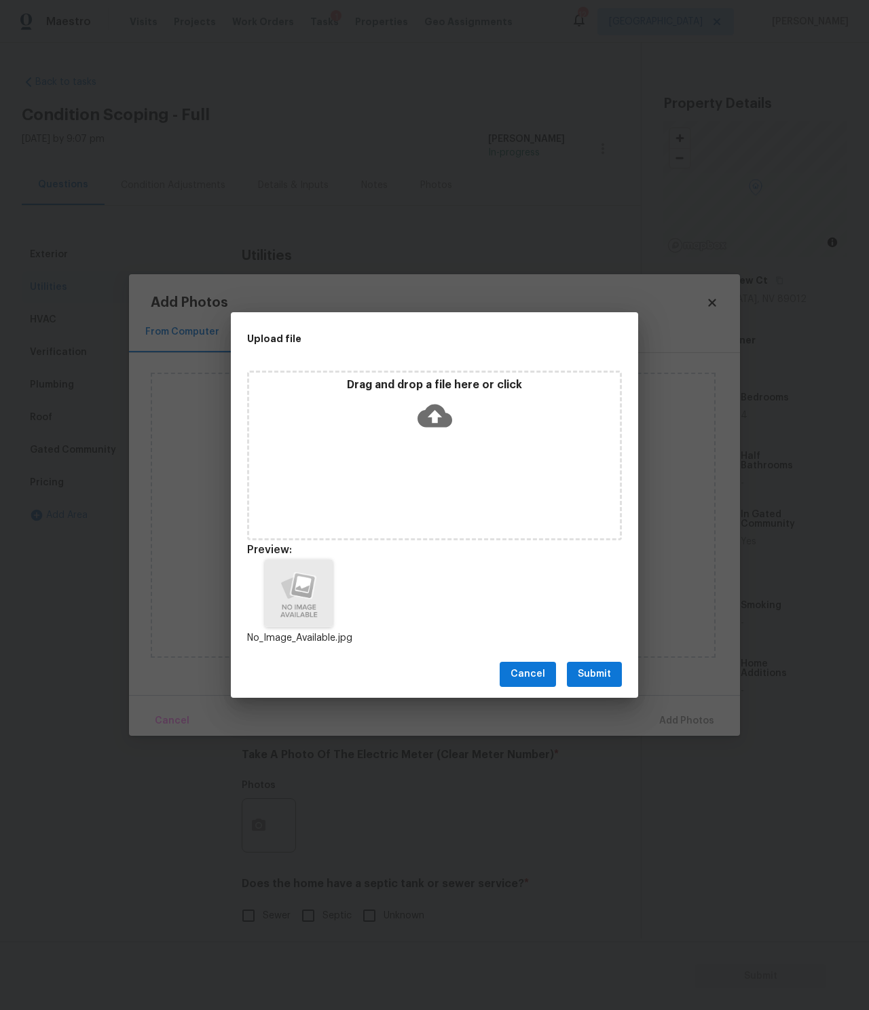
click at [610, 682] on span "Submit" at bounding box center [594, 674] width 33 height 17
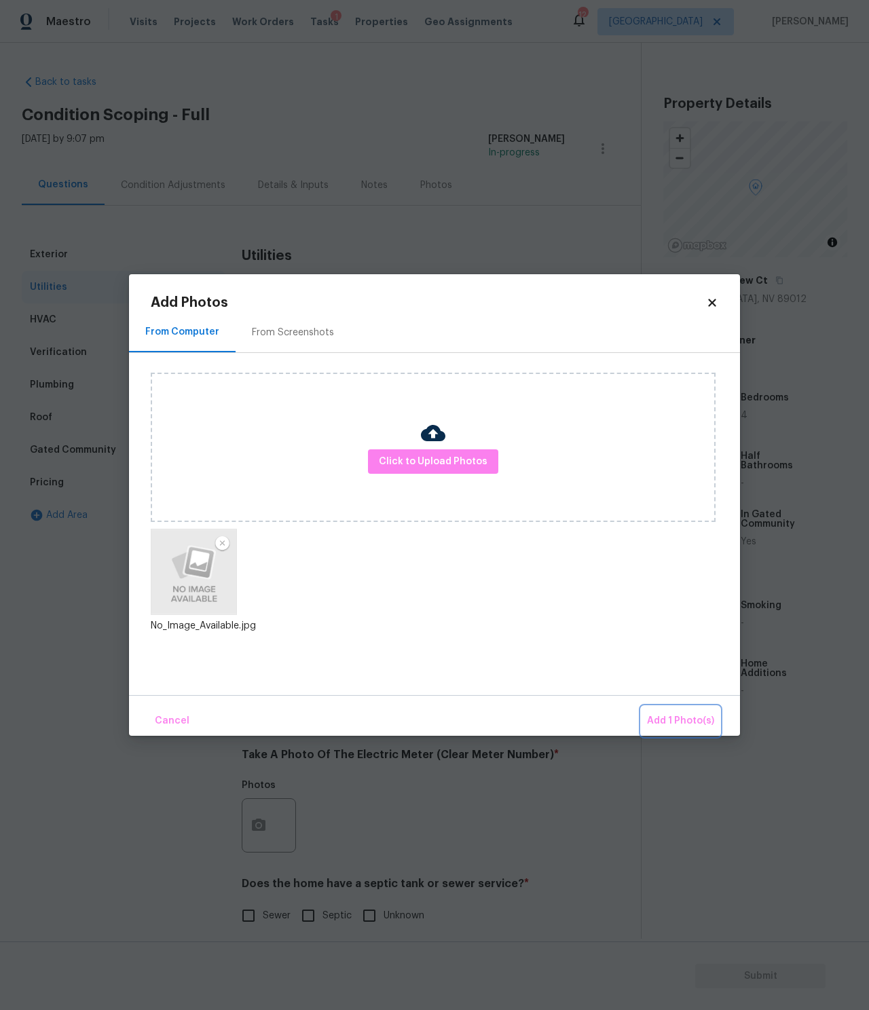
click at [690, 731] on button "Add 1 Photo(s)" at bounding box center [681, 721] width 78 height 29
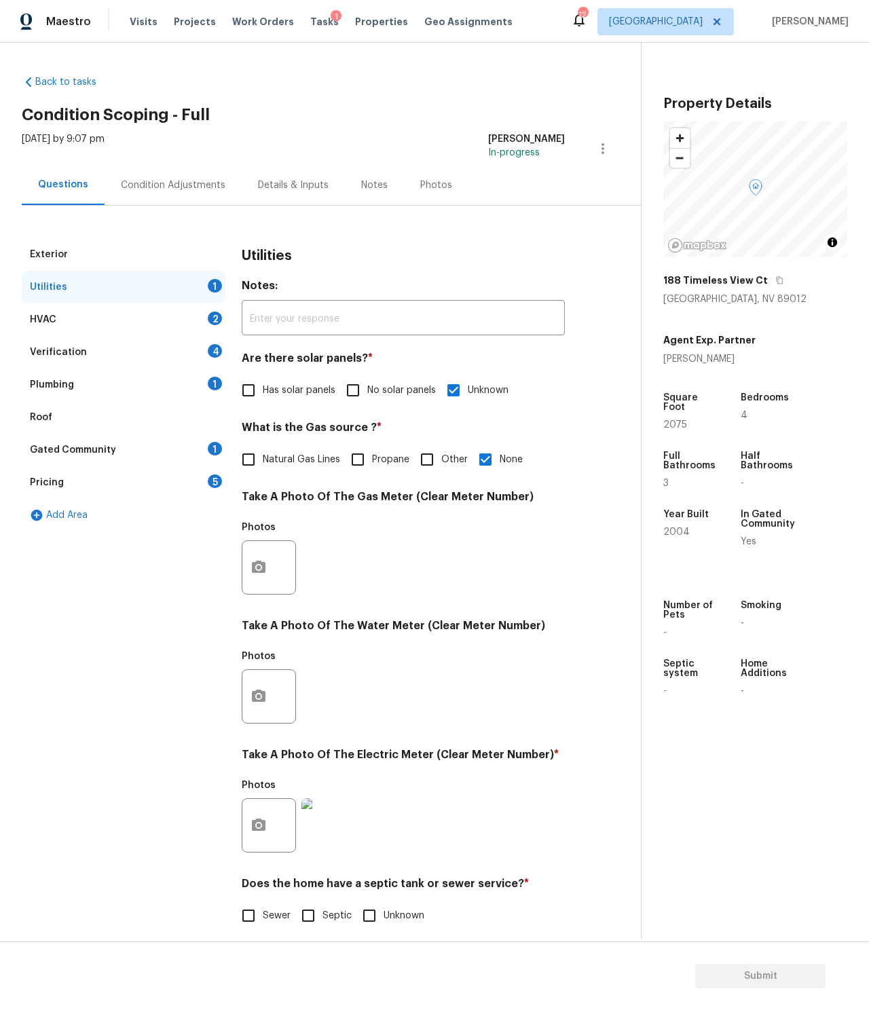
click at [385, 917] on span "Unknown" at bounding box center [404, 916] width 41 height 14
click at [384, 917] on input "Unknown" at bounding box center [369, 916] width 29 height 29
checkbox input "true"
click at [133, 322] on div "HVAC 2" at bounding box center [124, 320] width 204 height 33
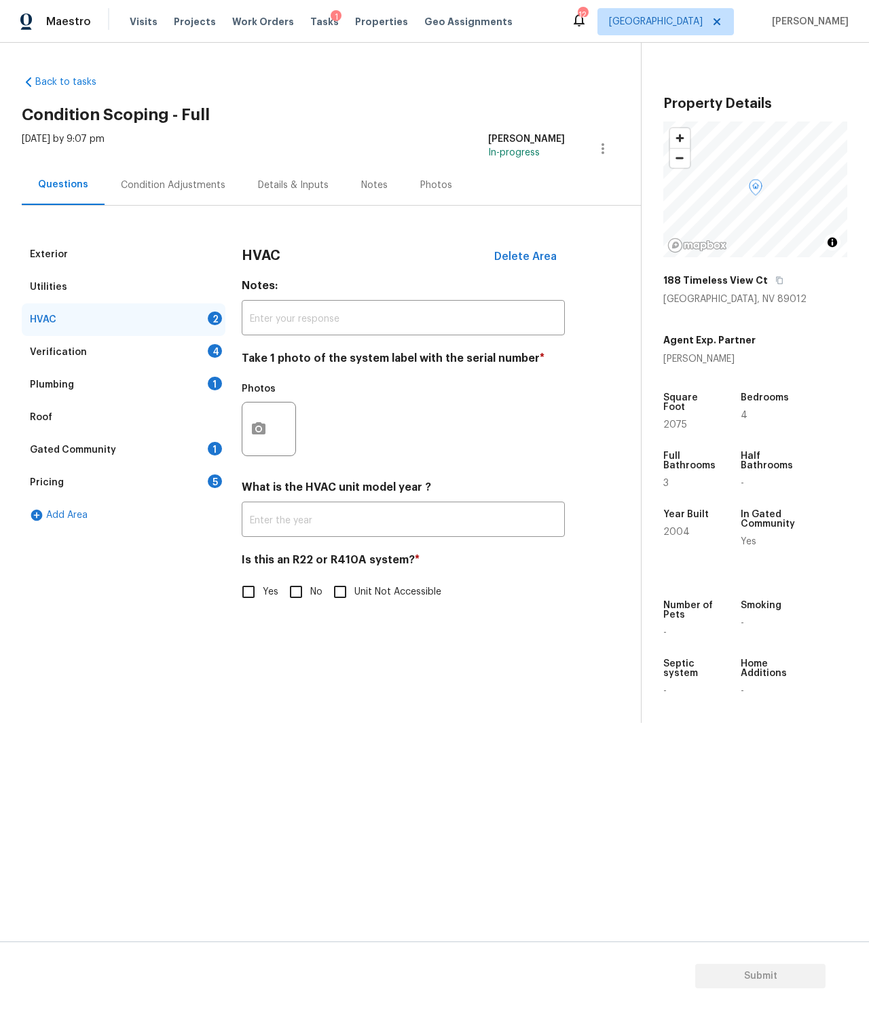
click at [279, 437] on div at bounding box center [269, 429] width 54 height 54
click at [268, 421] on button "button" at bounding box center [258, 429] width 33 height 53
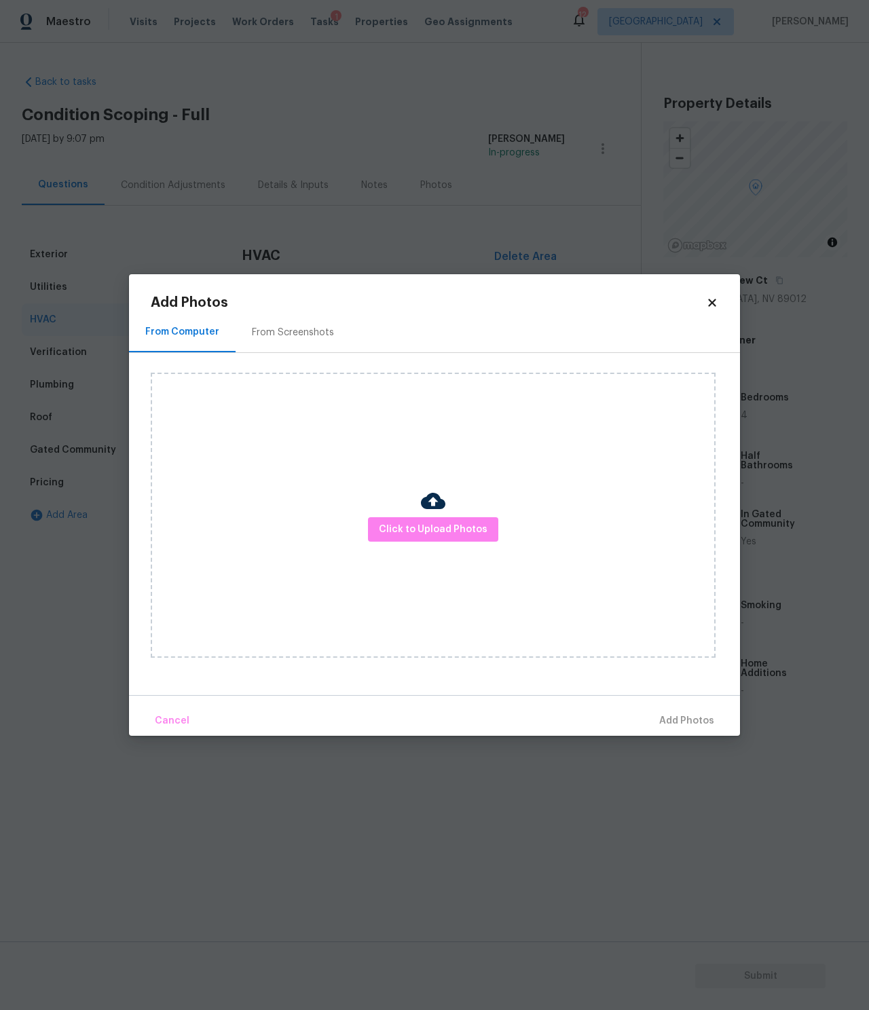
click at [424, 498] on img at bounding box center [433, 501] width 24 height 24
click at [427, 529] on span "Click to Upload Photos" at bounding box center [433, 530] width 109 height 17
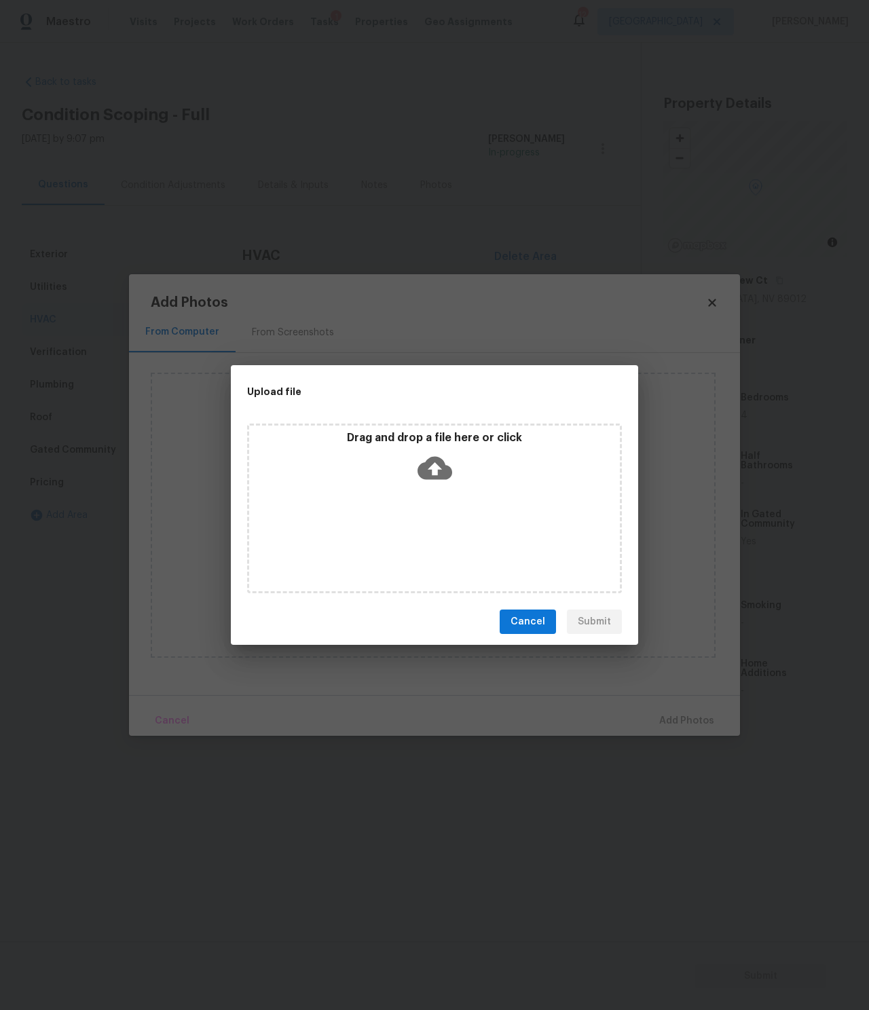
click at [426, 456] on icon at bounding box center [435, 468] width 35 height 35
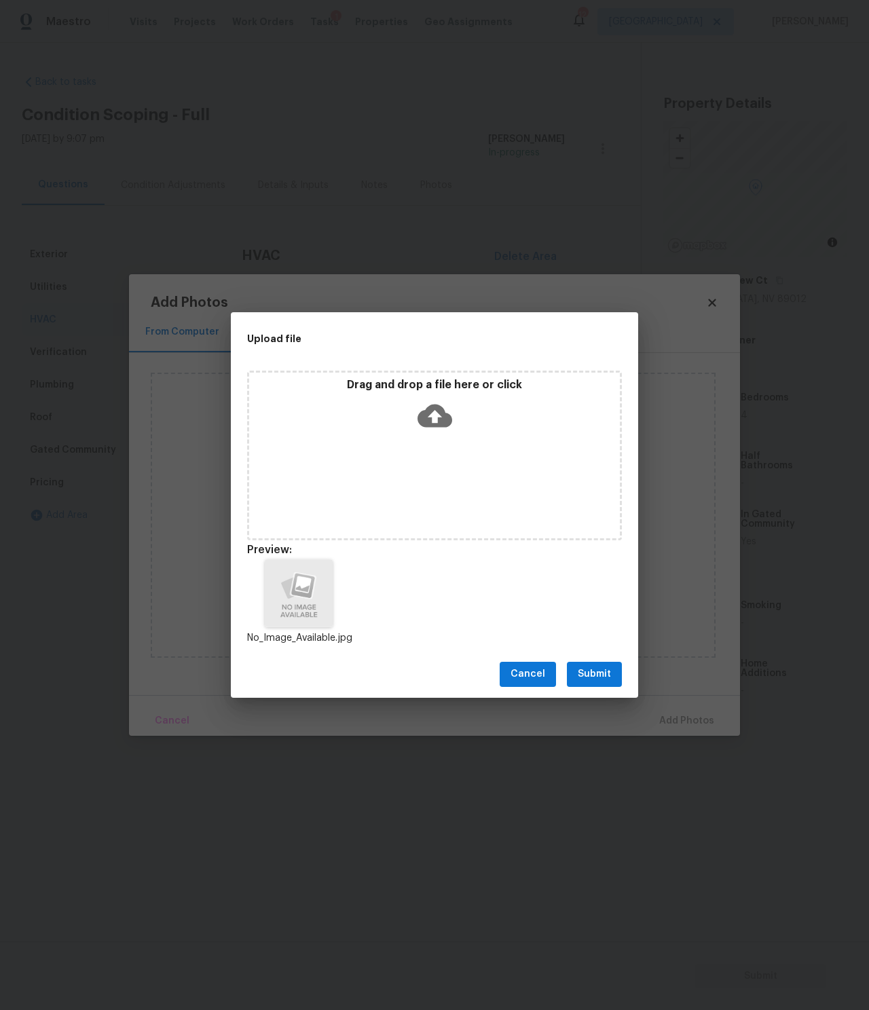
click at [594, 670] on span "Submit" at bounding box center [594, 674] width 33 height 17
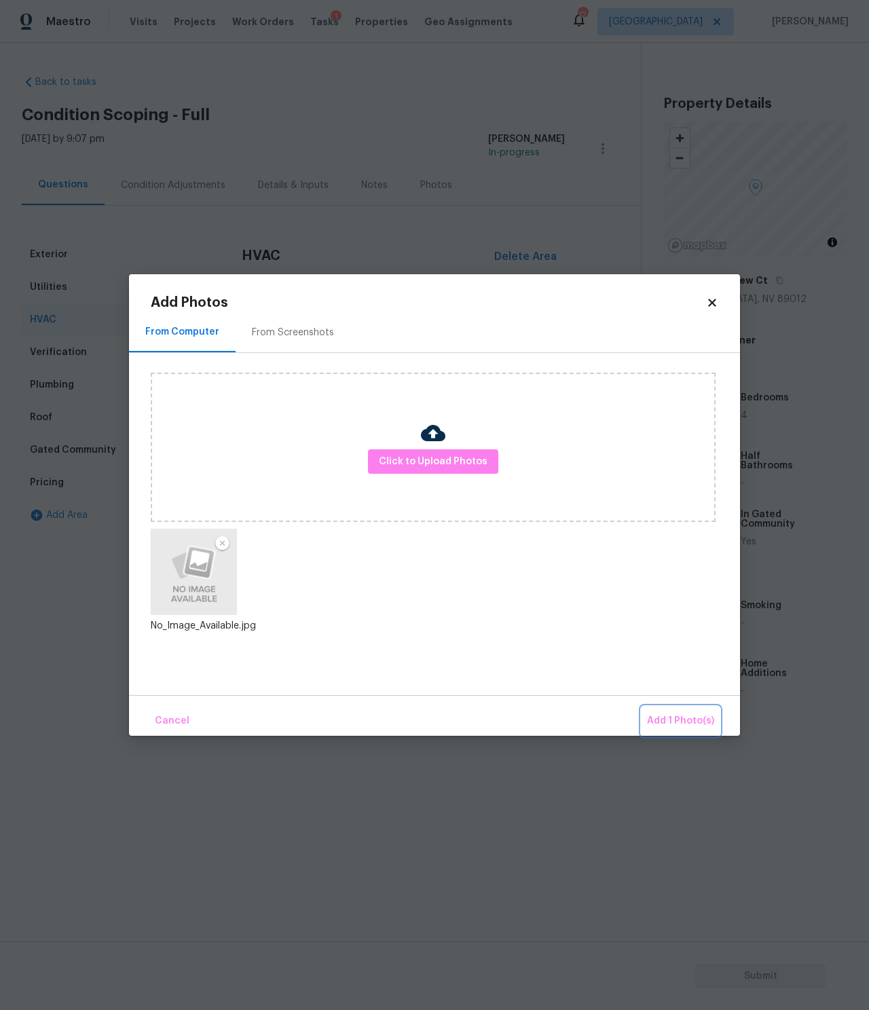
click at [686, 715] on span "Add 1 Photo(s)" at bounding box center [680, 721] width 67 height 17
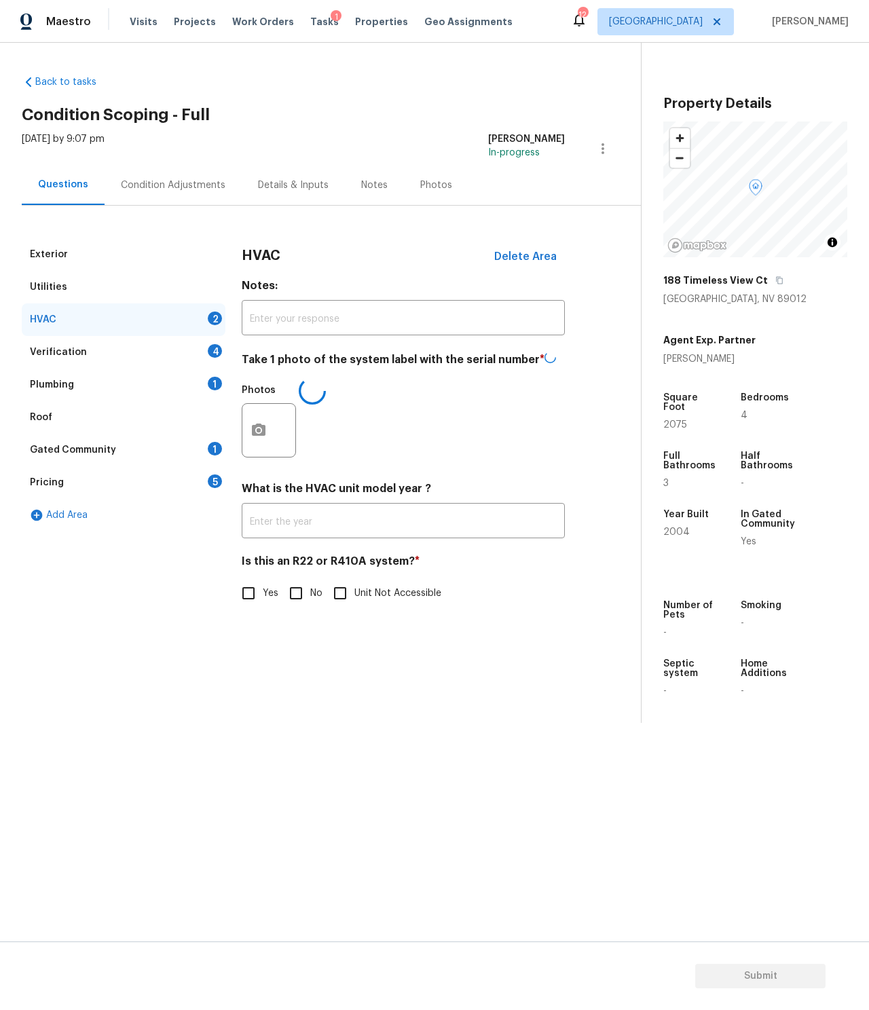
click at [365, 602] on label "Unit Not Accessible" at bounding box center [383, 593] width 115 height 29
click at [354, 602] on input "Unit Not Accessible" at bounding box center [340, 593] width 29 height 29
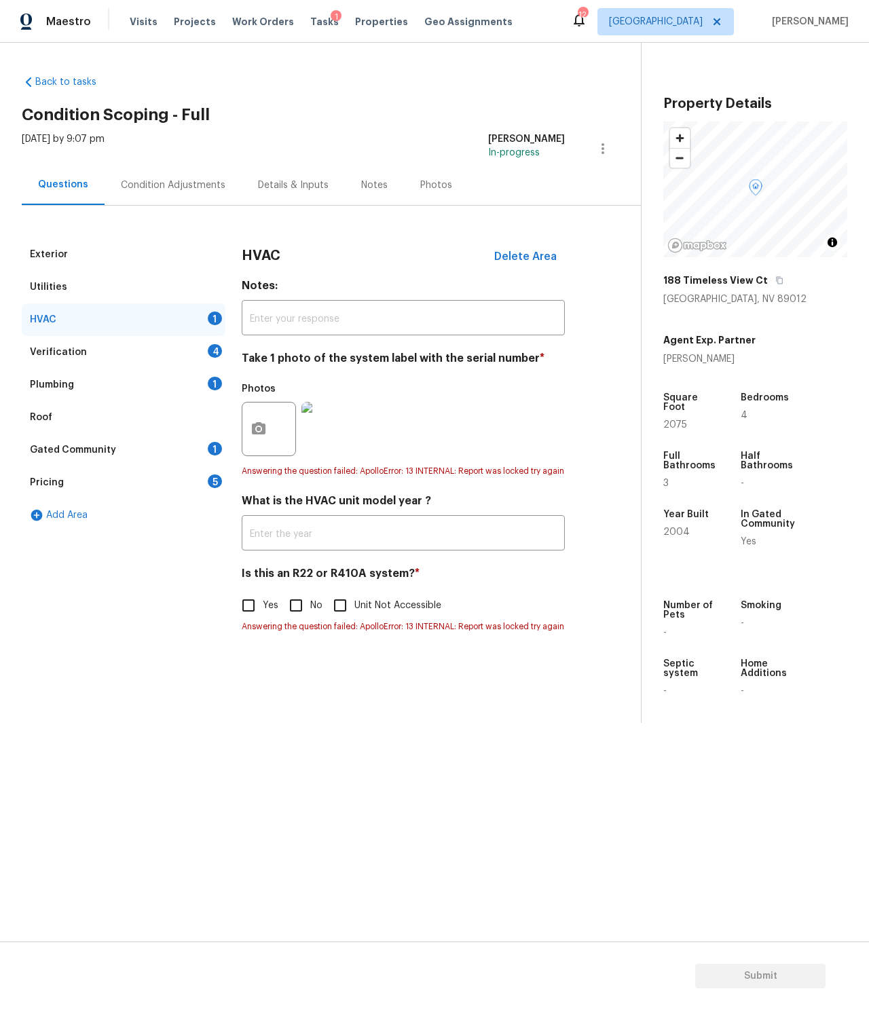
click at [393, 471] on div "Answering the question failed: ApolloError: 13 INTERNAL: Report was locked try …" at bounding box center [403, 471] width 323 height 14
click at [349, 616] on input "Unit Not Accessible" at bounding box center [340, 605] width 29 height 29
checkbox input "true"
click at [270, 442] on button "button" at bounding box center [258, 429] width 33 height 53
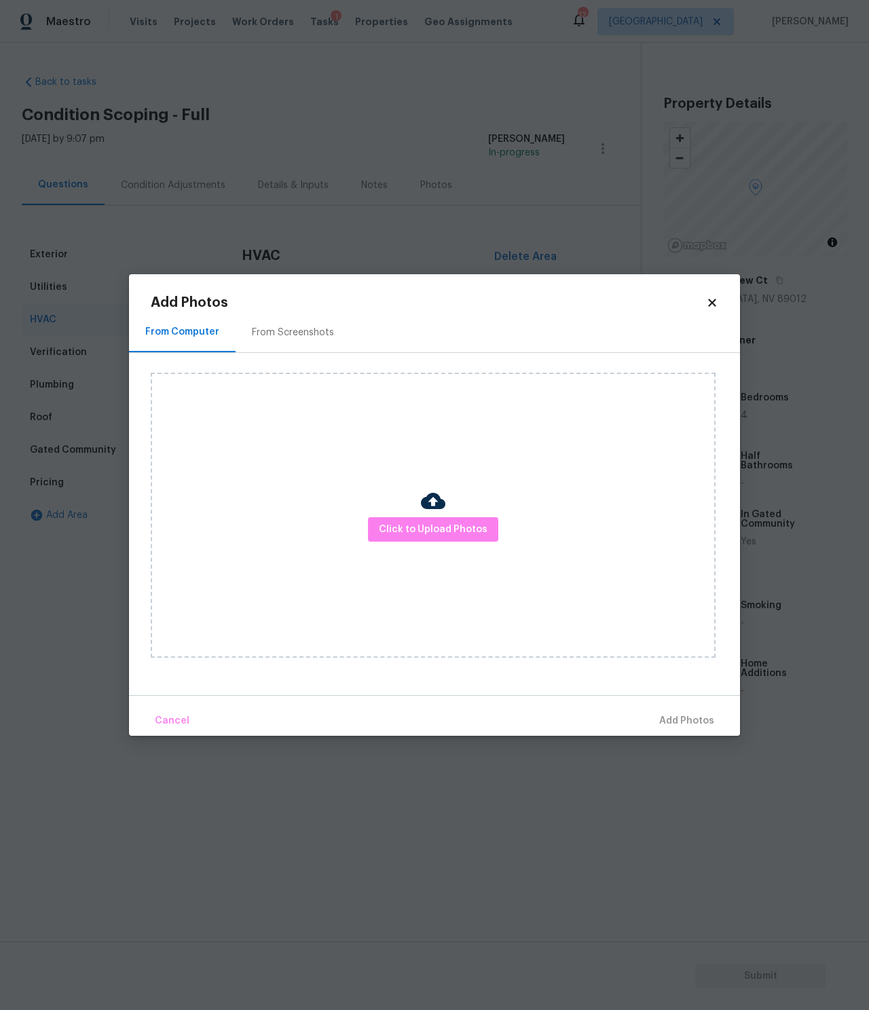
click at [429, 503] on img at bounding box center [433, 501] width 24 height 24
click at [442, 541] on button "Click to Upload Photos" at bounding box center [433, 529] width 130 height 25
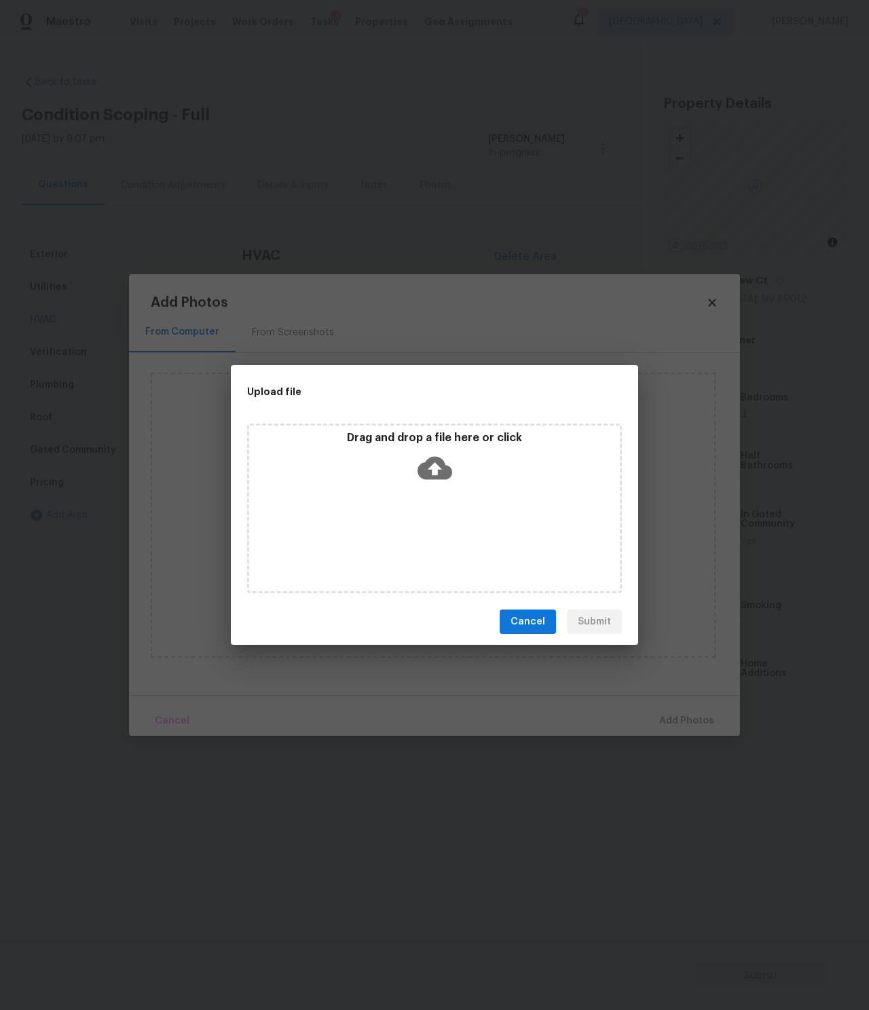
click at [446, 459] on icon at bounding box center [435, 468] width 35 height 35
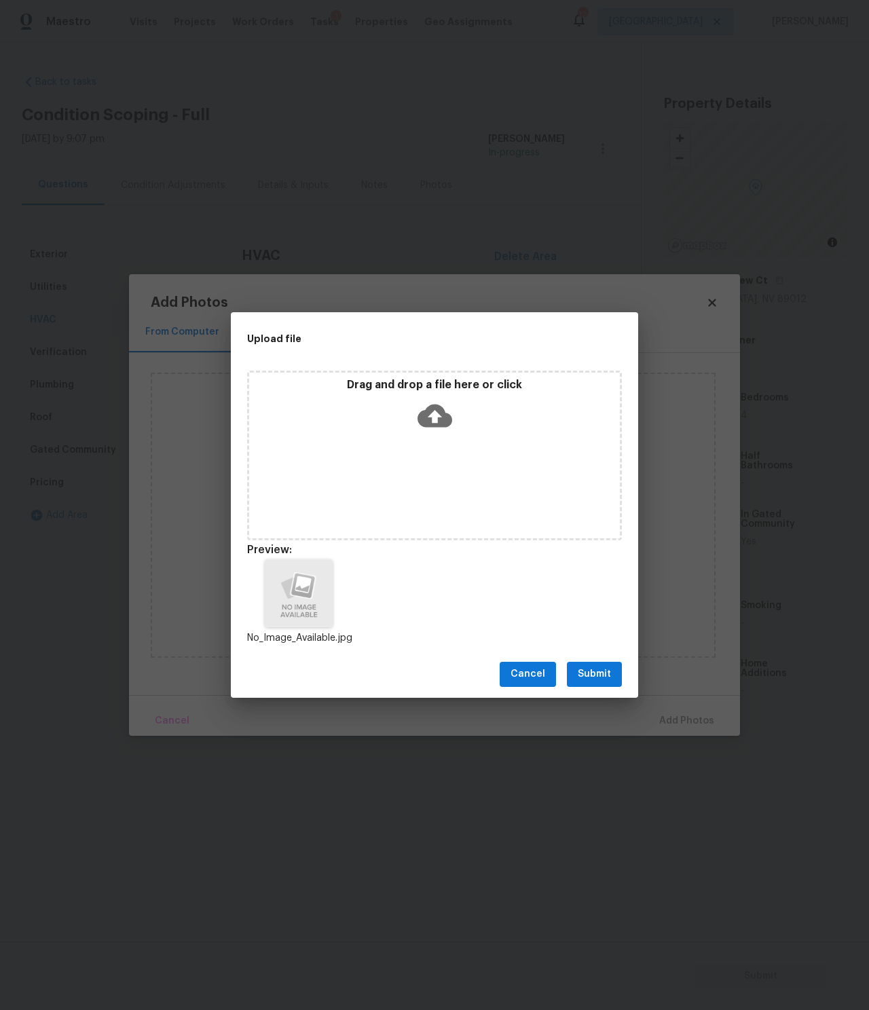
click at [604, 668] on span "Submit" at bounding box center [594, 674] width 33 height 17
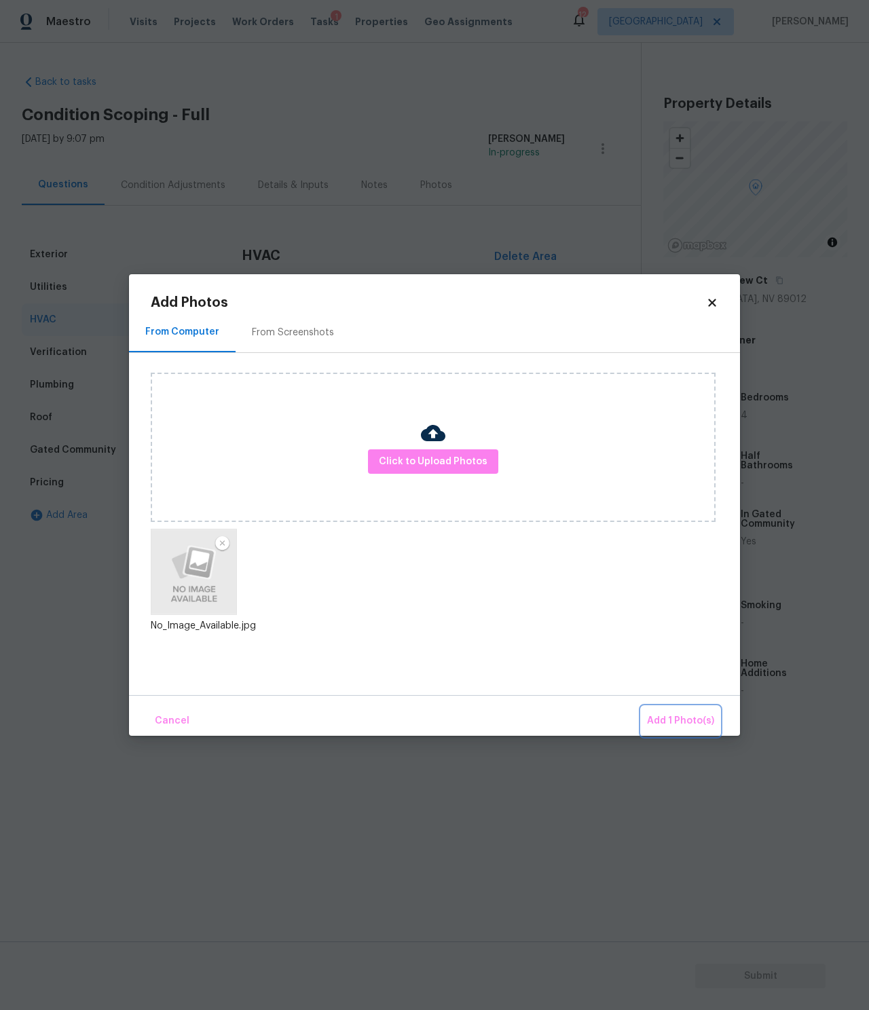
click at [693, 723] on span "Add 1 Photo(s)" at bounding box center [680, 721] width 67 height 17
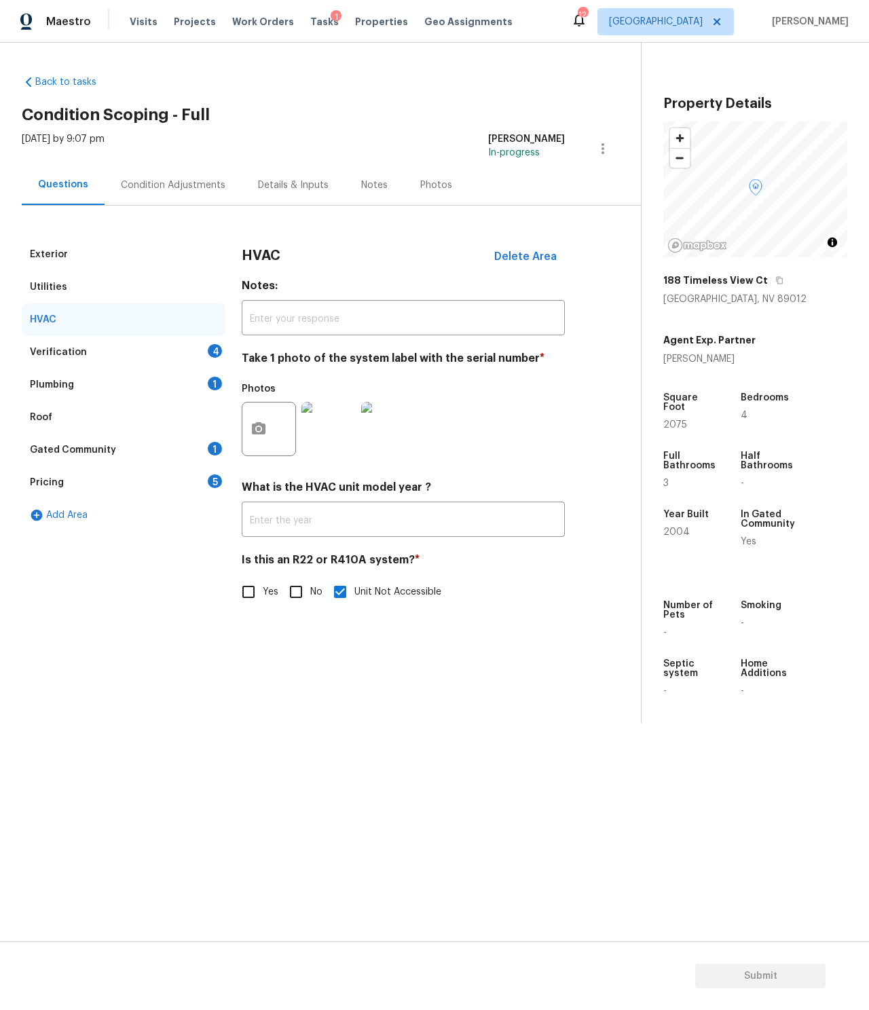
click at [157, 348] on div "Verification 4" at bounding box center [124, 352] width 204 height 33
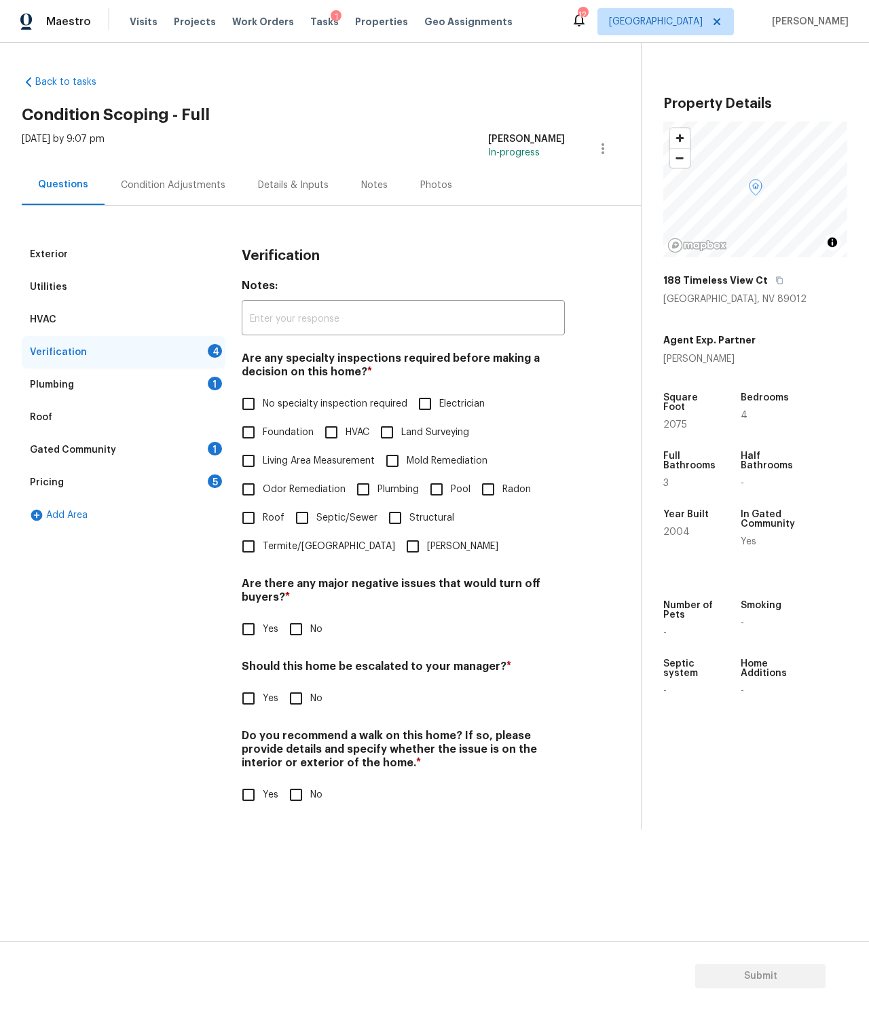
click at [312, 395] on label "No specialty inspection required" at bounding box center [320, 404] width 173 height 29
click at [263, 395] on input "No specialty inspection required" at bounding box center [248, 404] width 29 height 29
checkbox input "true"
click at [308, 629] on input "No" at bounding box center [296, 629] width 29 height 29
checkbox input "true"
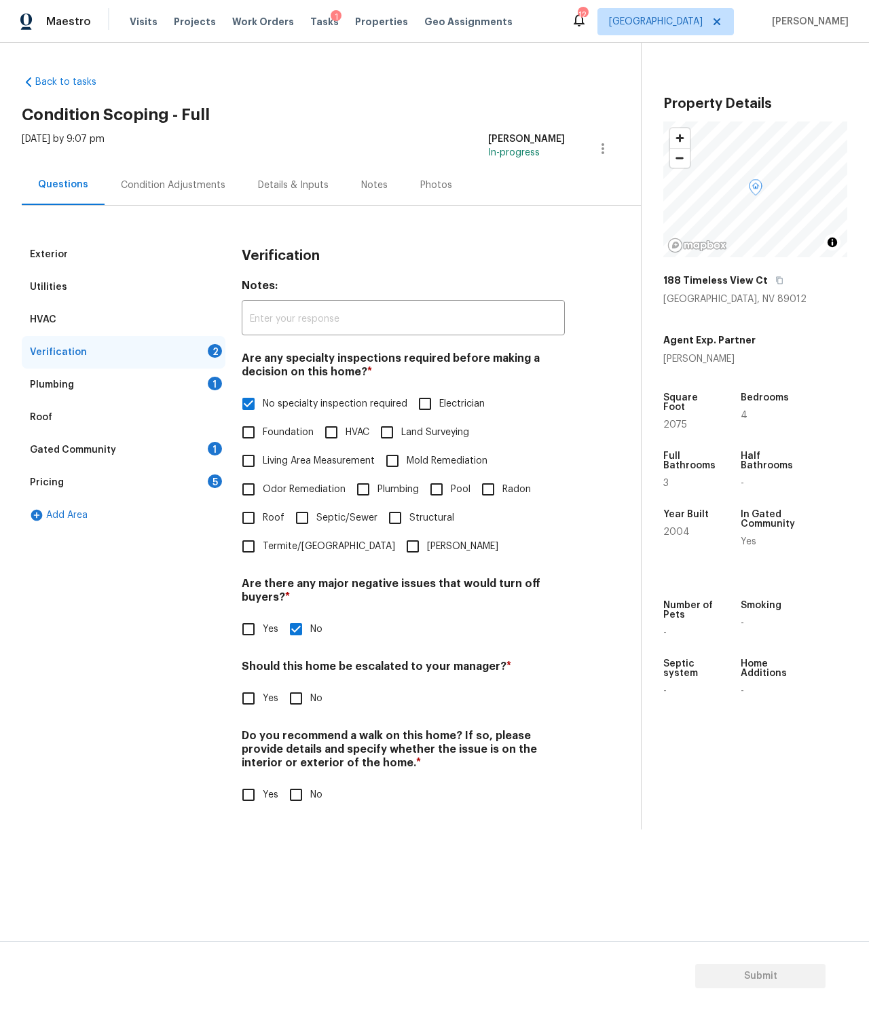
click at [308, 698] on input "No" at bounding box center [296, 699] width 29 height 29
checkbox input "true"
click at [312, 789] on span "No" at bounding box center [316, 795] width 12 height 14
click at [310, 789] on input "No" at bounding box center [296, 795] width 29 height 29
checkbox input "true"
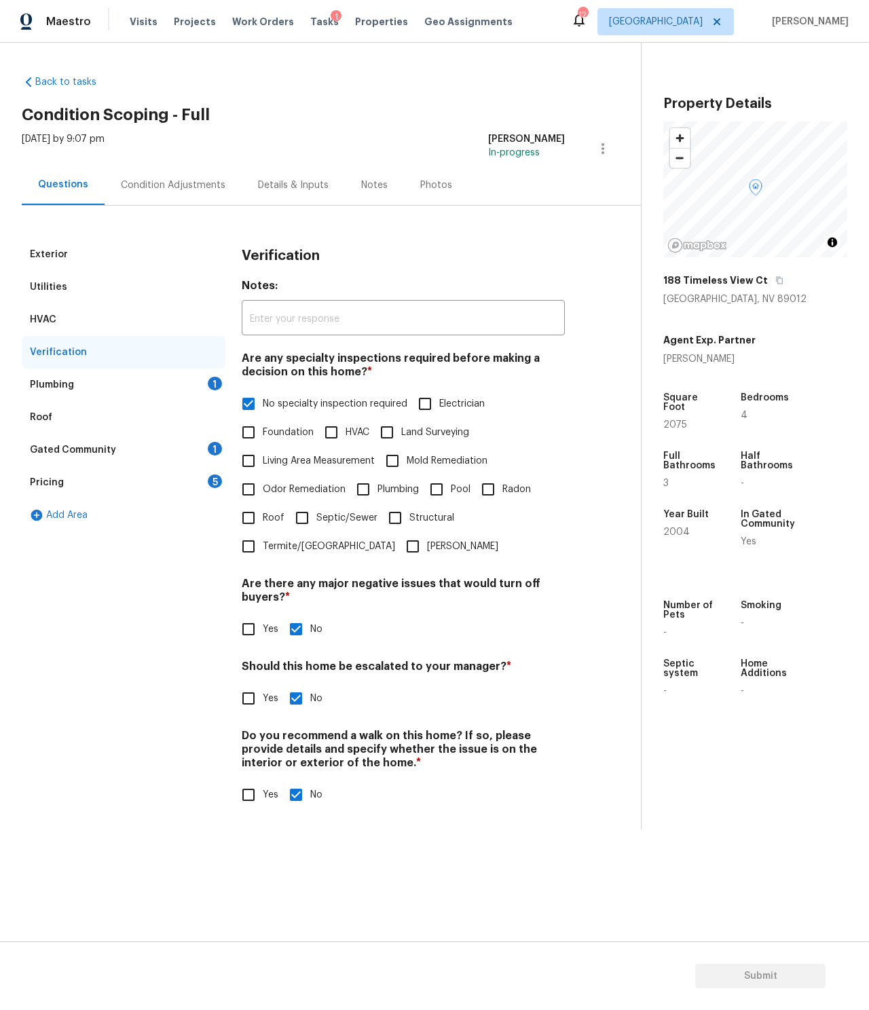
click at [151, 382] on div "Plumbing 1" at bounding box center [124, 385] width 204 height 33
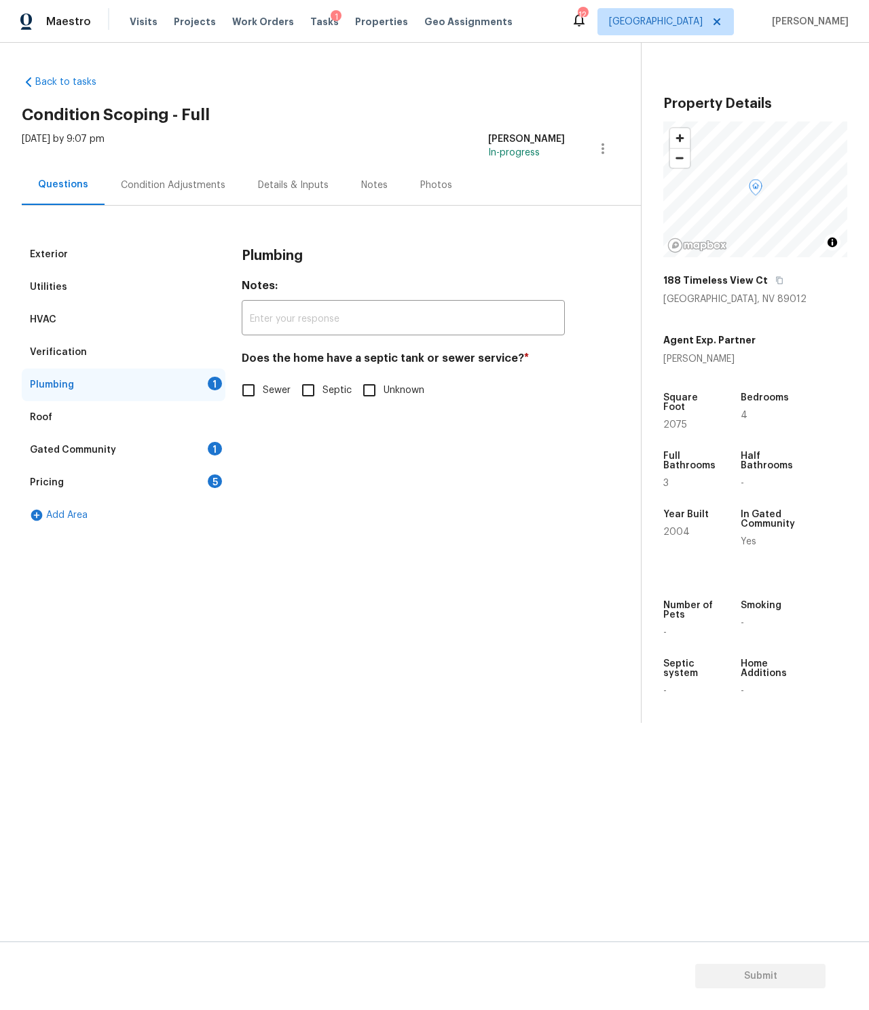
click at [384, 389] on span "Unknown" at bounding box center [404, 391] width 41 height 14
click at [383, 389] on input "Unknown" at bounding box center [369, 390] width 29 height 29
checkbox input "true"
click at [161, 438] on div "Gated Community 1" at bounding box center [124, 450] width 204 height 33
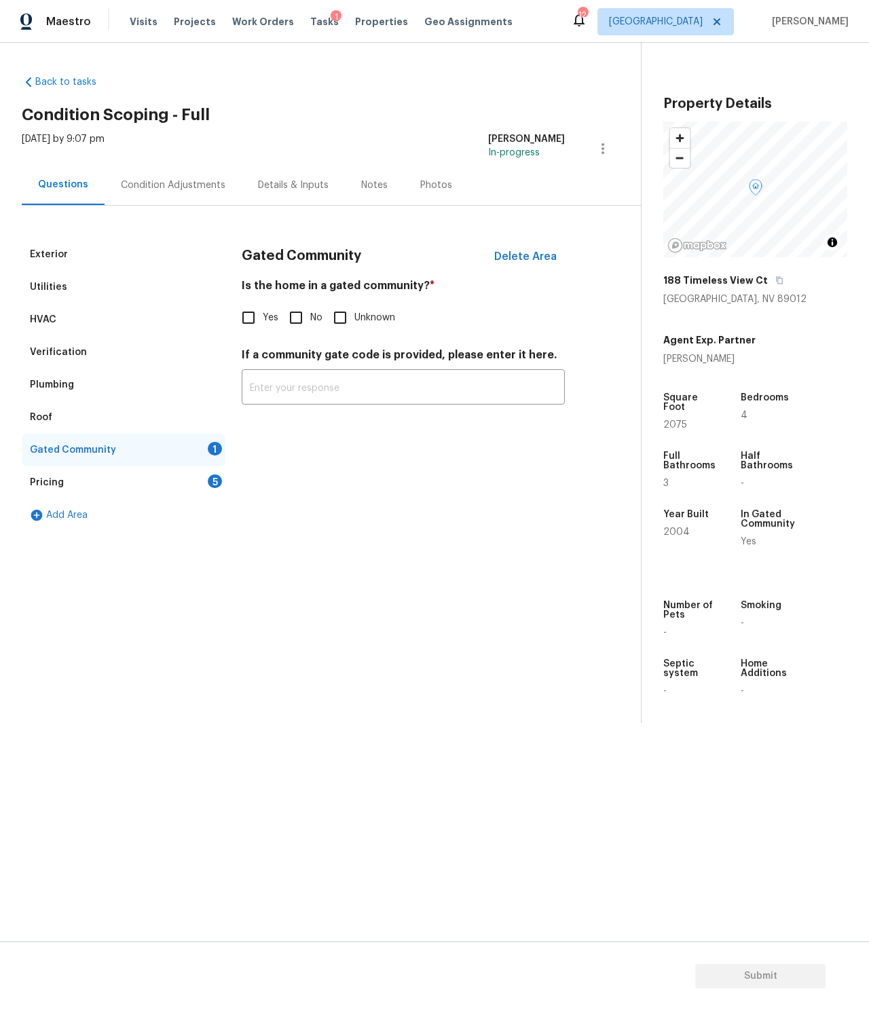
click at [357, 312] on span "Unknown" at bounding box center [374, 318] width 41 height 14
click at [354, 312] on input "Unknown" at bounding box center [340, 318] width 29 height 29
checkbox input "true"
click at [181, 477] on div "Pricing 5" at bounding box center [124, 483] width 204 height 33
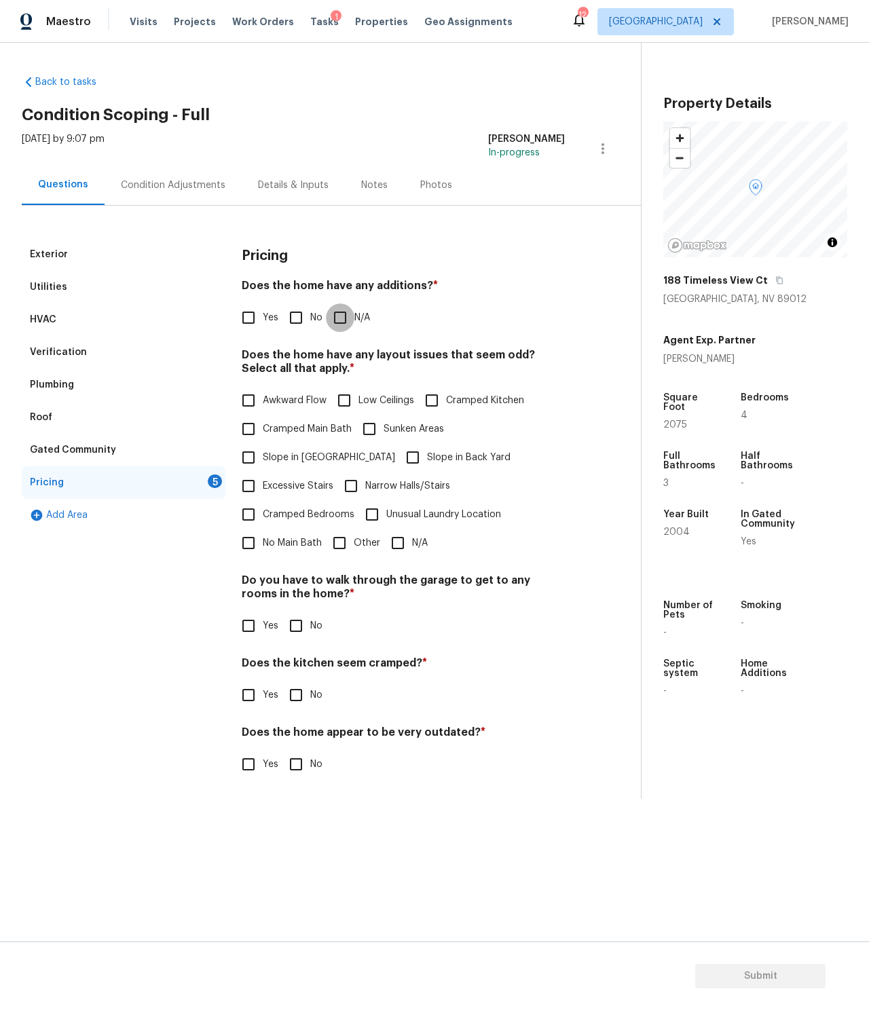
click at [346, 314] on input "N/A" at bounding box center [340, 318] width 29 height 29
checkbox input "true"
click at [403, 530] on input "N/A" at bounding box center [398, 543] width 29 height 29
checkbox input "true"
click at [310, 625] on span "No" at bounding box center [316, 626] width 12 height 14
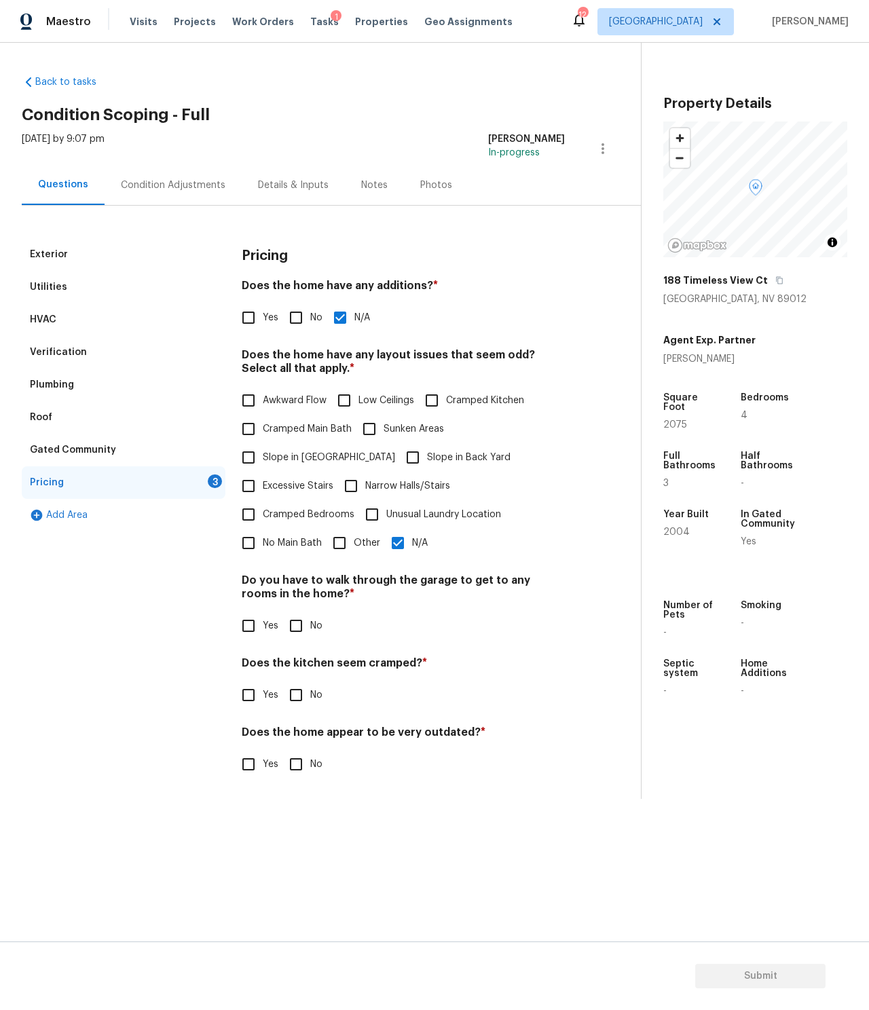
click at [310, 625] on input "No" at bounding box center [296, 626] width 29 height 29
checkbox input "true"
click at [308, 700] on input "No" at bounding box center [296, 695] width 29 height 29
checkbox input "true"
click at [308, 775] on input "No" at bounding box center [296, 764] width 29 height 29
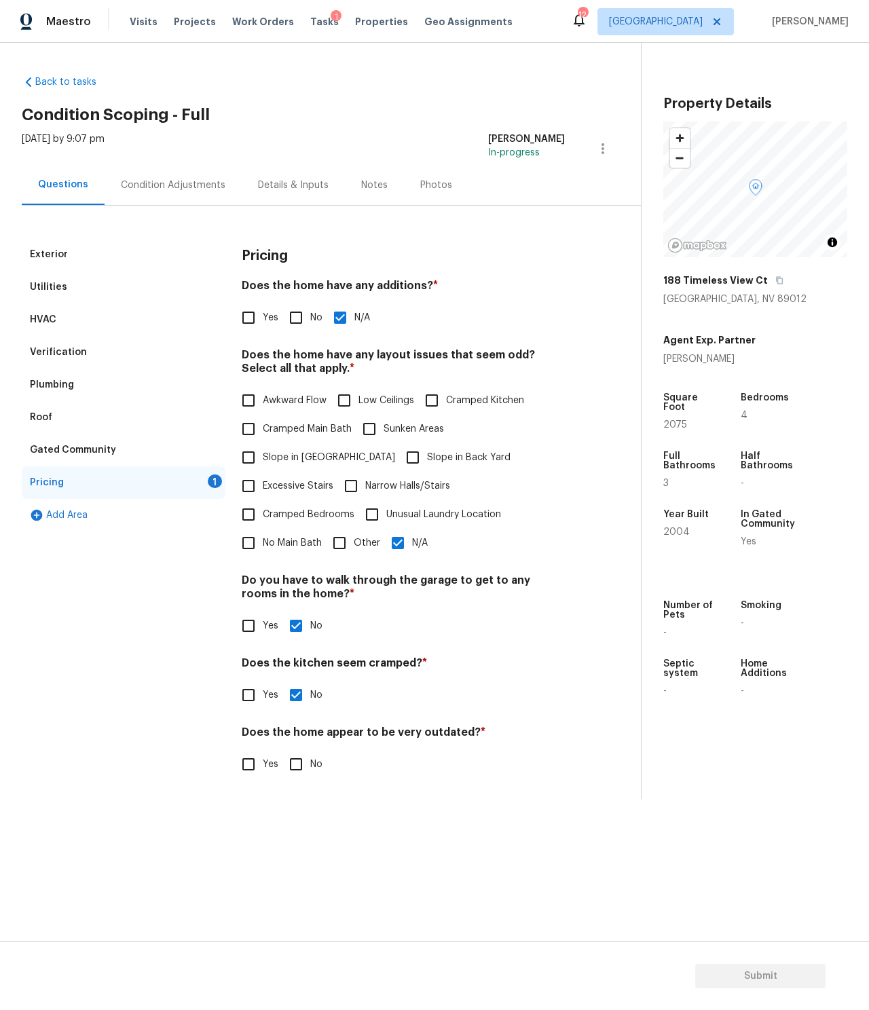
checkbox input "true"
click at [788, 974] on span "Submit" at bounding box center [760, 976] width 109 height 17
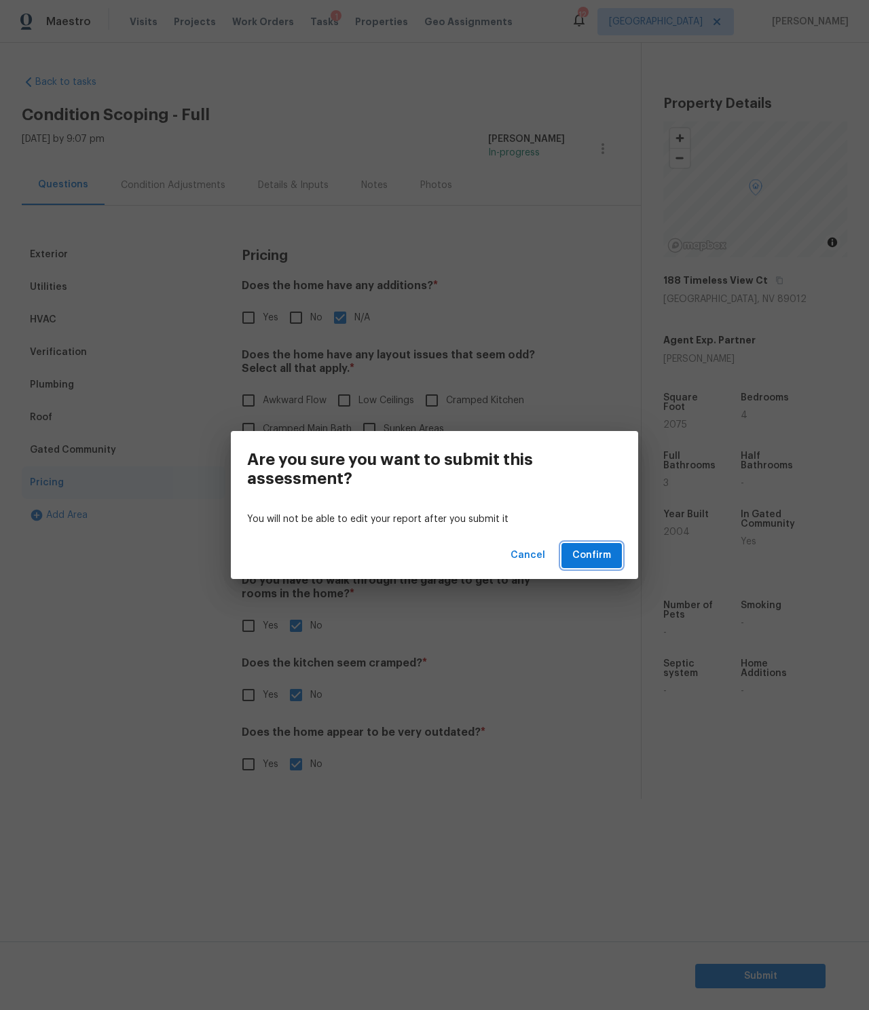
click at [596, 560] on span "Confirm" at bounding box center [591, 555] width 39 height 17
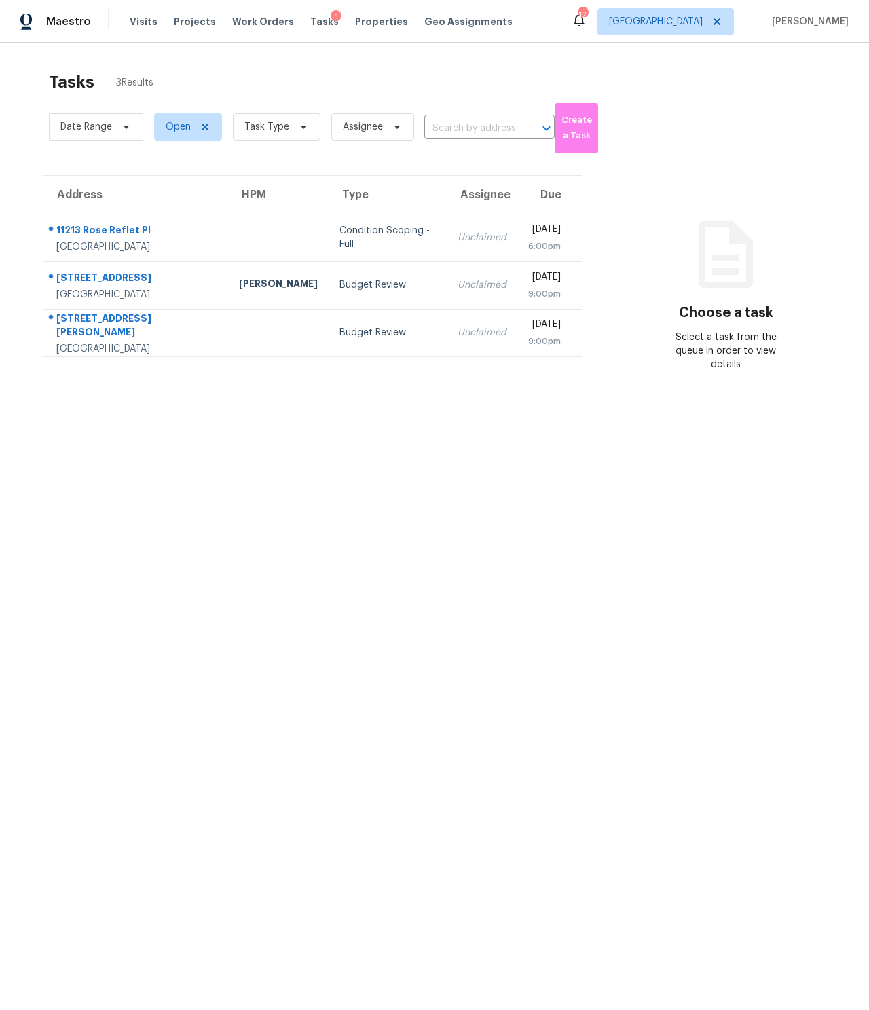
click at [247, 524] on section "Tasks 3 Results Date Range Open Task Type Assignee ​ Create a Task Address HPM …" at bounding box center [313, 559] width 582 height 989
